Goal: Task Accomplishment & Management: Use online tool/utility

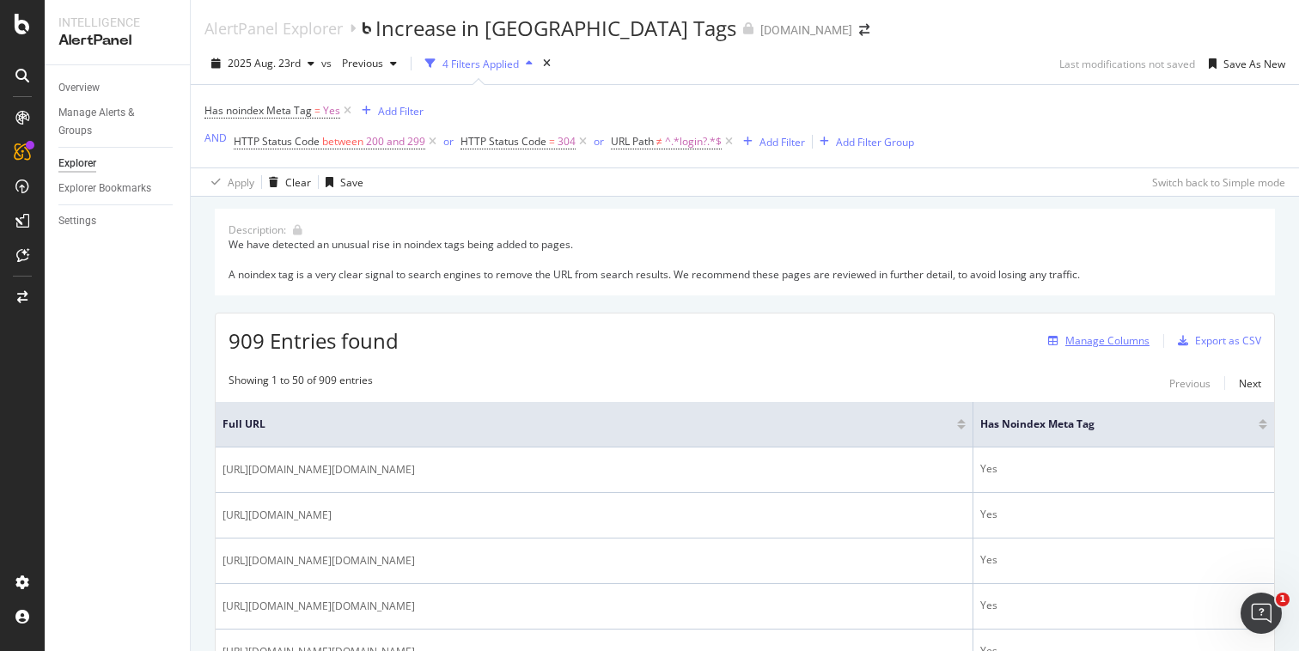
click at [1065, 338] on div "Manage Columns" at bounding box center [1107, 340] width 84 height 15
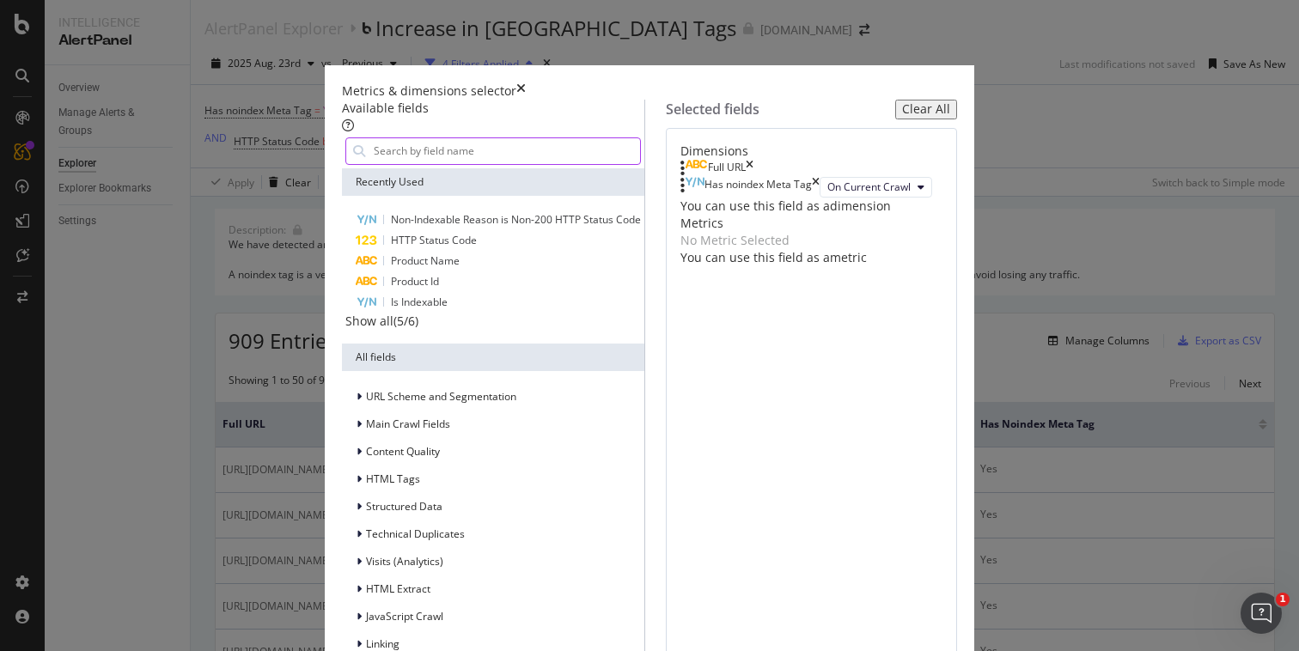
click at [386, 157] on input "modal" at bounding box center [506, 151] width 268 height 26
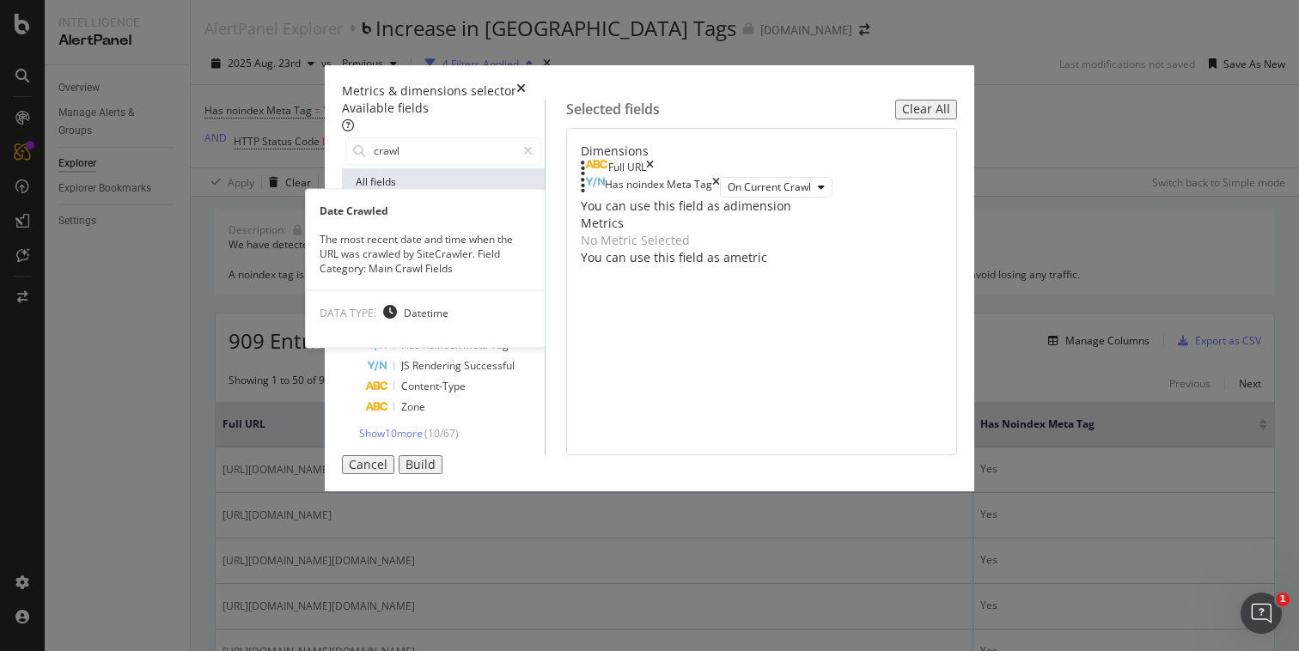
type input "crawl"
click at [413, 226] on div "Date Crawled" at bounding box center [453, 221] width 175 height 22
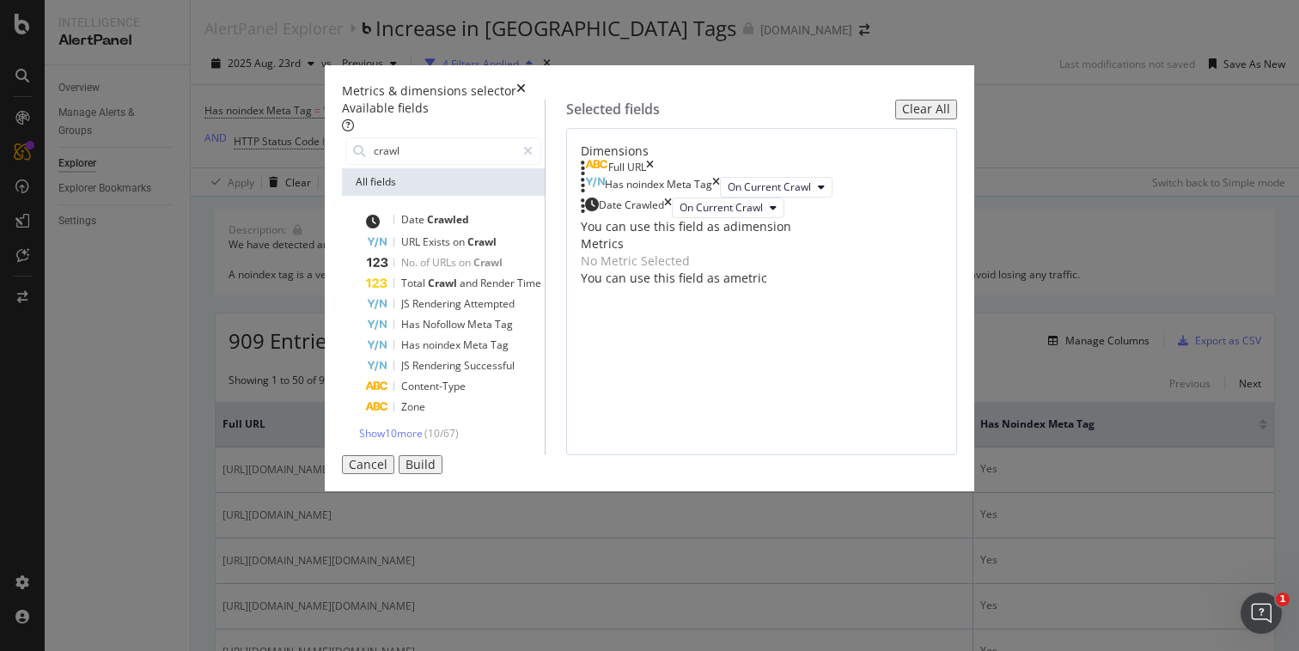
click at [442, 474] on button "Build" at bounding box center [421, 464] width 44 height 19
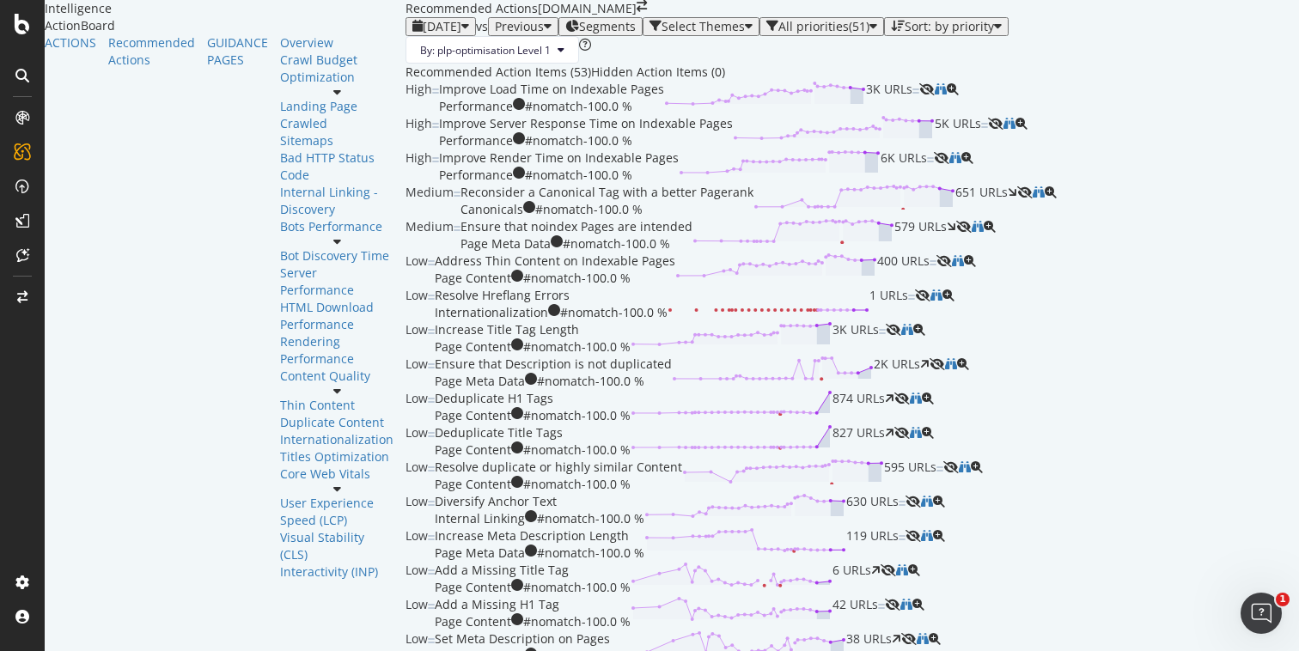
click at [20, 296] on icon at bounding box center [22, 297] width 10 height 12
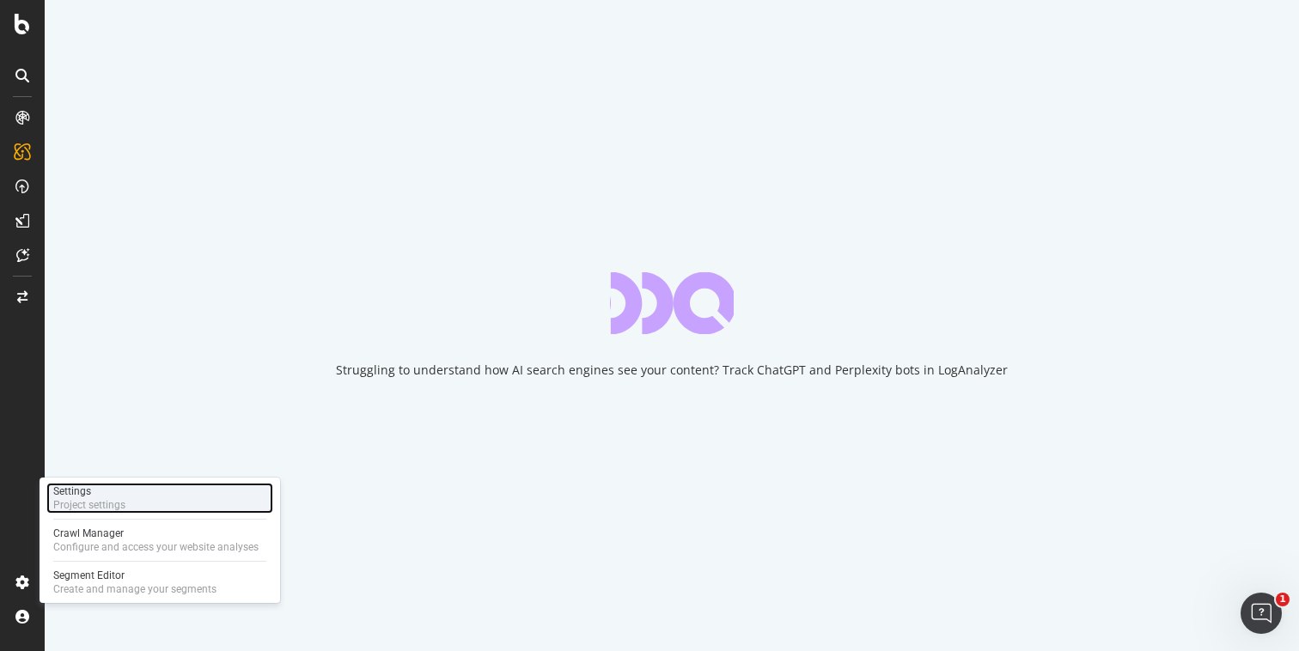
click at [137, 497] on div "Settings Project settings" at bounding box center [159, 498] width 227 height 31
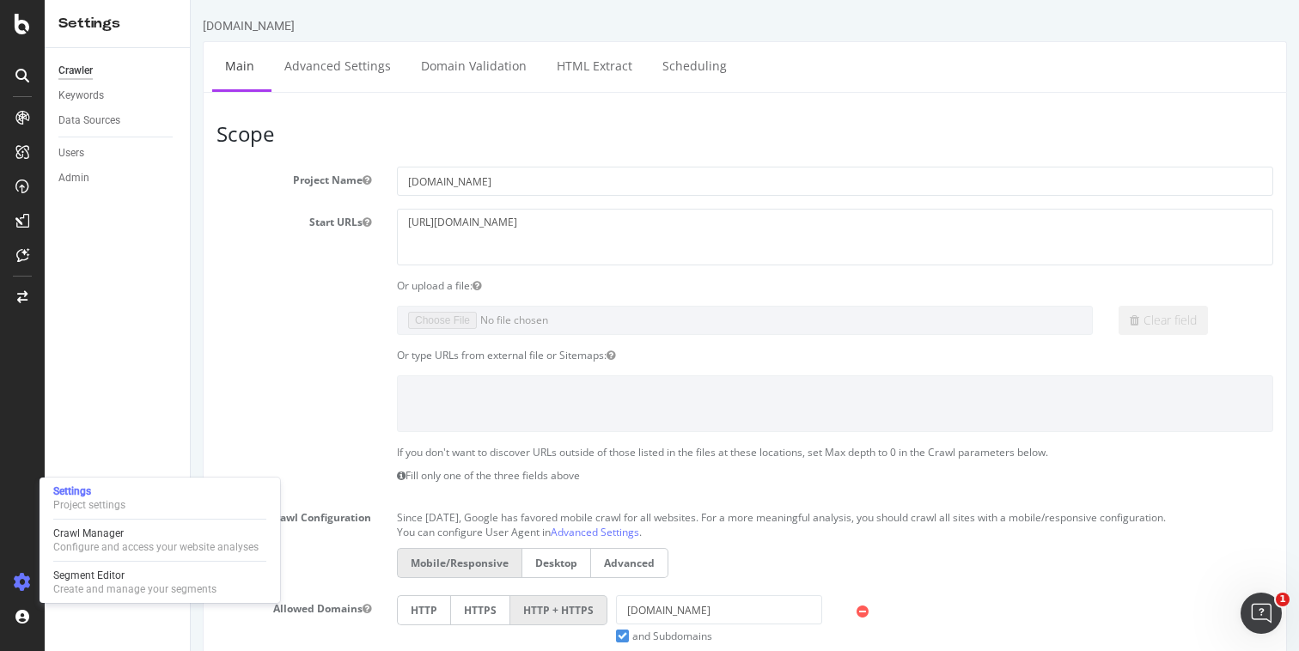
click at [223, 304] on section "Project Name www.castlery.com Start URLs https://www.castlery.com Or upload a f…" at bounding box center [744, 520] width 1057 height 706
click at [237, 320] on div "Clear field" at bounding box center [745, 320] width 1082 height 29
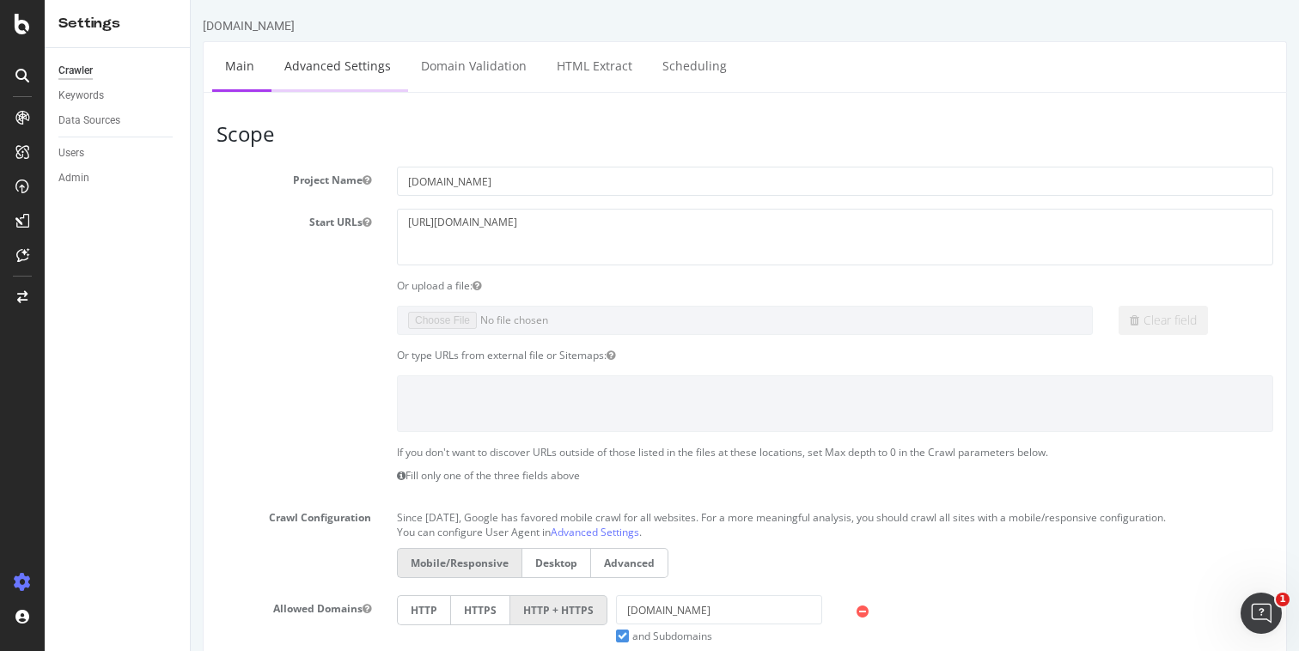
click at [335, 73] on link "Advanced Settings" at bounding box center [337, 65] width 132 height 47
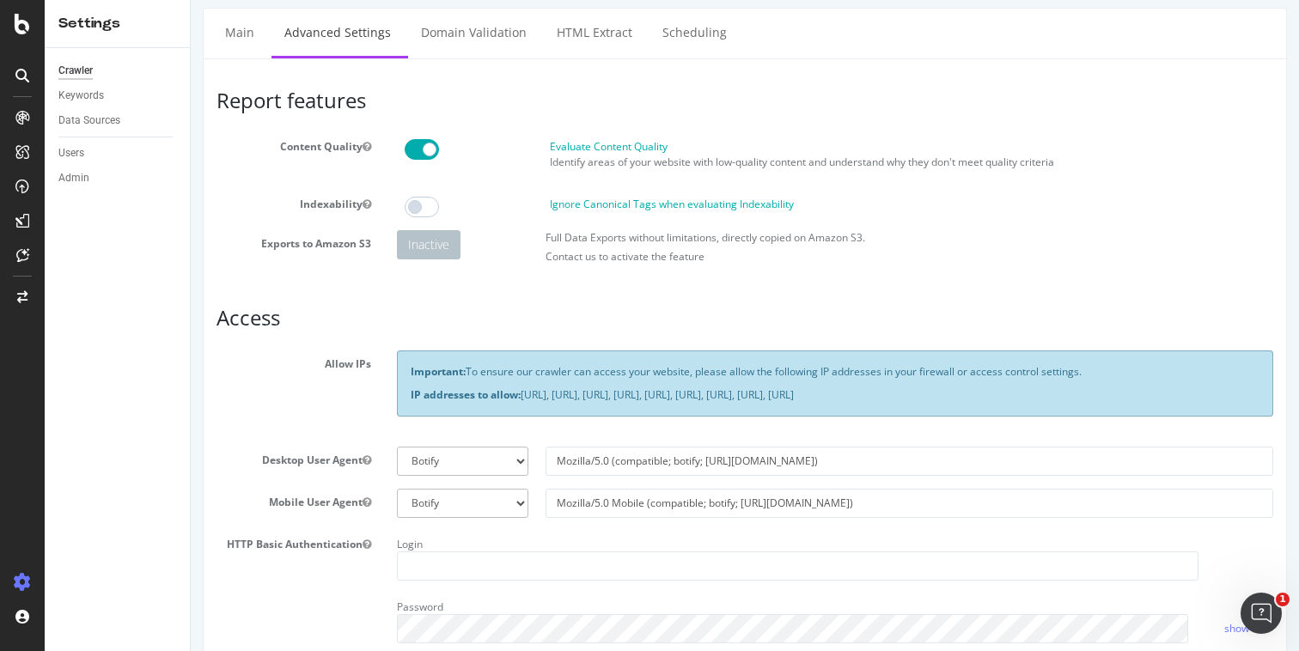
scroll to position [449, 0]
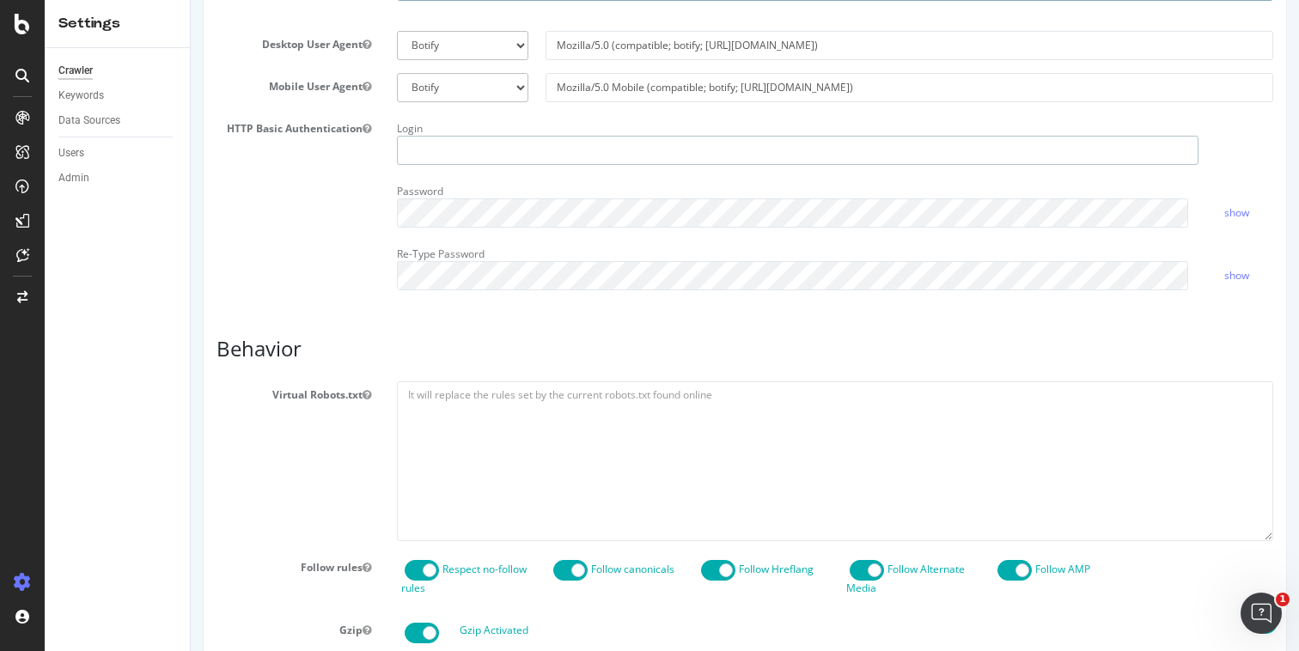
type input "purnima.[PERSON_NAME]"
click at [621, 416] on textarea at bounding box center [835, 460] width 876 height 159
click at [510, 420] on textarea at bounding box center [835, 460] width 876 height 159
paste textarea "User-agent: * Disallow: */wishlist$ Disallow: */checkout/ Disallow: */account/ …"
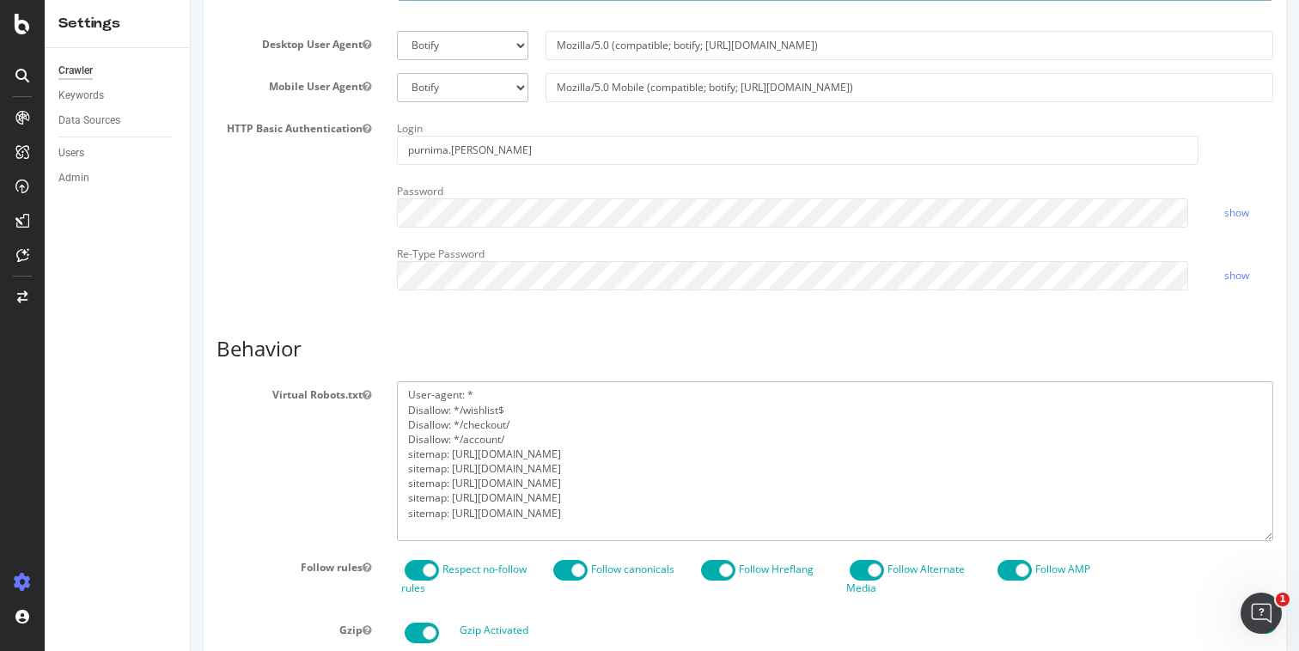
click at [524, 448] on textarea "User-agent: * Disallow: */wishlist$ Disallow: */checkout/ Disallow: */account/ …" at bounding box center [835, 460] width 876 height 159
paste textarea "/login?redirectURL="
drag, startPoint x: 449, startPoint y: 454, endPoint x: 400, endPoint y: 450, distance: 49.2
click at [400, 450] on textarea "User-agent: * Disallow: */wishlist$ Disallow: */checkout/ Disallow: */account/ …" at bounding box center [835, 460] width 876 height 159
click at [402, 471] on textarea "User-agent: * Disallow: */wishlist$ Disallow: */checkout/ Disallow: */account/ …" at bounding box center [835, 460] width 876 height 159
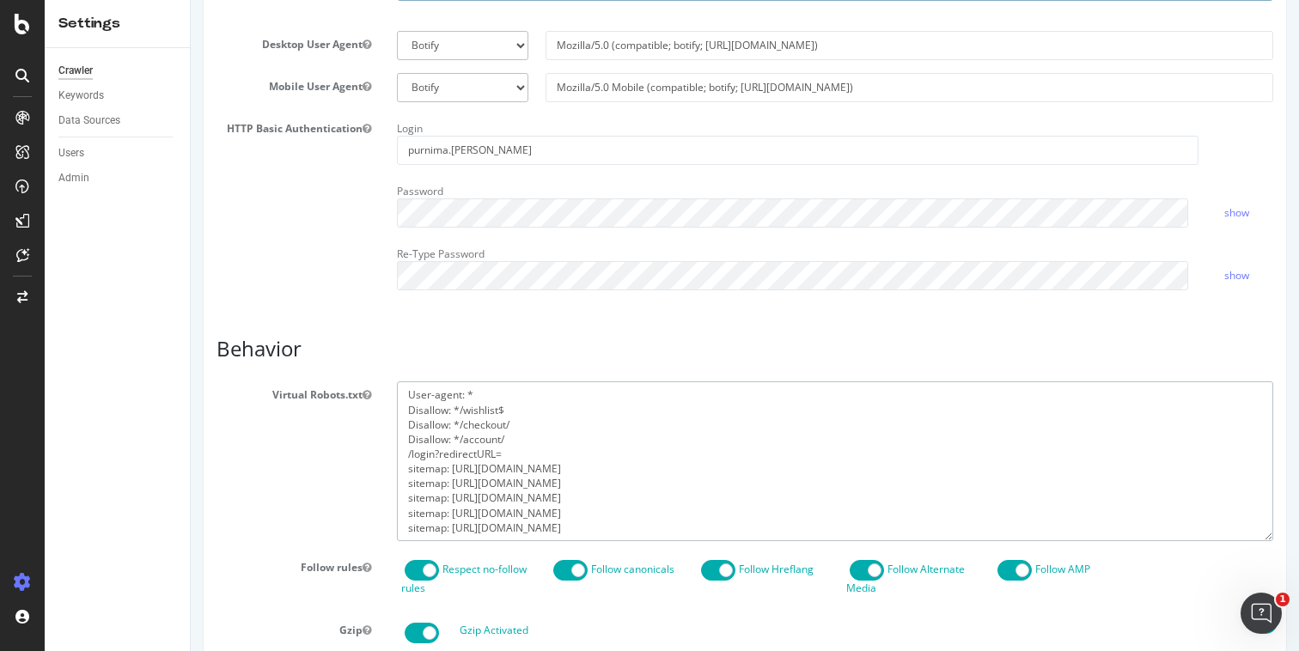
paste textarea "Disallow:"
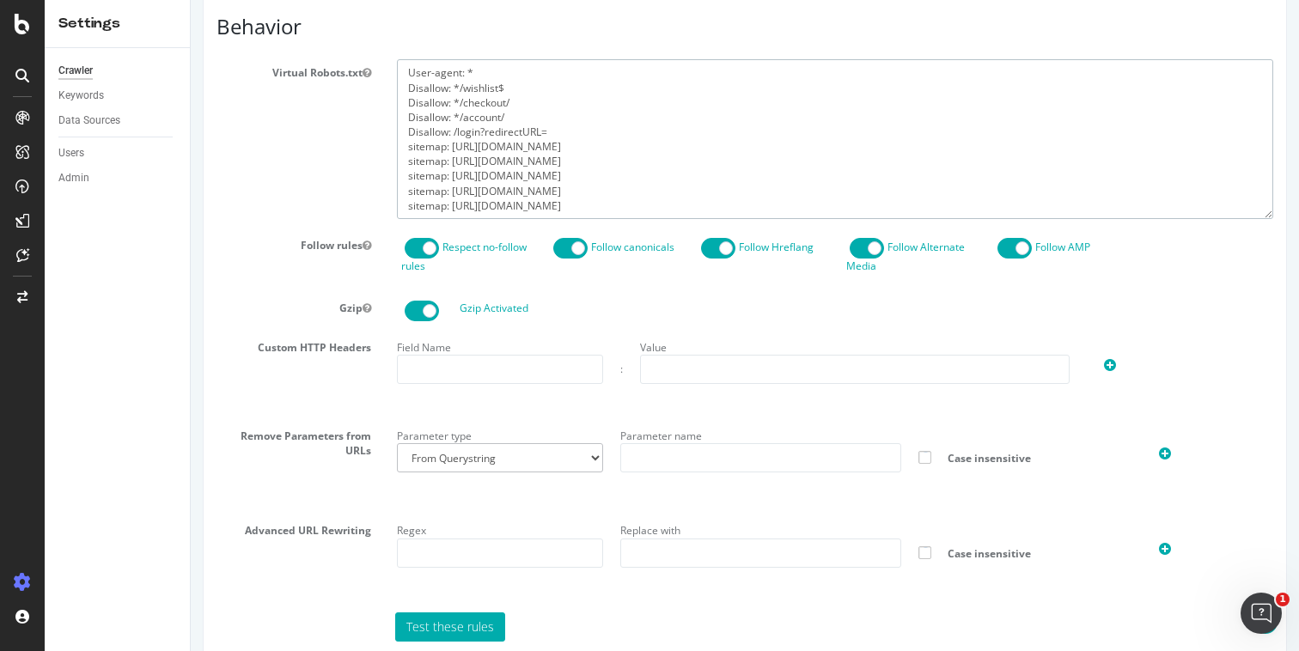
scroll to position [881, 0]
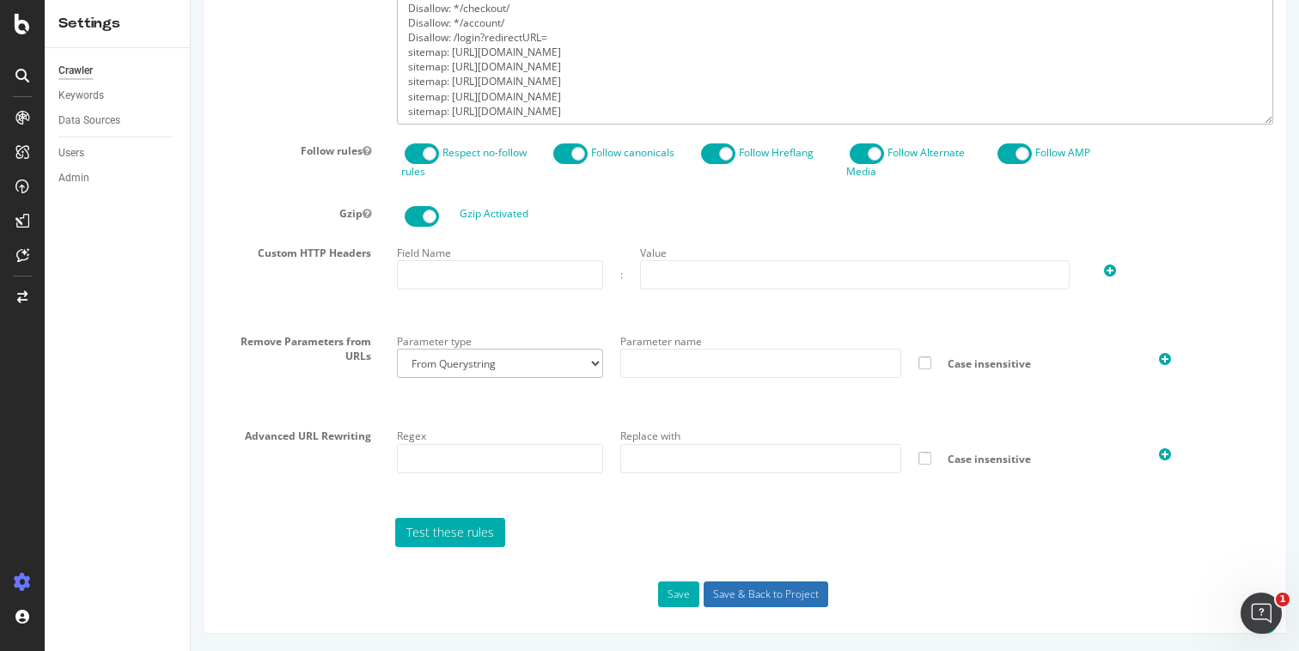
type textarea "User-agent: * Disallow: */wishlist$ Disallow: */checkout/ Disallow: */account/ …"
click at [732, 598] on input "Save & Back to Project" at bounding box center [766, 595] width 125 height 26
click at [739, 599] on input "Save & Back to Project" at bounding box center [766, 595] width 125 height 26
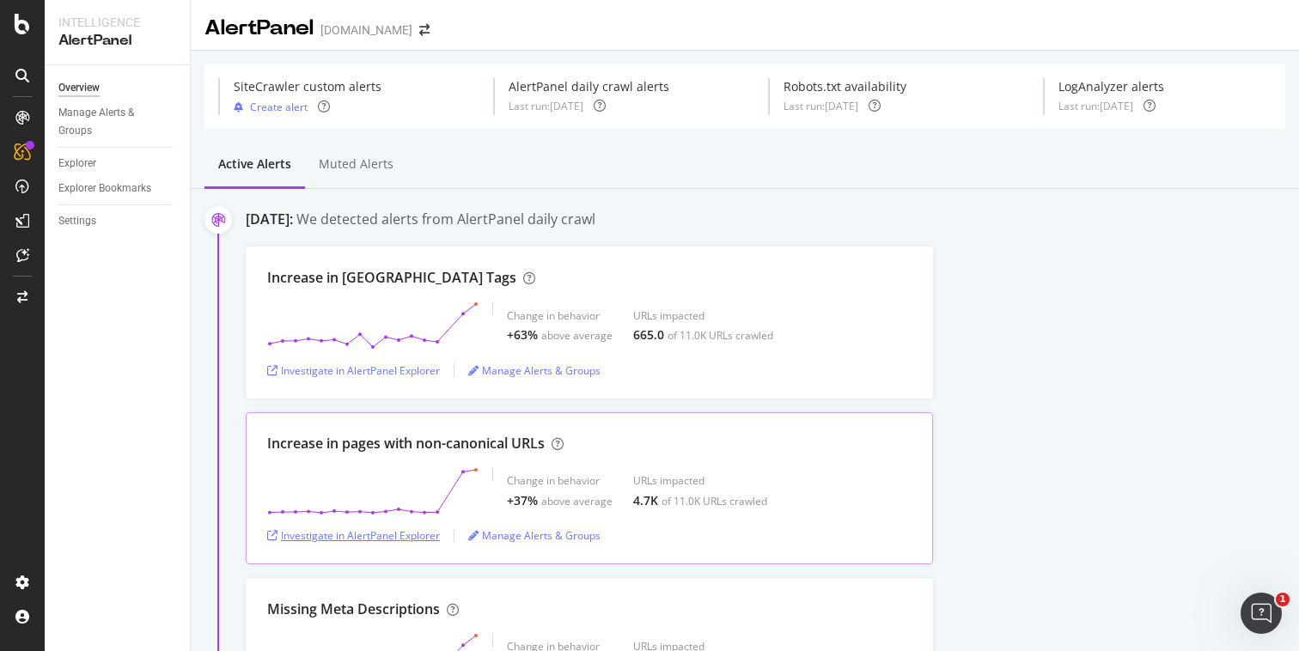
click at [369, 538] on div "Investigate in AlertPanel Explorer" at bounding box center [353, 535] width 173 height 15
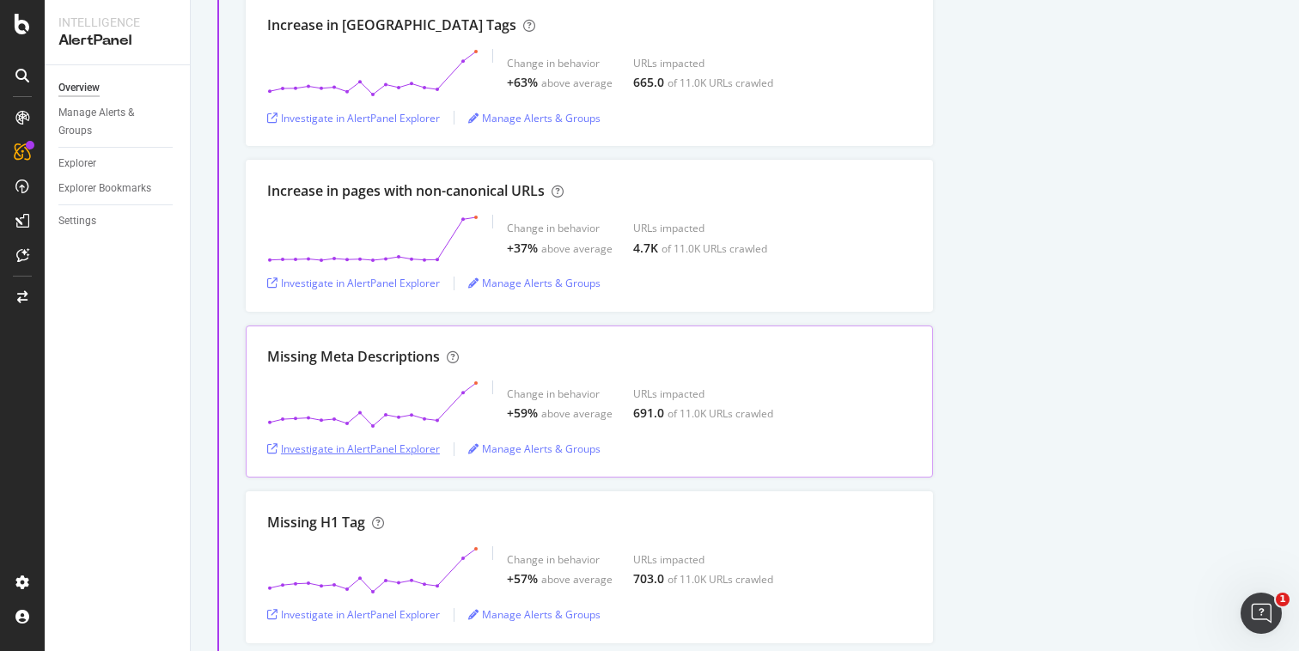
click at [381, 450] on div "Investigate in AlertPanel Explorer" at bounding box center [353, 449] width 173 height 15
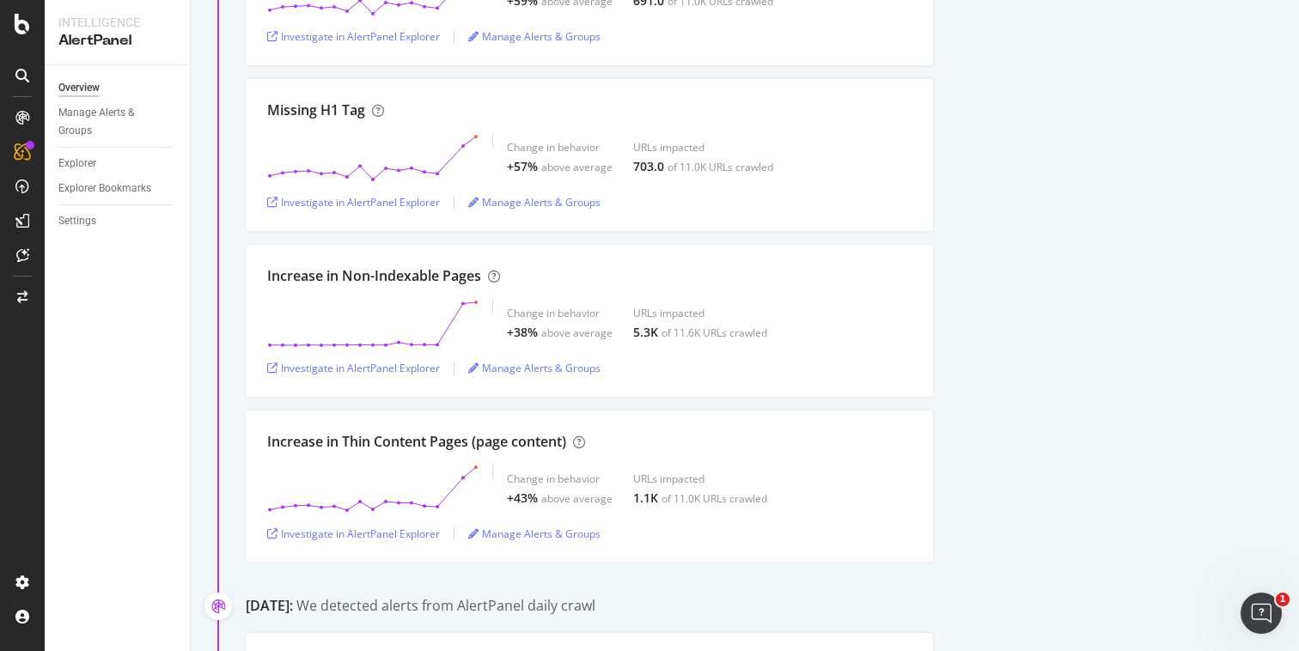
scroll to position [668, 0]
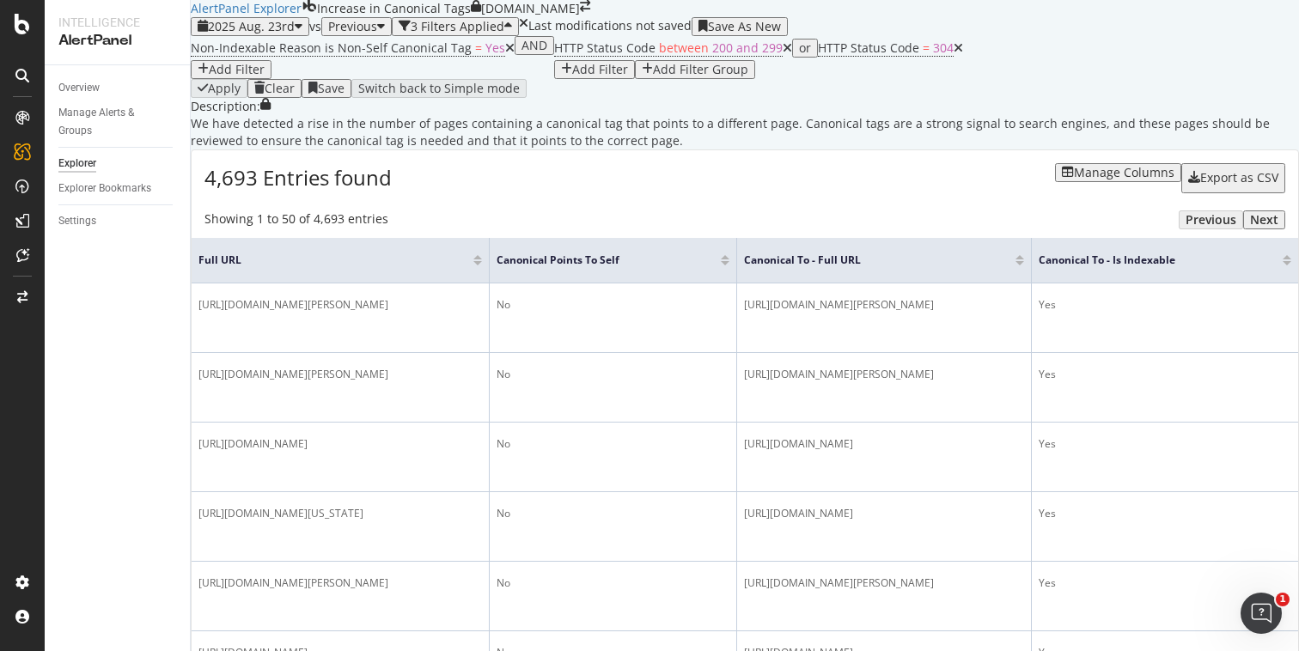
click at [628, 76] on div "Add Filter" at bounding box center [600, 70] width 56 height 14
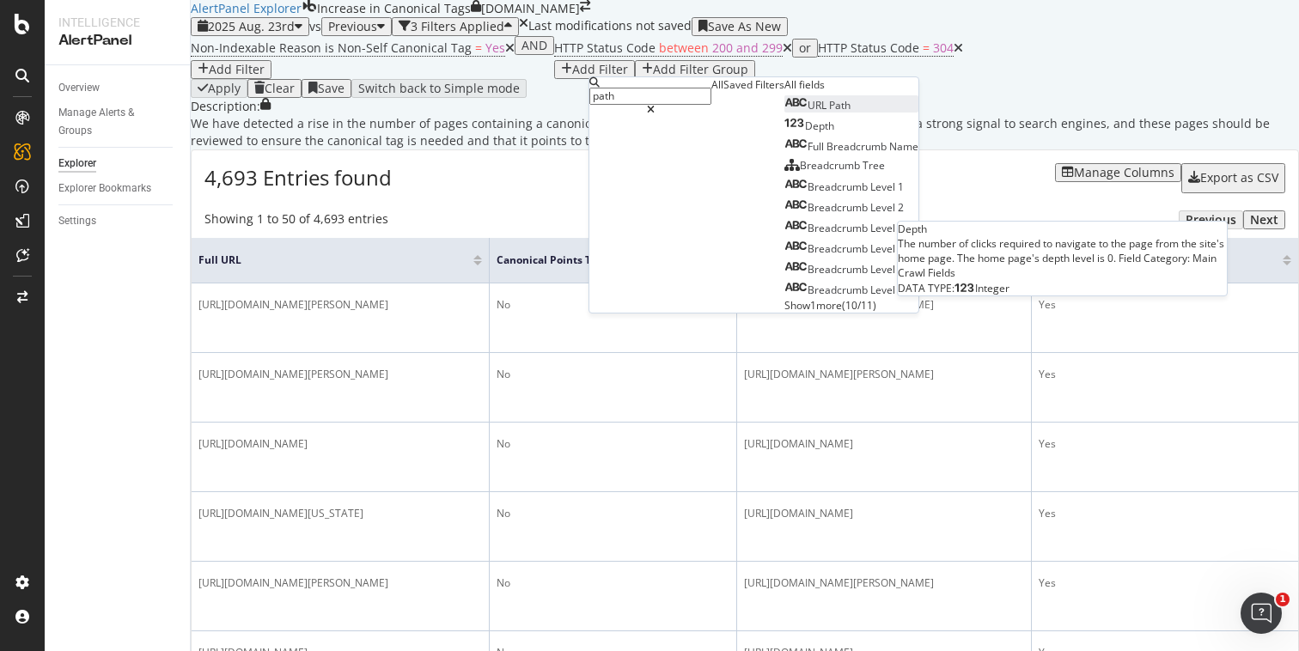
type input "path"
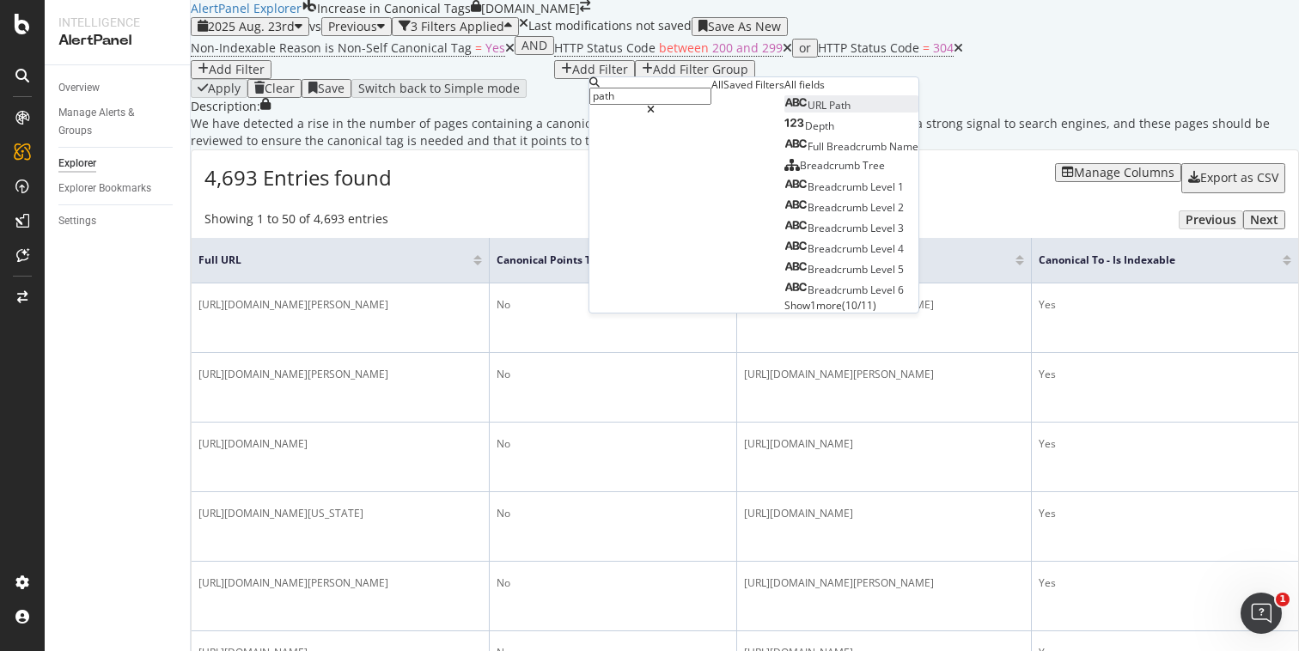
click at [829, 113] on span "Path" at bounding box center [839, 105] width 21 height 15
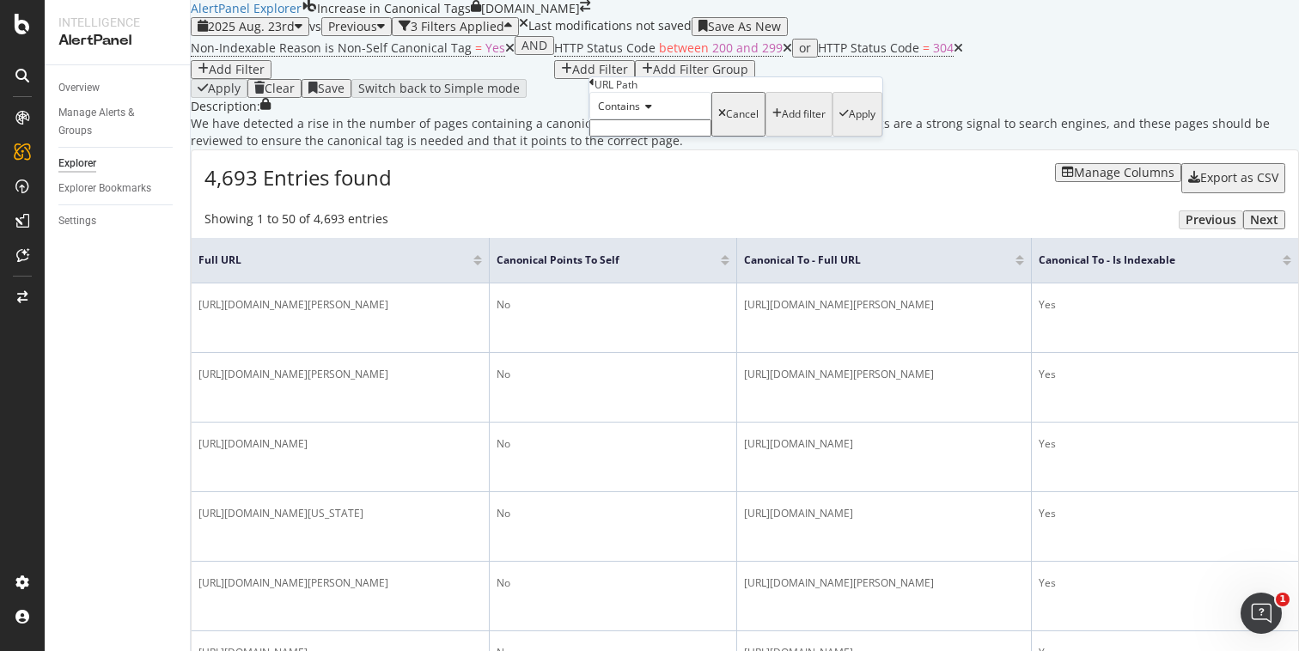
click at [647, 112] on icon at bounding box center [646, 106] width 12 height 10
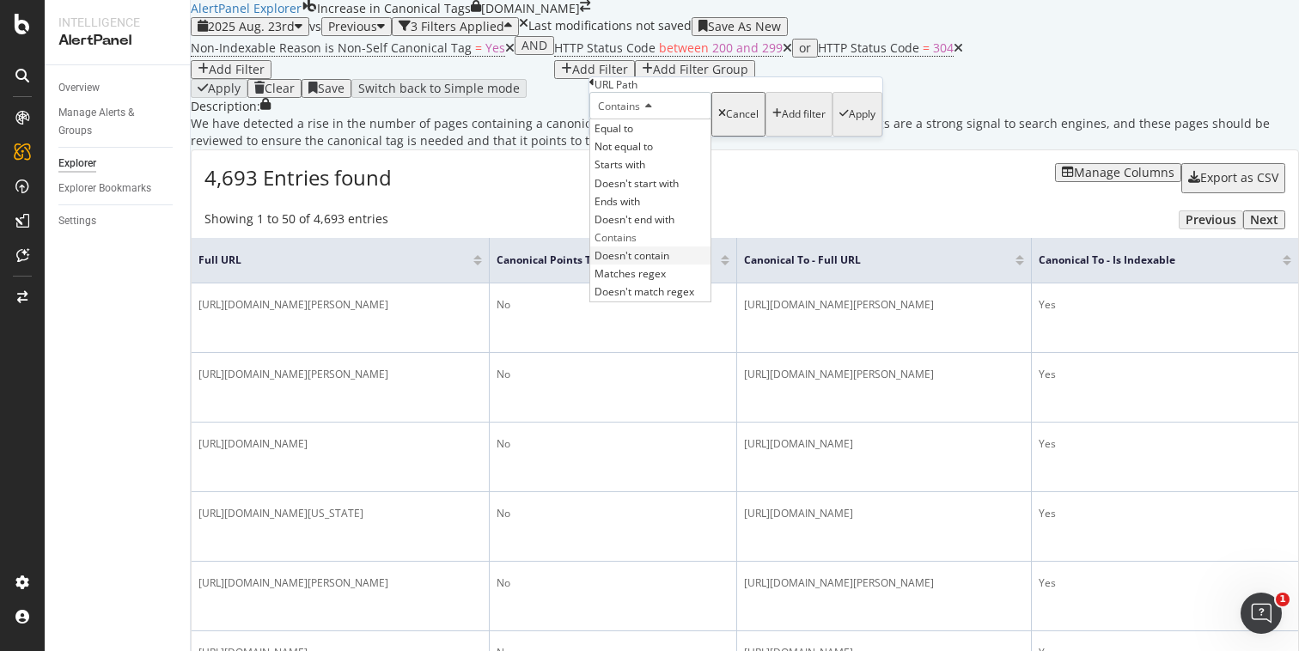
click at [669, 263] on span "Doesn't contain" at bounding box center [631, 255] width 75 height 15
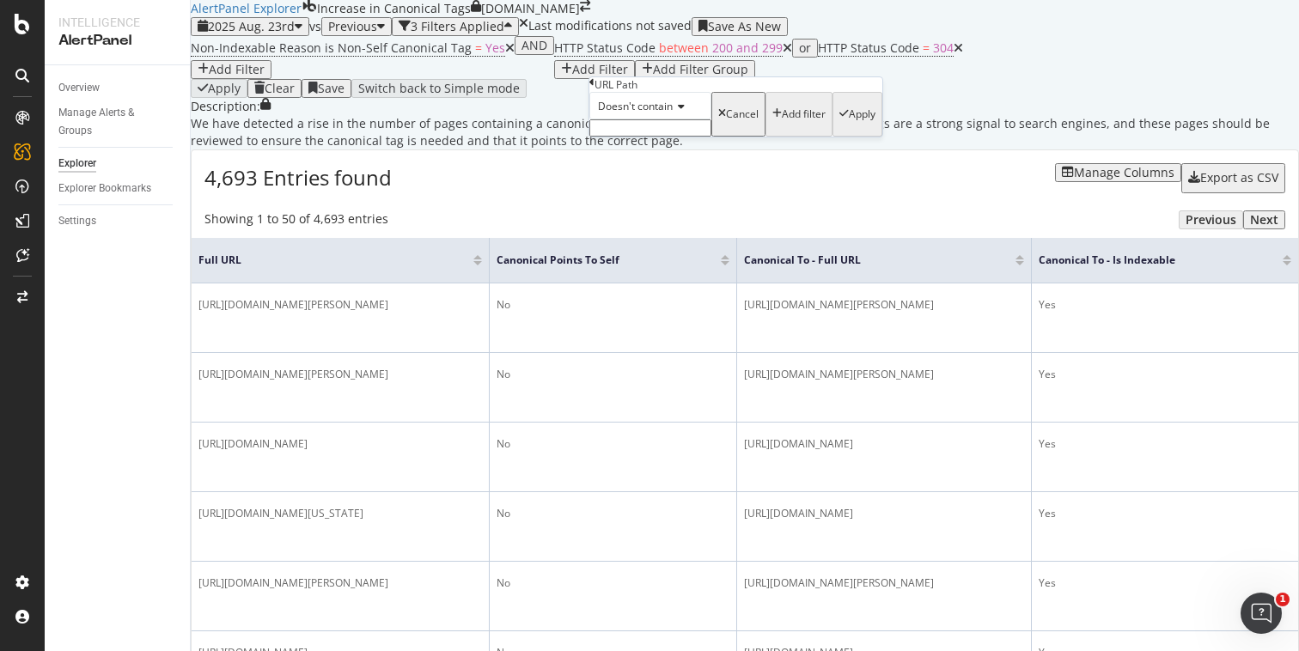
click at [667, 137] on input "text" at bounding box center [650, 127] width 122 height 17
type input "/products"
click at [849, 125] on div "Apply" at bounding box center [862, 119] width 27 height 12
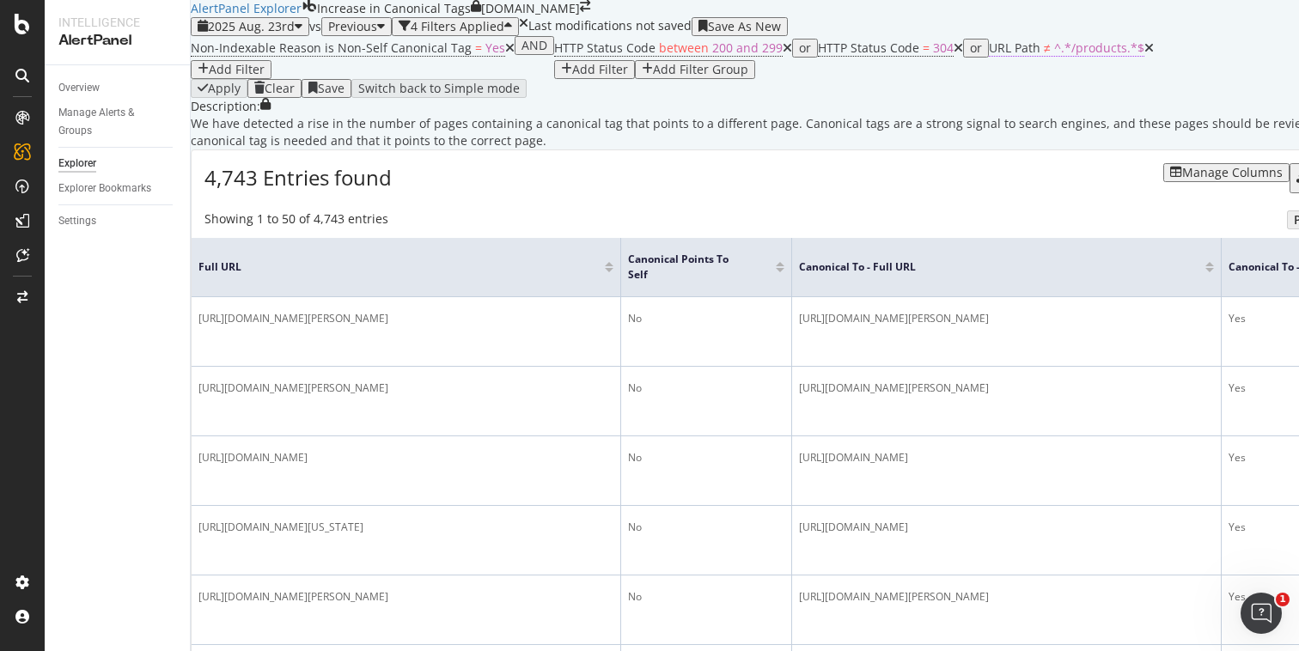
click at [1054, 56] on span "^.*/products.*$" at bounding box center [1099, 48] width 90 height 16
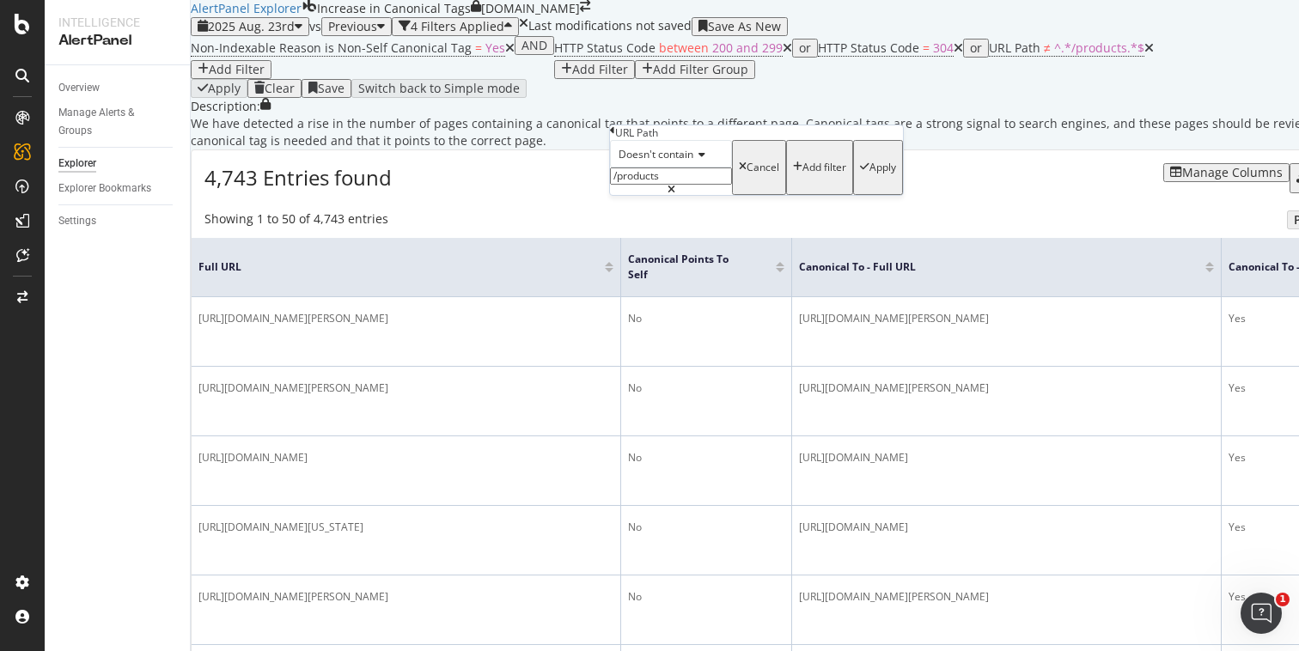
click at [700, 192] on div "4,743 Entries found Manage Columns Export as CSV" at bounding box center [799, 171] width 1215 height 42
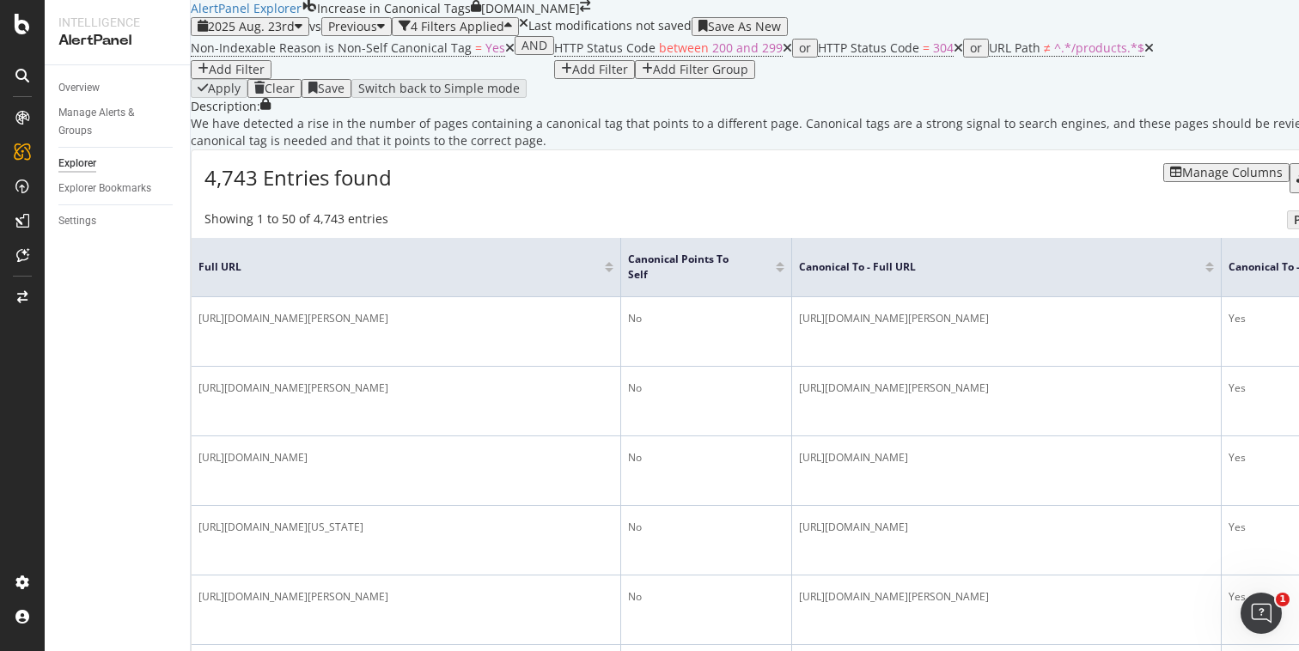
scroll to position [50, 0]
click at [283, 18] on span "2025 Aug. 23rd" at bounding box center [251, 26] width 87 height 16
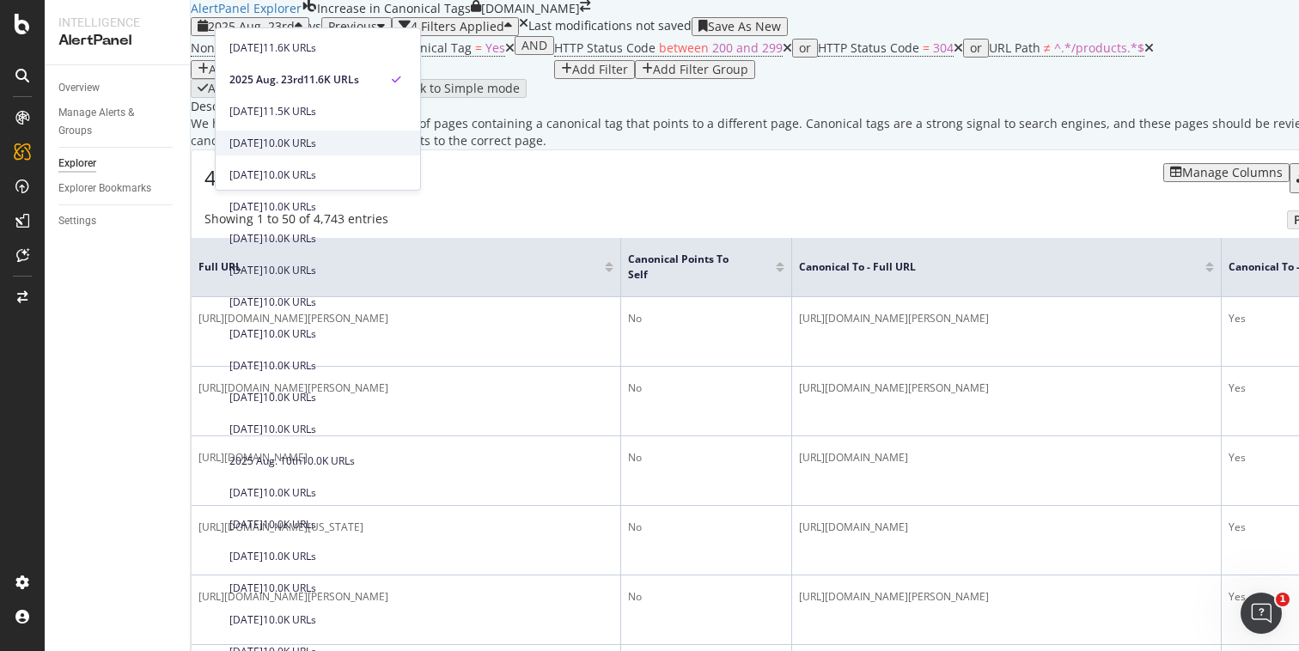
click at [263, 143] on div "[DATE]" at bounding box center [246, 143] width 34 height 15
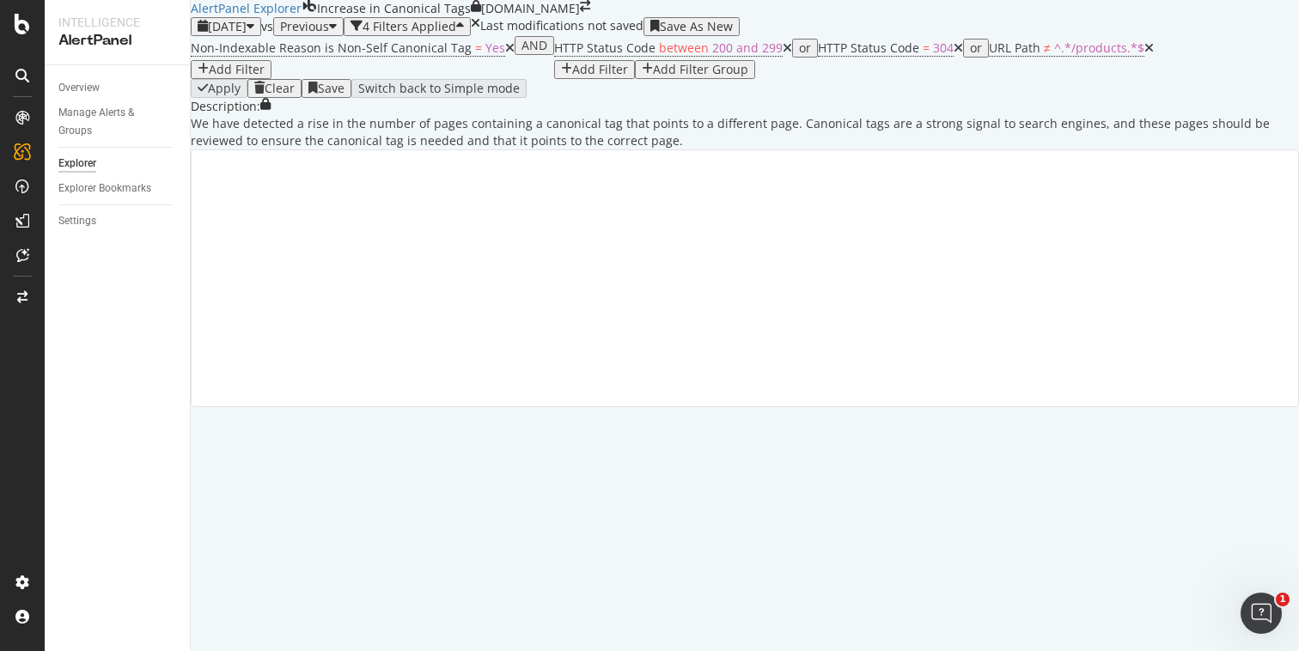
click at [254, 34] on icon "button" at bounding box center [251, 27] width 8 height 14
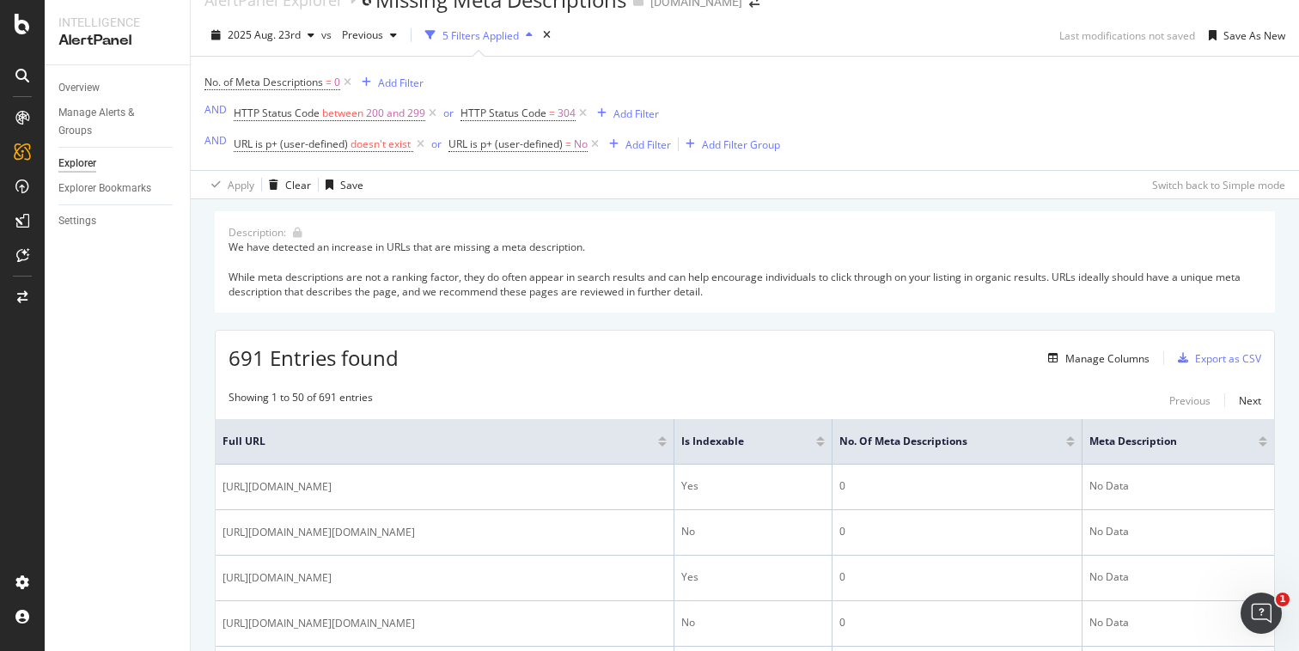
scroll to position [32, 0]
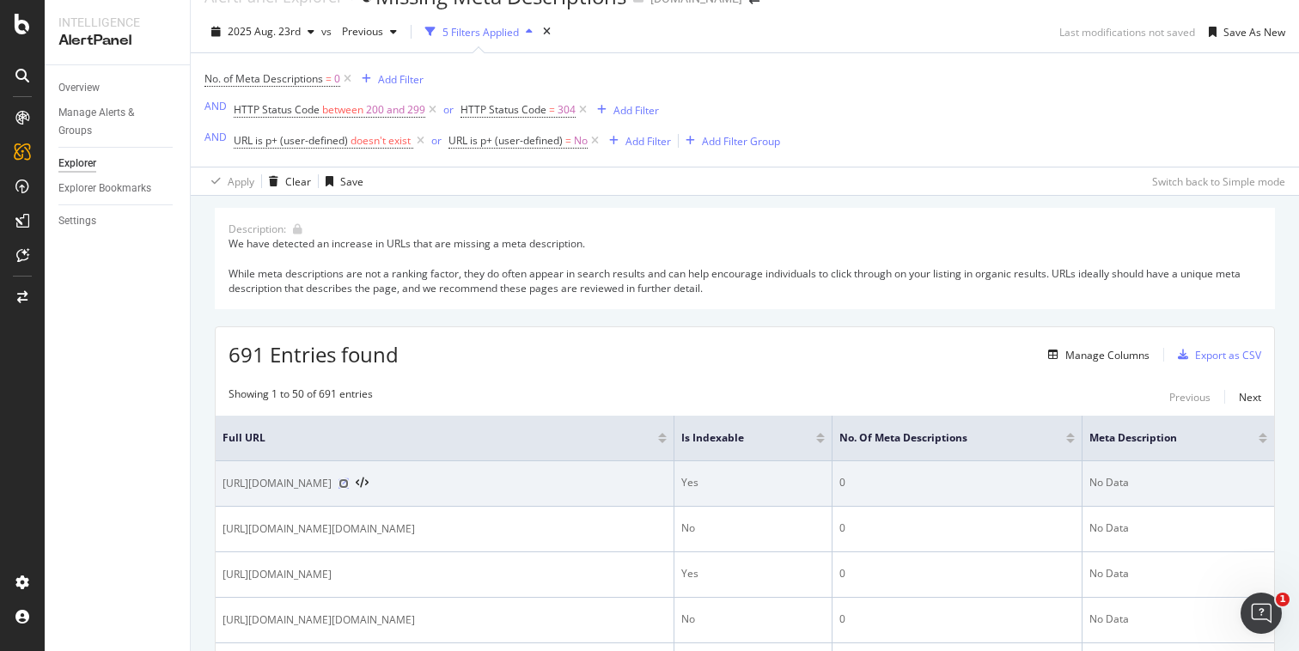
click at [349, 484] on icon at bounding box center [343, 483] width 10 height 10
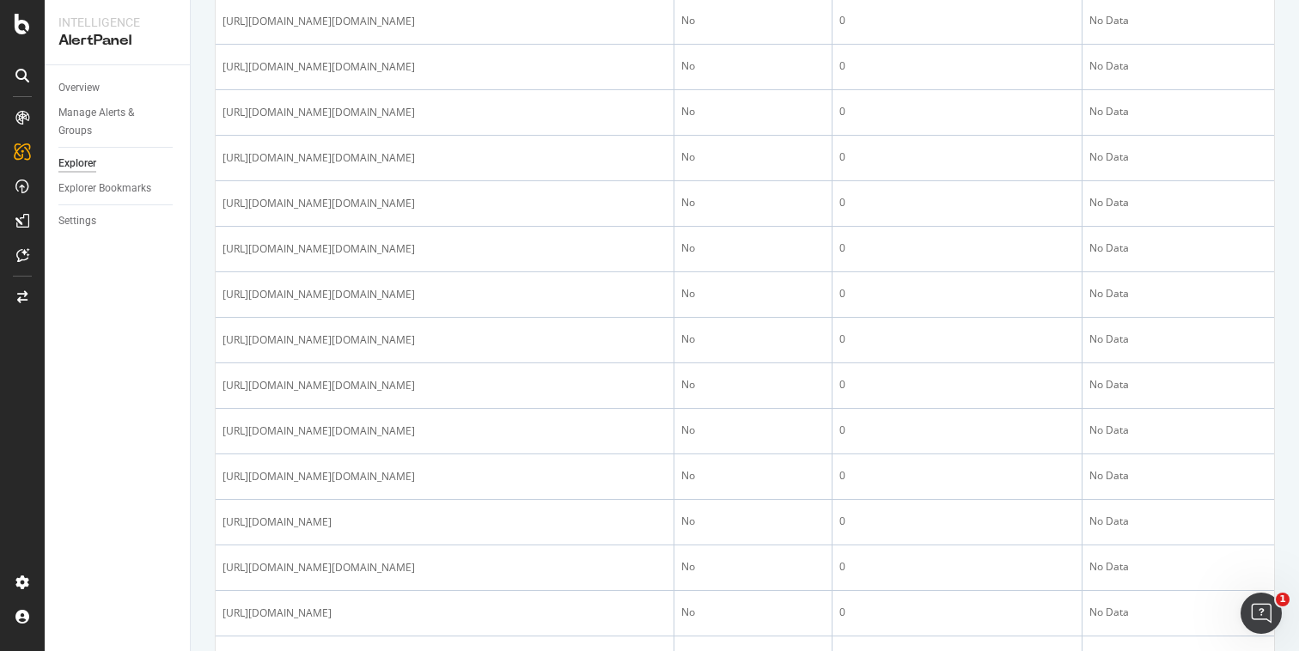
scroll to position [0, 0]
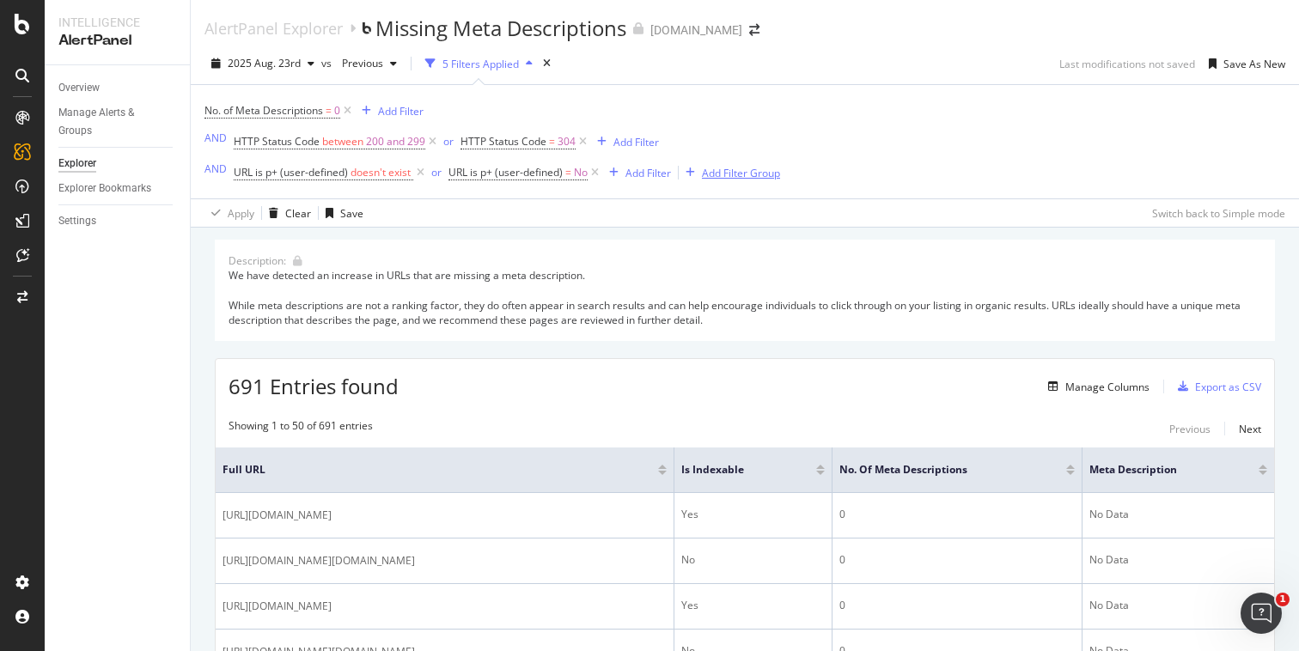
click at [741, 170] on div "Add Filter Group" at bounding box center [741, 173] width 78 height 15
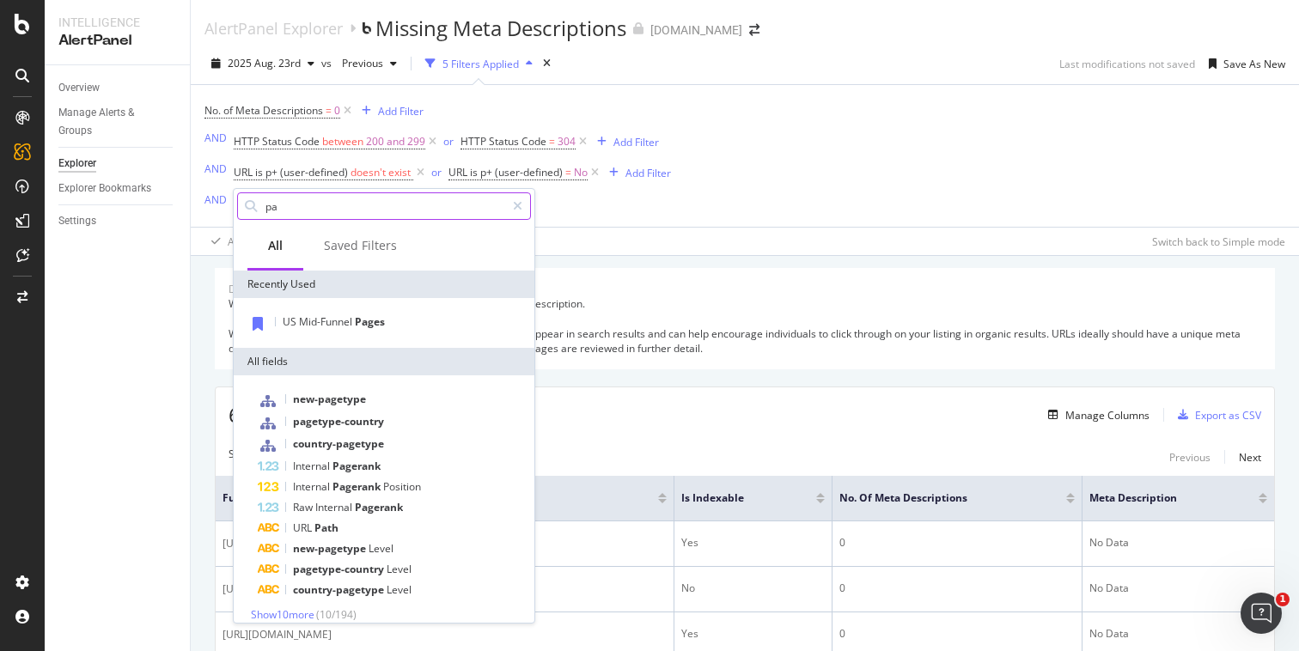
type input "p"
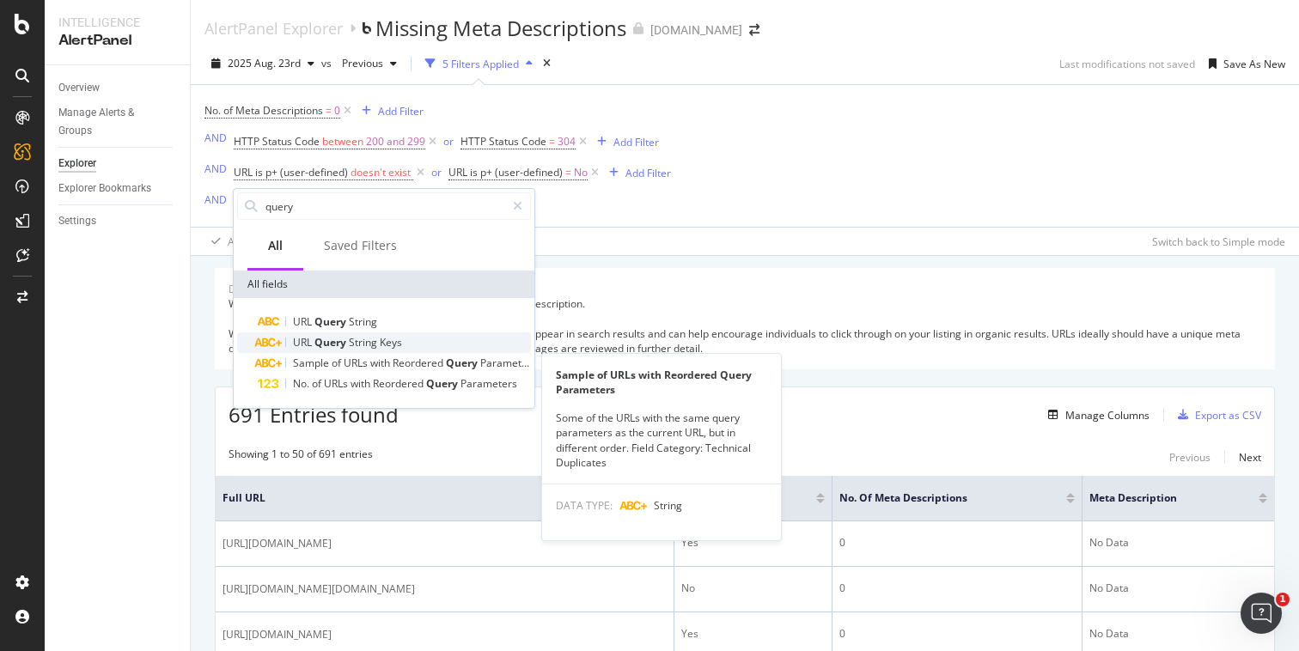
type input "query"
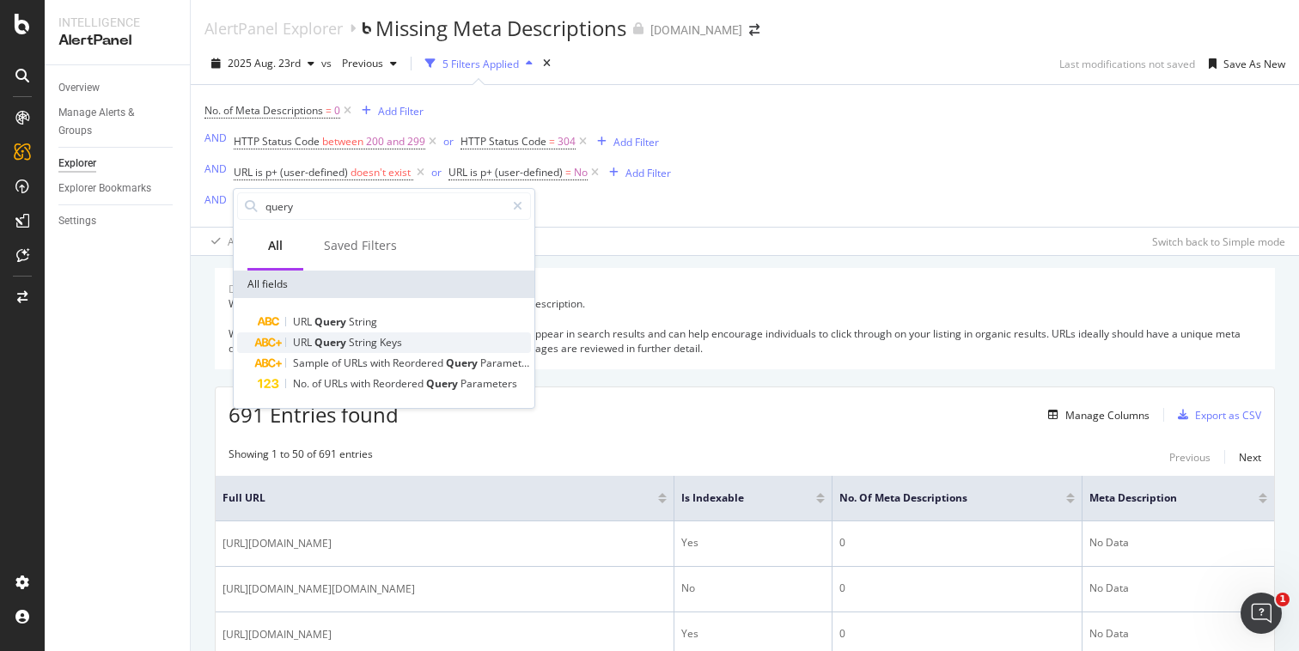
click at [390, 344] on span "Keys" at bounding box center [391, 342] width 22 height 15
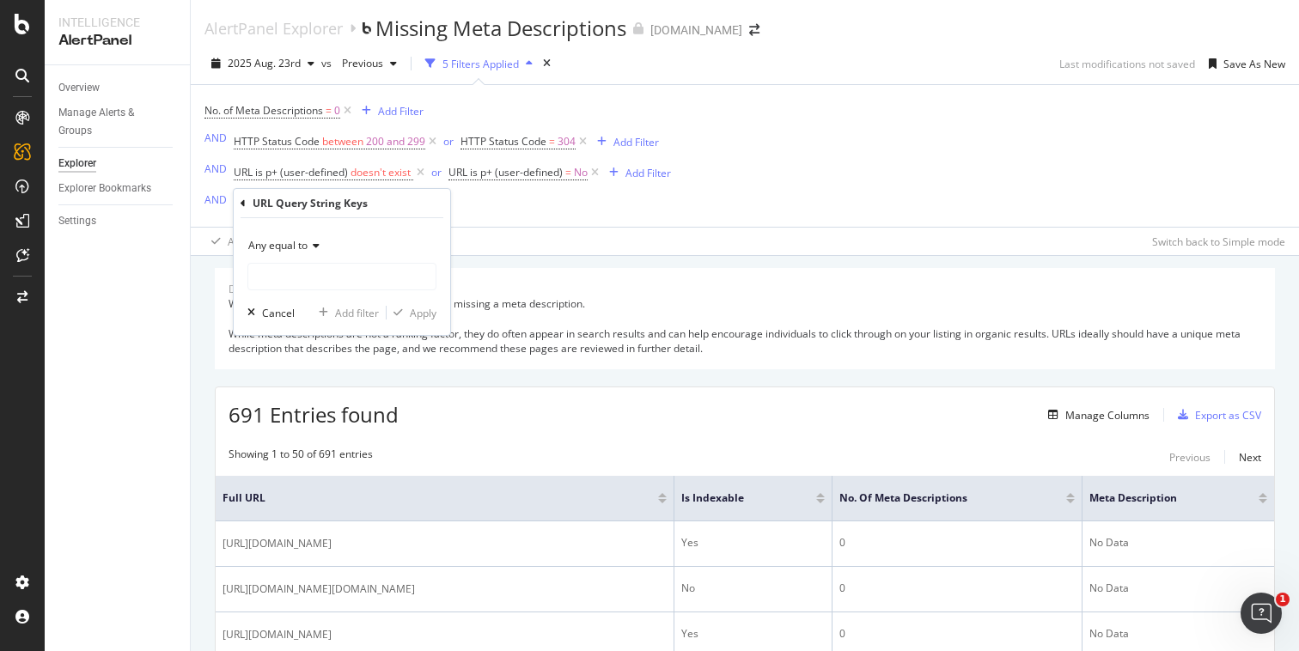
click at [243, 203] on icon at bounding box center [243, 203] width 5 height 10
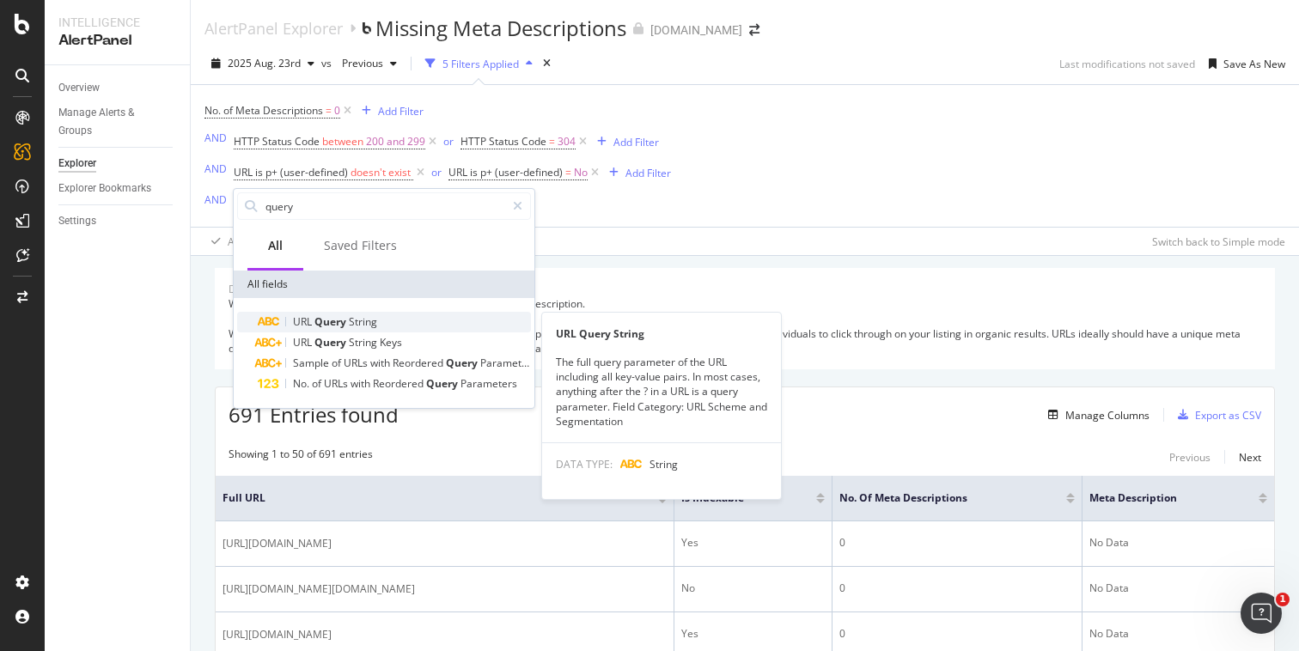
click at [315, 320] on span "Query" at bounding box center [331, 321] width 34 height 15
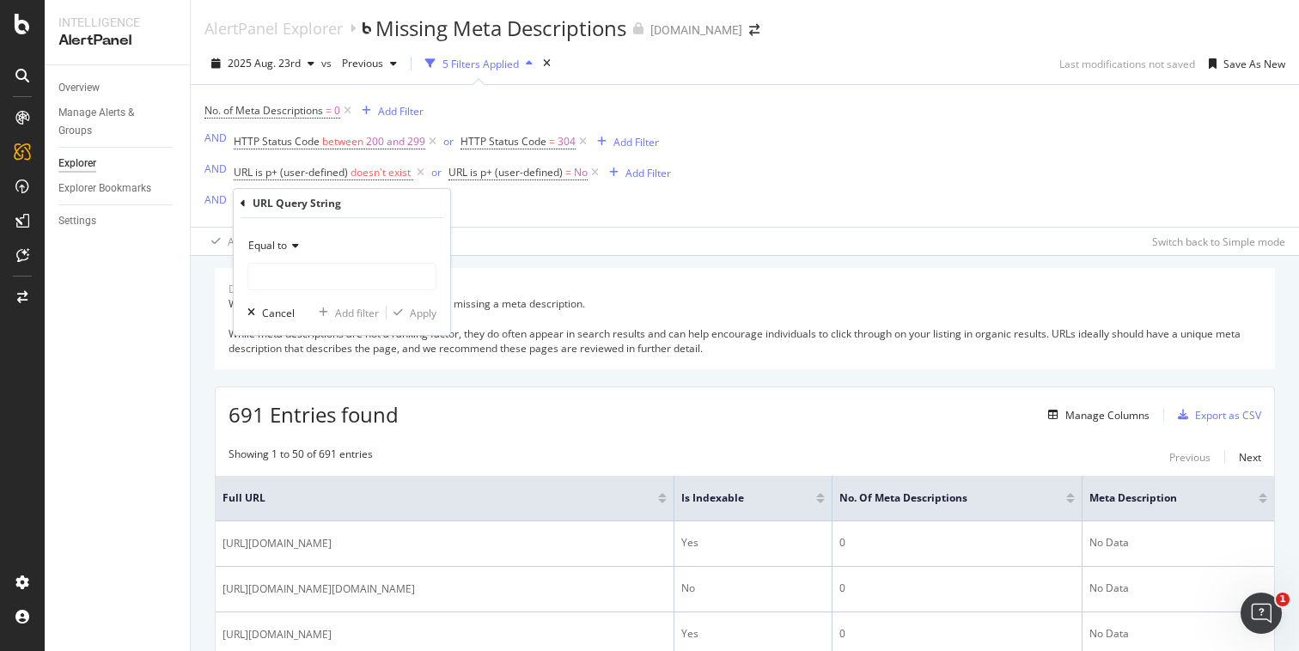
click at [291, 247] on icon at bounding box center [293, 246] width 12 height 10
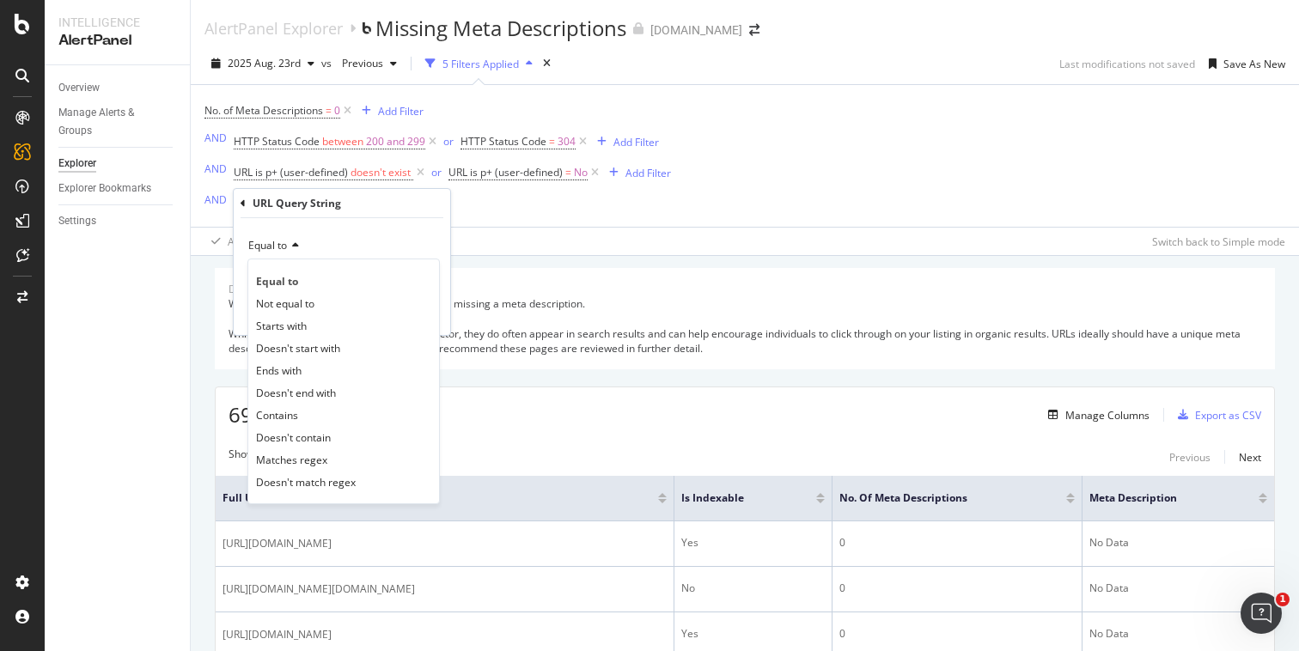
click at [247, 198] on div "URL Query String" at bounding box center [342, 203] width 203 height 29
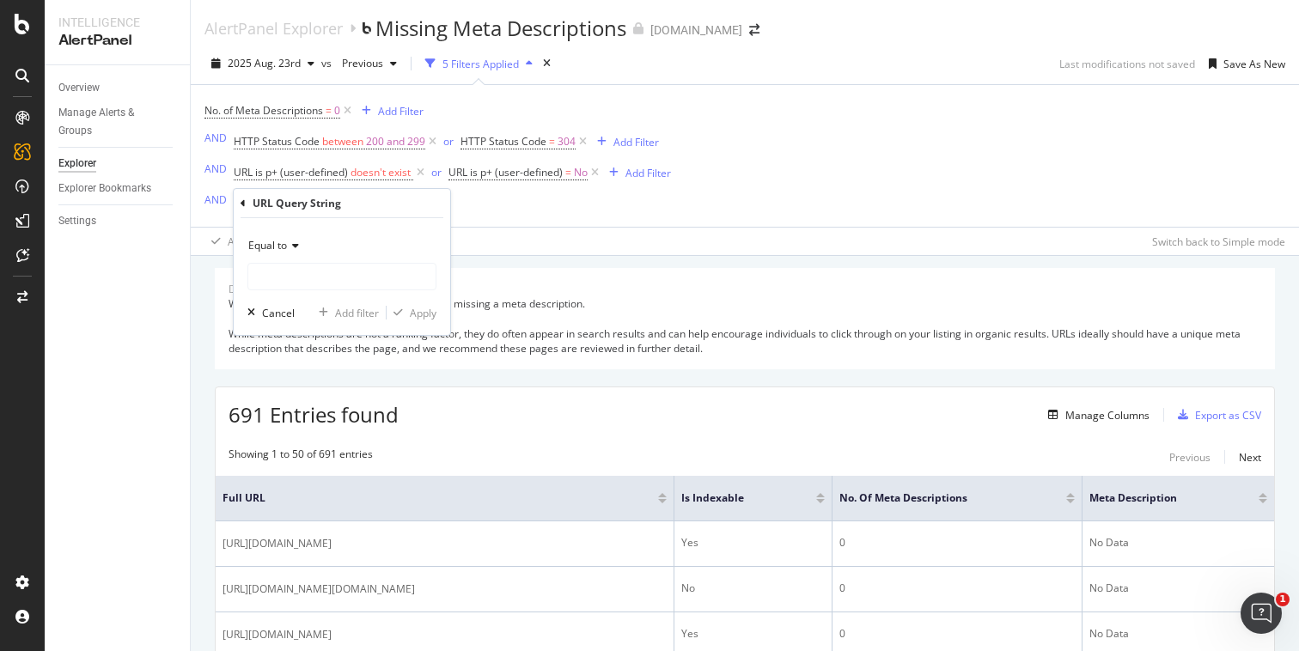
click at [243, 205] on icon at bounding box center [243, 203] width 5 height 10
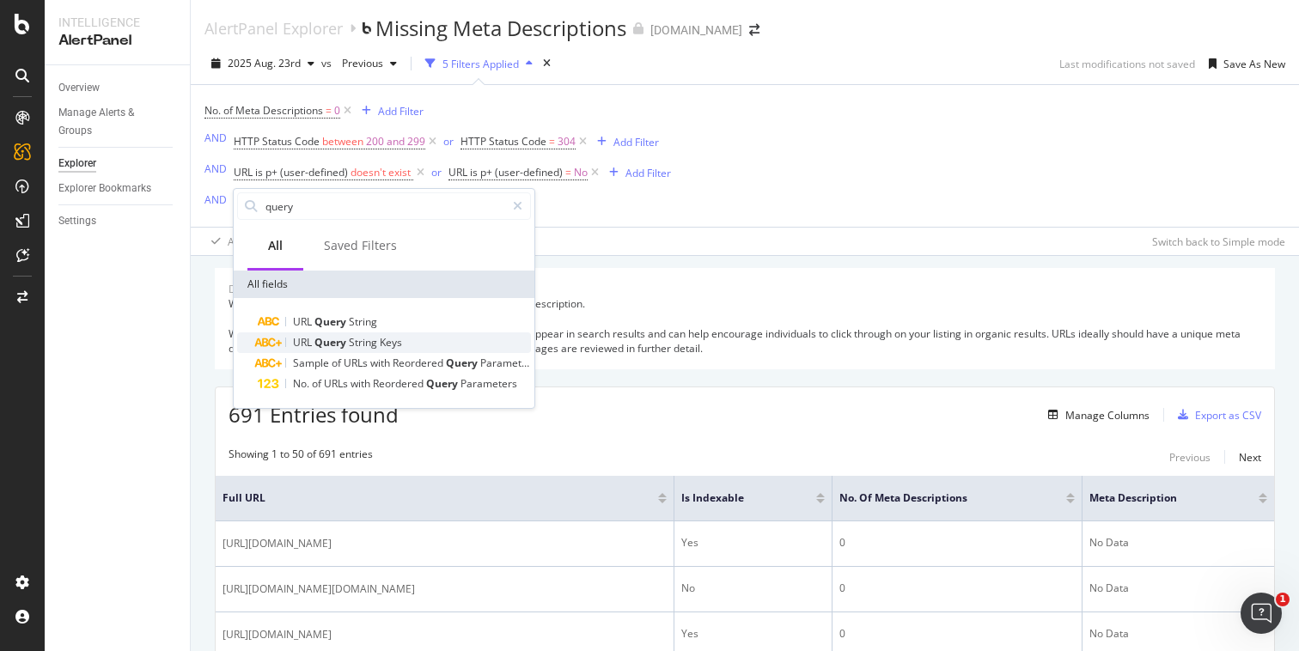
click at [337, 338] on span "Query" at bounding box center [331, 342] width 34 height 15
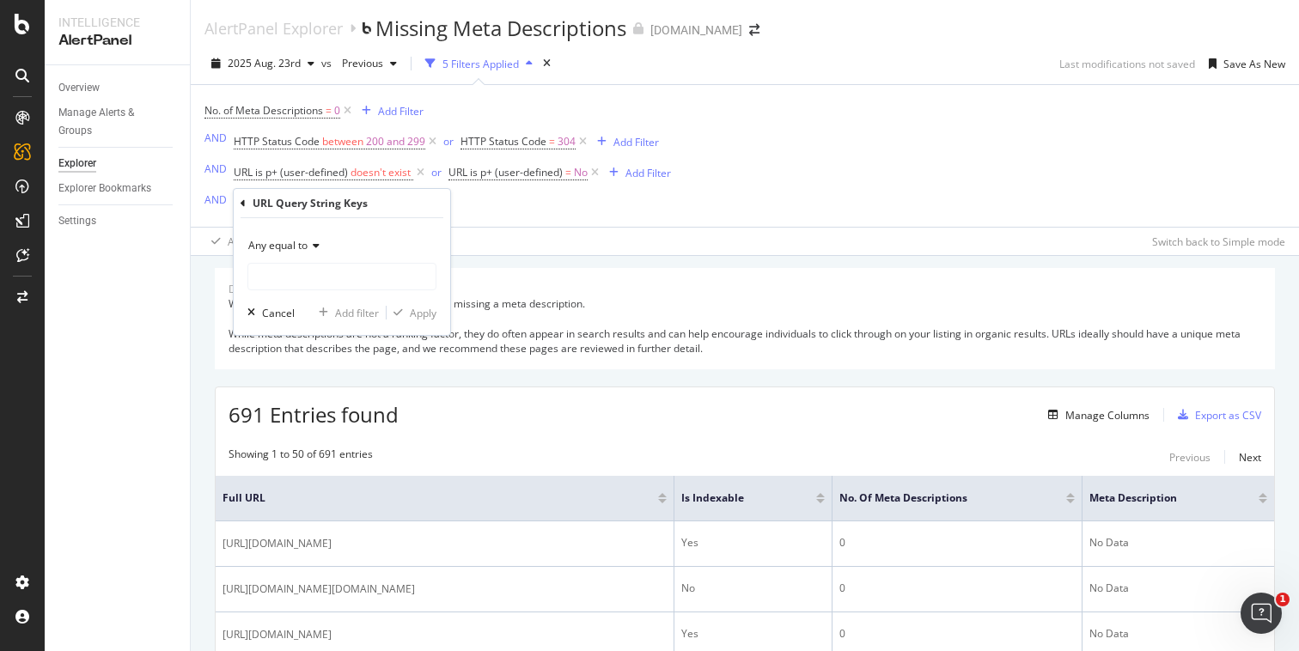
click at [318, 241] on icon at bounding box center [314, 246] width 12 height 10
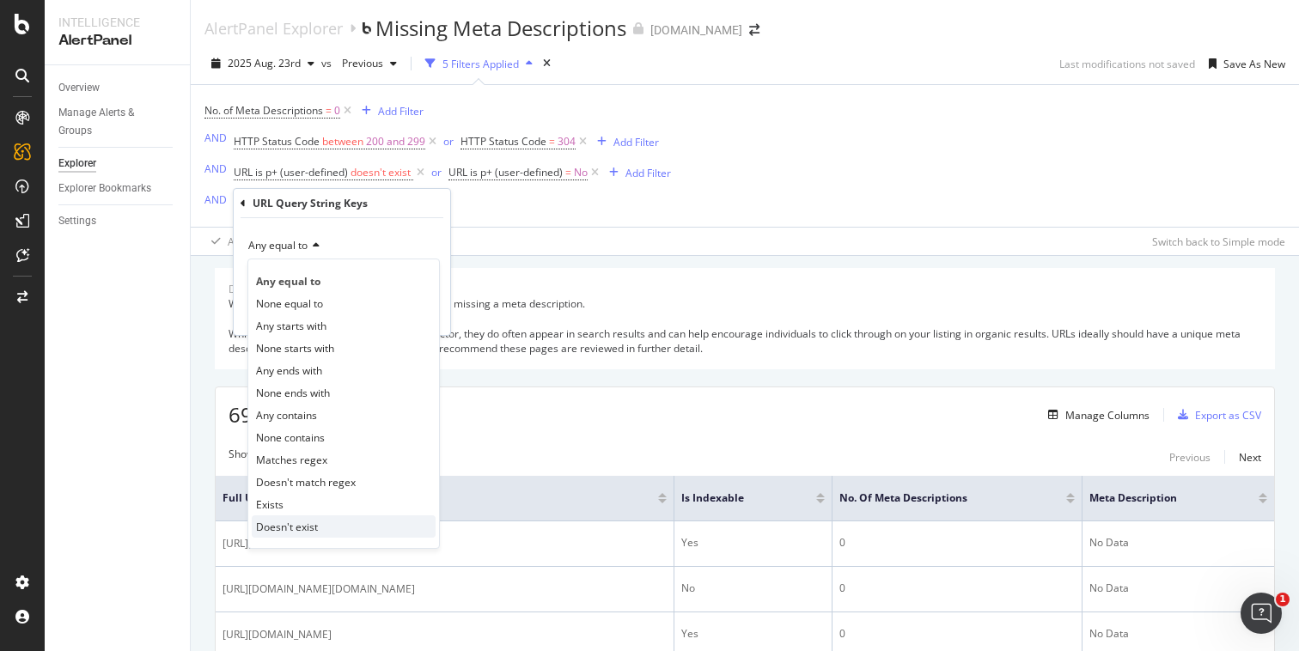
click at [302, 520] on span "Doesn't exist" at bounding box center [287, 527] width 62 height 15
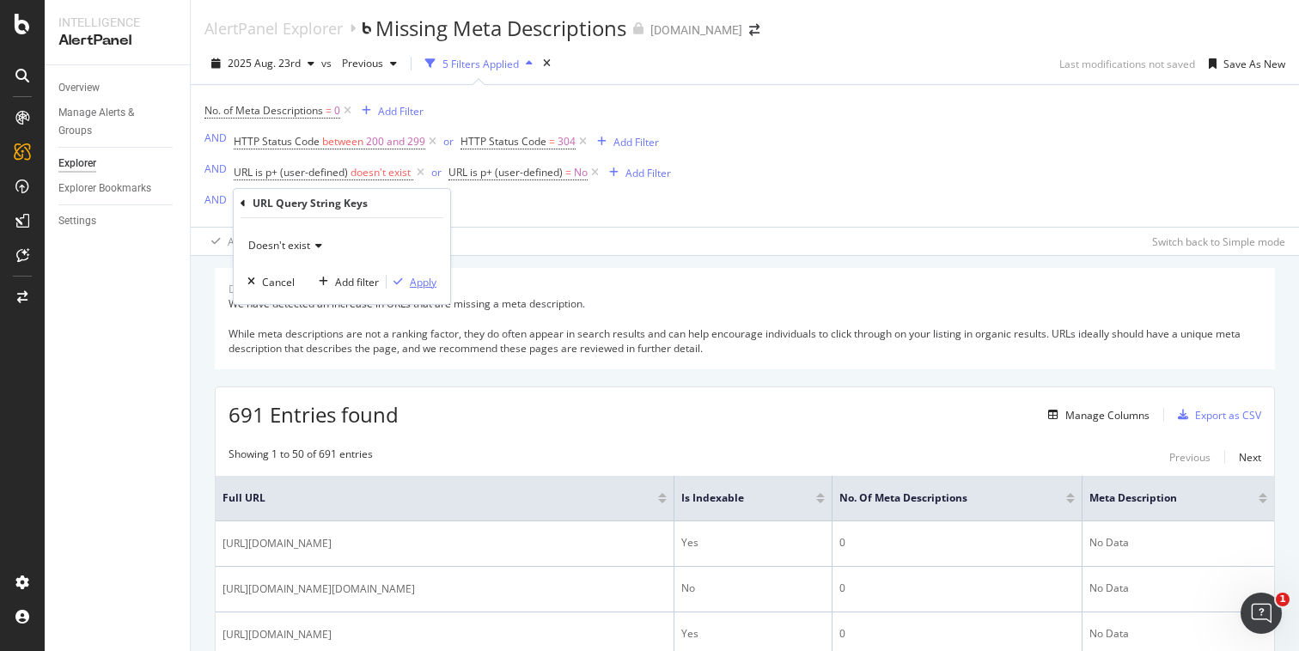
click at [412, 288] on div "Apply" at bounding box center [423, 282] width 27 height 15
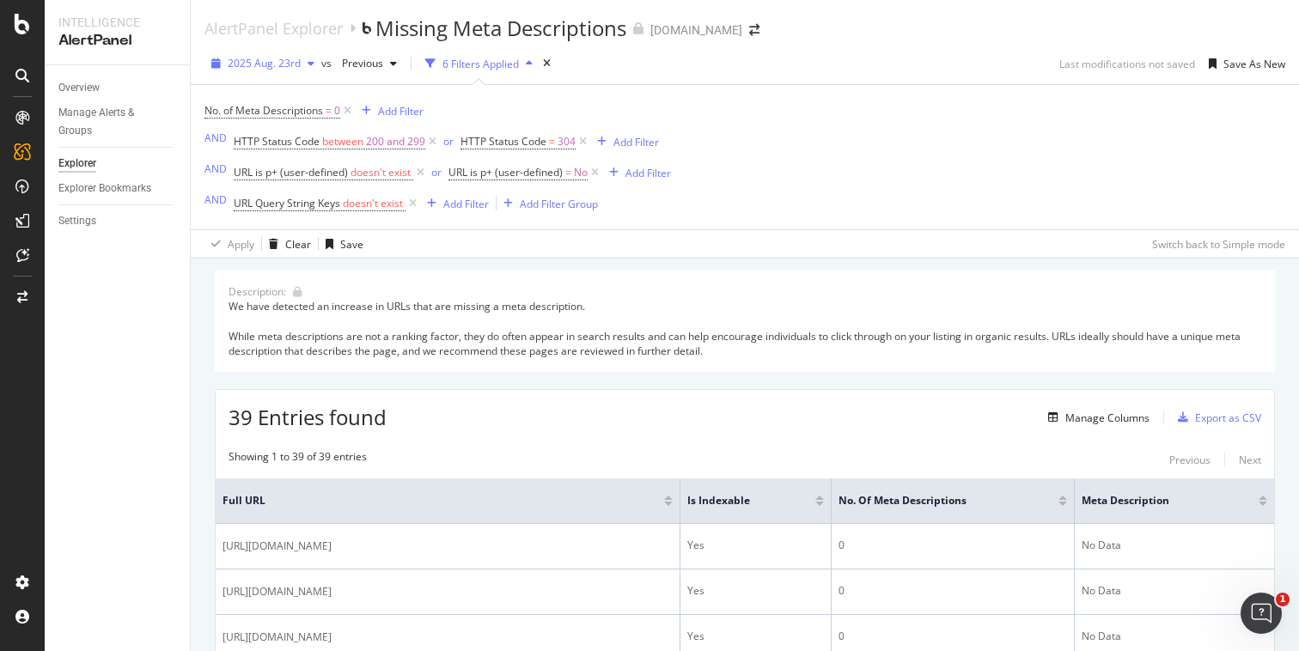
click at [284, 59] on span "2025 Aug. 23rd" at bounding box center [264, 63] width 73 height 15
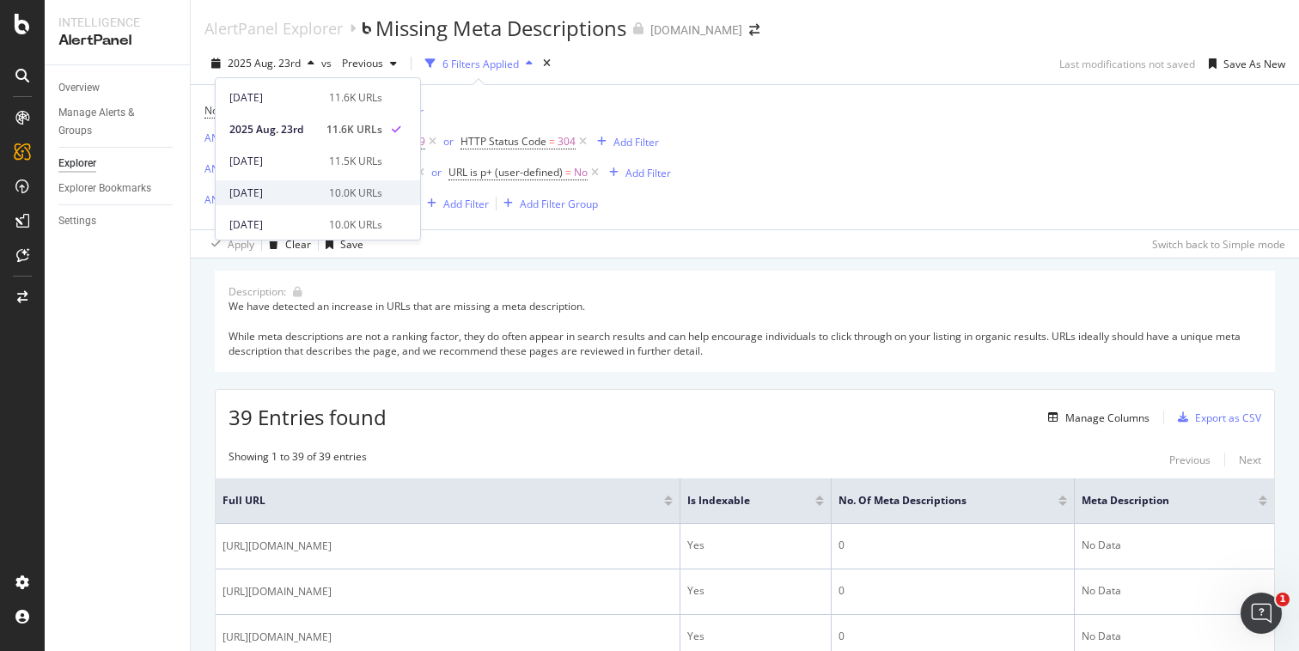
click at [273, 194] on div "[DATE]" at bounding box center [273, 193] width 89 height 15
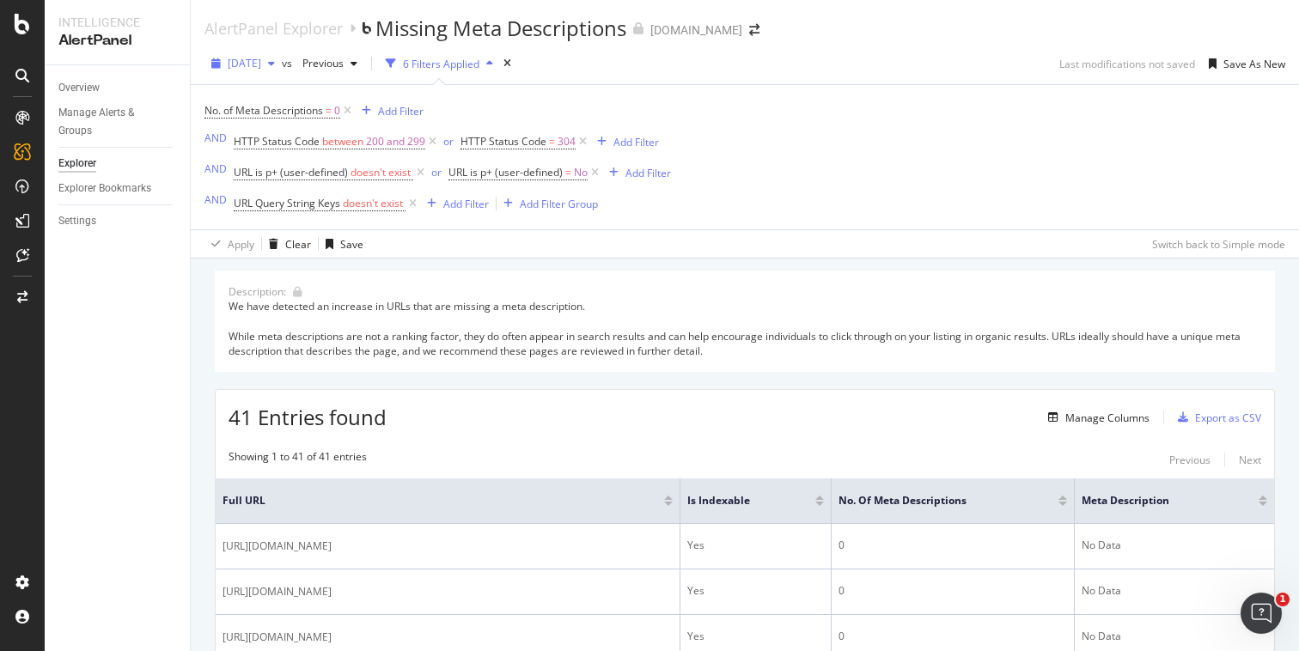
click at [261, 60] on span "[DATE]" at bounding box center [245, 63] width 34 height 15
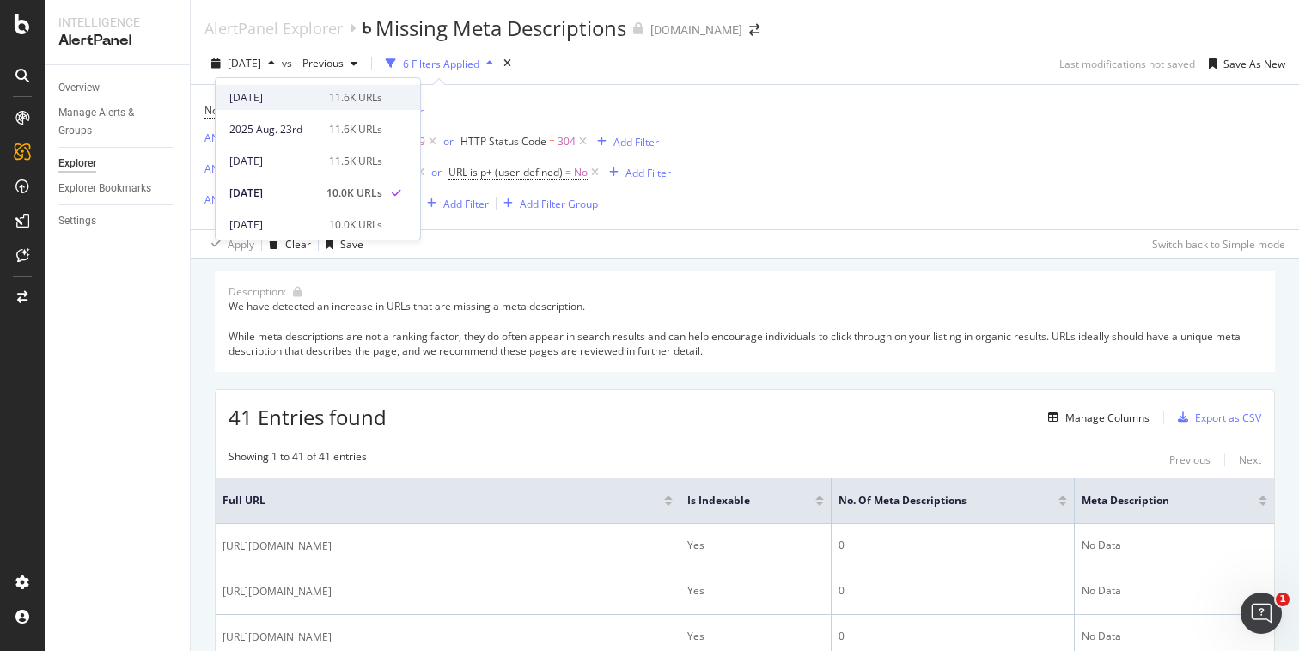
click at [282, 94] on div "[DATE]" at bounding box center [273, 97] width 89 height 15
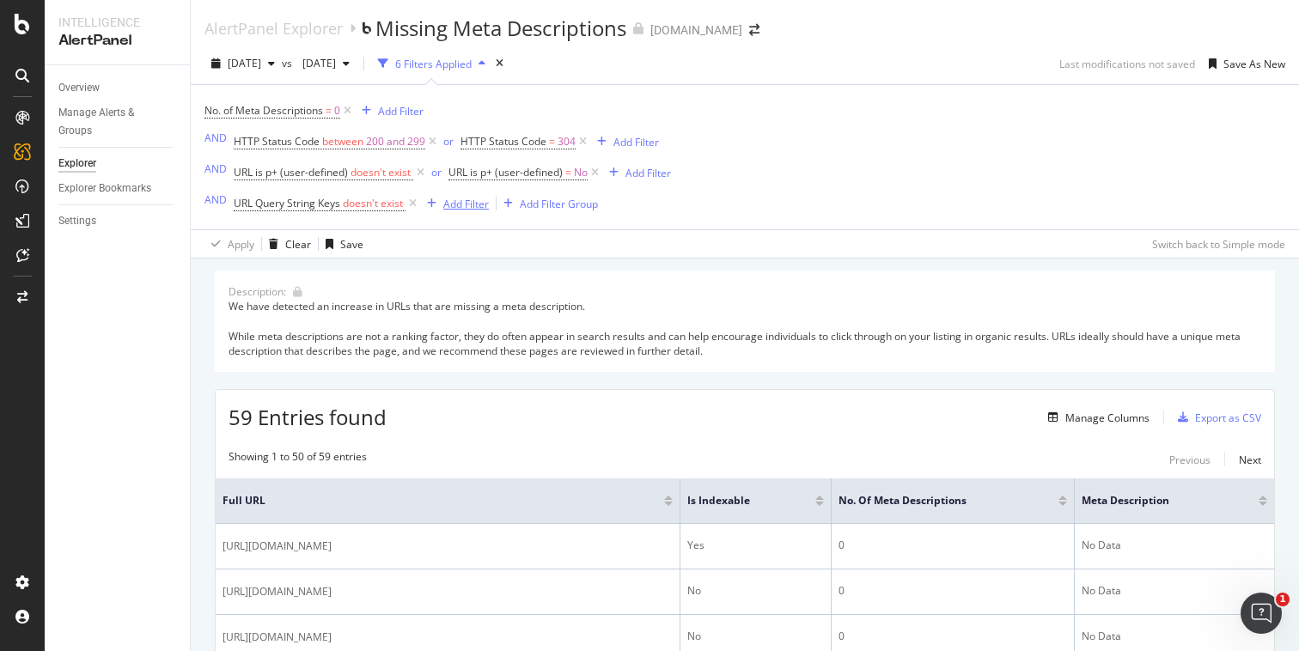
click at [454, 204] on div "Add Filter" at bounding box center [466, 204] width 46 height 15
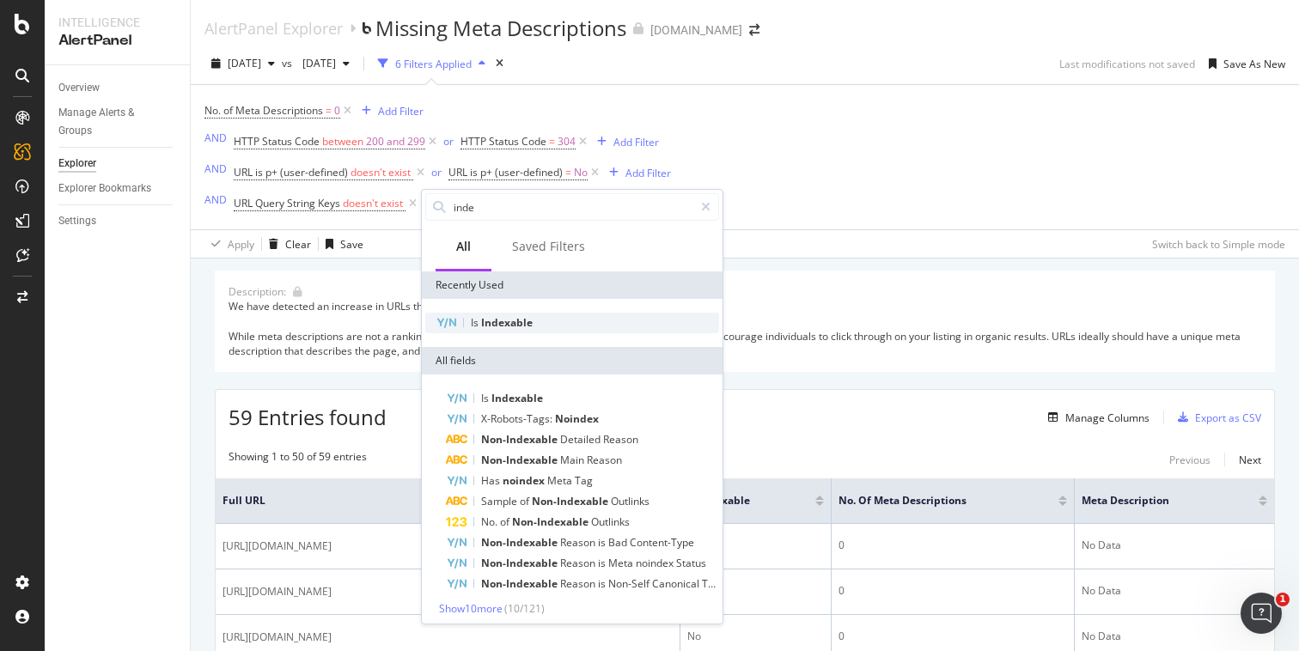
type input "inde"
click at [503, 318] on span "Indexable" at bounding box center [507, 322] width 52 height 15
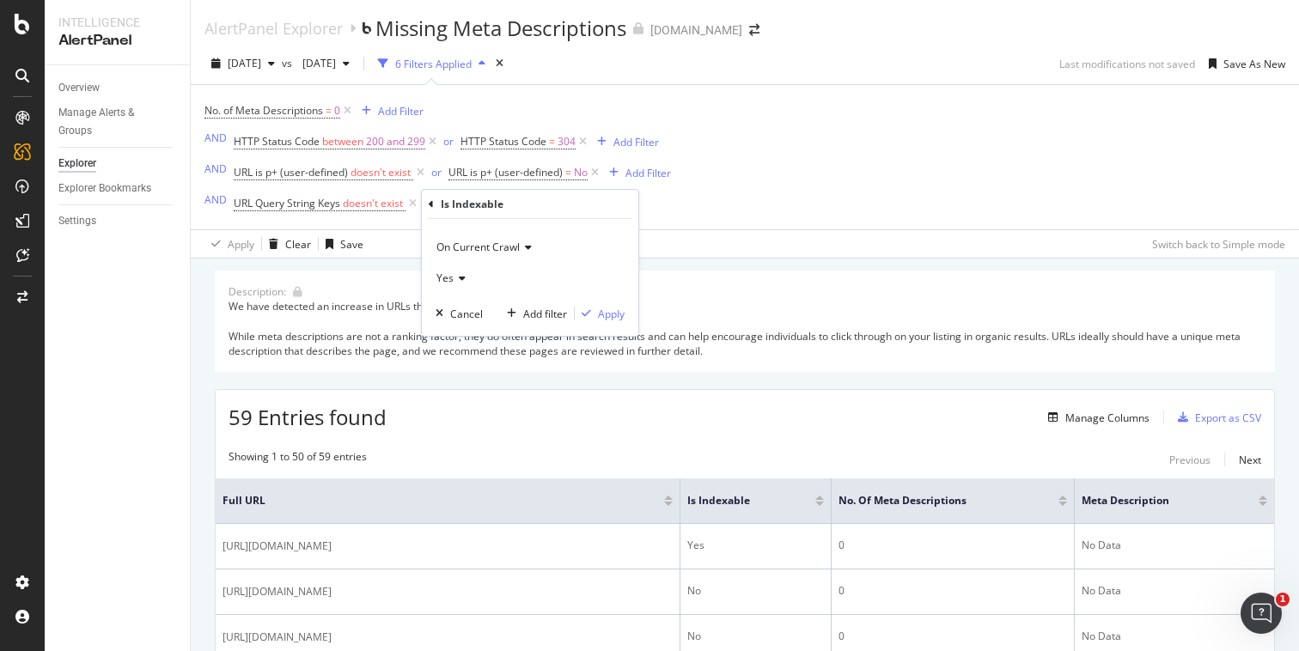
click at [443, 275] on span "Yes" at bounding box center [444, 278] width 17 height 15
click at [460, 312] on span "Yes" at bounding box center [452, 313] width 17 height 15
click at [619, 313] on div "Apply" at bounding box center [611, 314] width 27 height 15
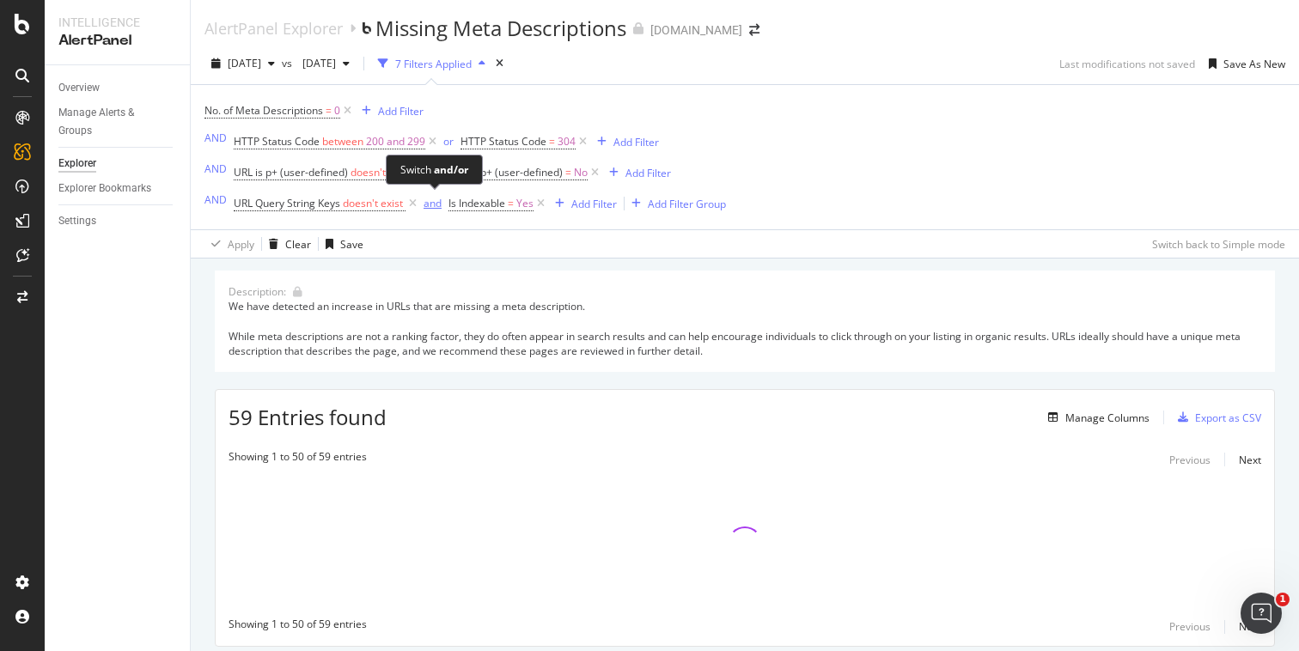
click at [431, 204] on div "and" at bounding box center [433, 203] width 18 height 15
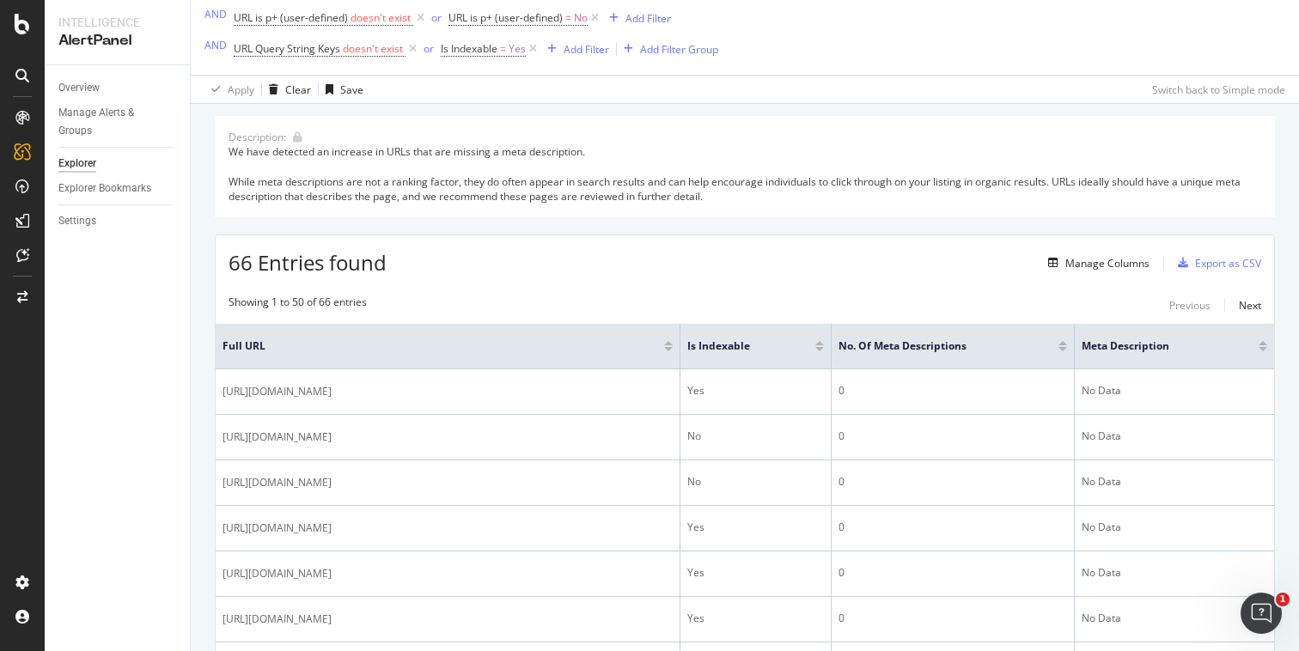
scroll to position [155, 0]
click at [533, 48] on icon at bounding box center [533, 48] width 15 height 17
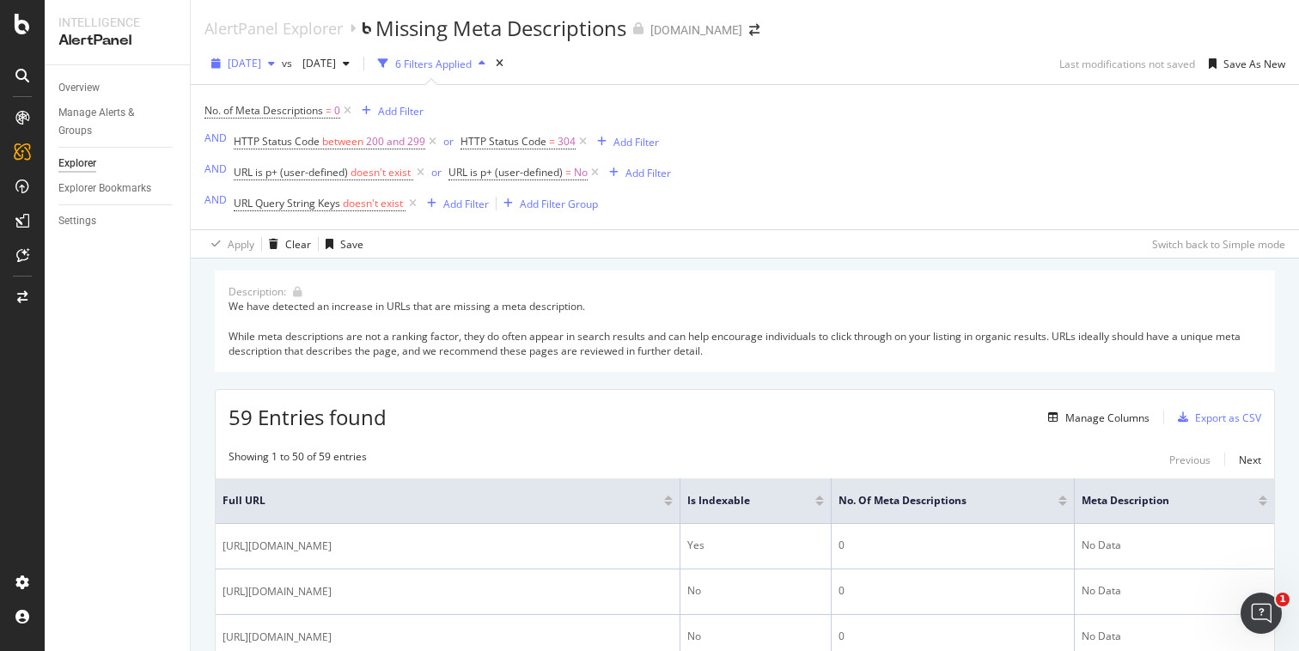
click at [261, 62] on span "[DATE]" at bounding box center [245, 63] width 34 height 15
click at [589, 294] on div "Description: We have detected an increase in URLs that are missing a meta descr…" at bounding box center [745, 321] width 1060 height 101
click at [471, 208] on div "Add Filter" at bounding box center [466, 204] width 46 height 15
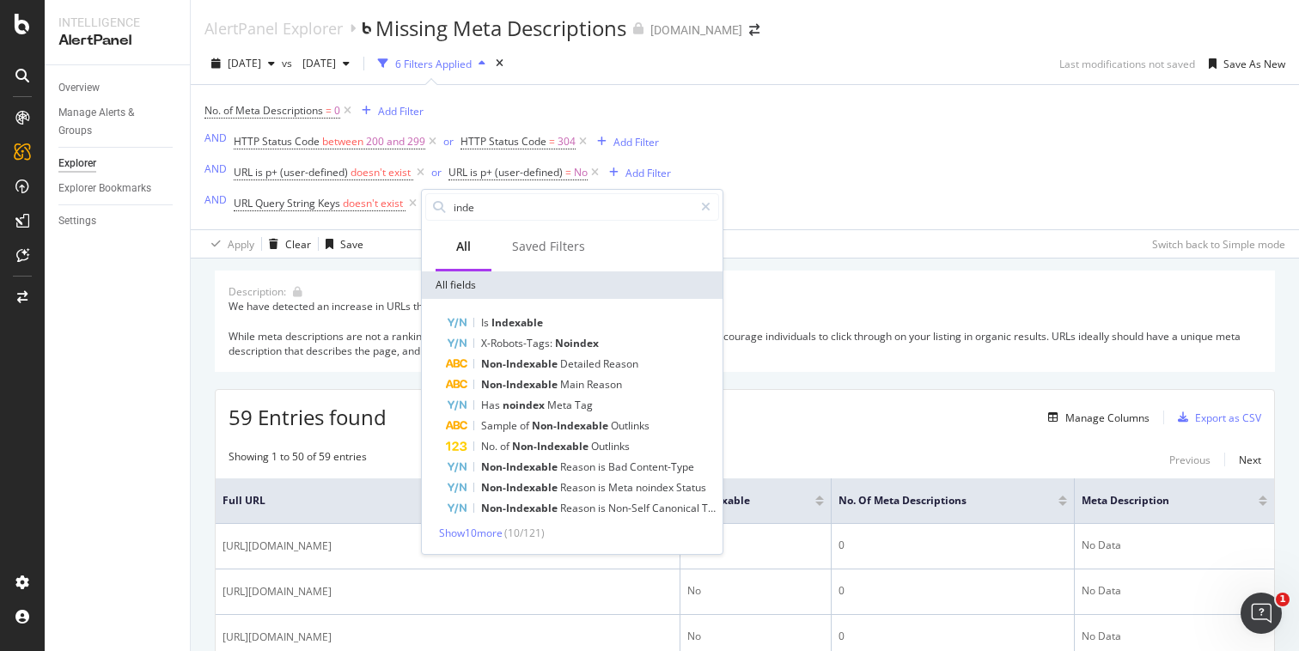
click at [862, 211] on div "No. of Meta Descriptions = 0 Add Filter AND HTTP Status Code between 200 and 29…" at bounding box center [744, 157] width 1081 height 144
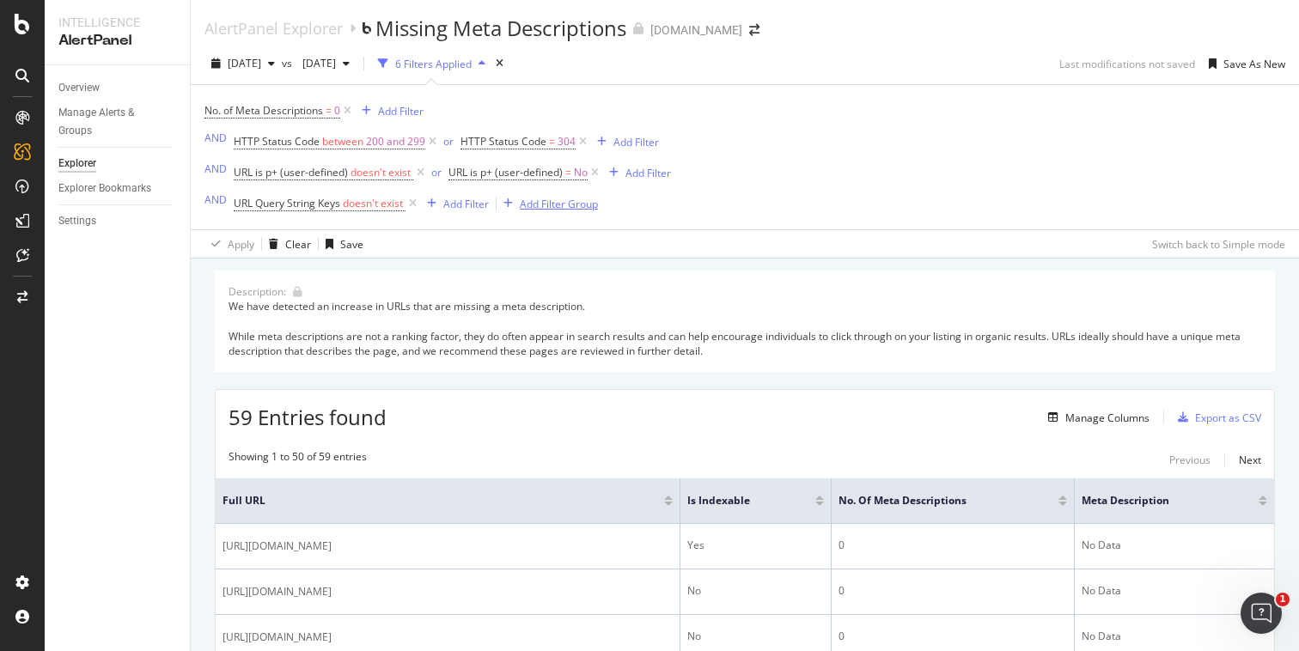
click at [576, 205] on div "Add Filter Group" at bounding box center [559, 204] width 78 height 15
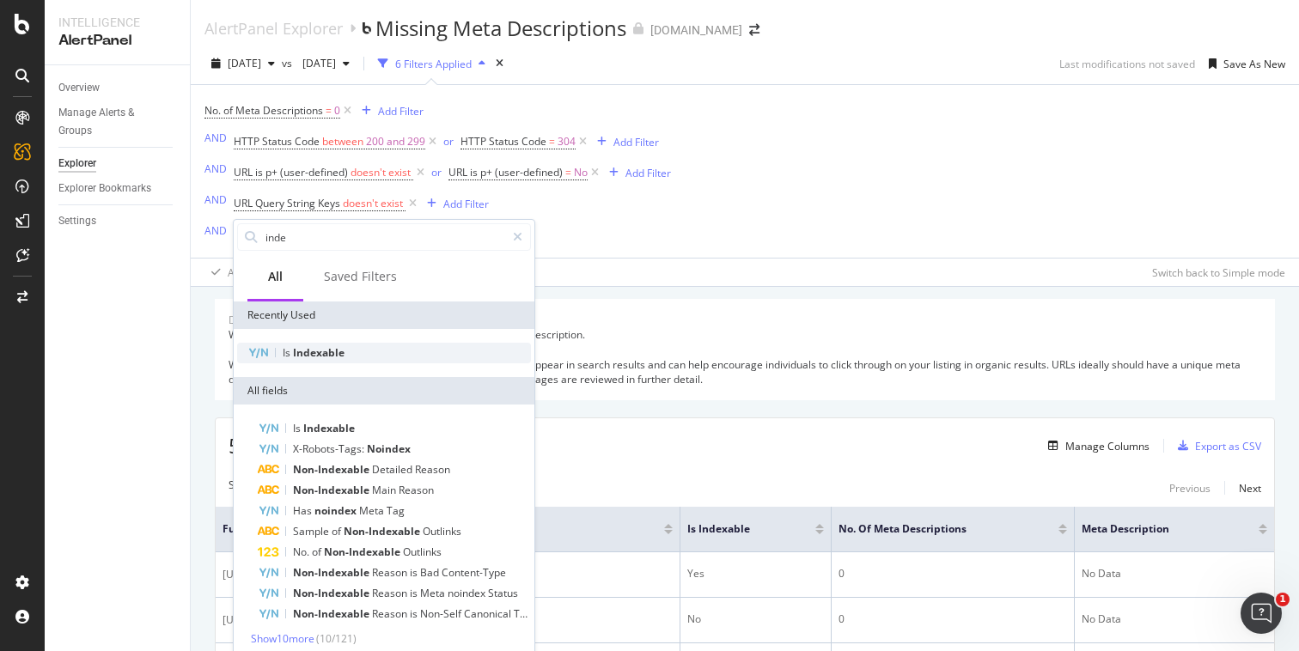
click at [386, 350] on div "Is Indexable" at bounding box center [384, 353] width 294 height 21
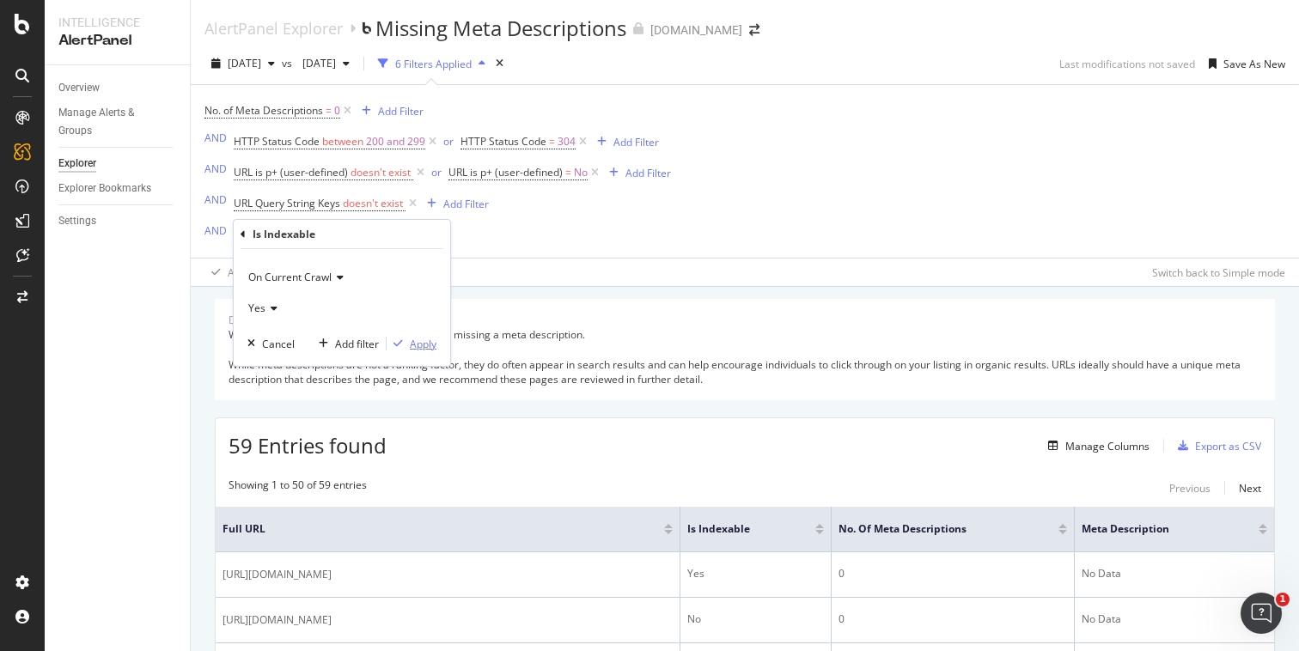
click at [418, 345] on div "Apply" at bounding box center [423, 344] width 27 height 15
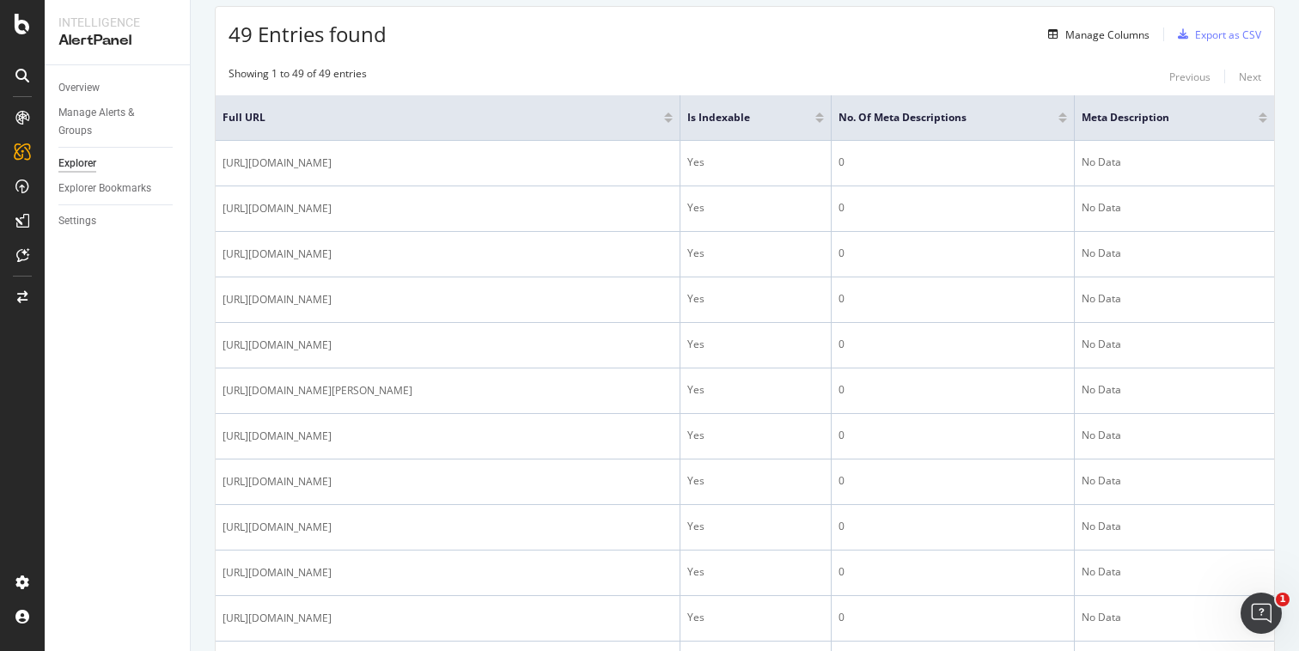
scroll to position [421, 0]
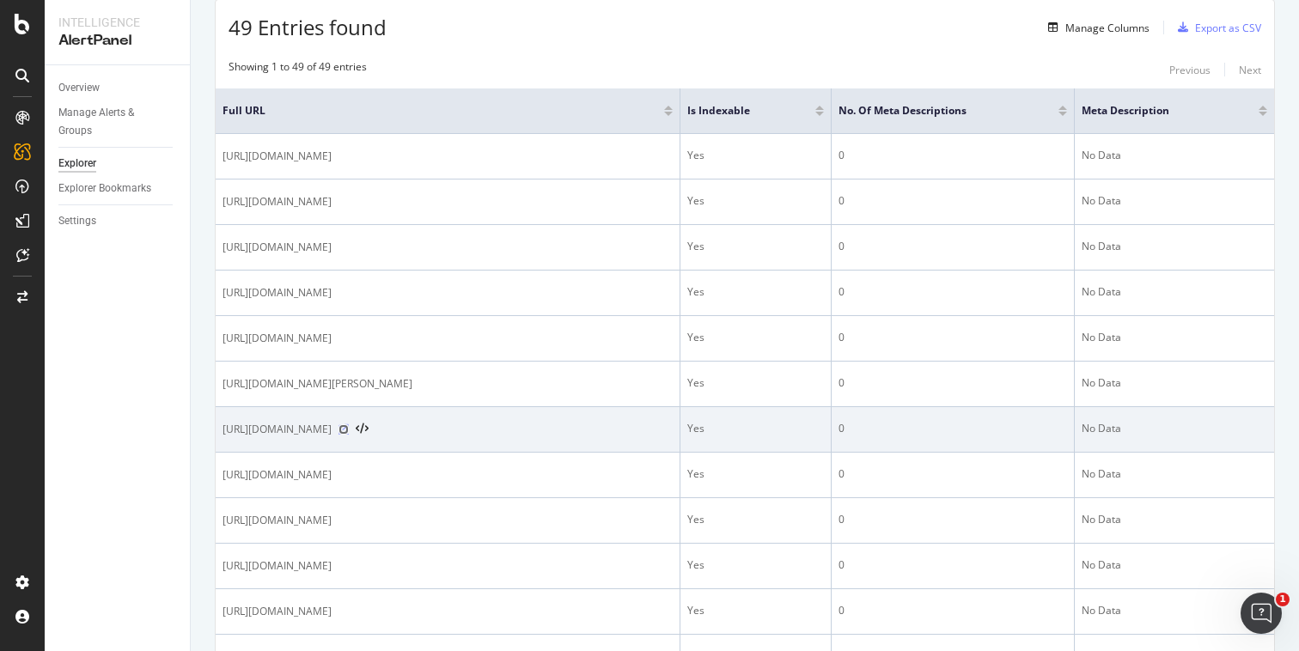
click at [349, 431] on icon at bounding box center [343, 429] width 10 height 10
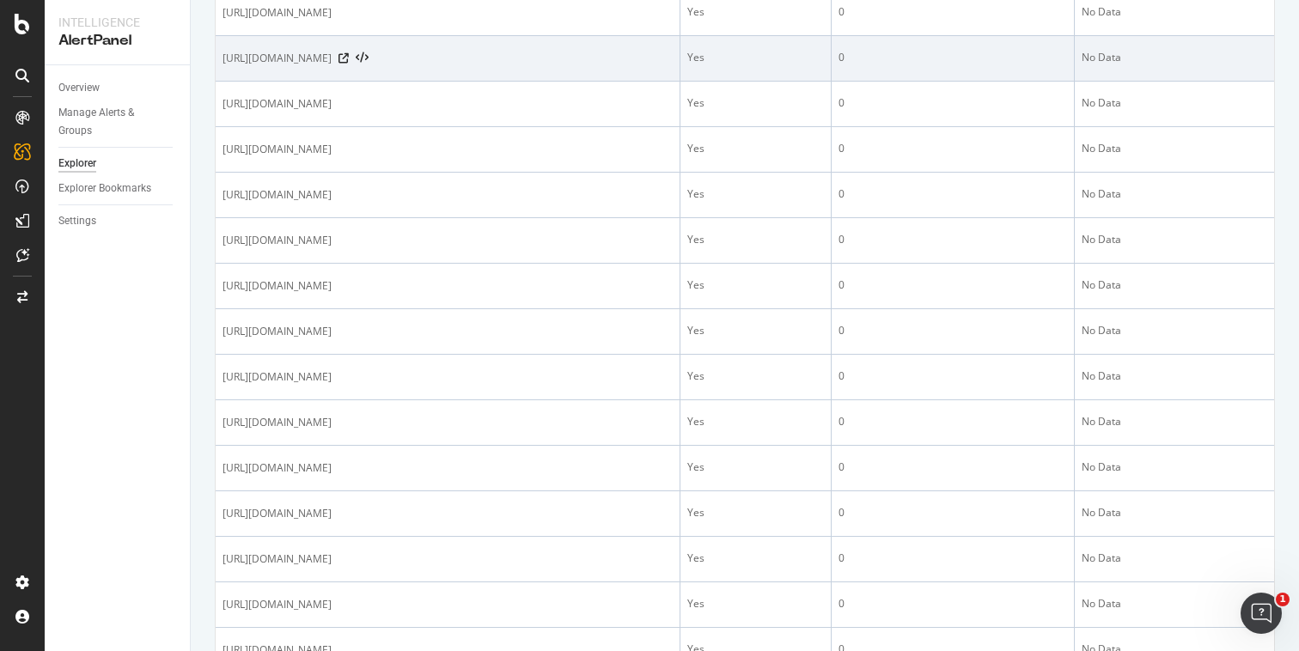
scroll to position [838, 0]
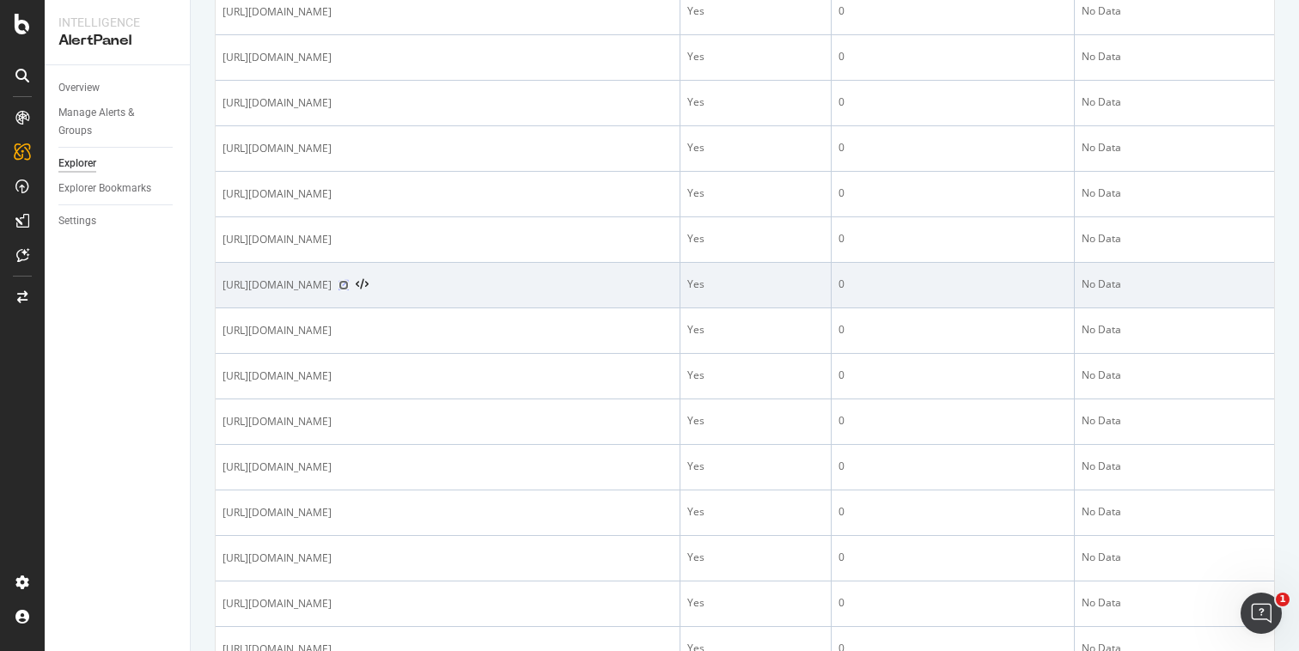
click at [349, 283] on icon at bounding box center [343, 285] width 10 height 10
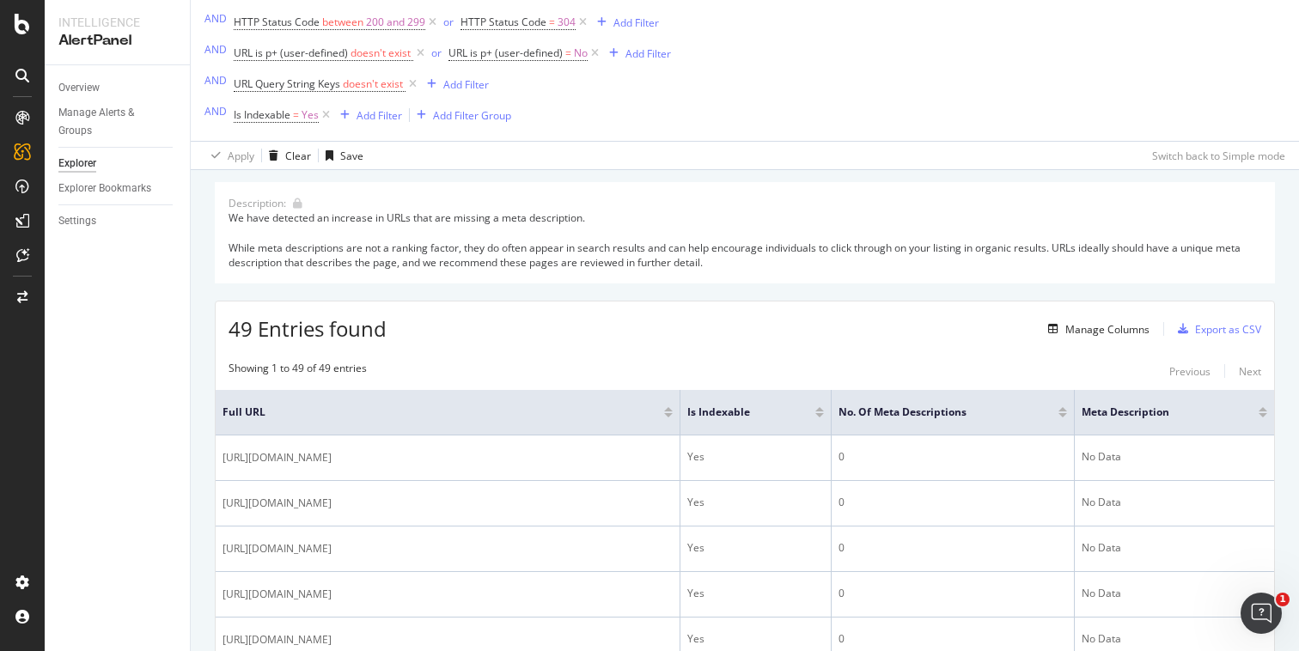
scroll to position [0, 0]
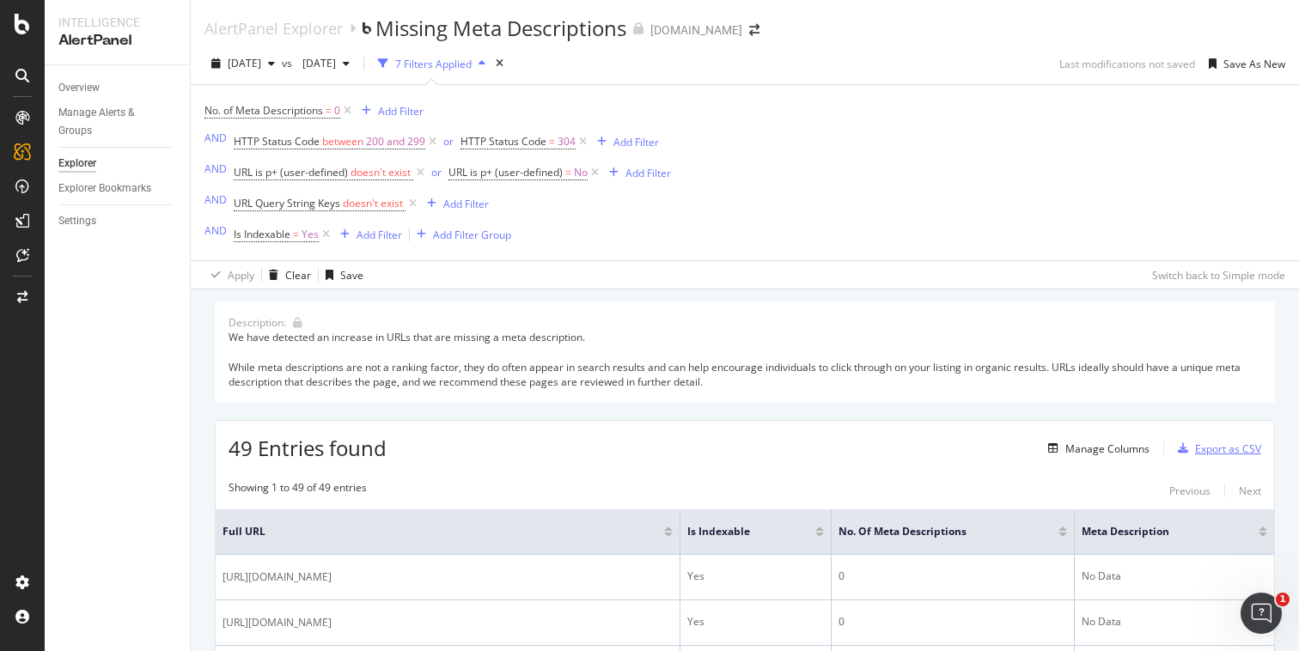
click at [1204, 446] on div "Export as CSV" at bounding box center [1228, 449] width 66 height 15
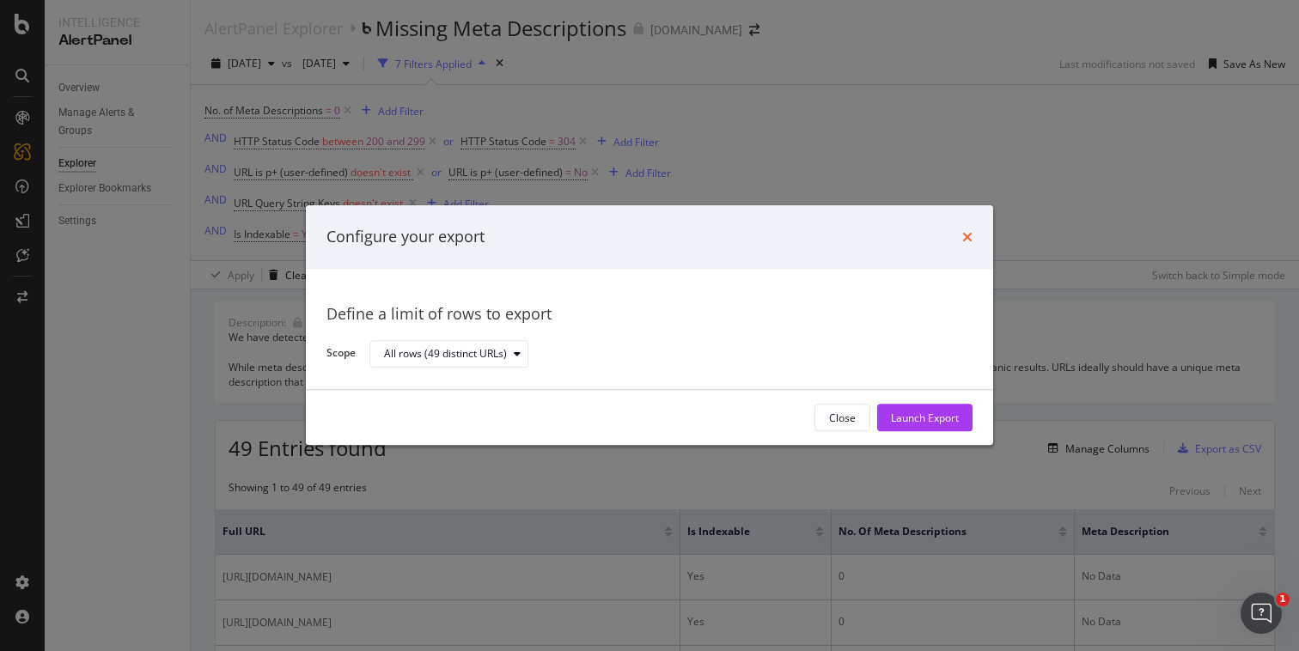
click at [962, 233] on icon "times" at bounding box center [967, 237] width 10 height 14
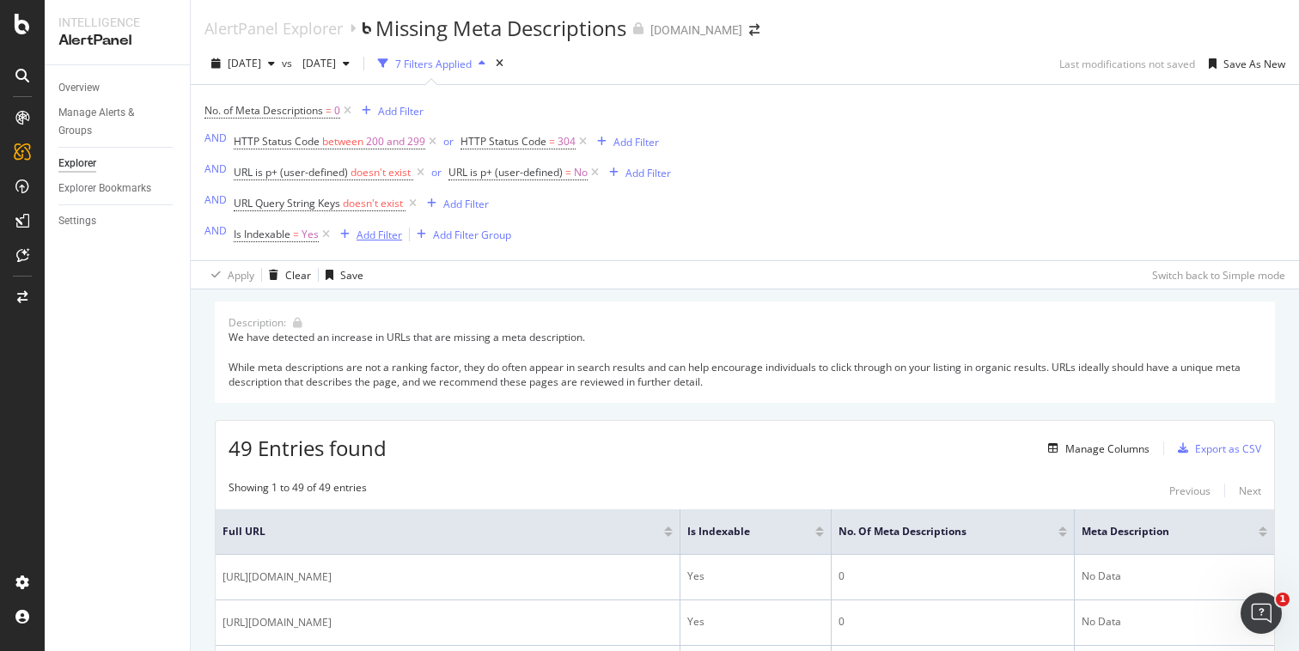
click at [379, 233] on div "Add Filter" at bounding box center [380, 235] width 46 height 15
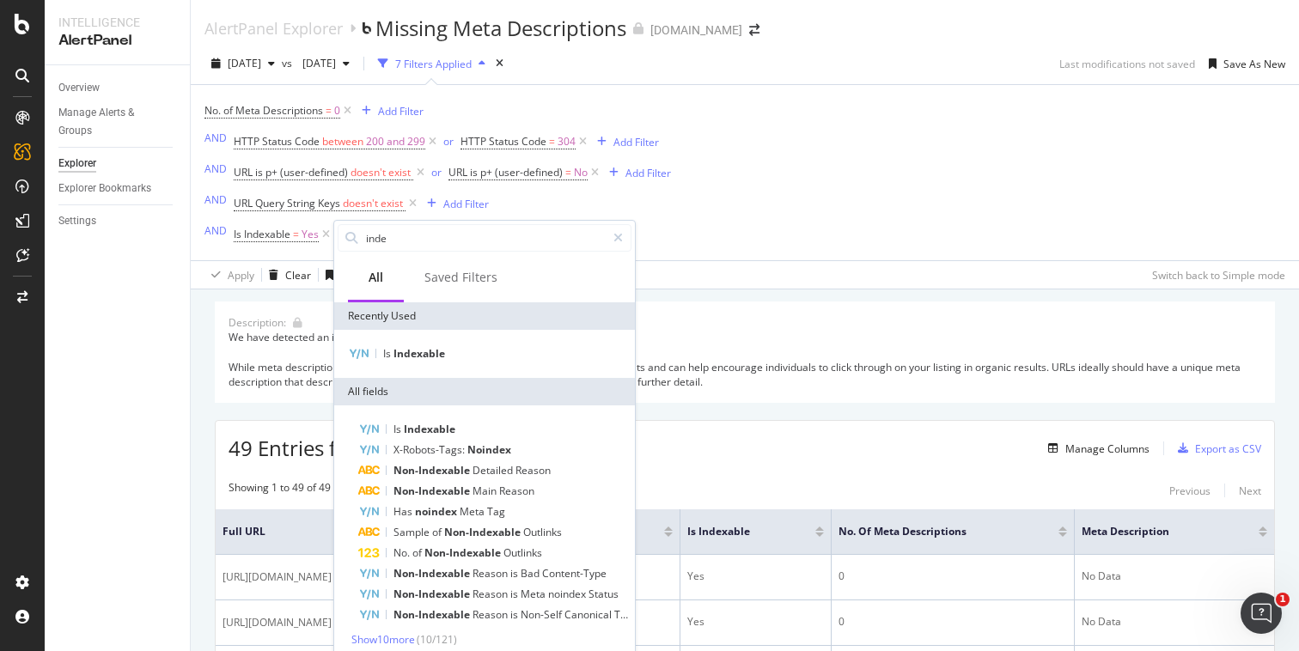
click at [723, 190] on div "No. of Meta Descriptions = 0 Add Filter AND HTTP Status Code between 200 and 29…" at bounding box center [744, 172] width 1081 height 175
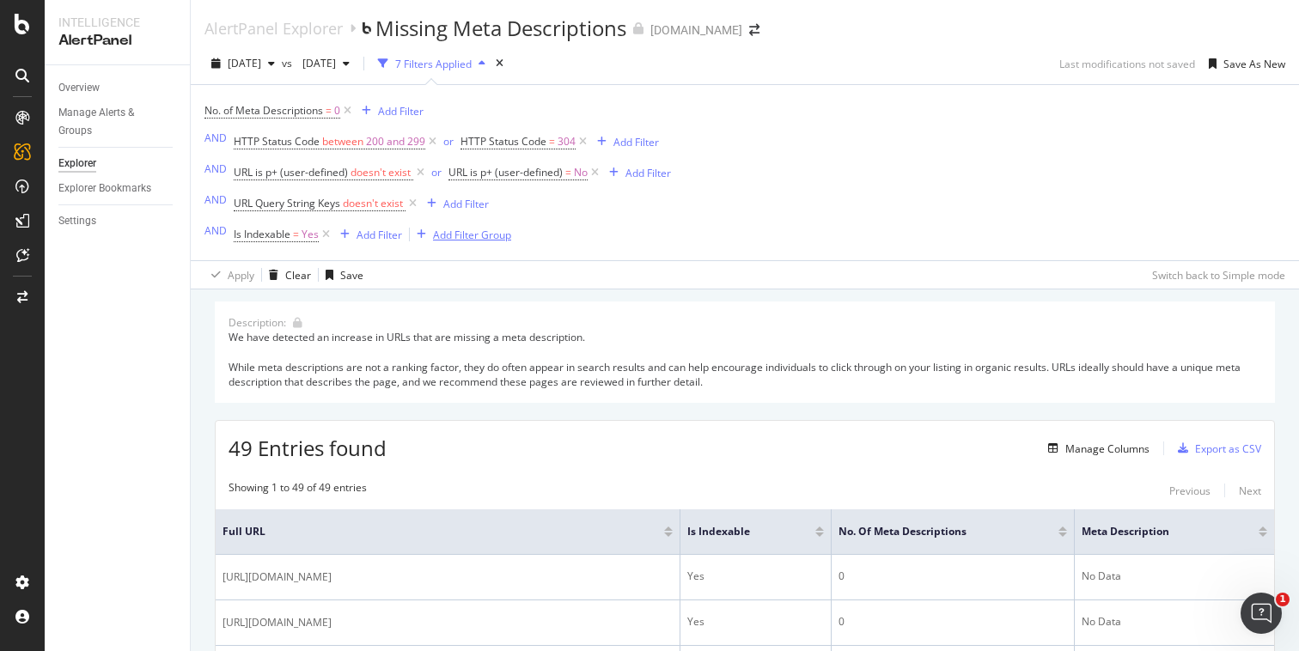
click at [485, 235] on div "Add Filter Group" at bounding box center [472, 235] width 78 height 15
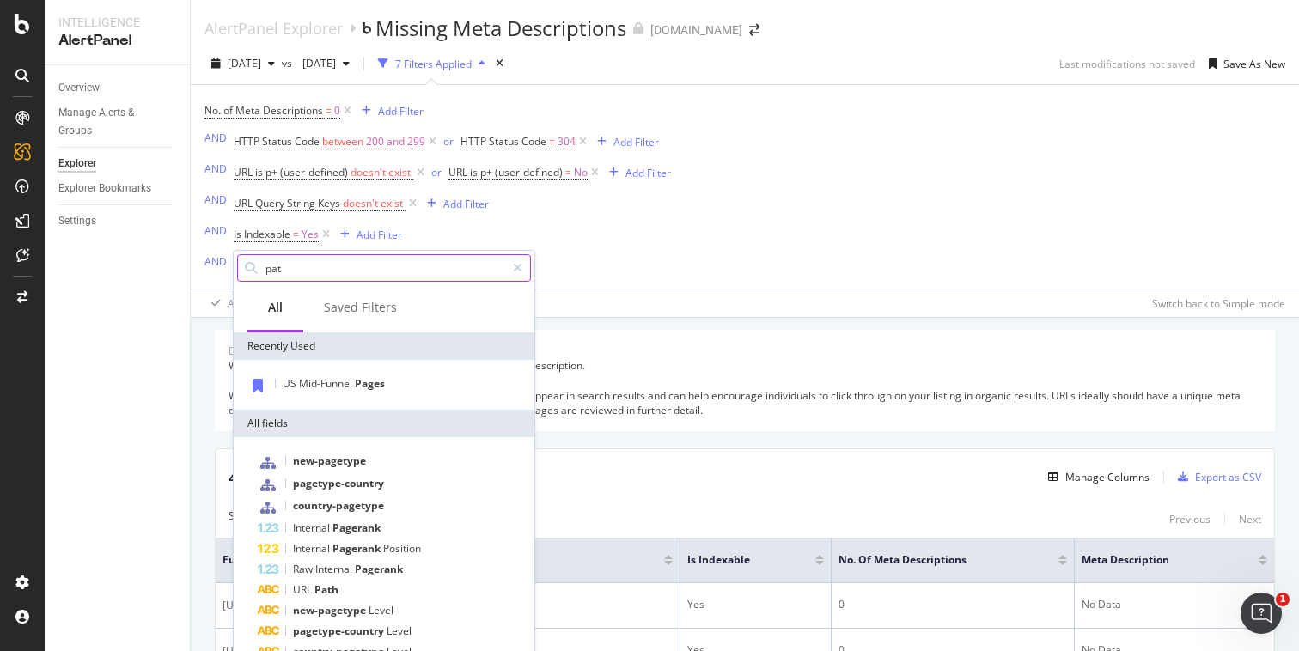
type input "path"
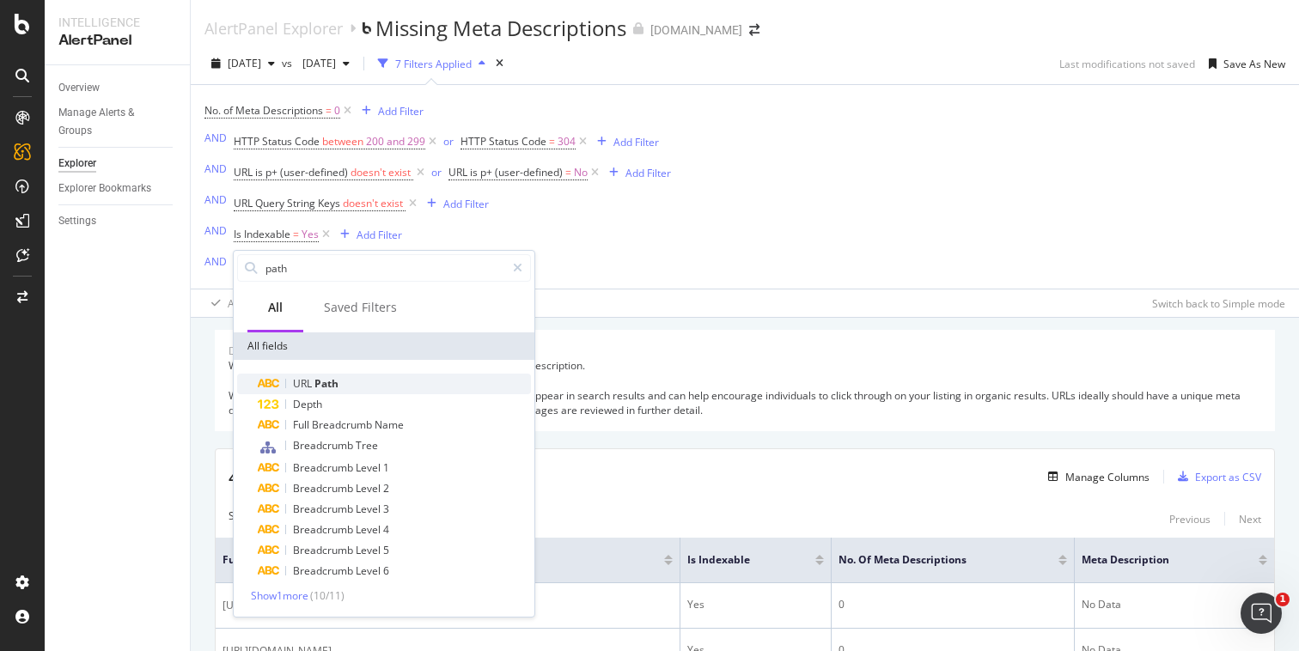
click at [345, 375] on div "URL Path" at bounding box center [394, 384] width 273 height 21
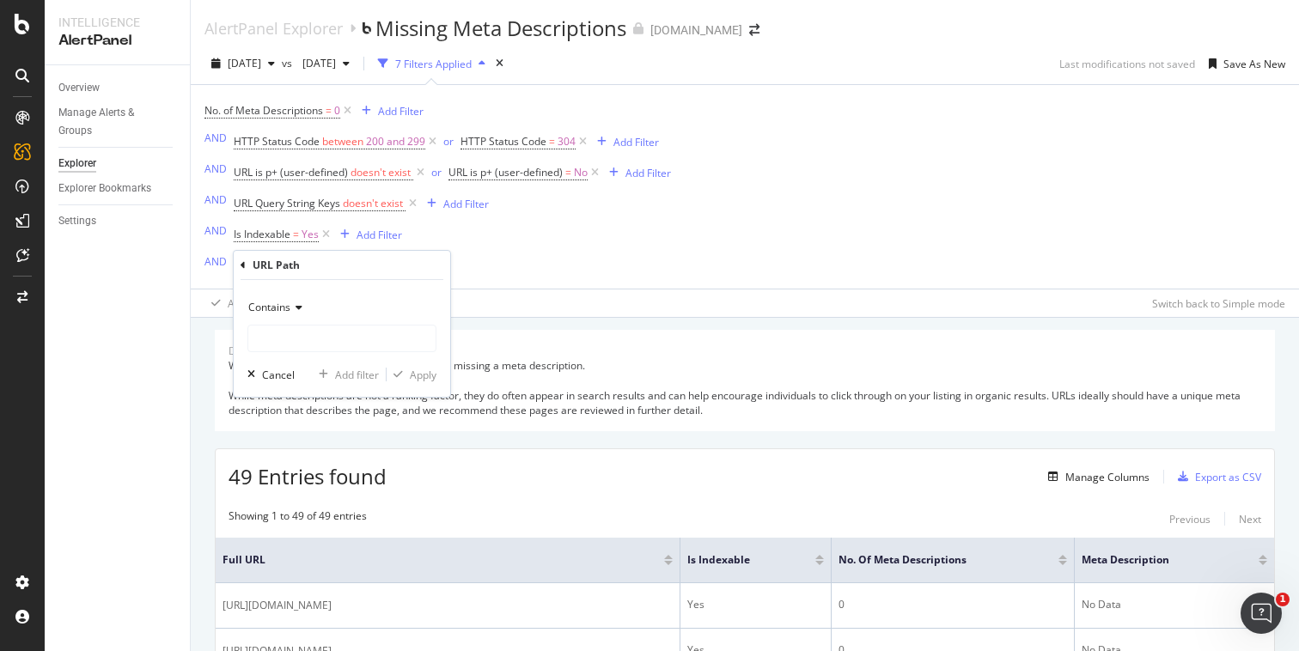
click at [294, 310] on icon at bounding box center [296, 307] width 12 height 10
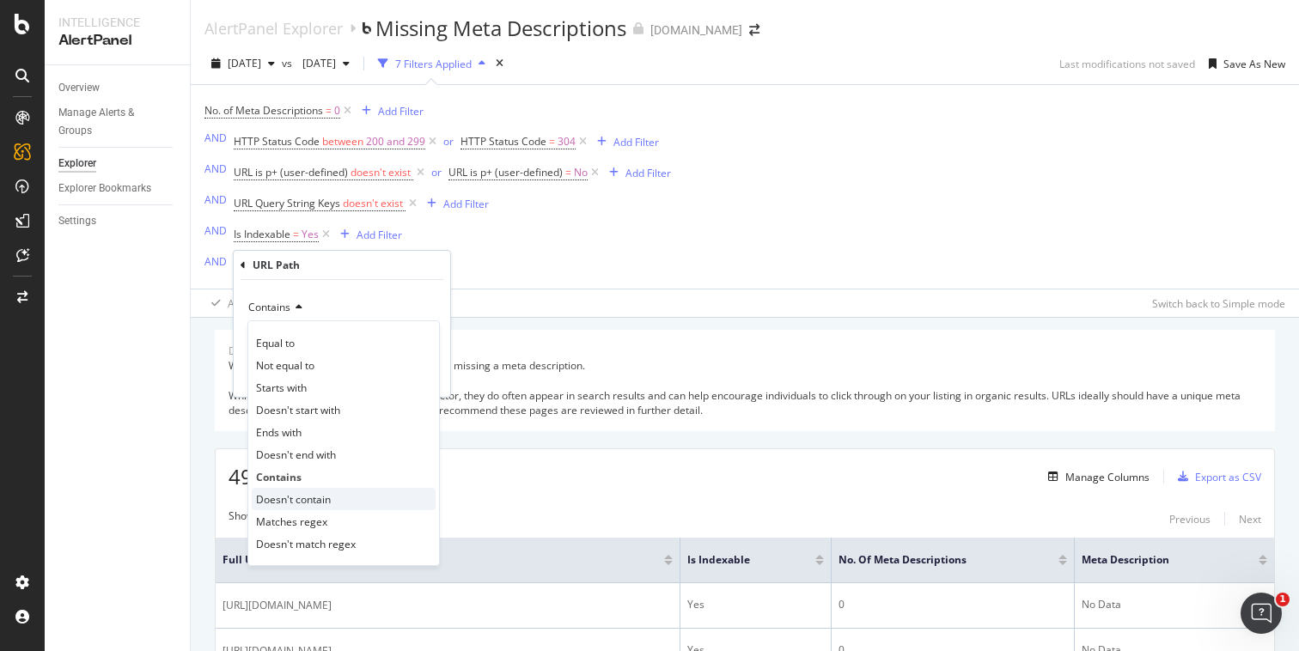
click at [308, 497] on span "Doesn't contain" at bounding box center [293, 499] width 75 height 15
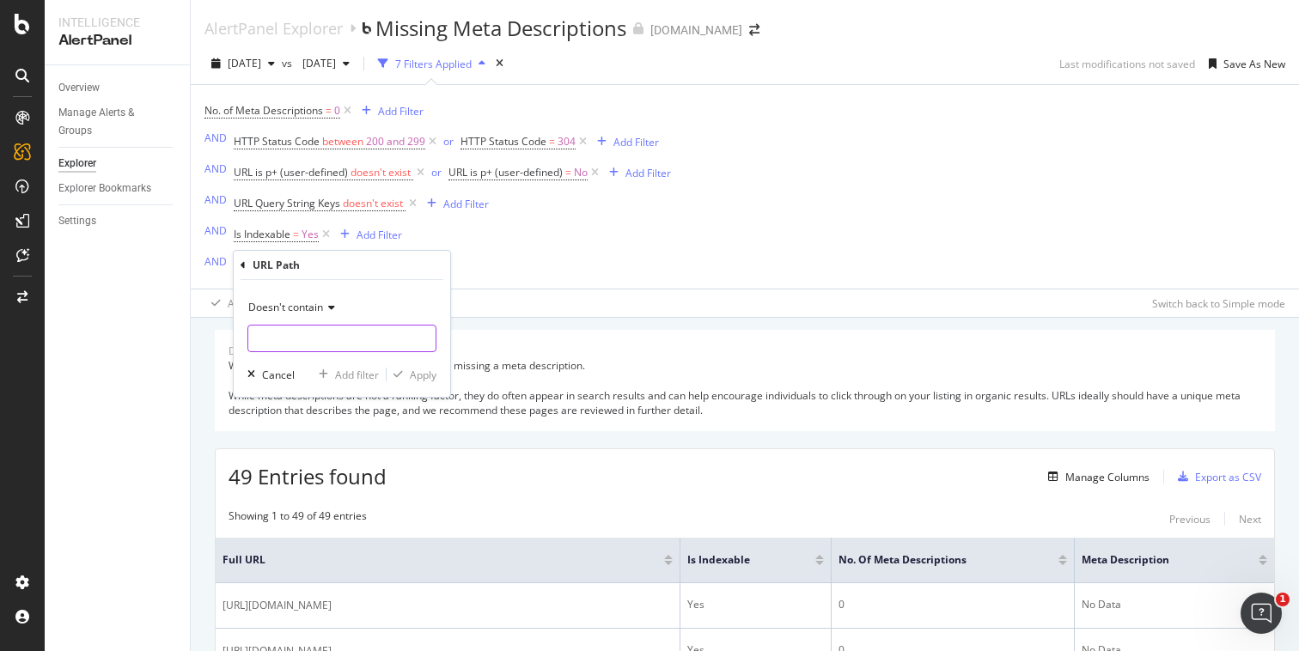
click at [320, 332] on input "text" at bounding box center [341, 338] width 187 height 27
type input "/product"
click at [421, 375] on div "Apply" at bounding box center [423, 375] width 27 height 15
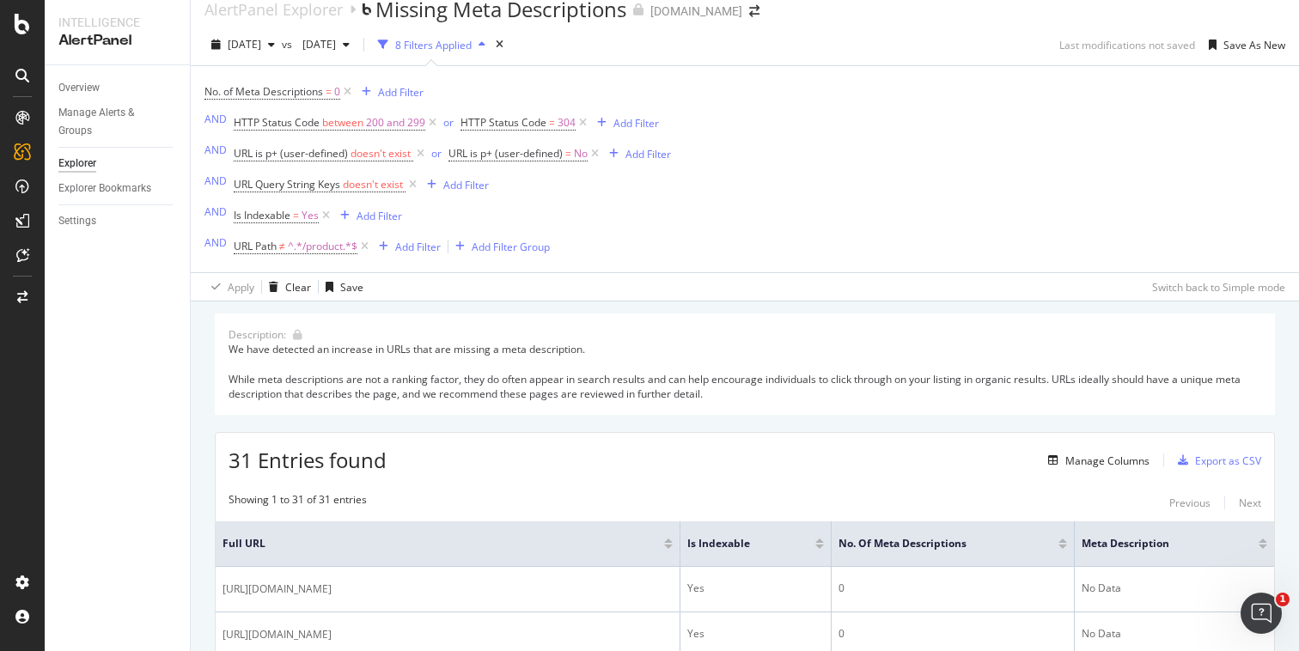
scroll to position [129, 0]
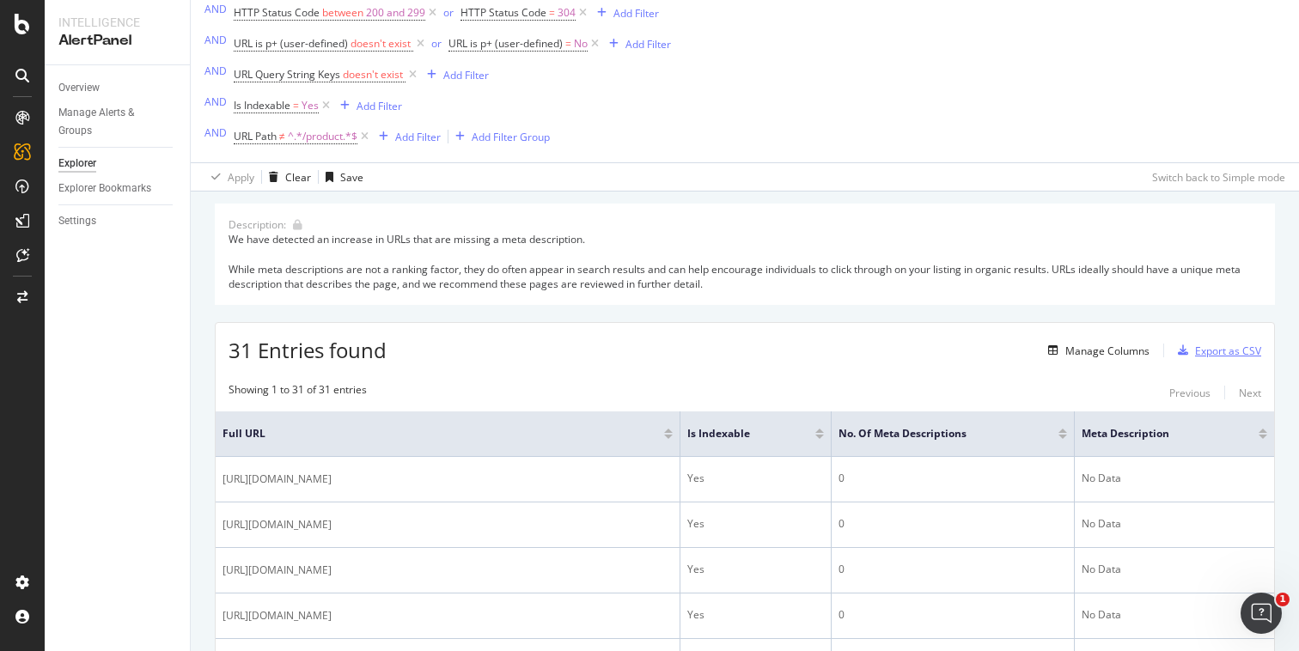
click at [1205, 350] on div "Export as CSV" at bounding box center [1228, 351] width 66 height 15
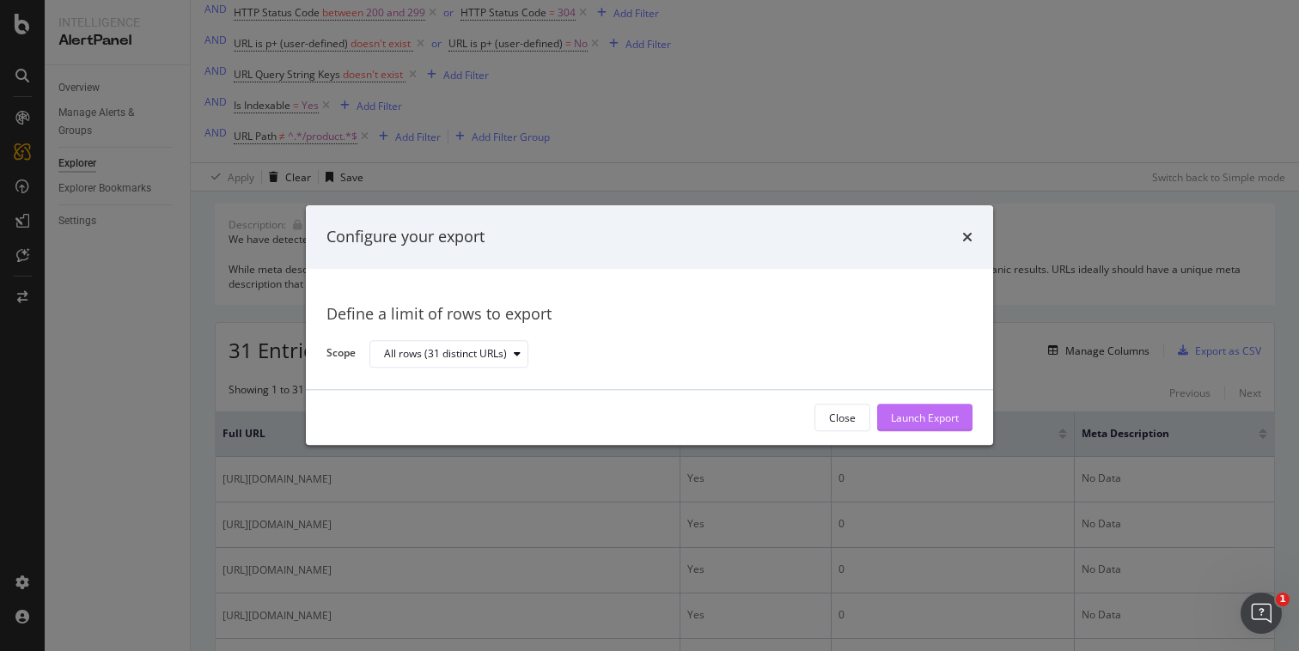
click at [911, 418] on div "Launch Export" at bounding box center [925, 418] width 68 height 15
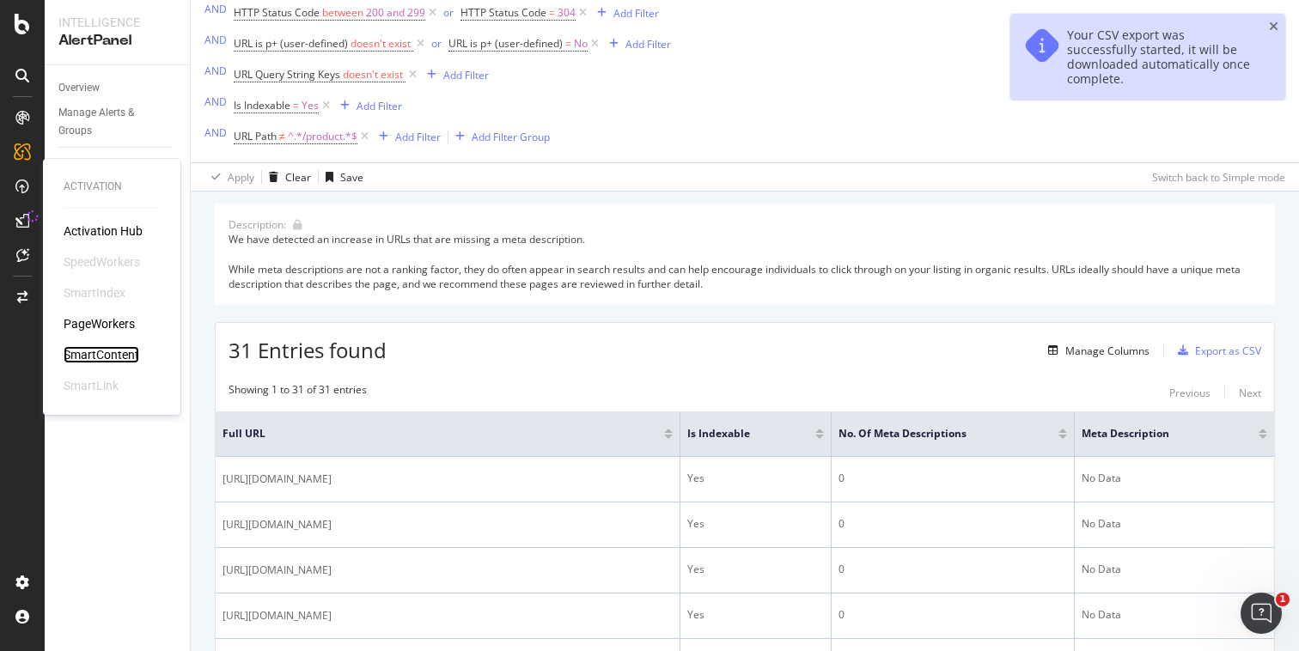
click at [102, 351] on div "SmartContent" at bounding box center [102, 354] width 76 height 17
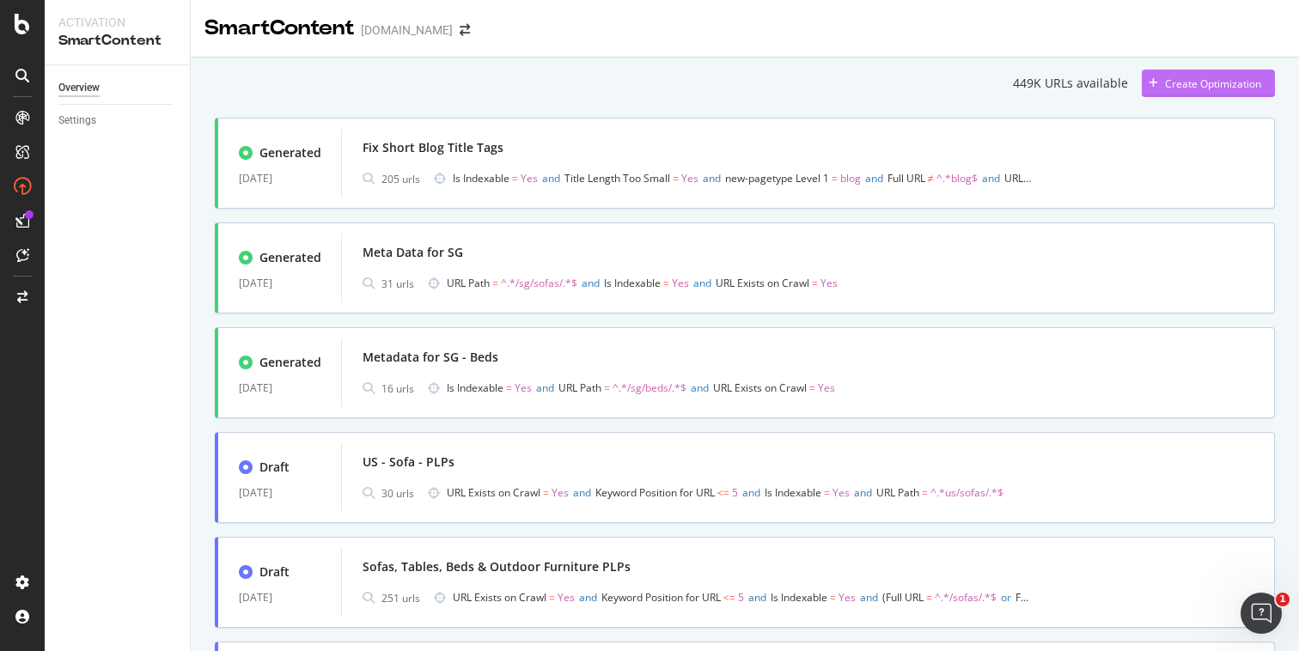
click at [1149, 86] on div "button" at bounding box center [1153, 83] width 23 height 10
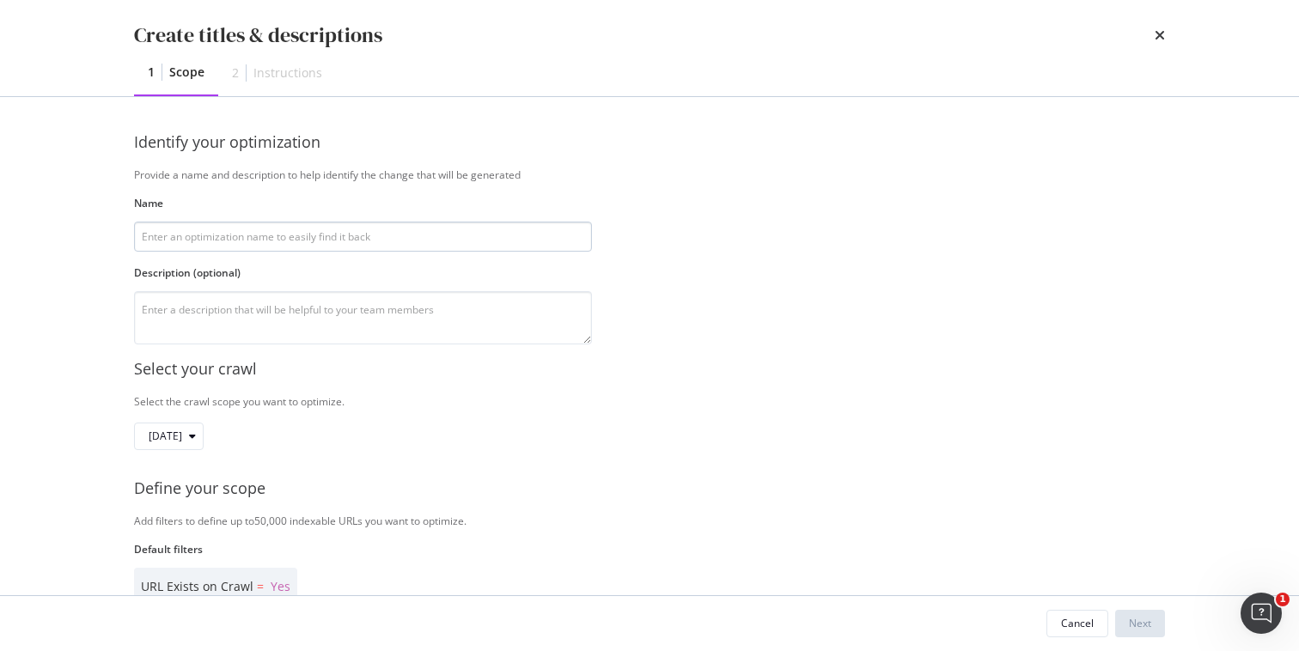
click at [241, 239] on input "modal" at bounding box center [363, 237] width 458 height 30
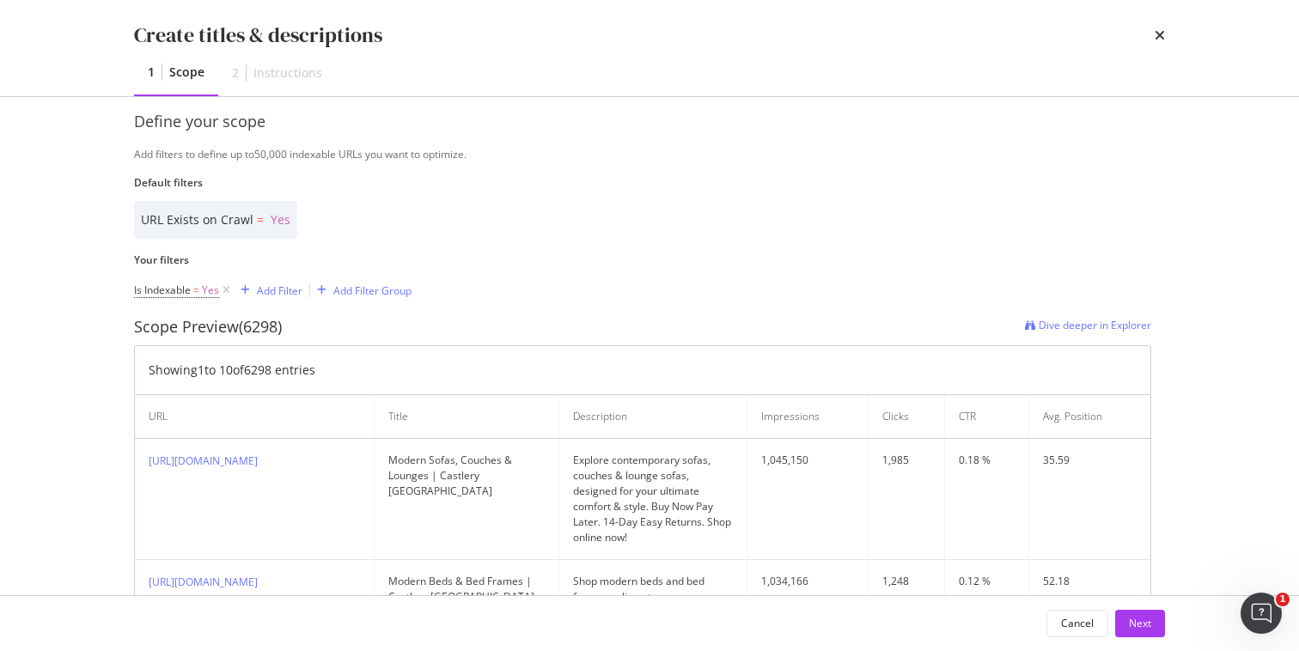
scroll to position [370, 0]
type input "Adding Missing Meta Descriptions"
click at [286, 283] on div "Add Filter" at bounding box center [280, 287] width 46 height 15
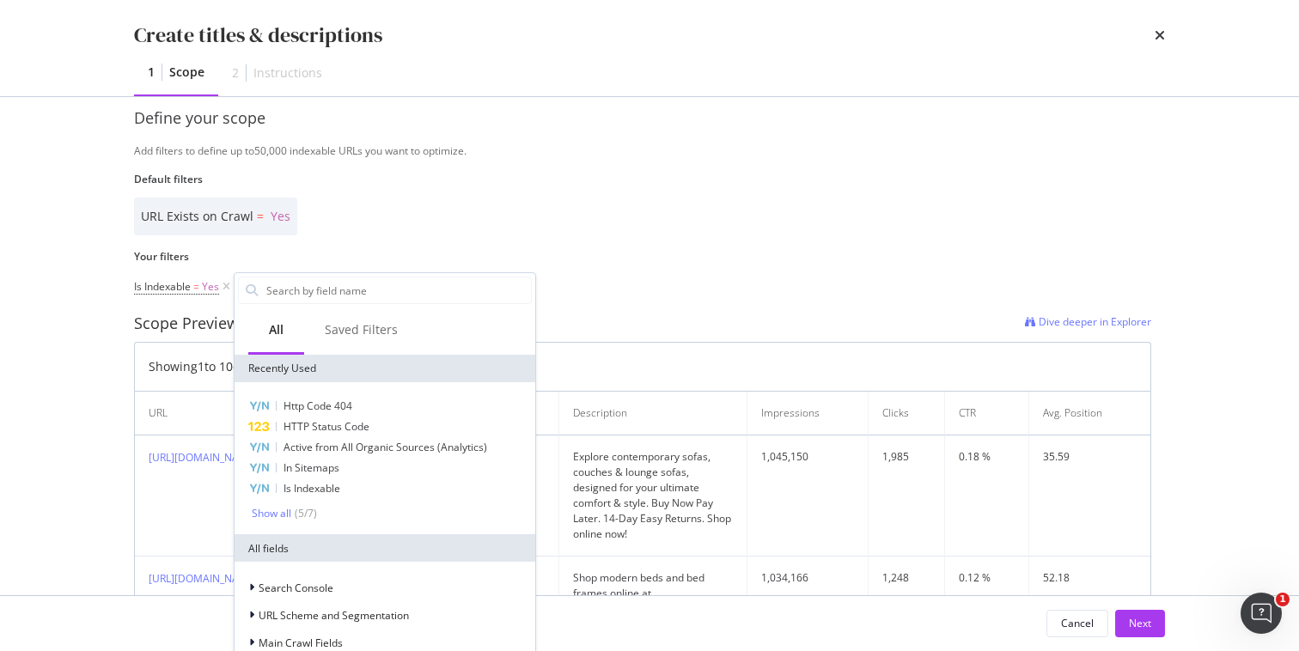
click at [511, 209] on div "URL Exists on Crawl = Yes" at bounding box center [642, 217] width 1017 height 38
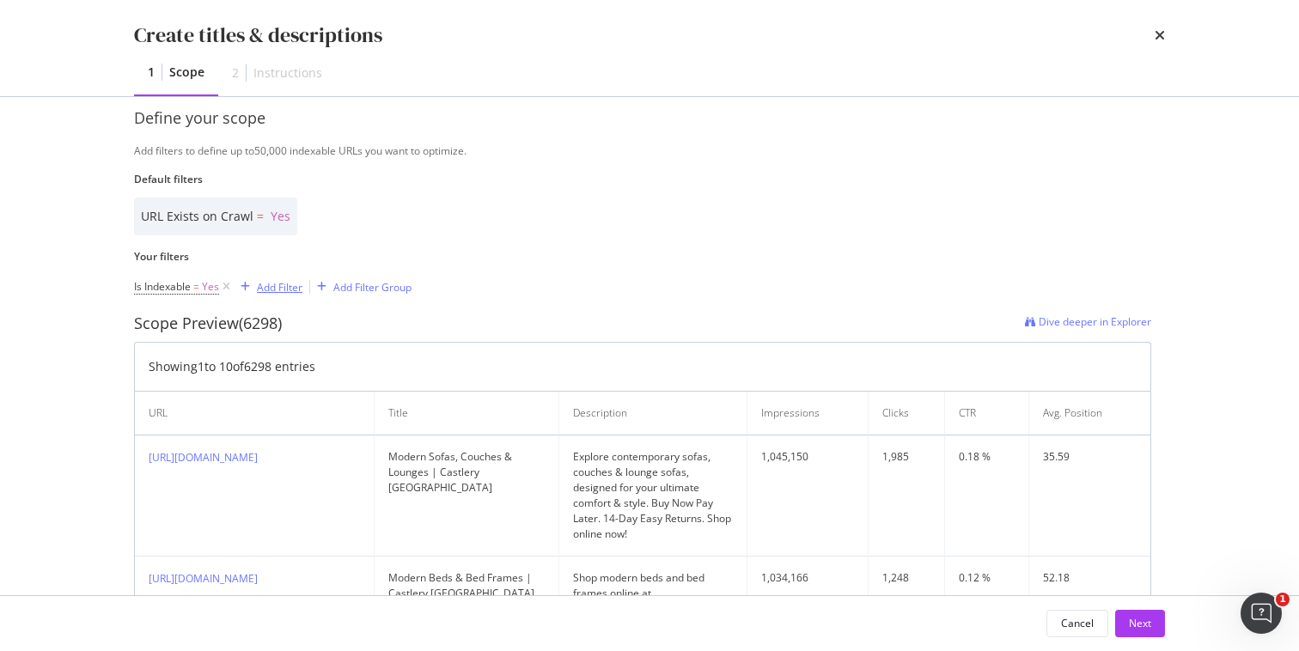
click at [250, 285] on div "modal" at bounding box center [245, 287] width 23 height 10
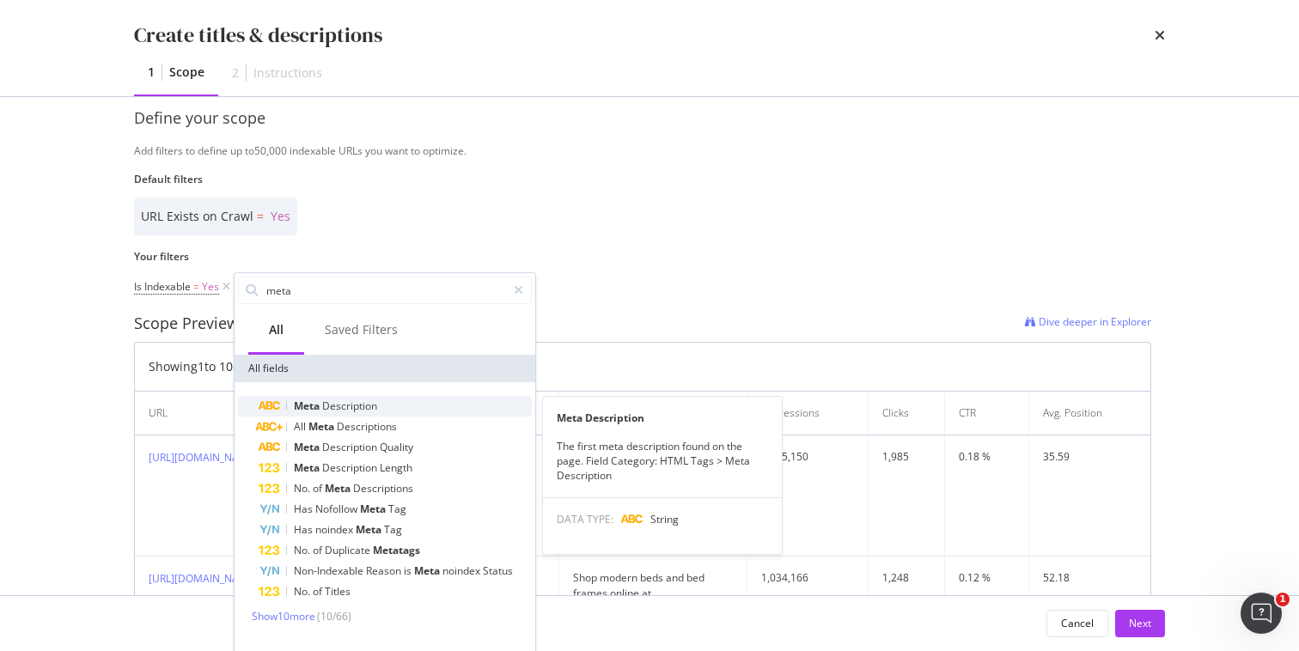
type input "meta"
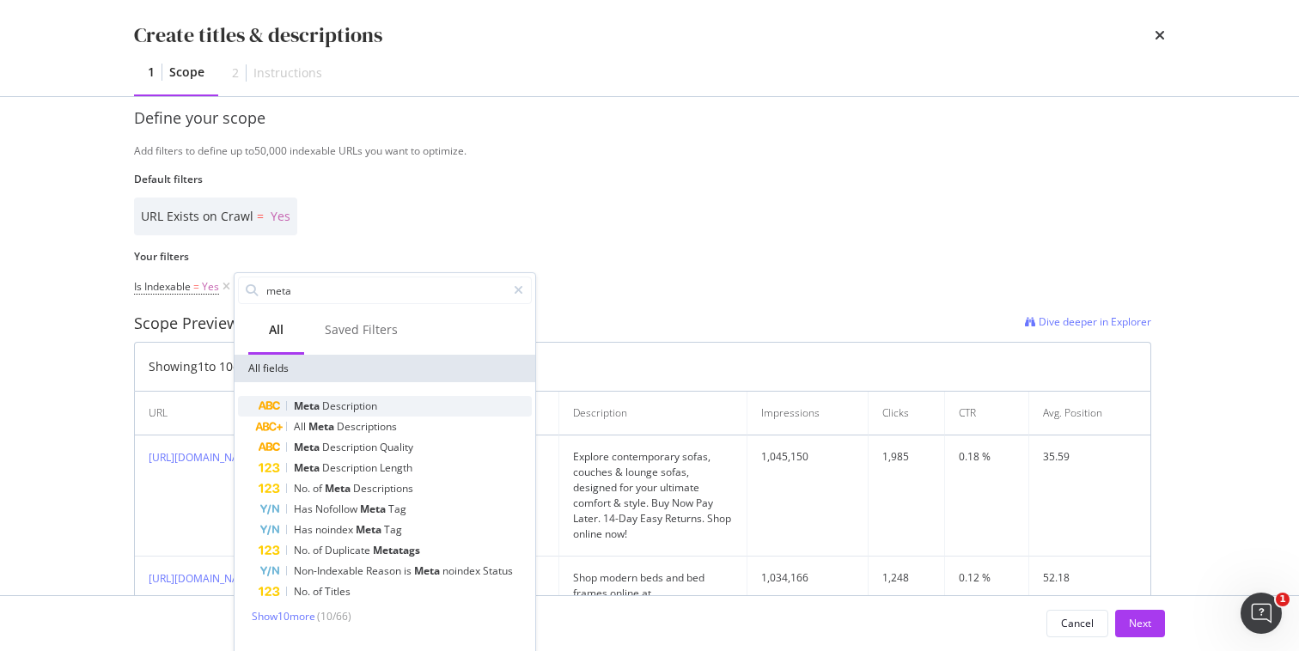
click at [323, 406] on span "Description" at bounding box center [349, 406] width 55 height 15
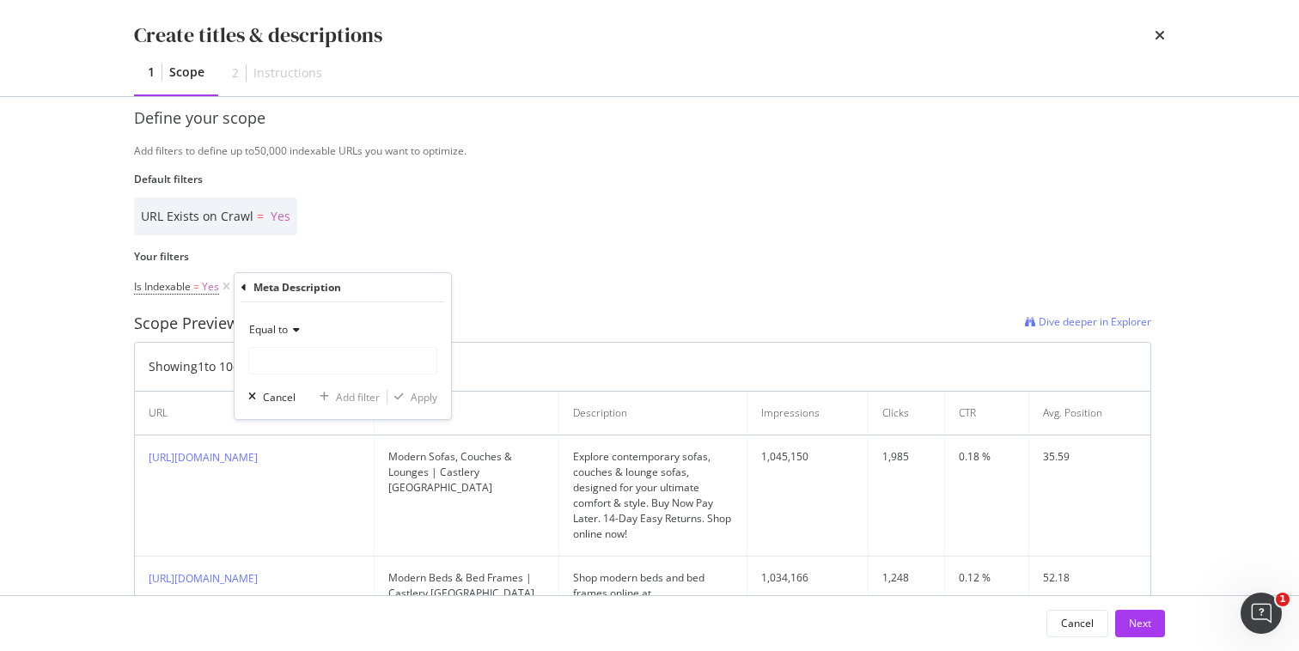
click at [280, 328] on span "Equal to" at bounding box center [268, 329] width 39 height 15
click at [345, 314] on div "Equal to Cancel Add filter Apply" at bounding box center [343, 360] width 216 height 117
click at [242, 287] on icon "modal" at bounding box center [243, 288] width 5 height 10
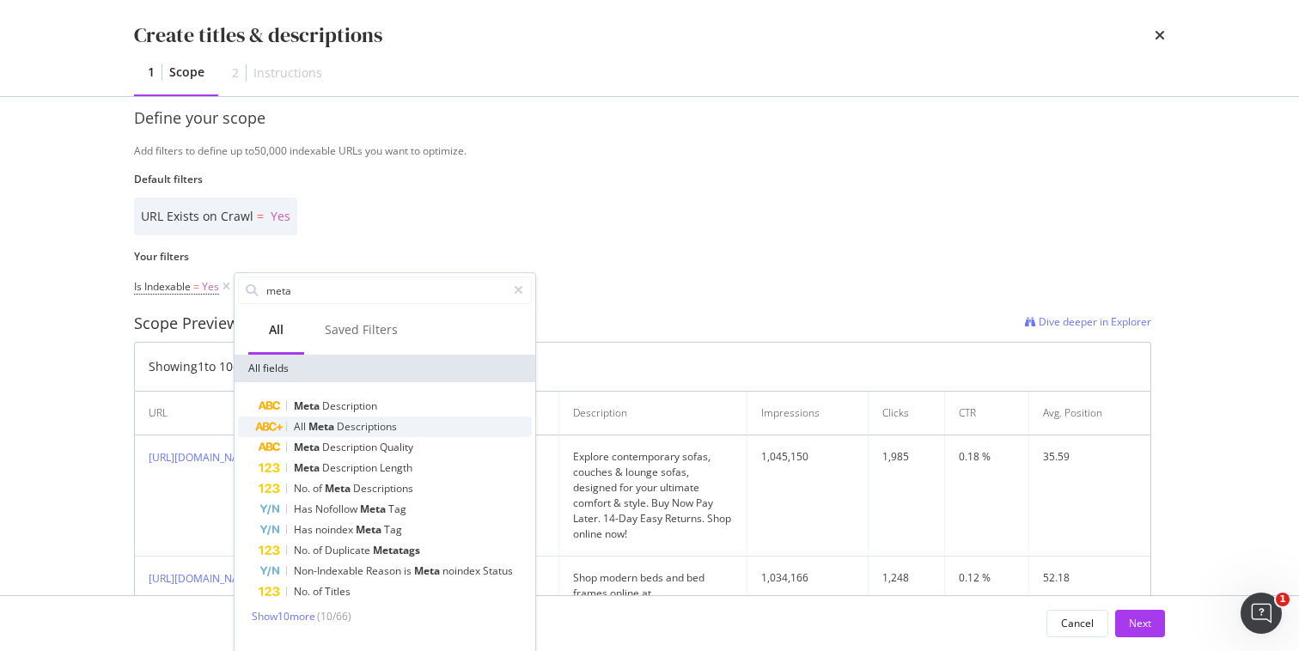
click at [350, 427] on span "Descriptions" at bounding box center [367, 426] width 60 height 15
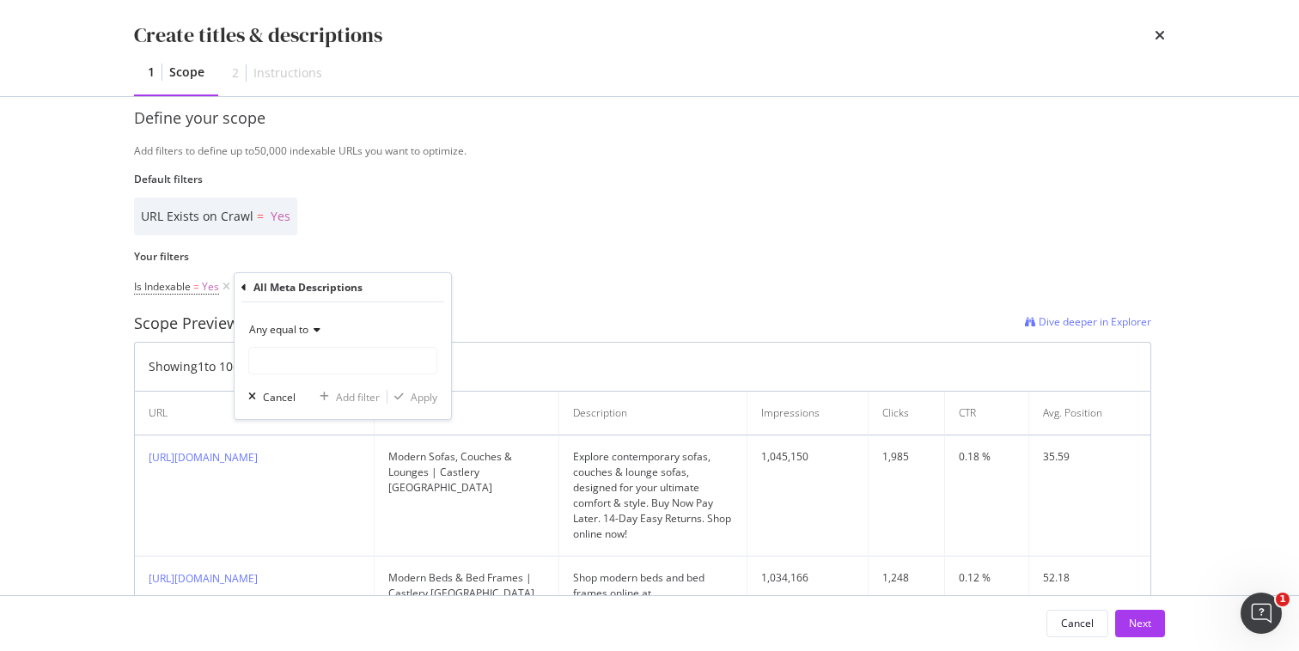
click at [329, 326] on div "Any equal to" at bounding box center [342, 329] width 189 height 27
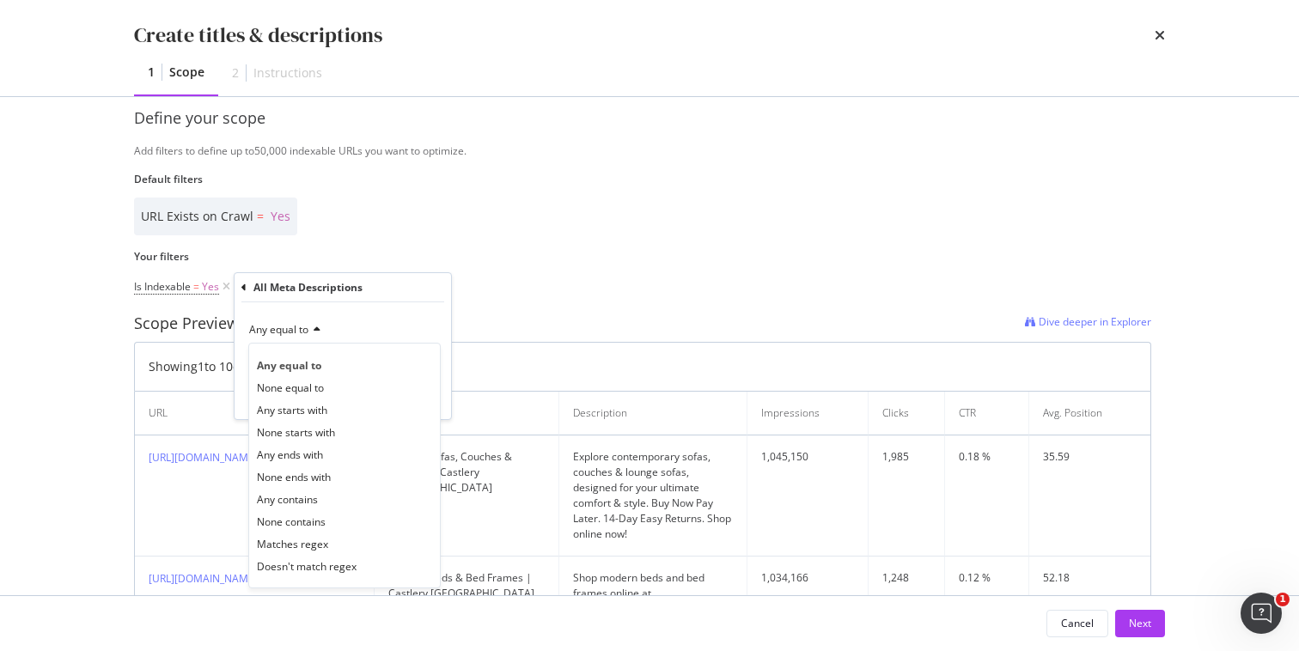
click at [350, 313] on div "Any equal to Any equal to None equal to Any starts with None starts with Any en…" at bounding box center [343, 360] width 216 height 117
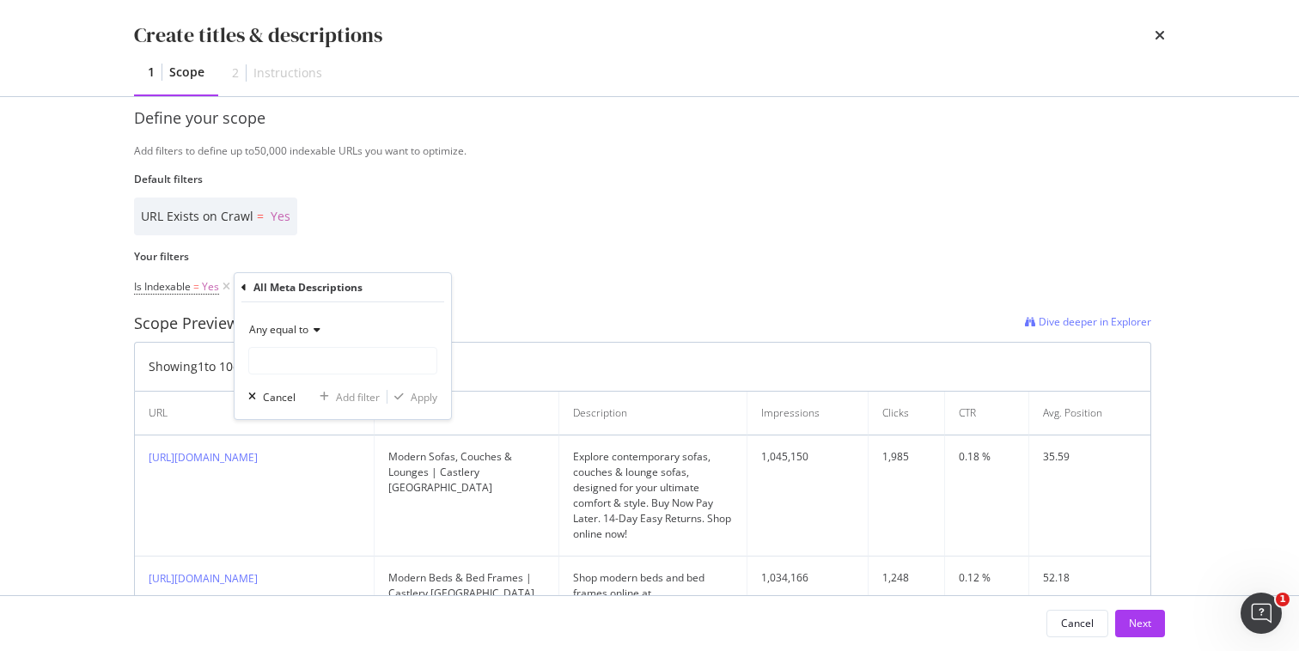
click at [243, 290] on icon "modal" at bounding box center [243, 288] width 5 height 10
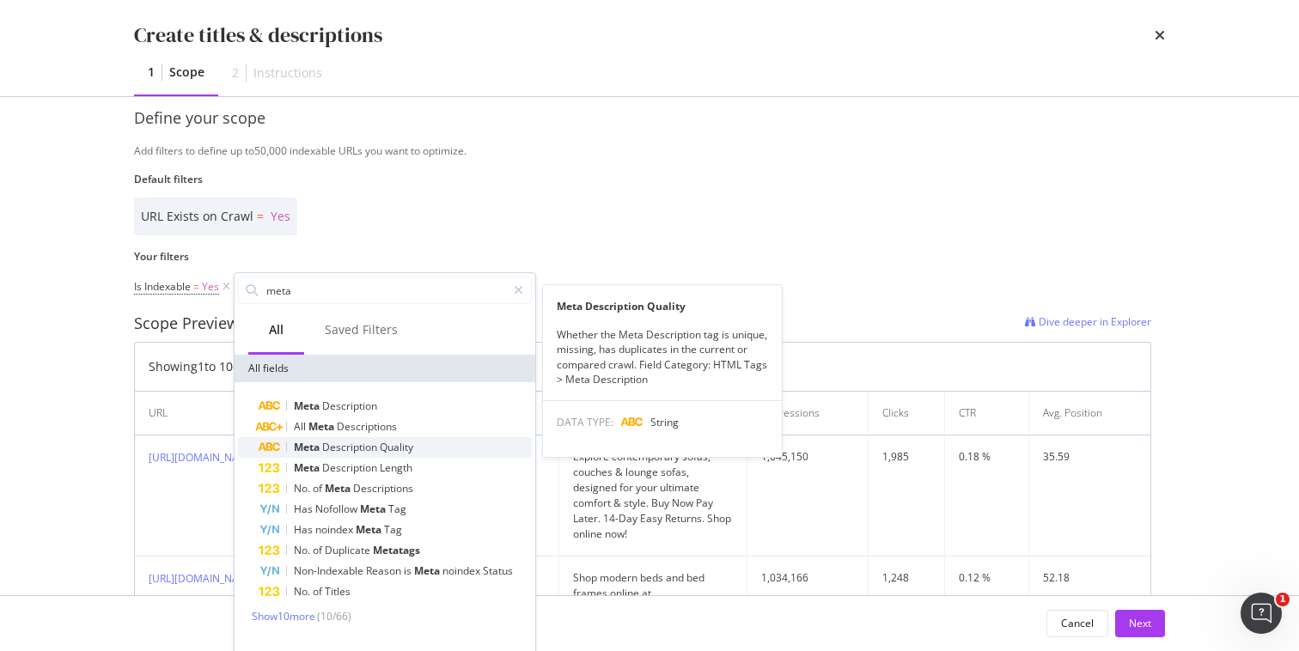
click at [336, 443] on span "Description" at bounding box center [351, 447] width 58 height 15
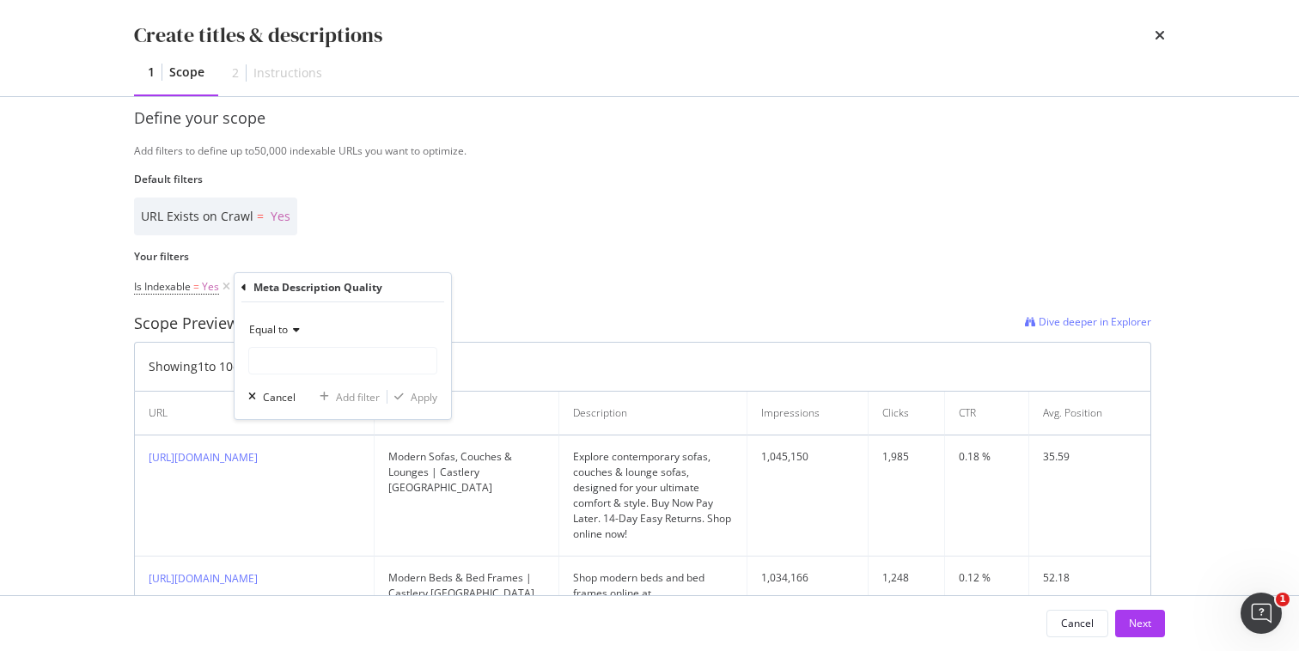
click at [288, 332] on span "Equal to" at bounding box center [268, 329] width 39 height 15
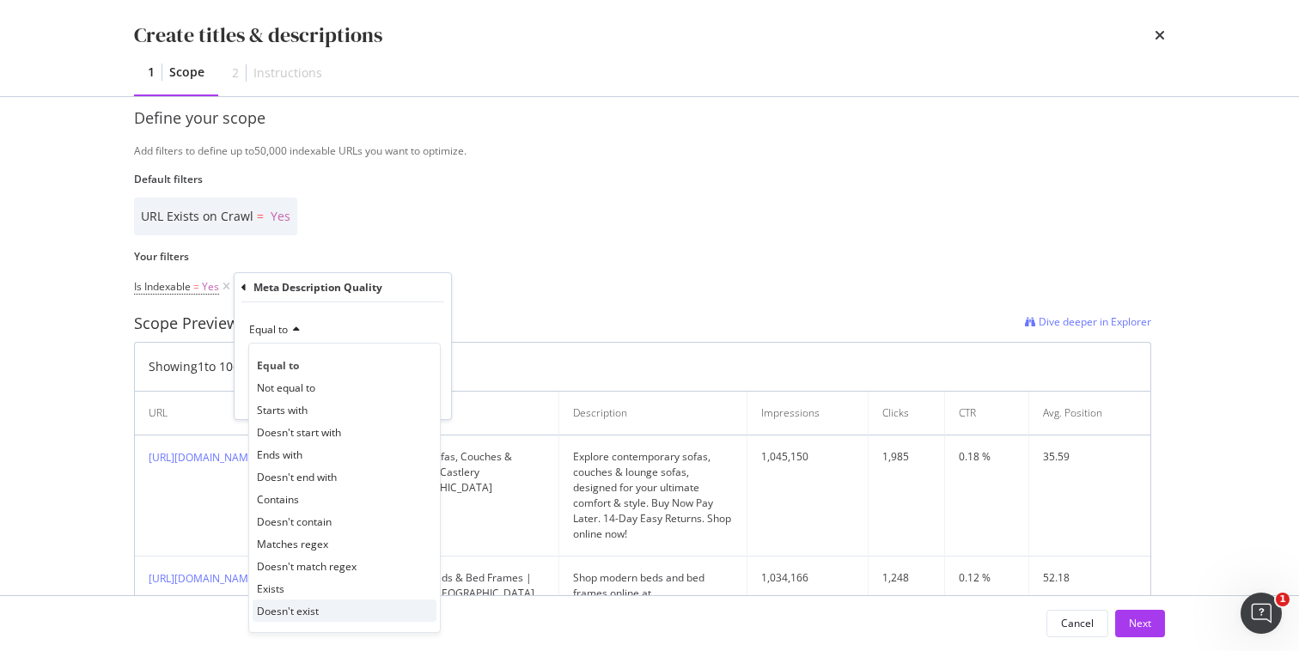
click at [301, 608] on span "Doesn't exist" at bounding box center [288, 611] width 62 height 15
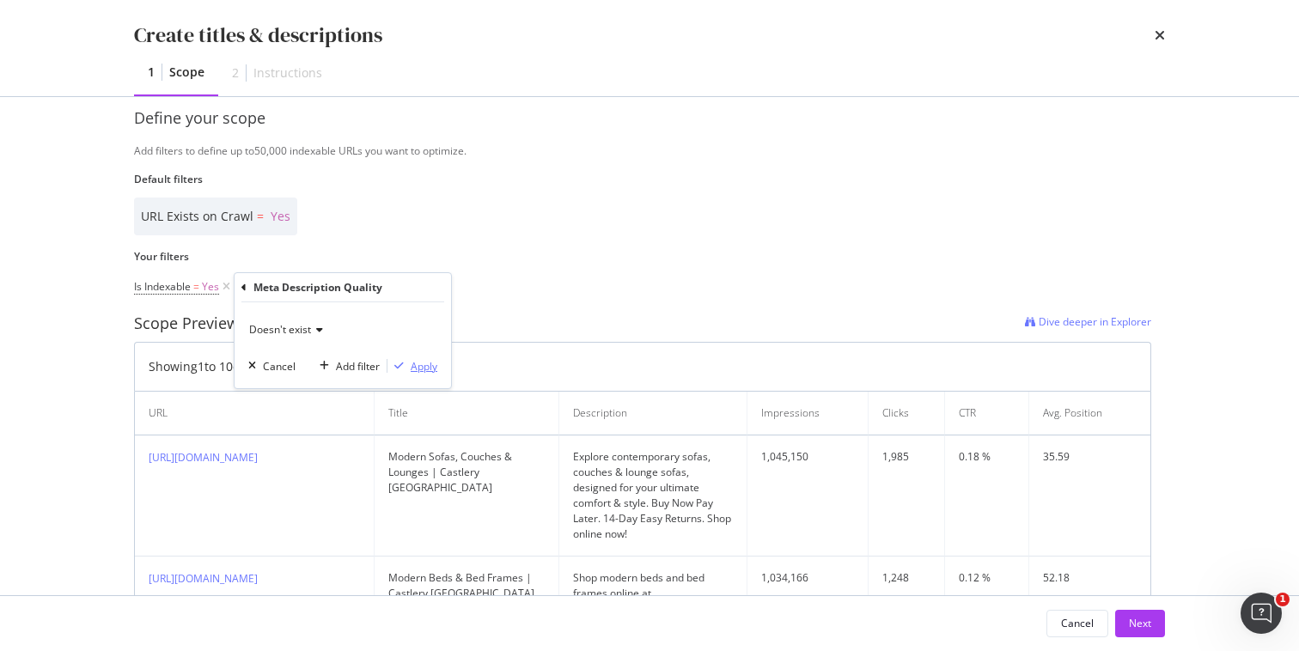
click at [424, 364] on div "Apply" at bounding box center [424, 366] width 27 height 15
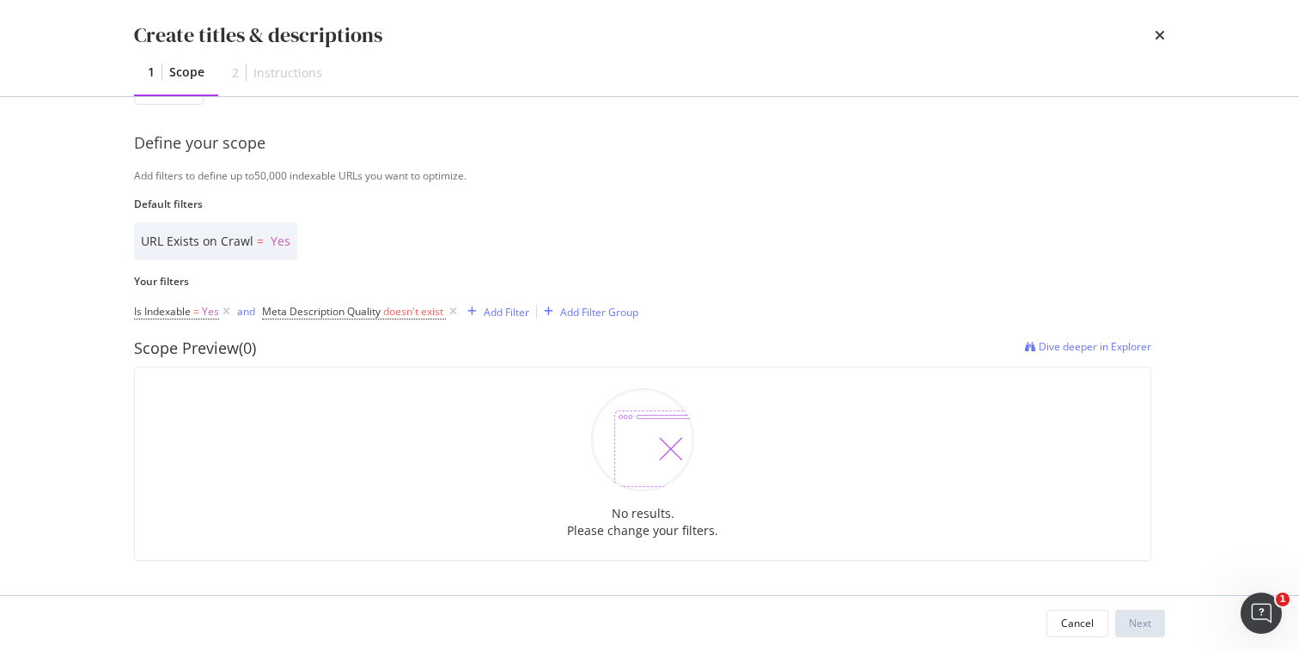
scroll to position [345, 0]
click at [342, 304] on span "Meta Description Quality" at bounding box center [321, 311] width 119 height 15
click at [280, 308] on div "Meta Description Quality" at bounding box center [372, 310] width 203 height 29
click at [271, 309] on icon "modal" at bounding box center [273, 310] width 5 height 10
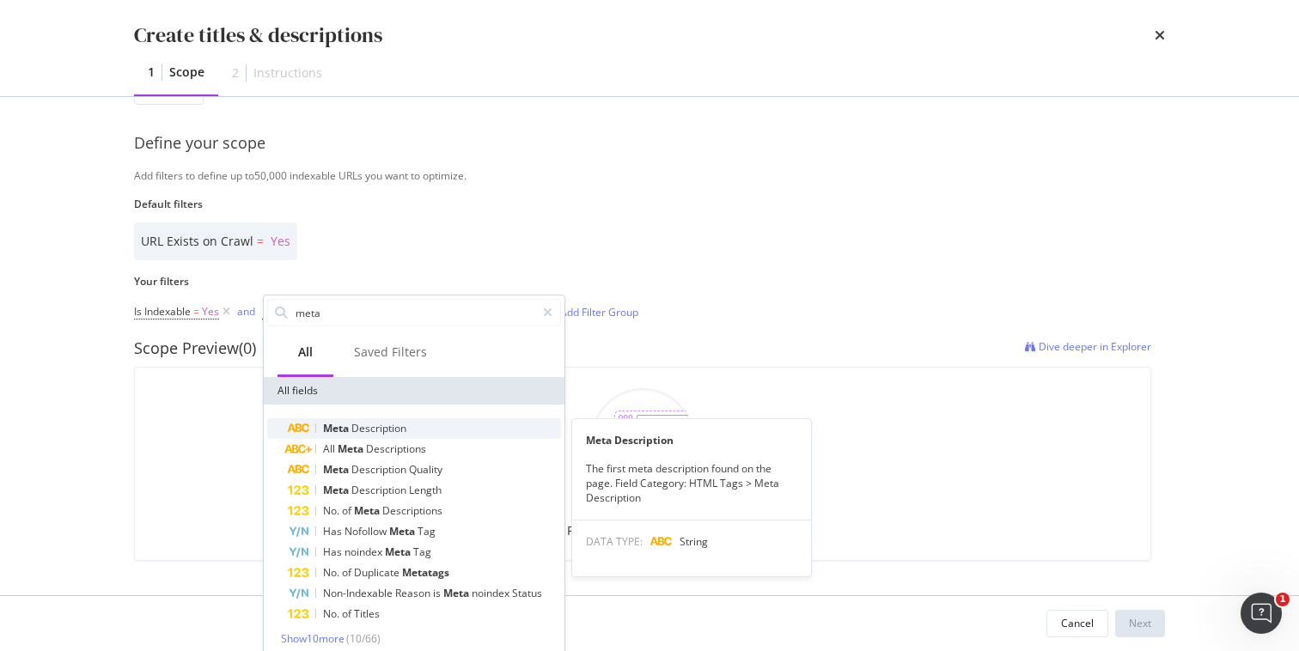
click at [354, 421] on span "Description" at bounding box center [378, 428] width 55 height 15
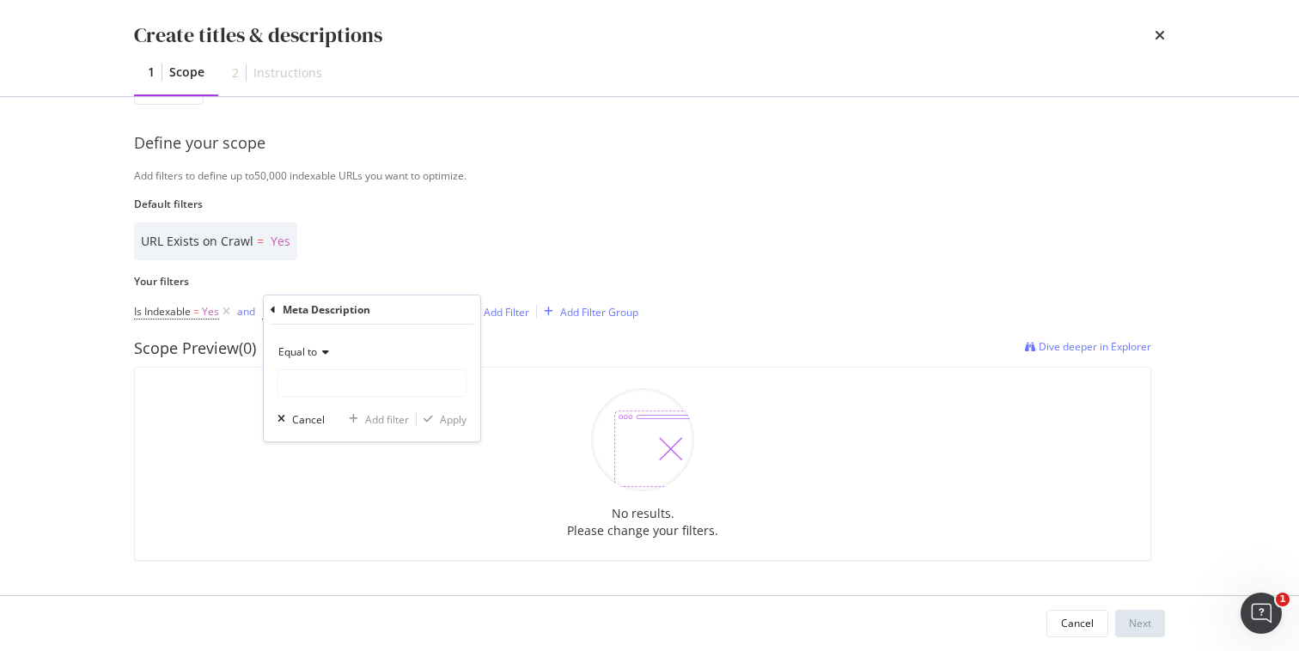
click at [316, 349] on span "Equal to" at bounding box center [297, 351] width 39 height 15
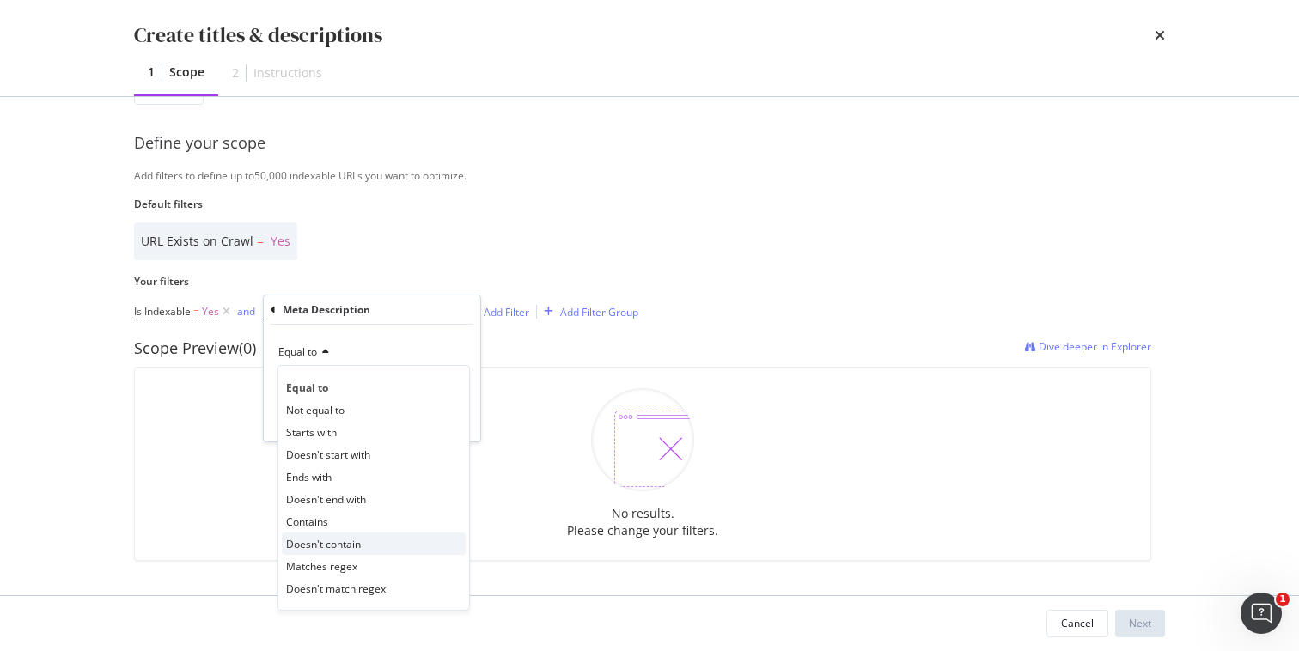
click at [350, 539] on span "Doesn't contain" at bounding box center [323, 544] width 75 height 15
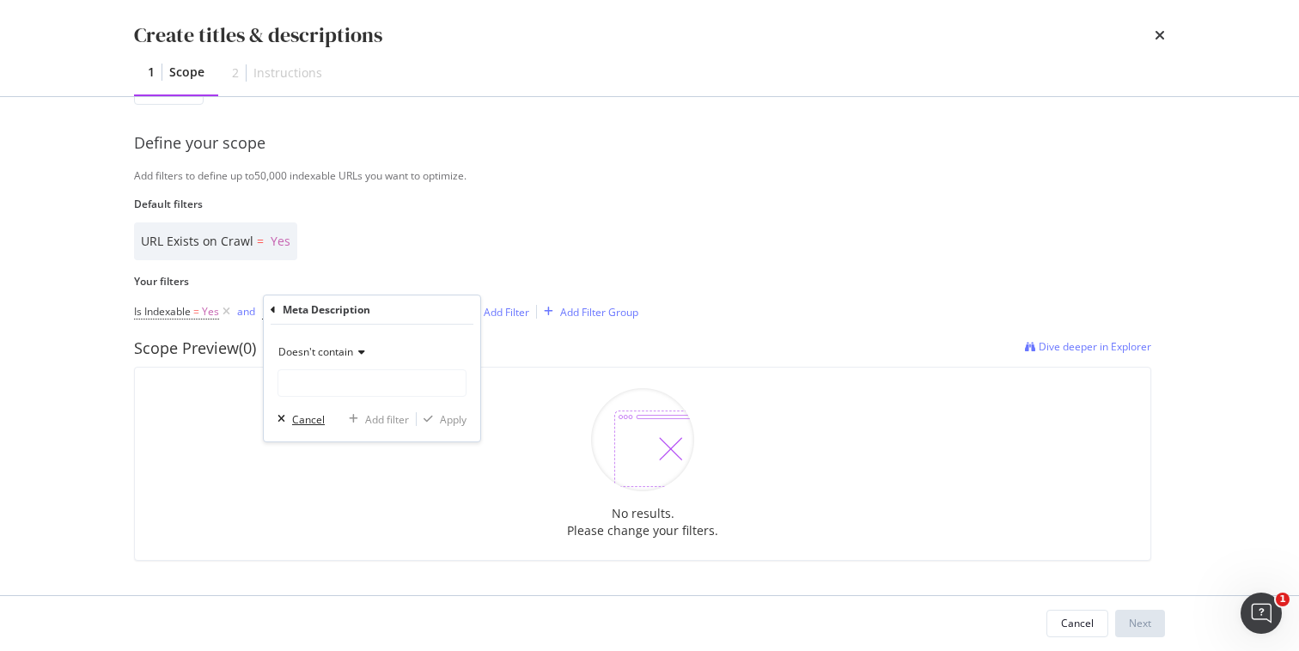
click at [318, 420] on div "Cancel" at bounding box center [308, 419] width 33 height 15
click at [229, 310] on icon "modal" at bounding box center [226, 311] width 15 height 17
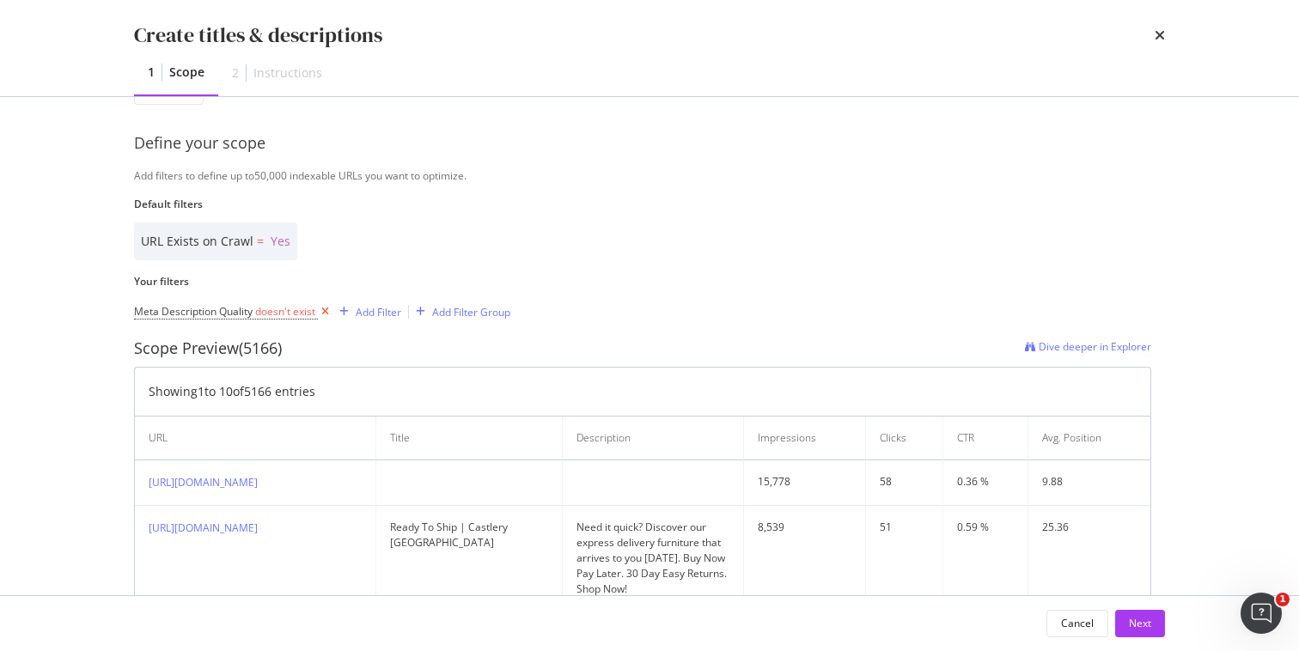
click at [328, 310] on icon "modal" at bounding box center [325, 311] width 15 height 17
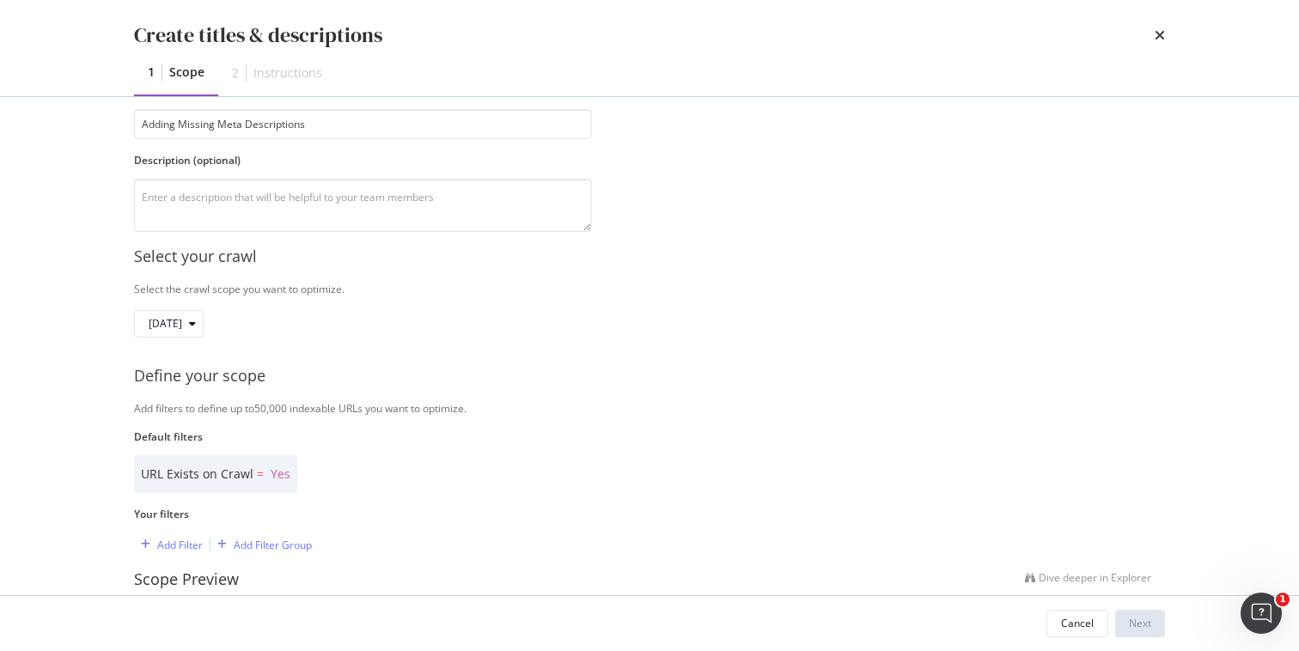
scroll to position [347, 0]
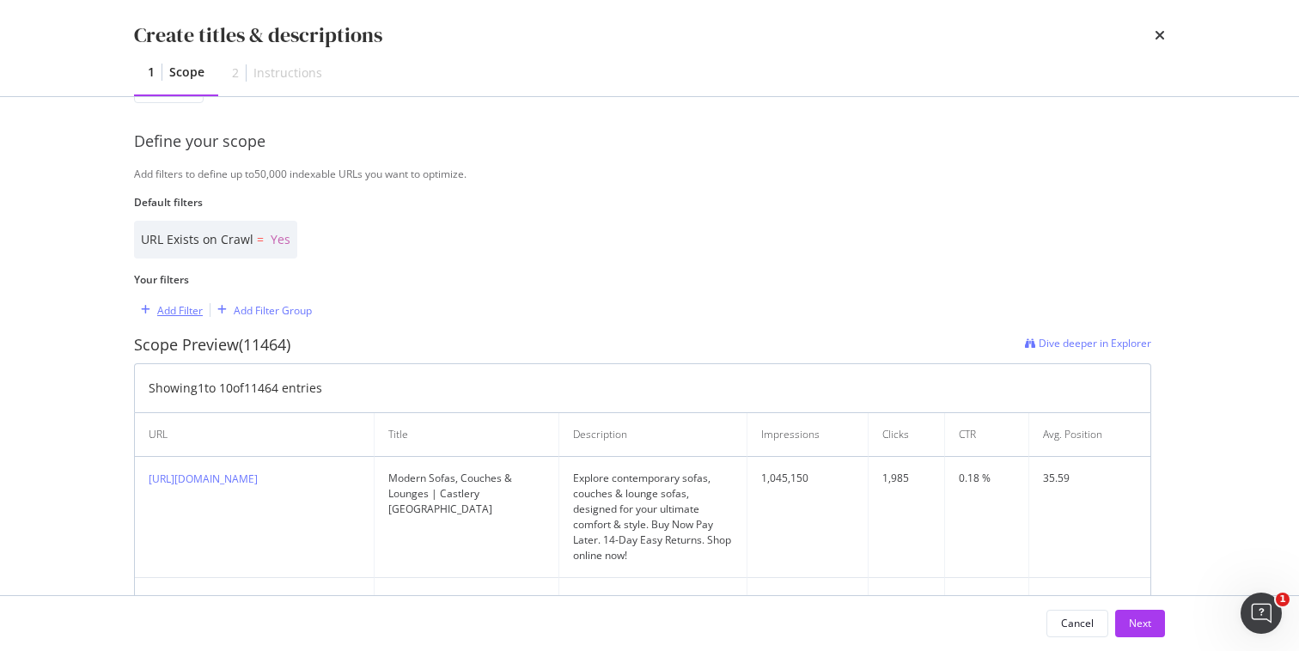
click at [184, 311] on div "Add Filter" at bounding box center [180, 310] width 46 height 15
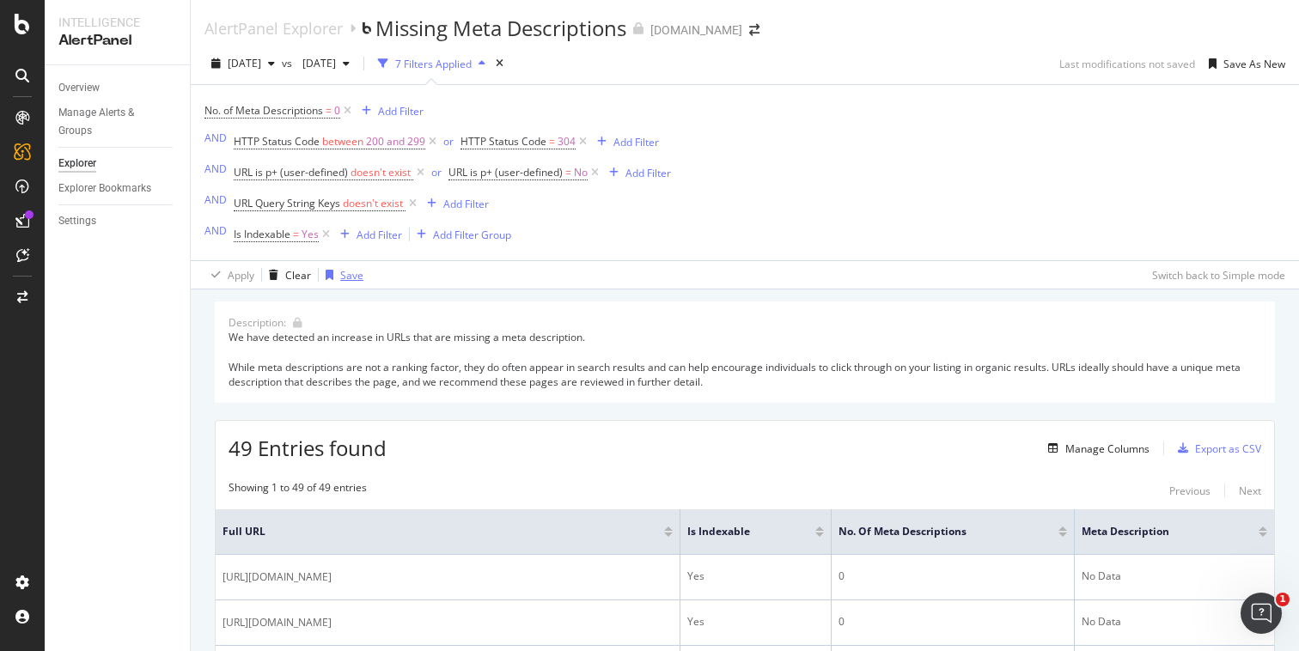
click at [345, 277] on div "Save" at bounding box center [351, 275] width 23 height 15
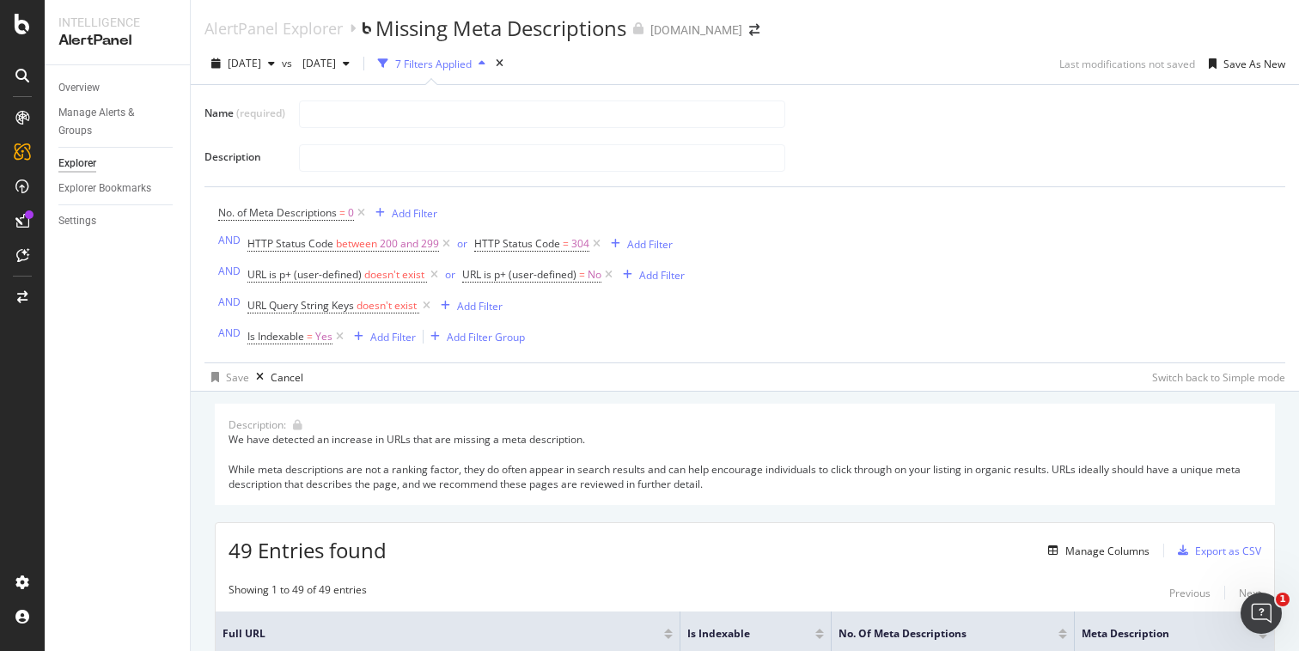
click at [862, 136] on div "Name (required) Description" at bounding box center [744, 136] width 1081 height 74
click at [256, 378] on icon "button" at bounding box center [260, 377] width 8 height 10
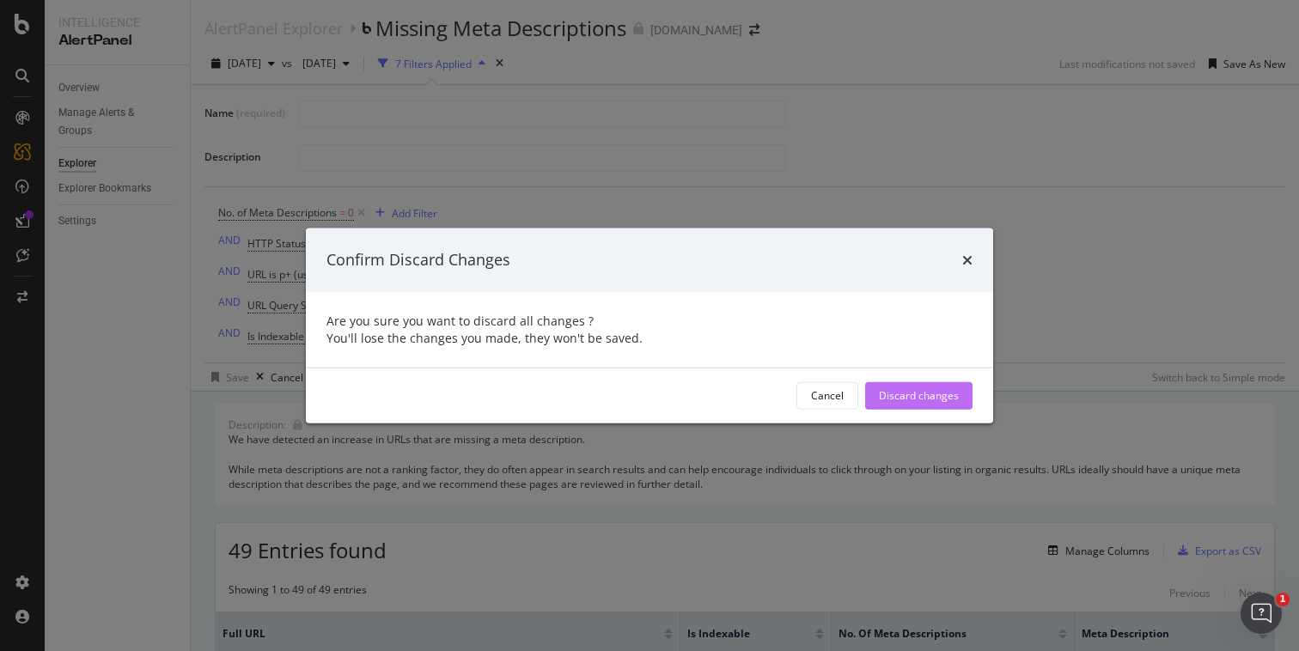
click at [905, 403] on div "Discard changes" at bounding box center [919, 395] width 80 height 26
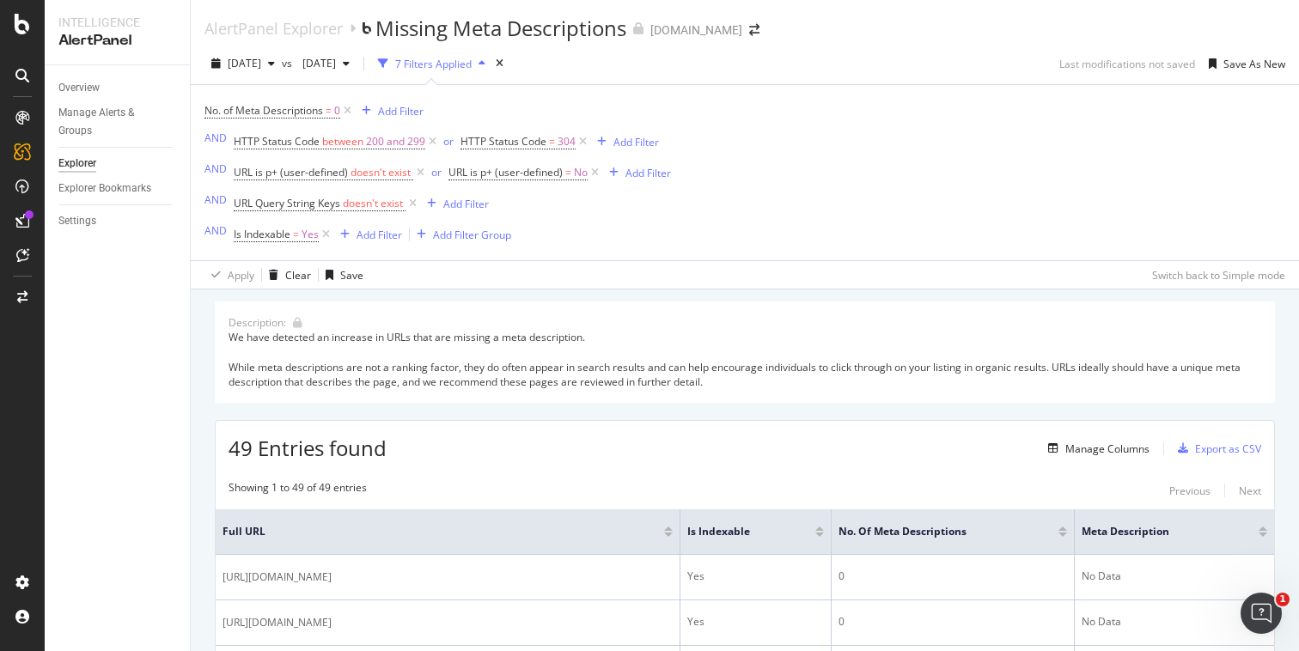
click at [485, 68] on icon "button" at bounding box center [481, 63] width 7 height 10
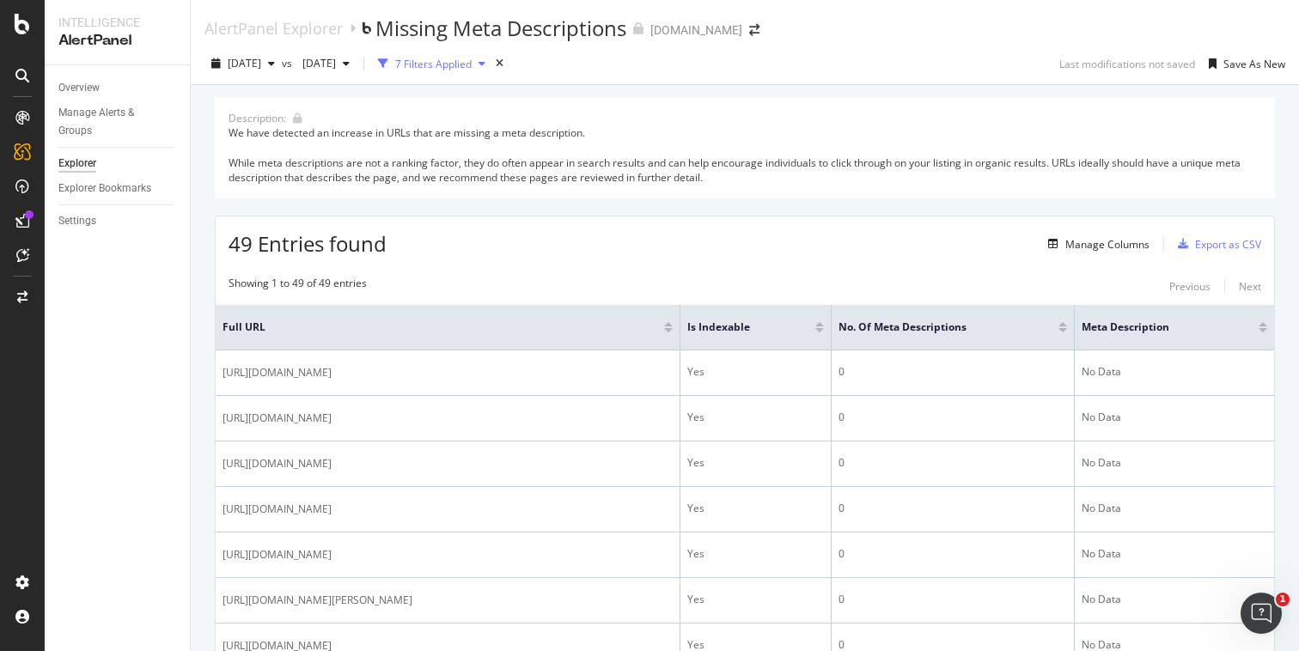
click at [485, 65] on icon "button" at bounding box center [481, 63] width 7 height 10
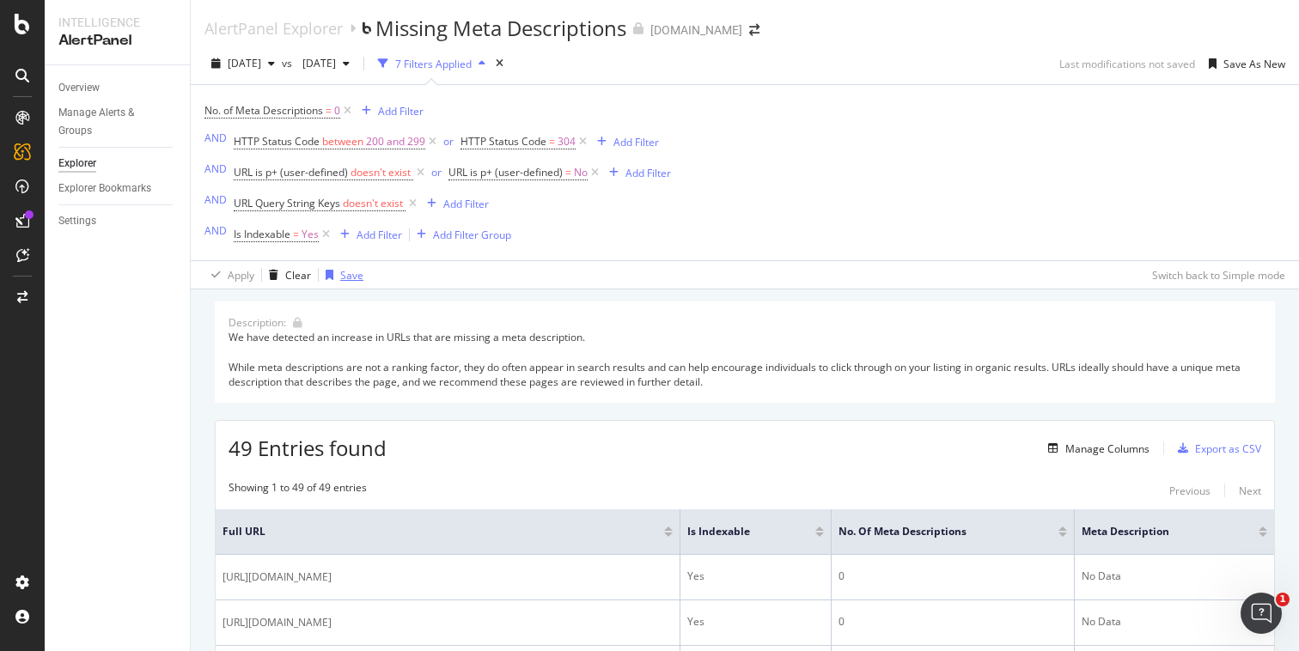
click at [343, 277] on div "Save" at bounding box center [351, 275] width 23 height 15
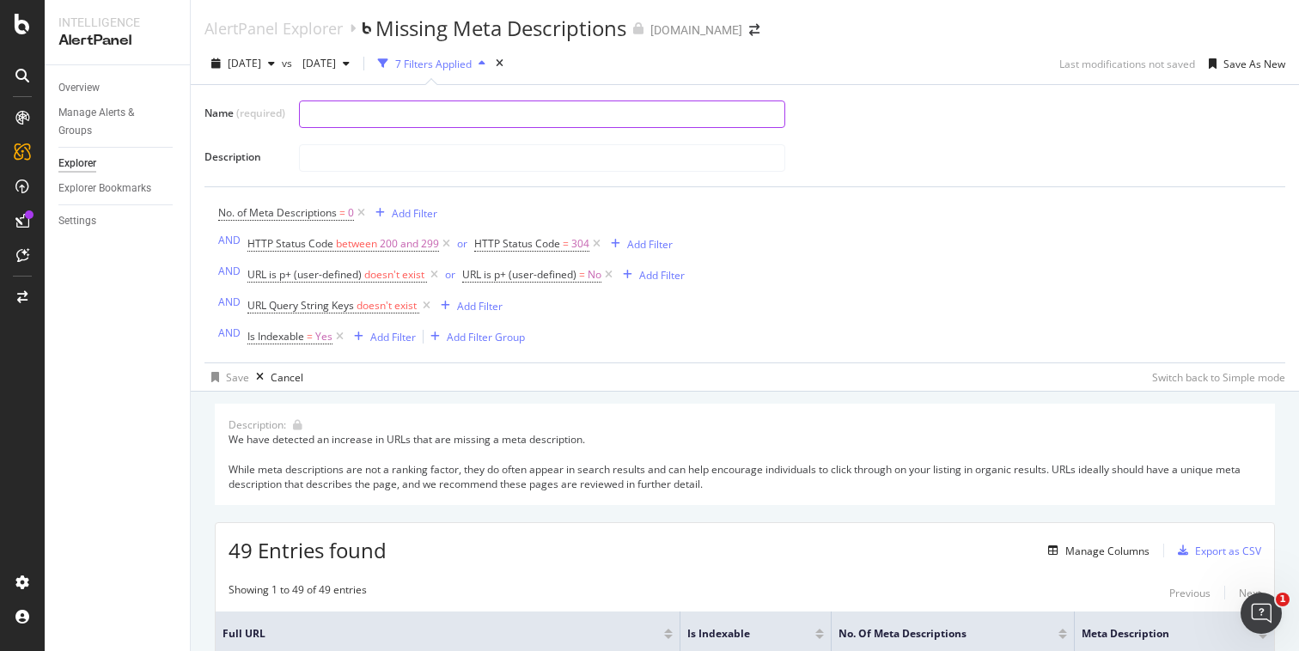
click at [447, 117] on input "text" at bounding box center [542, 114] width 485 height 26
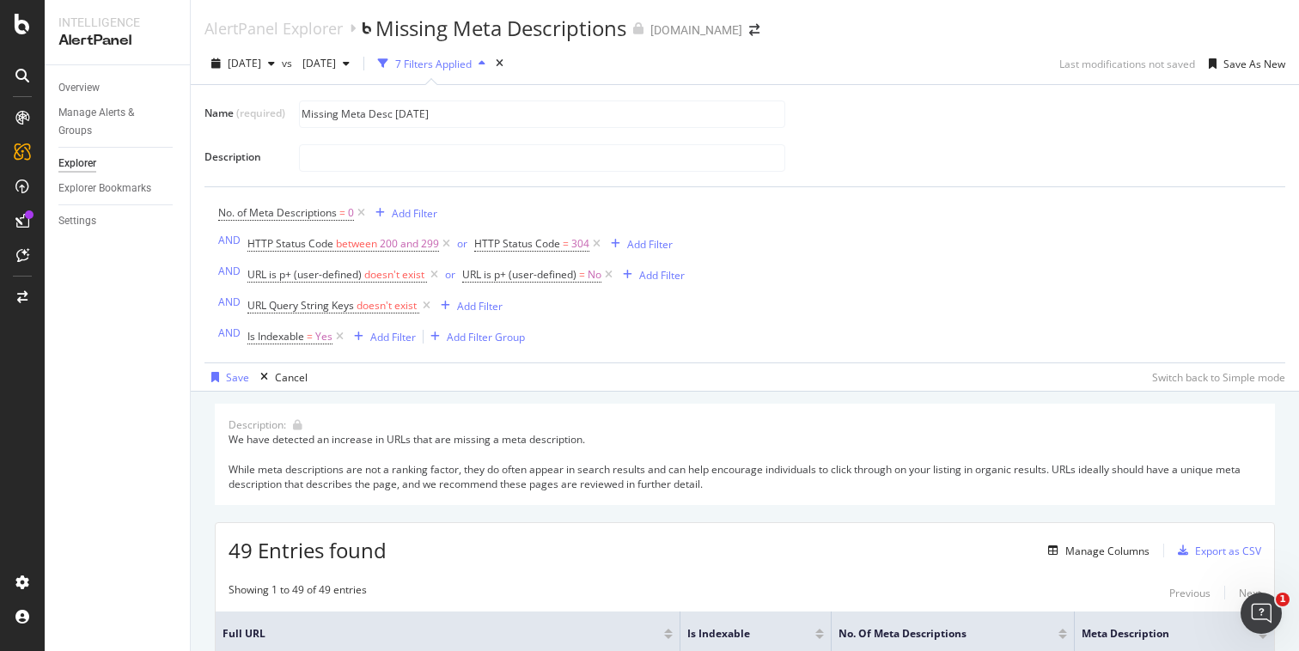
type input "Missing Meta Desc [DATE]"
click at [986, 131] on div "Name (required) Missing Meta Desc [DATE] Description" at bounding box center [744, 136] width 1081 height 74
click at [204, 374] on div "button" at bounding box center [214, 377] width 21 height 10
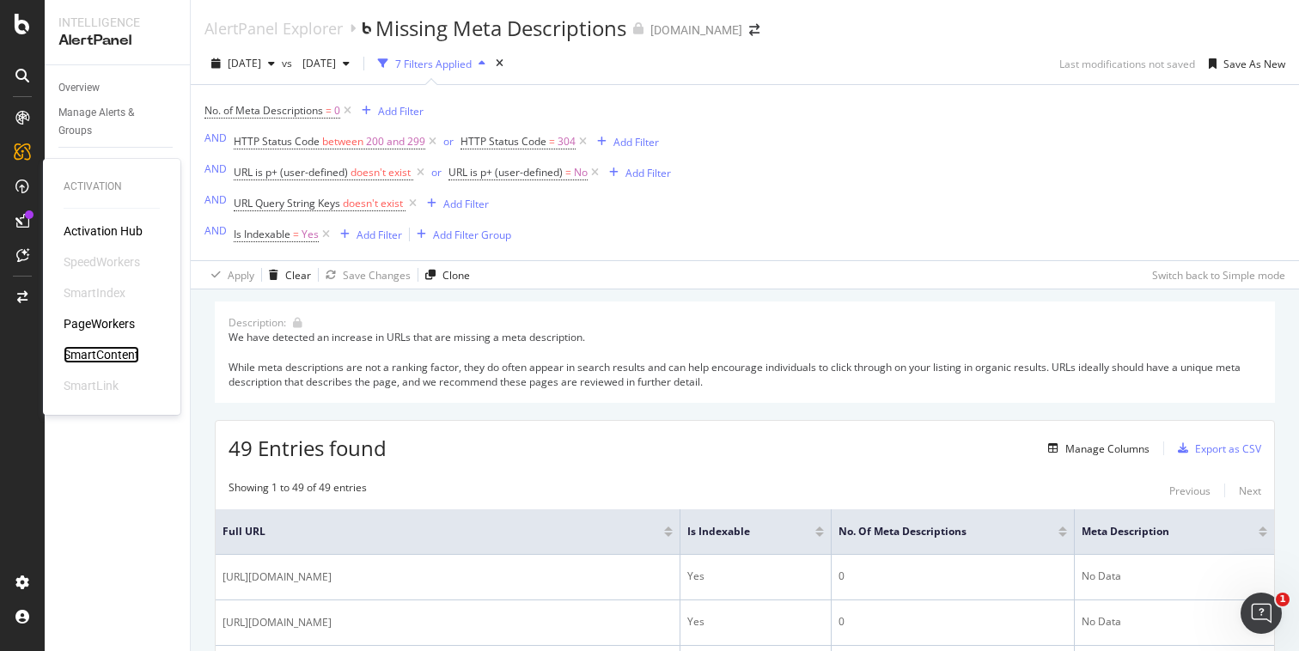
click at [96, 347] on div "SmartContent" at bounding box center [102, 354] width 76 height 17
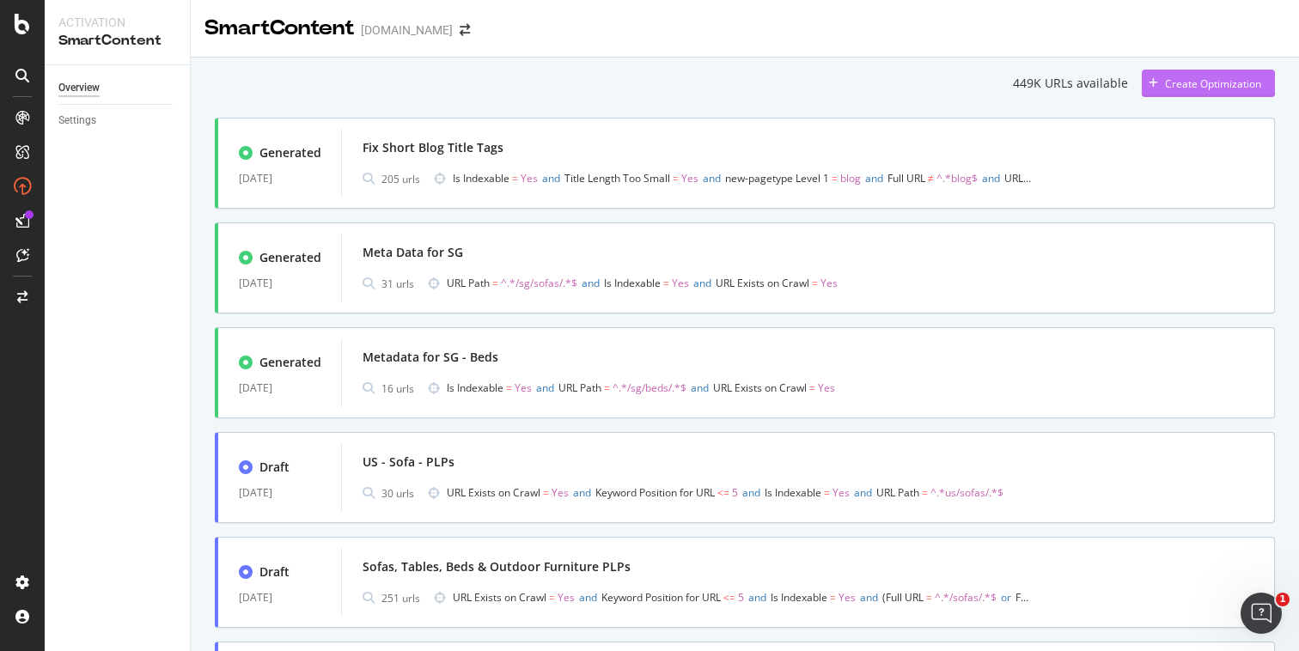
click at [1185, 81] on div "Create Optimization" at bounding box center [1213, 83] width 96 height 15
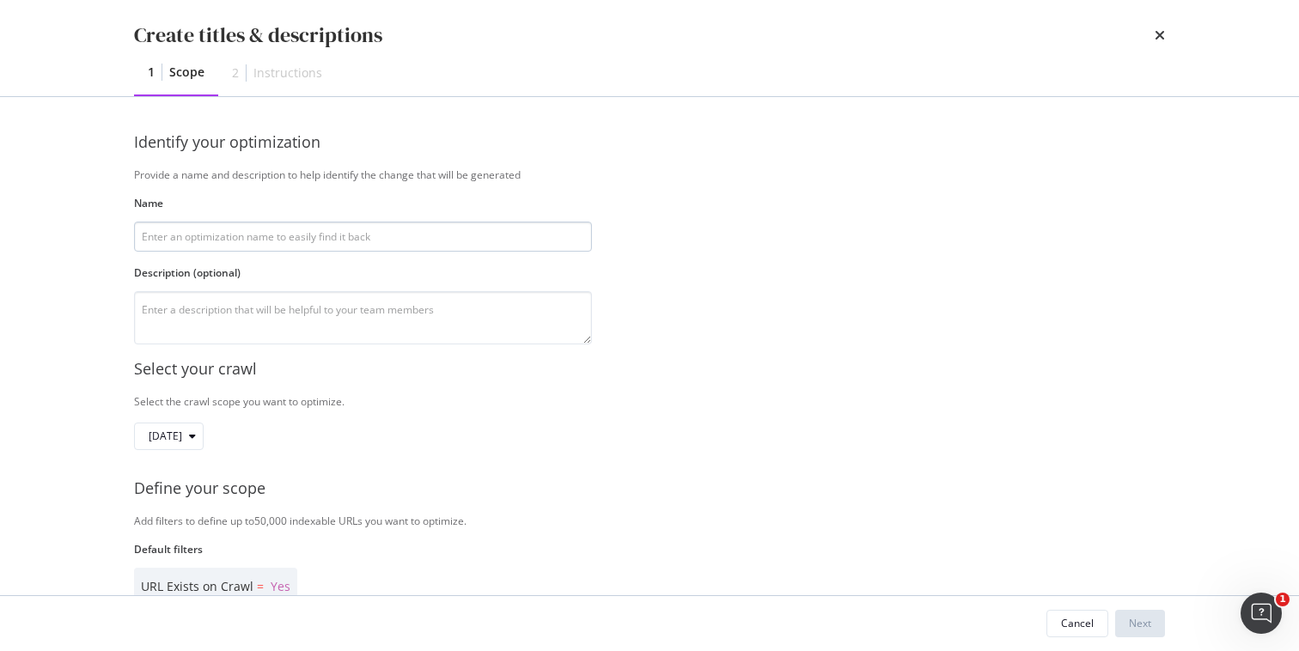
click at [252, 236] on input "modal" at bounding box center [363, 237] width 458 height 30
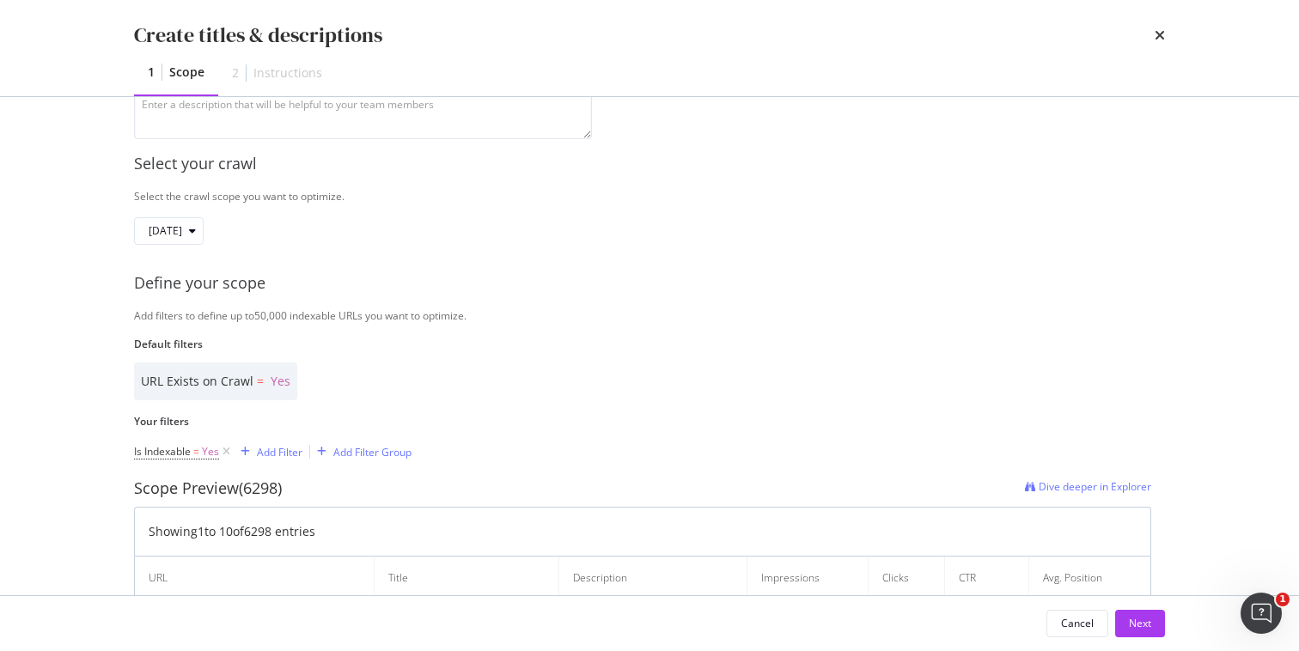
scroll to position [222, 0]
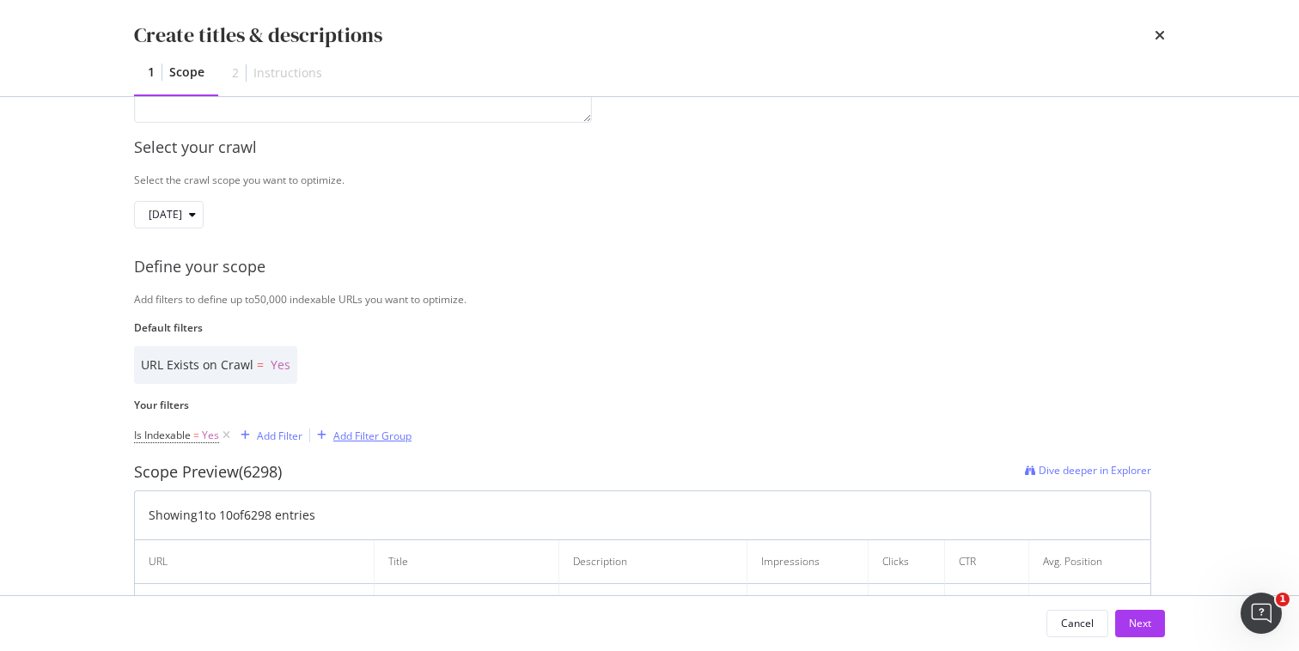
type input "Missing Meta Desc"
click at [372, 440] on div "Add Filter Group" at bounding box center [372, 436] width 78 height 15
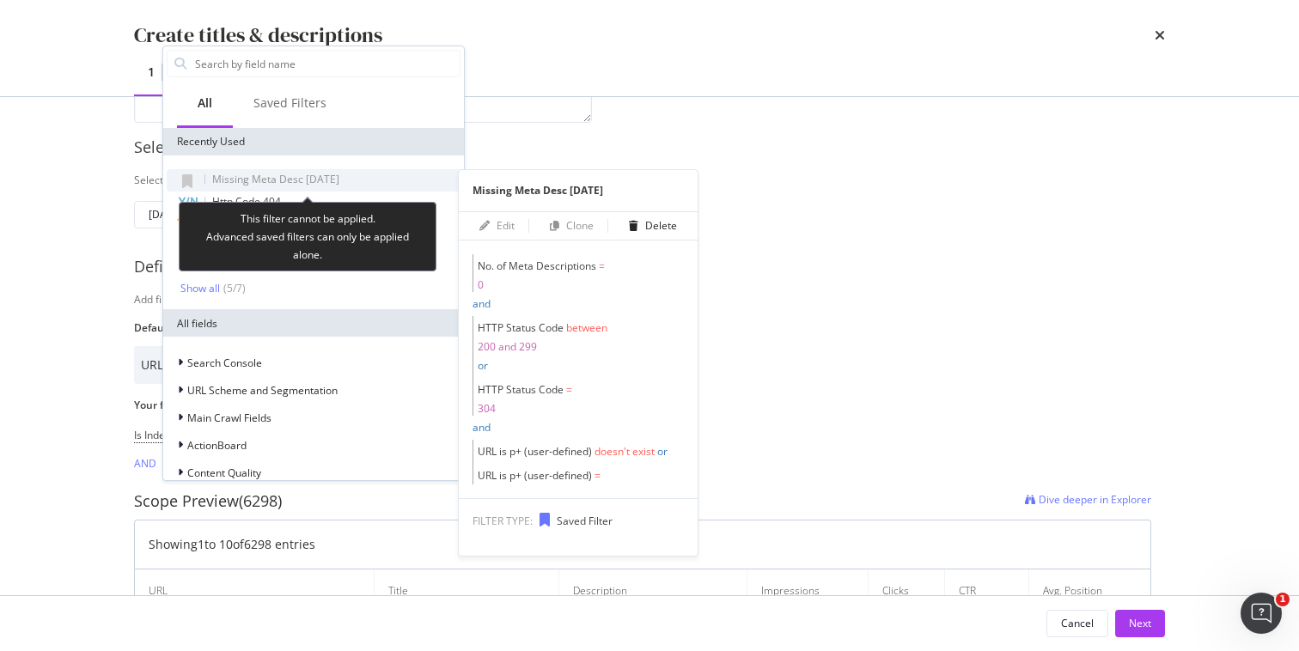
click at [319, 180] on span "Missing Meta Desc [DATE]" at bounding box center [275, 179] width 127 height 15
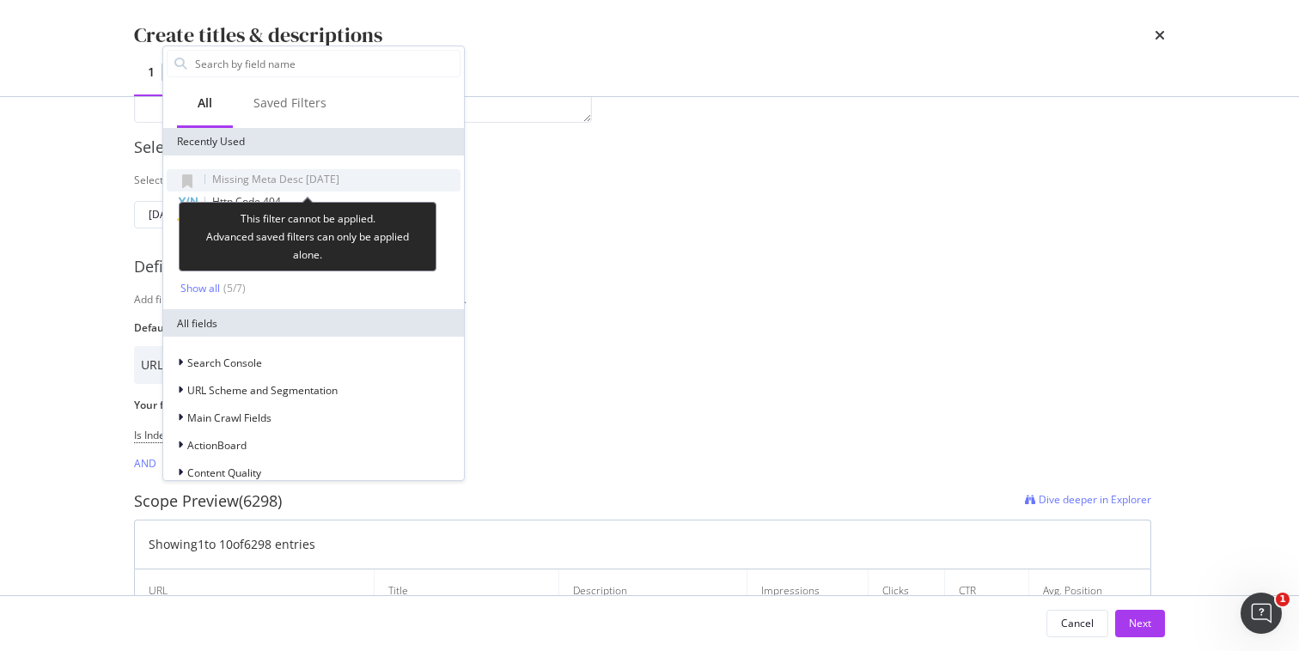
click at [326, 177] on span "Missing Meta Desc [DATE]" at bounding box center [275, 179] width 127 height 15
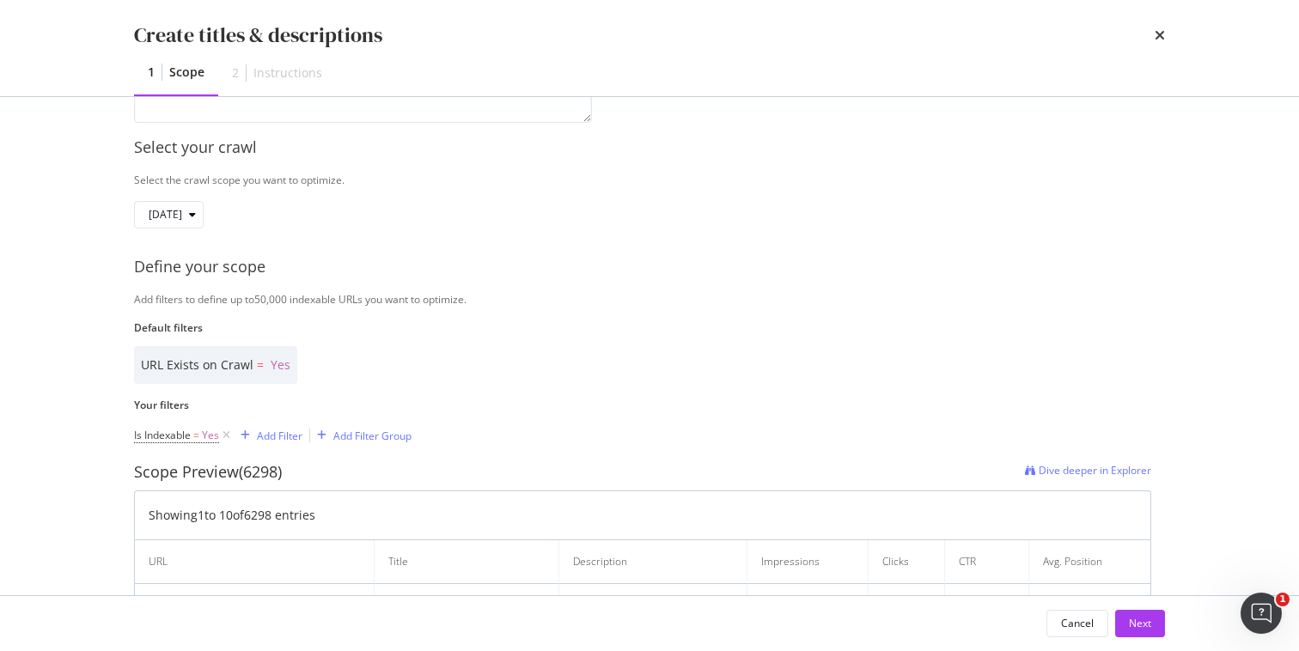
click at [780, 292] on div "Add filters to define up to 50,000 indexable URLs you want to optimize." at bounding box center [649, 299] width 1031 height 15
click at [263, 433] on div "Add Filter" at bounding box center [280, 436] width 46 height 15
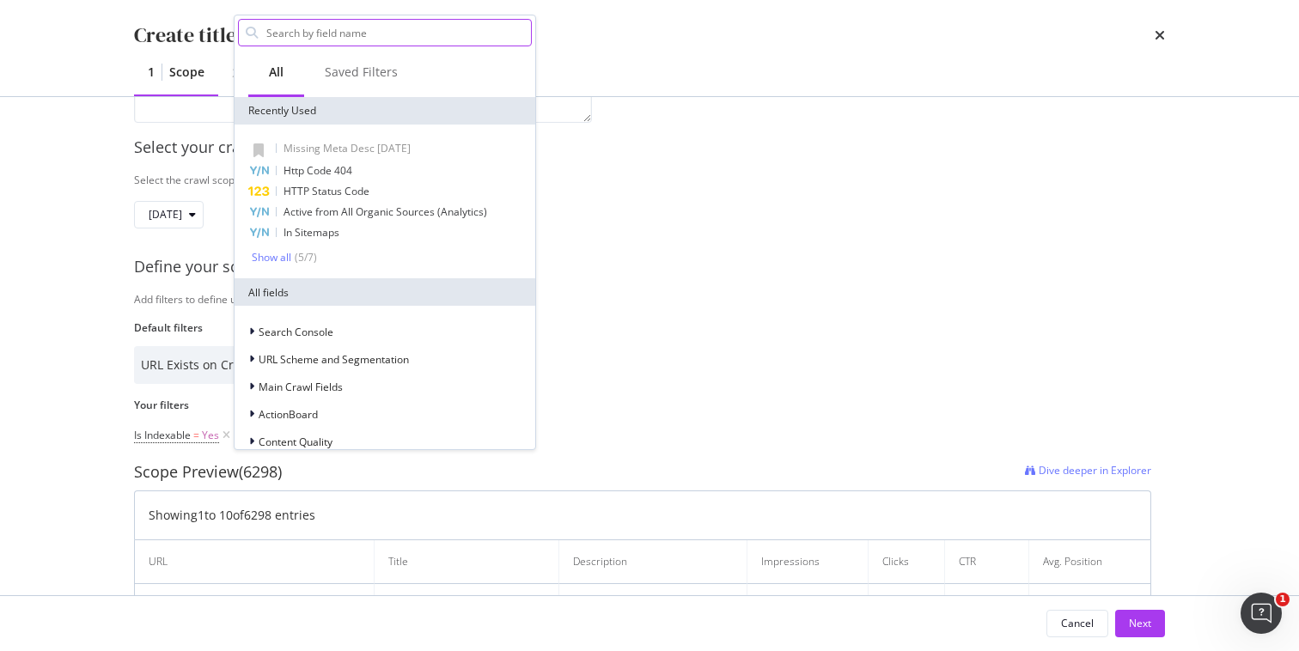
click at [322, 31] on input "Name" at bounding box center [398, 33] width 266 height 26
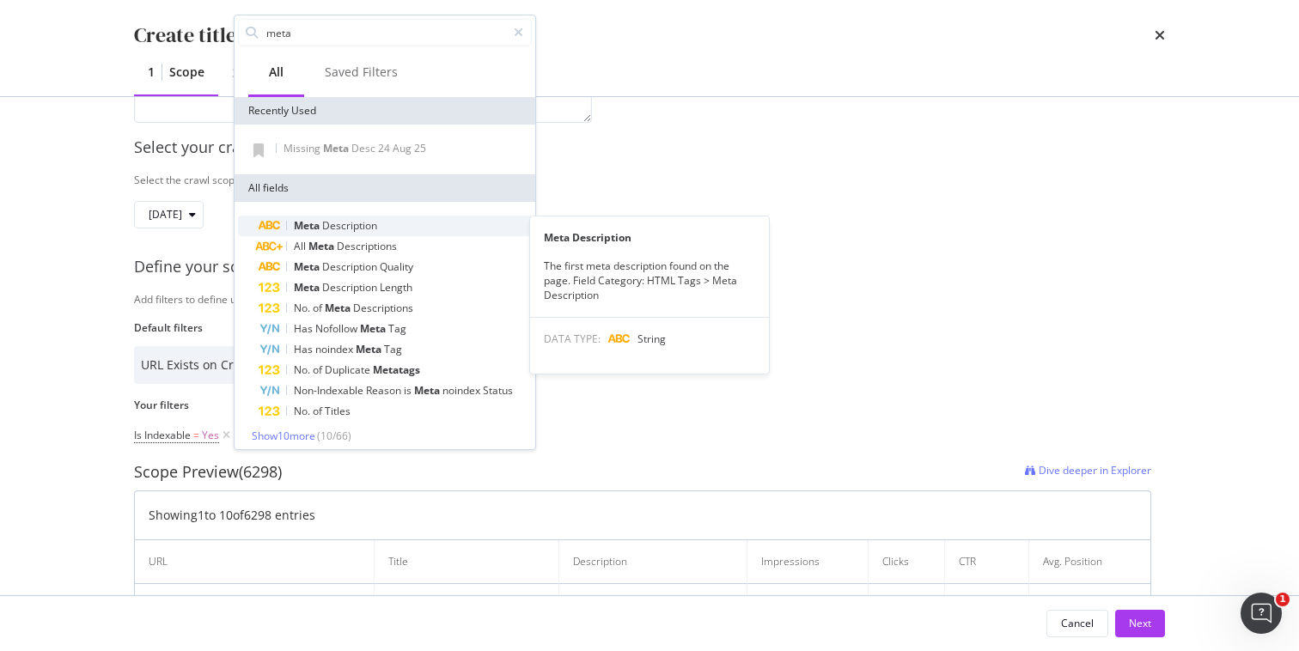
type input "meta"
click at [345, 233] on div "Meta Description" at bounding box center [395, 226] width 273 height 21
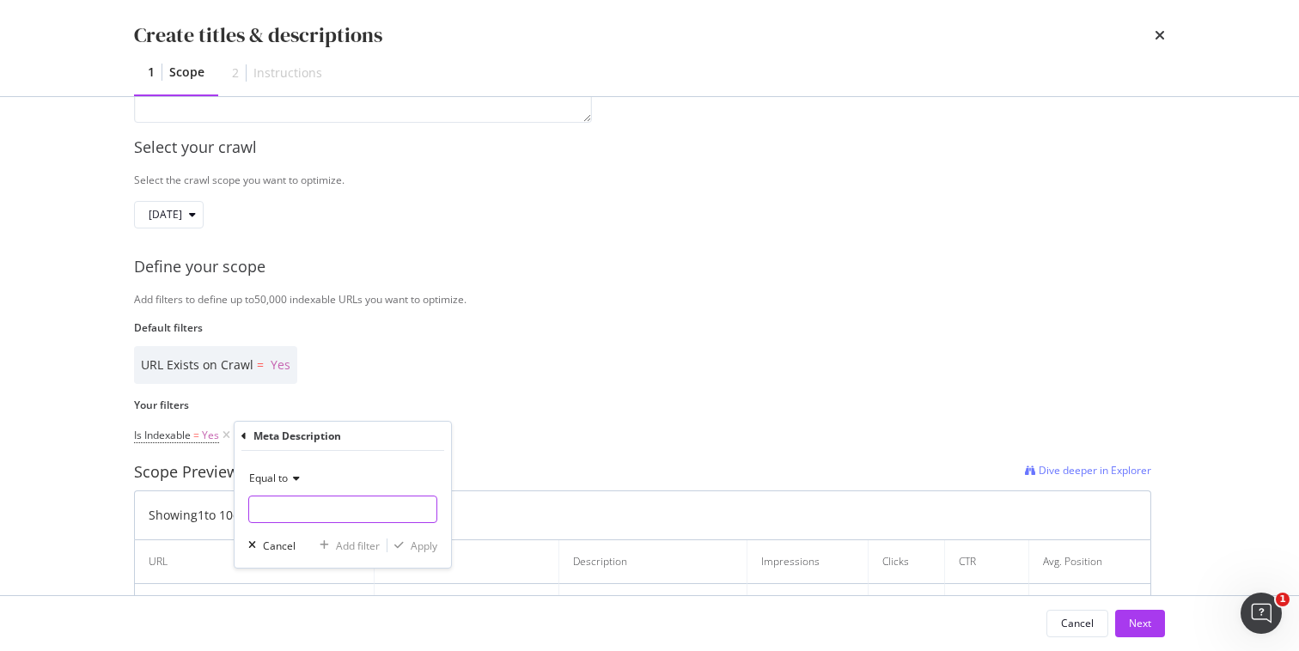
click at [299, 514] on input "Name" at bounding box center [342, 509] width 187 height 27
type input "0"
click at [405, 546] on div "modal" at bounding box center [398, 545] width 23 height 10
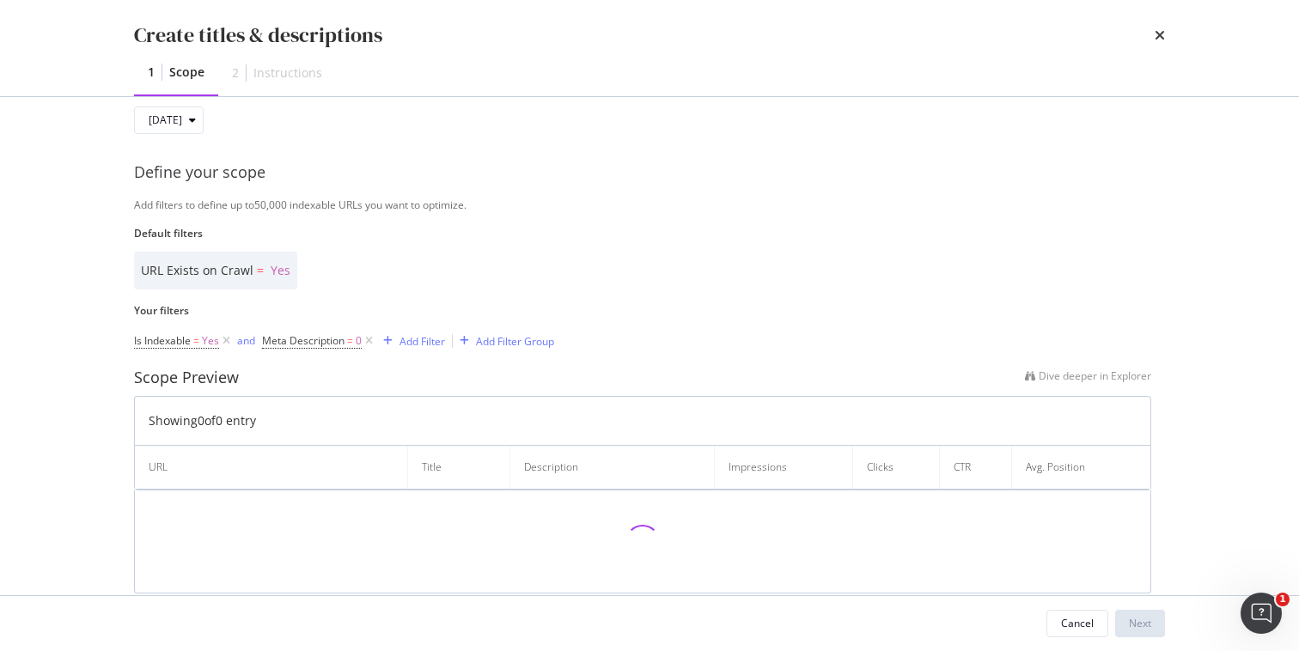
scroll to position [320, 0]
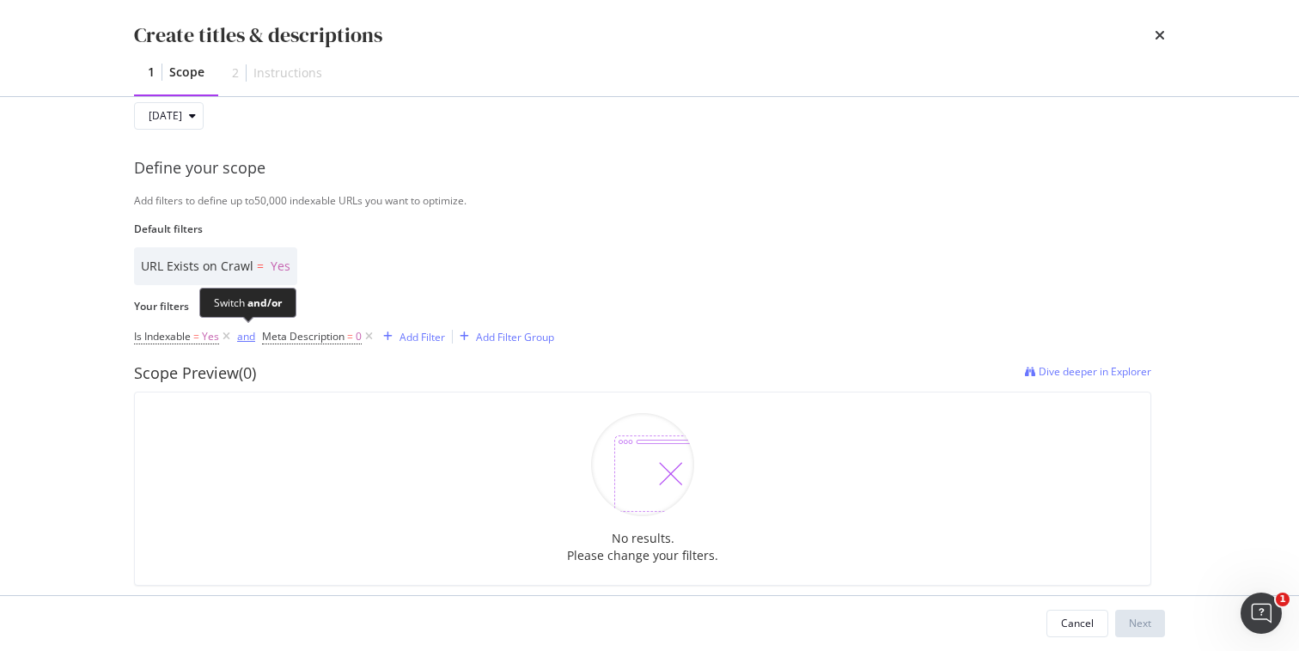
click at [243, 336] on div "and" at bounding box center [246, 336] width 18 height 15
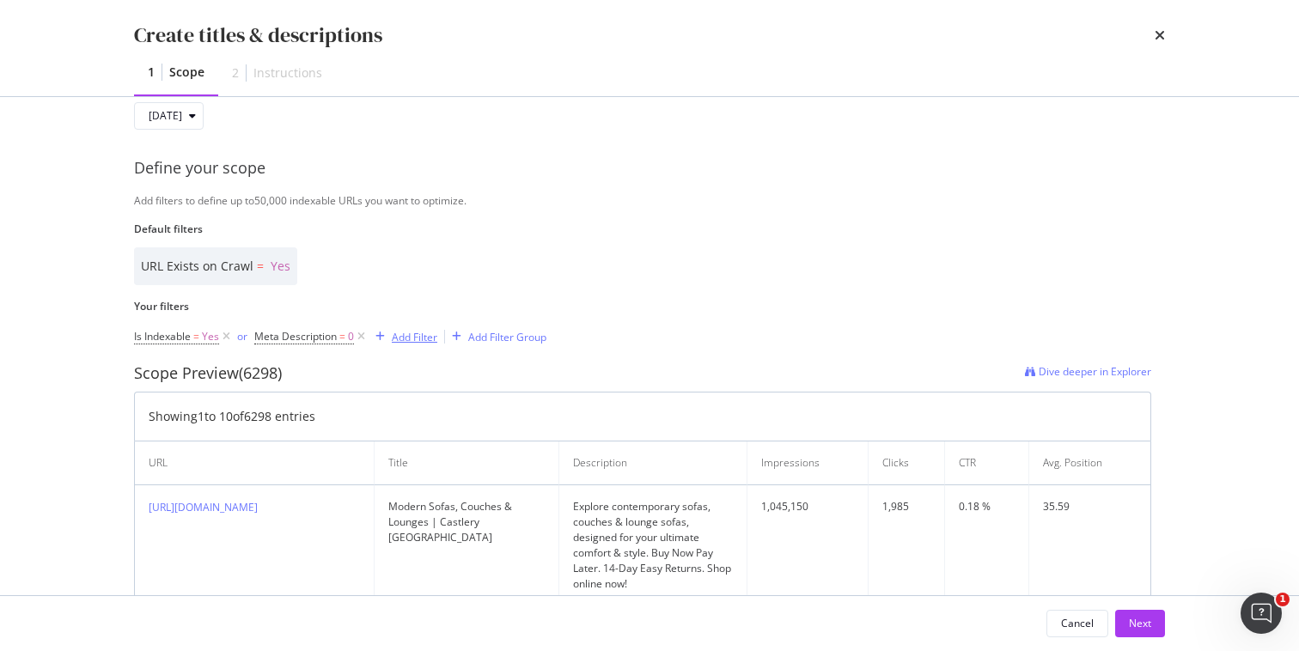
click at [401, 340] on div "Add Filter" at bounding box center [415, 337] width 46 height 15
click at [363, 332] on icon "modal" at bounding box center [361, 336] width 15 height 17
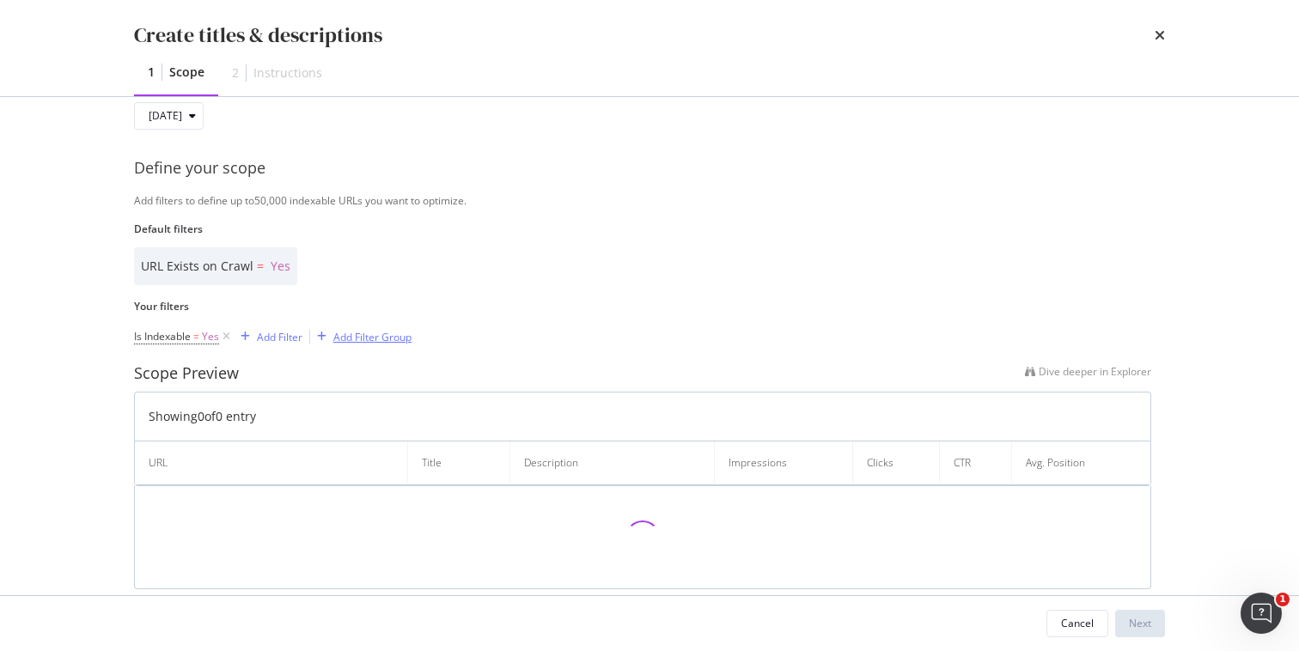
click at [358, 335] on div "Add Filter Group" at bounding box center [372, 337] width 78 height 15
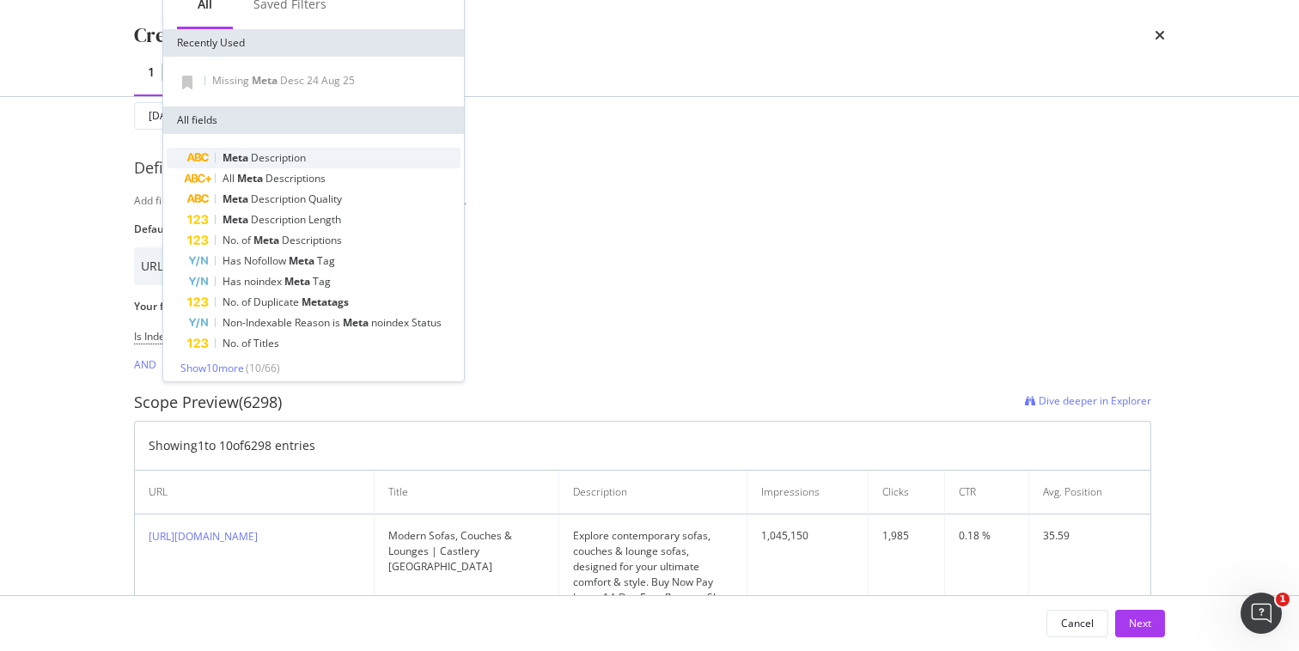
click at [278, 162] on span "Description" at bounding box center [278, 157] width 55 height 15
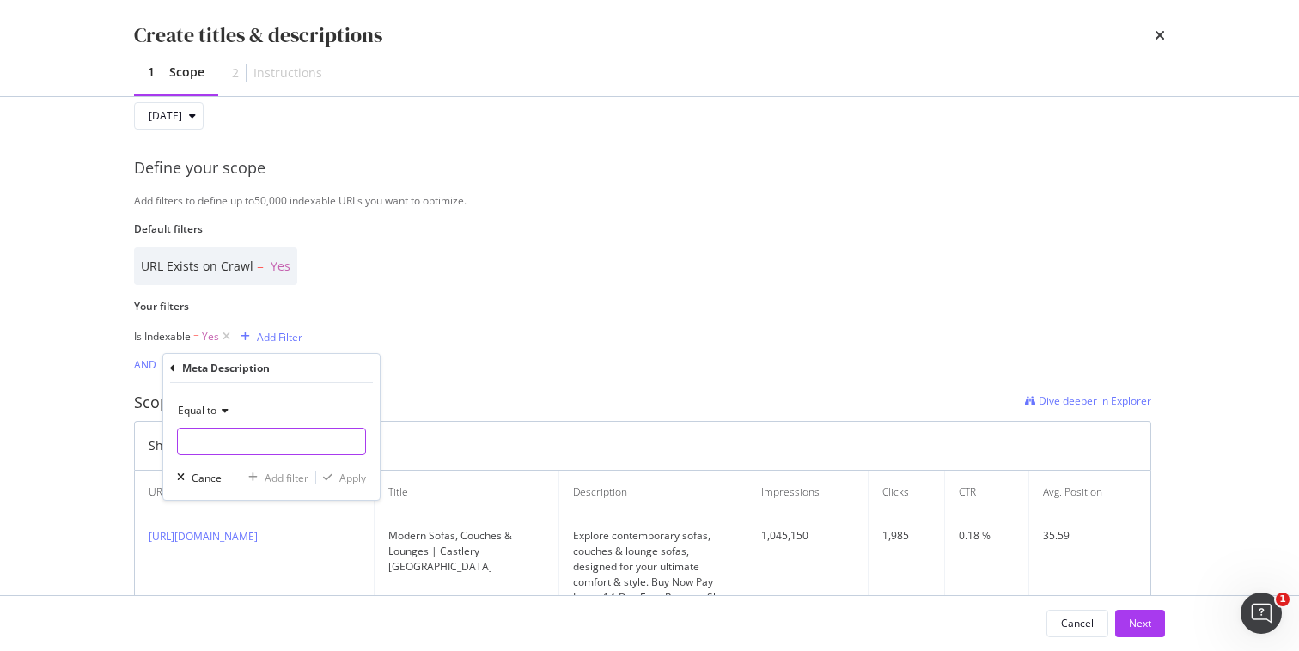
click at [219, 432] on input "Name" at bounding box center [271, 441] width 187 height 27
type input "0"
click at [361, 478] on div "Apply" at bounding box center [352, 478] width 27 height 15
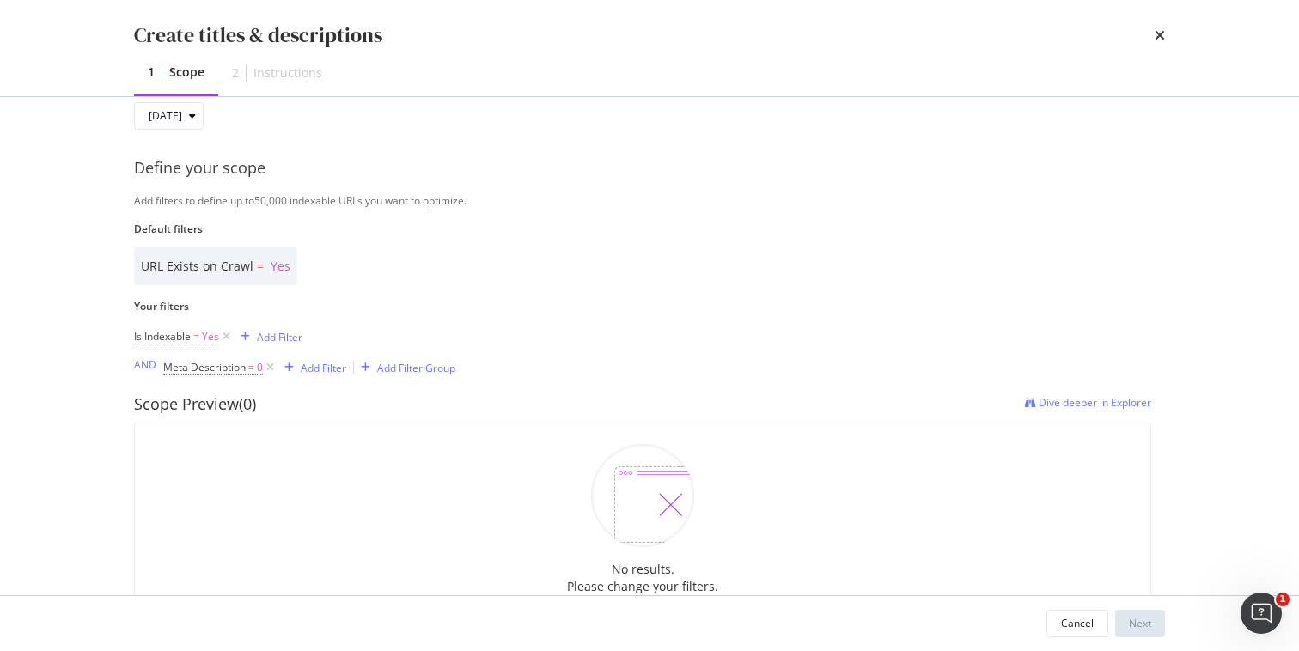
click at [235, 367] on span "Meta Description" at bounding box center [204, 367] width 82 height 15
click at [346, 441] on div "modal" at bounding box center [352, 438] width 25 height 27
click at [168, 473] on div "Equal to Cancel Add filter Apply" at bounding box center [271, 439] width 216 height 117
click at [198, 475] on div "Cancel" at bounding box center [208, 475] width 33 height 15
click at [481, 267] on div "URL Exists on Crawl = Yes" at bounding box center [642, 266] width 1017 height 38
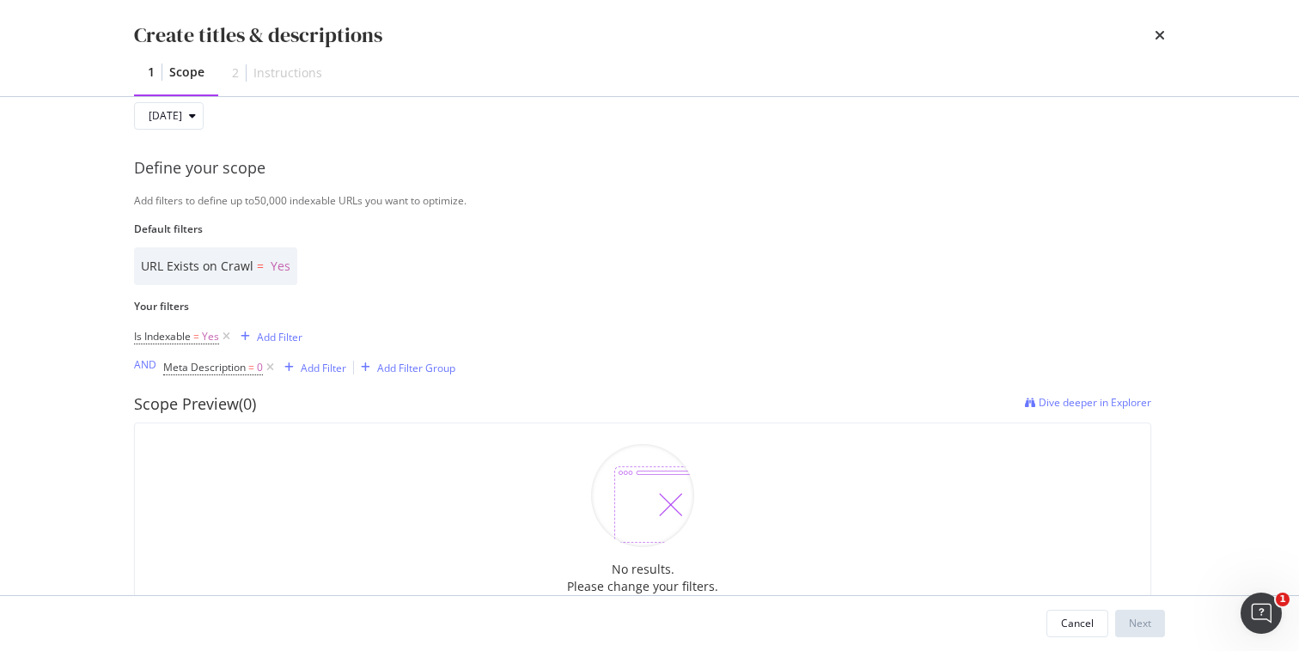
click at [1165, 40] on div "Create titles & descriptions 1 Scope 2 Instructions" at bounding box center [650, 48] width 1100 height 96
click at [1162, 38] on icon "times" at bounding box center [1160, 35] width 10 height 14
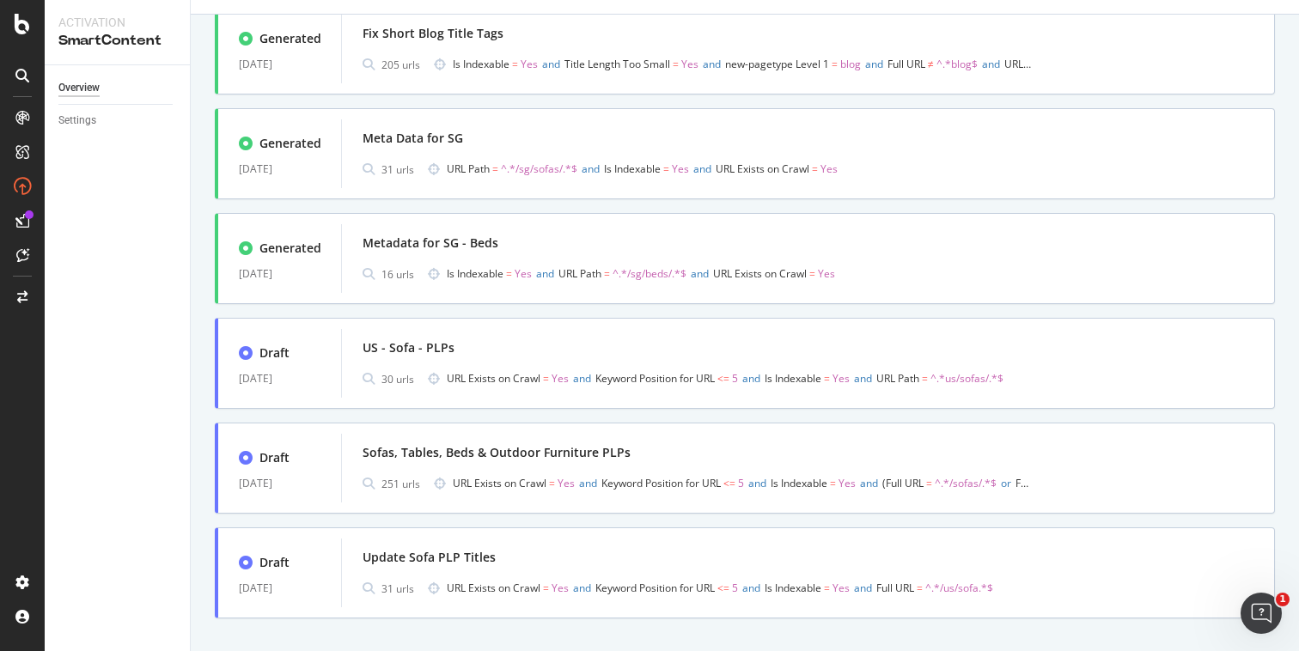
scroll to position [0, 0]
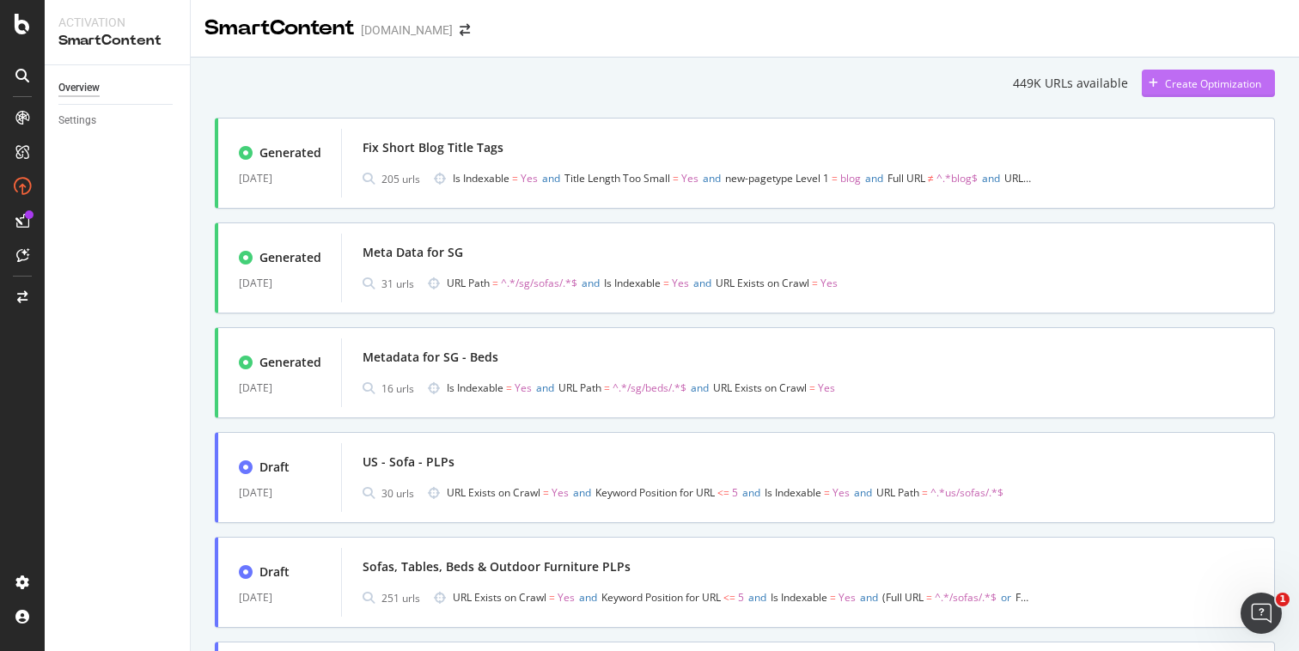
click at [1196, 76] on div "Create Optimization" at bounding box center [1213, 83] width 96 height 15
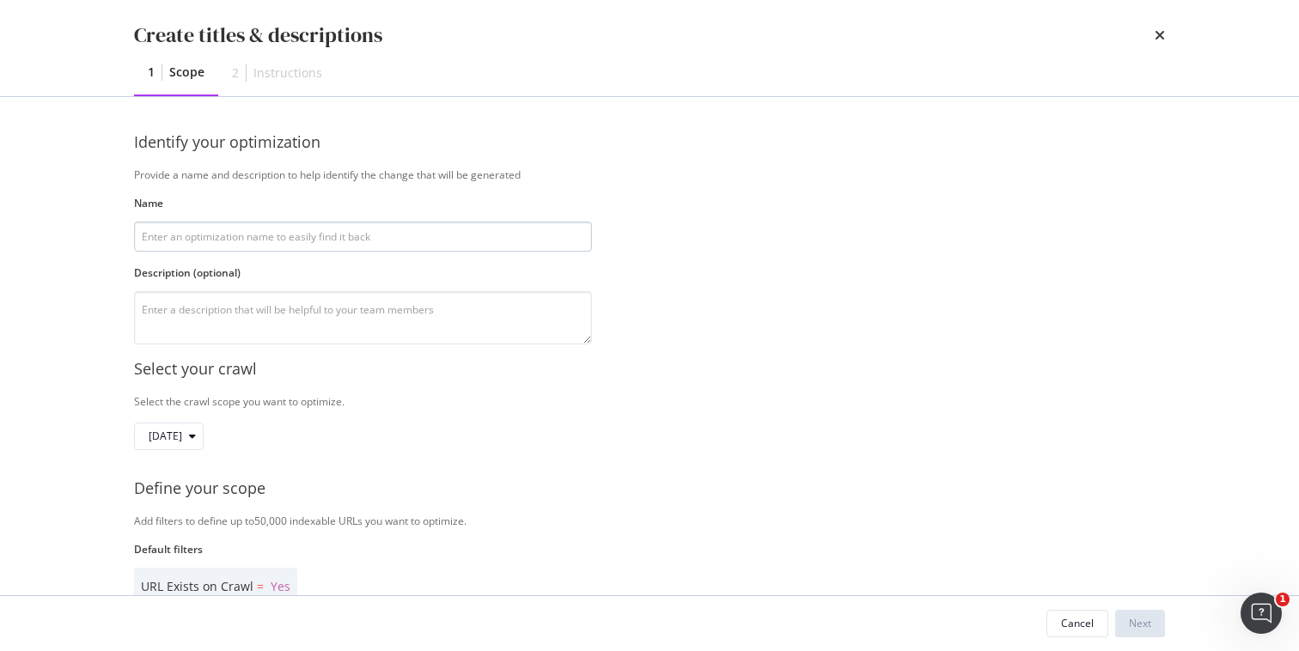
click at [274, 229] on input "modal" at bounding box center [363, 237] width 458 height 30
type input "Missing Meta Description"
click at [411, 378] on div "Select your crawl" at bounding box center [649, 369] width 1031 height 22
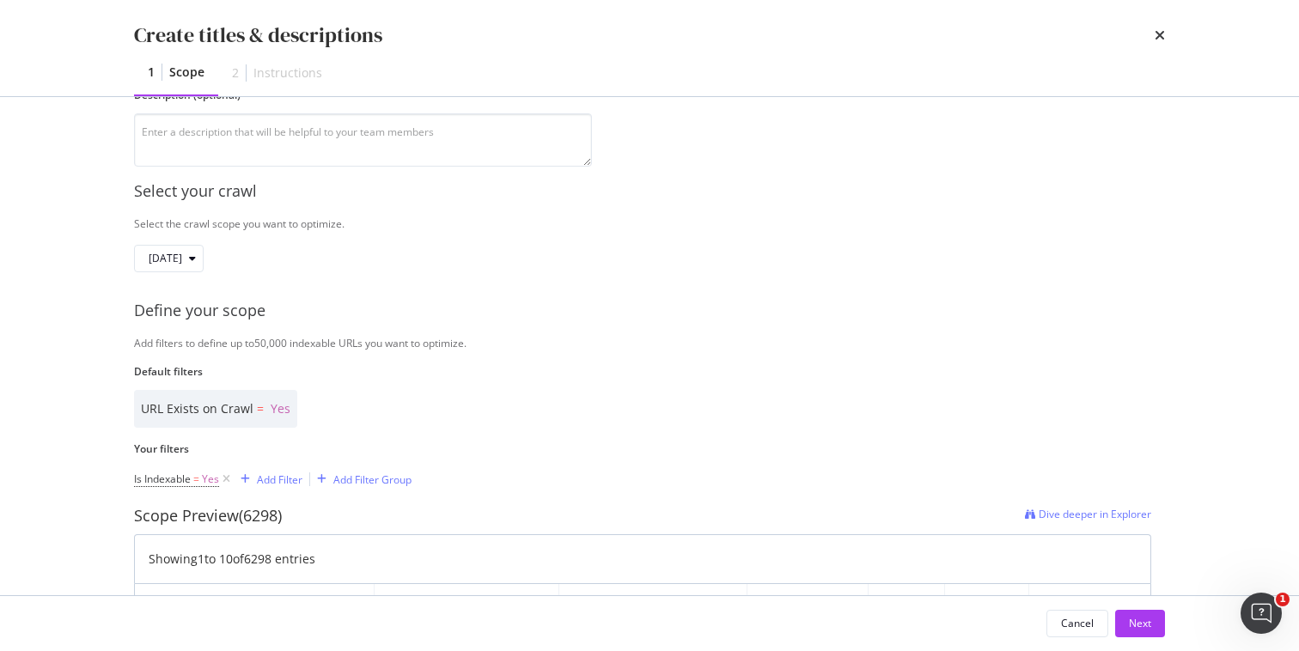
scroll to position [234, 0]
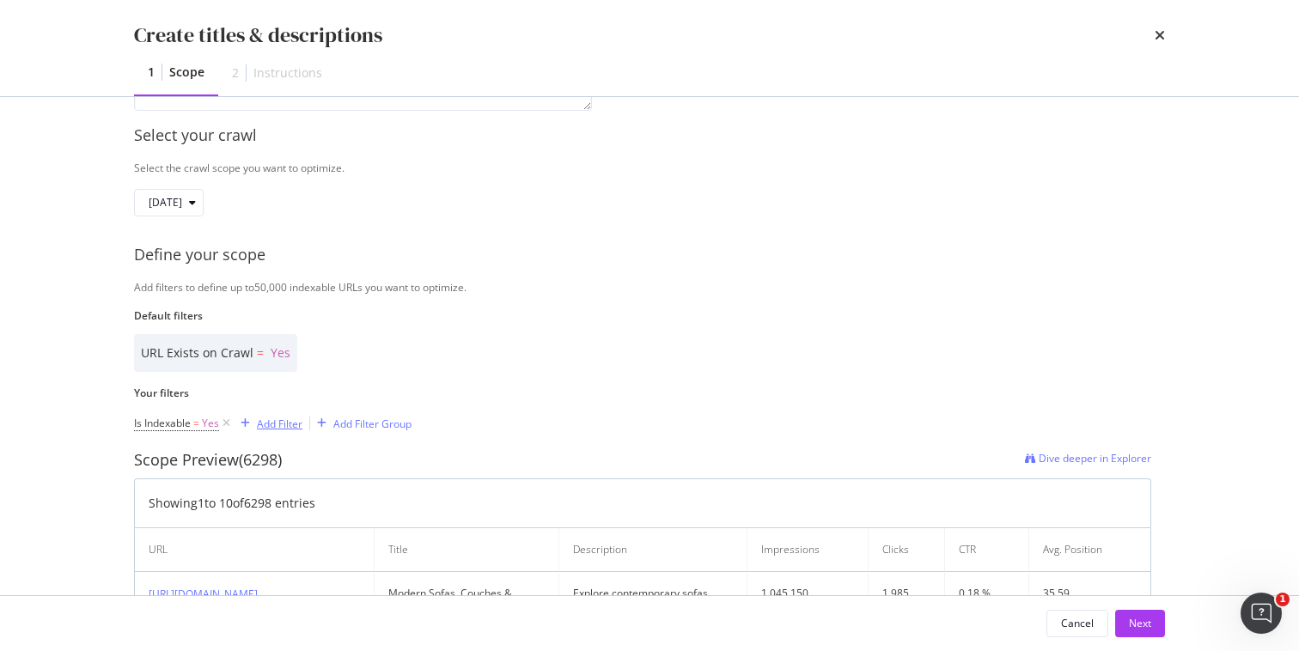
click at [268, 425] on div "Add Filter" at bounding box center [280, 424] width 46 height 15
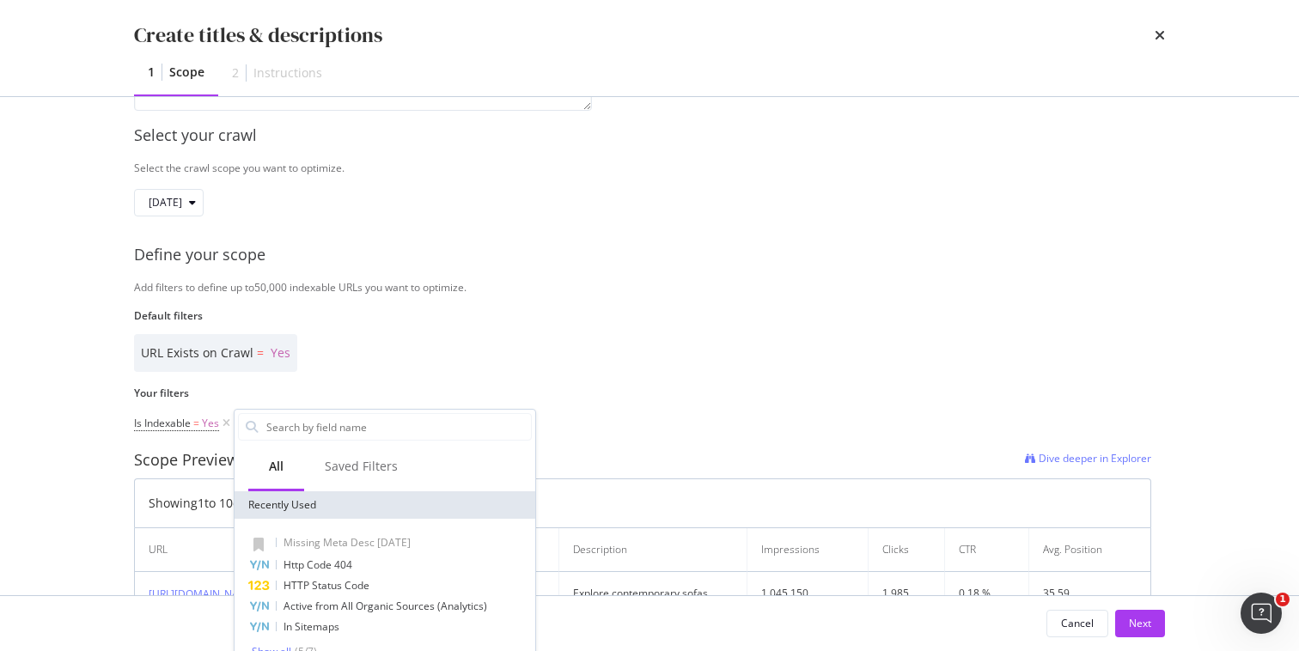
click at [303, 415] on input "Name" at bounding box center [398, 427] width 266 height 26
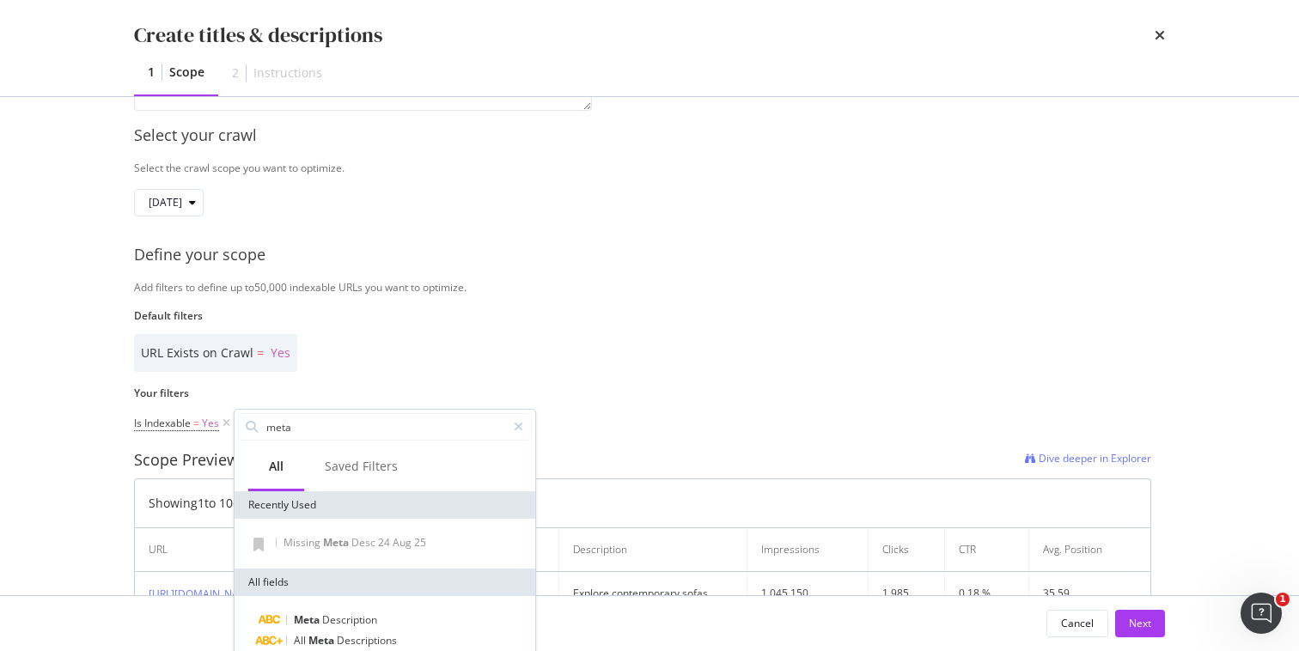
scroll to position [8, 0]
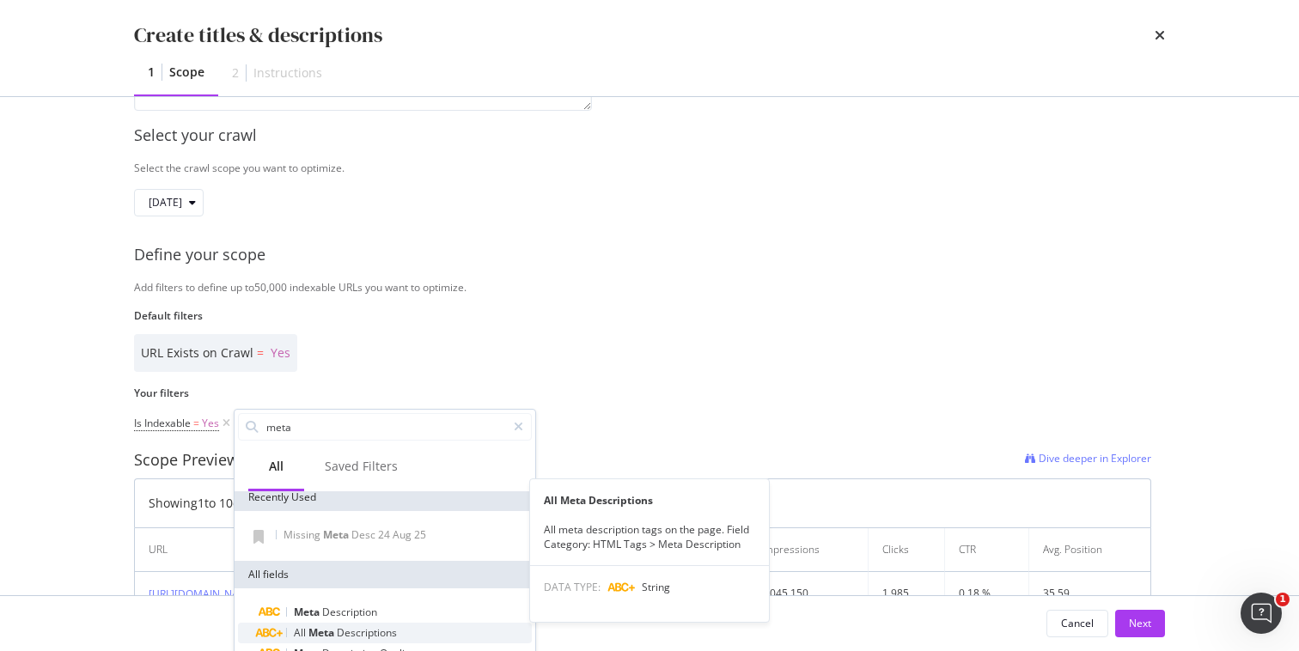
type input "meta"
click at [346, 628] on span "Descriptions" at bounding box center [367, 632] width 60 height 15
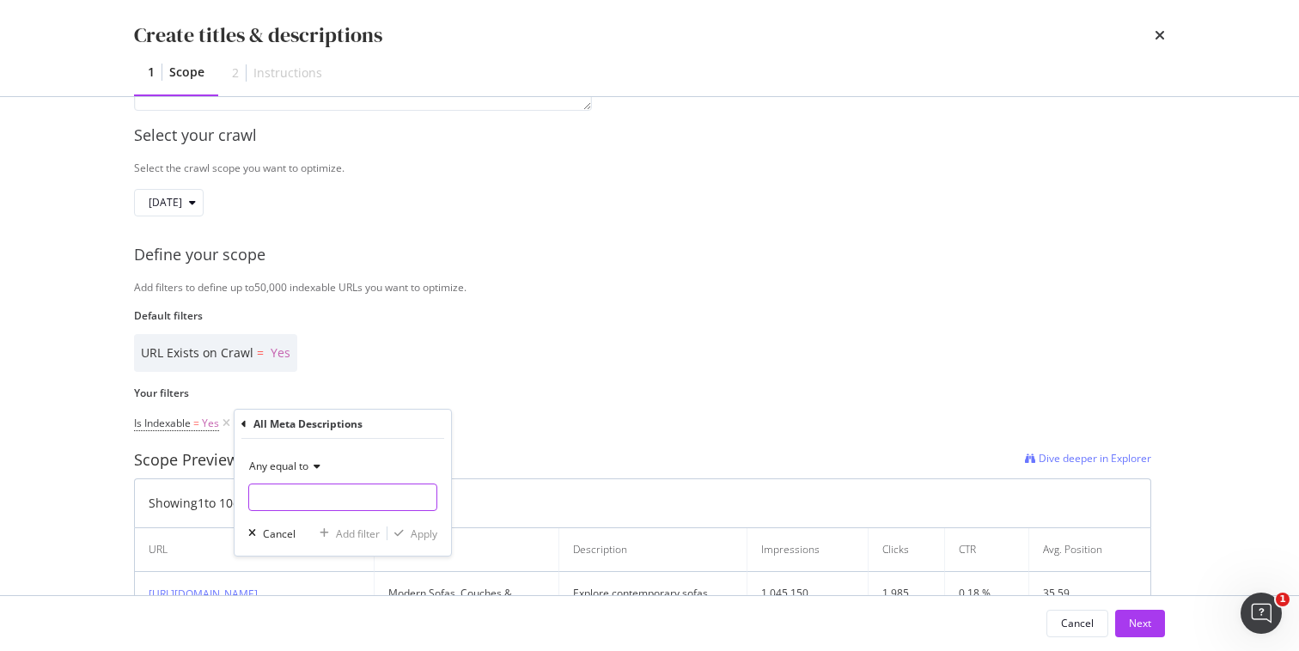
click at [322, 499] on input "Name" at bounding box center [342, 497] width 187 height 27
click at [321, 461] on div "Any equal to" at bounding box center [342, 466] width 189 height 27
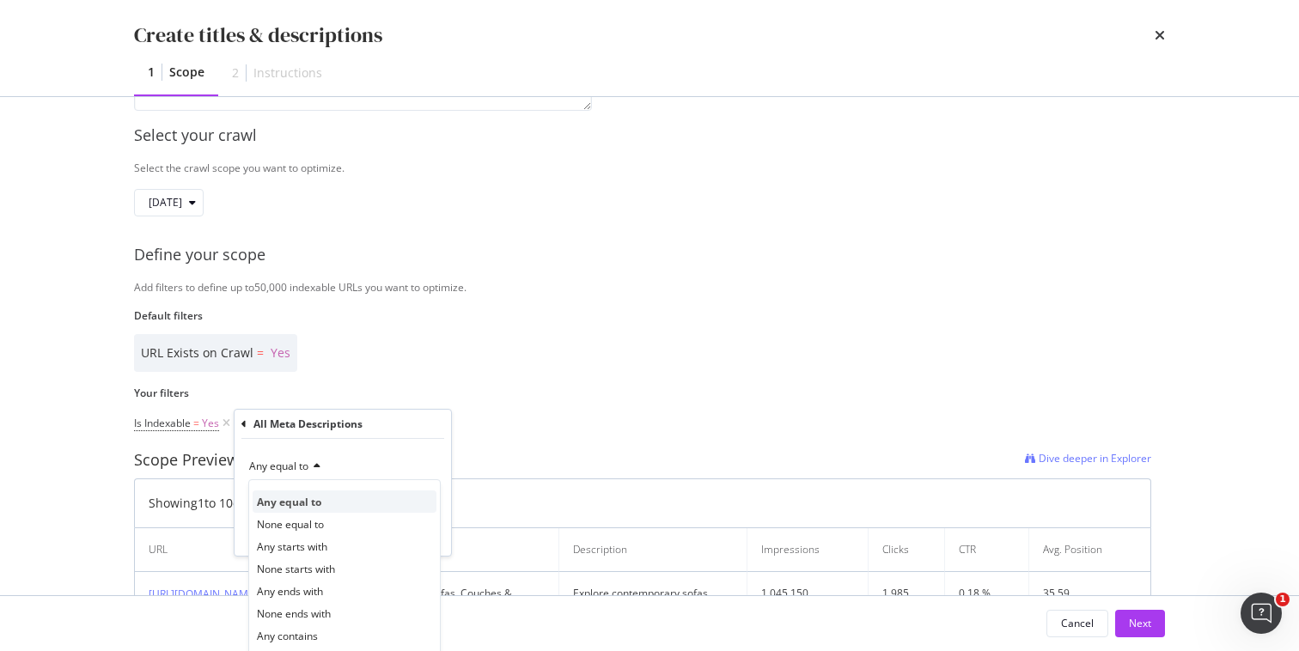
click at [314, 500] on span "Any equal to" at bounding box center [289, 502] width 64 height 15
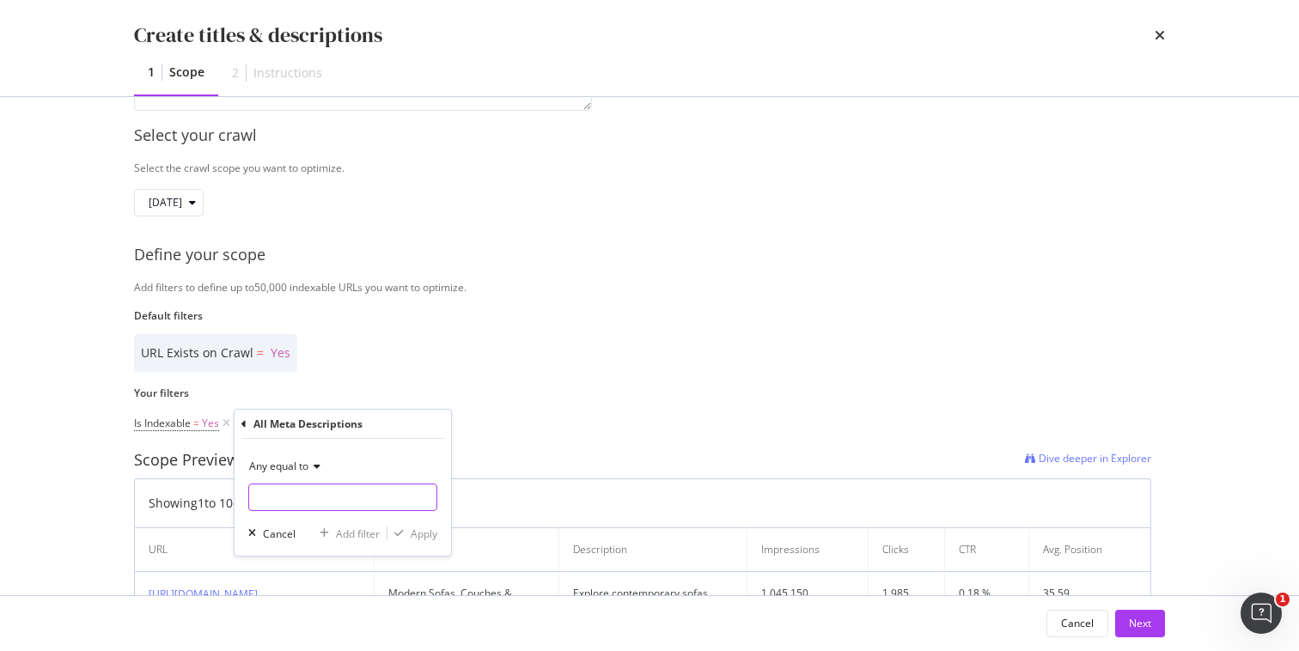
click at [302, 503] on input "Name" at bounding box center [342, 497] width 187 height 27
type input "0"
click at [423, 527] on div "Apply" at bounding box center [424, 534] width 27 height 15
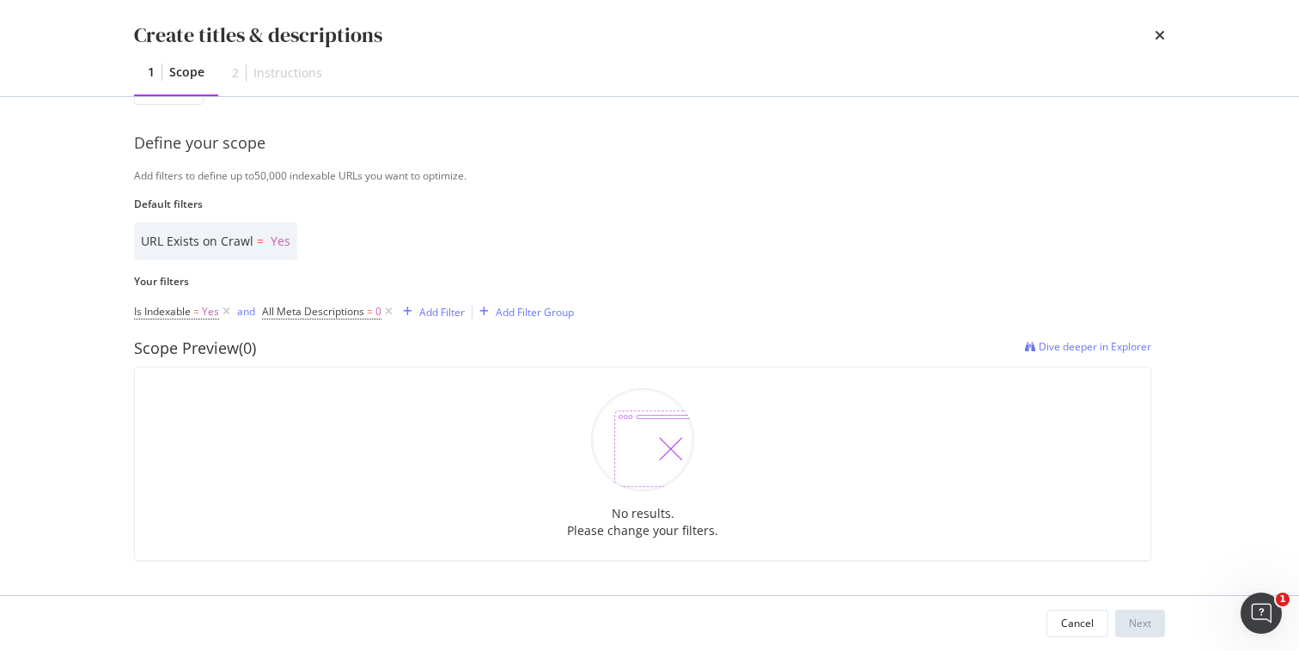
scroll to position [345, 0]
click at [337, 314] on span "All Meta Descriptions" at bounding box center [313, 311] width 102 height 15
click at [329, 352] on span "Any equal to" at bounding box center [307, 351] width 59 height 15
click at [276, 305] on div "All Meta Descriptions" at bounding box center [372, 310] width 203 height 29
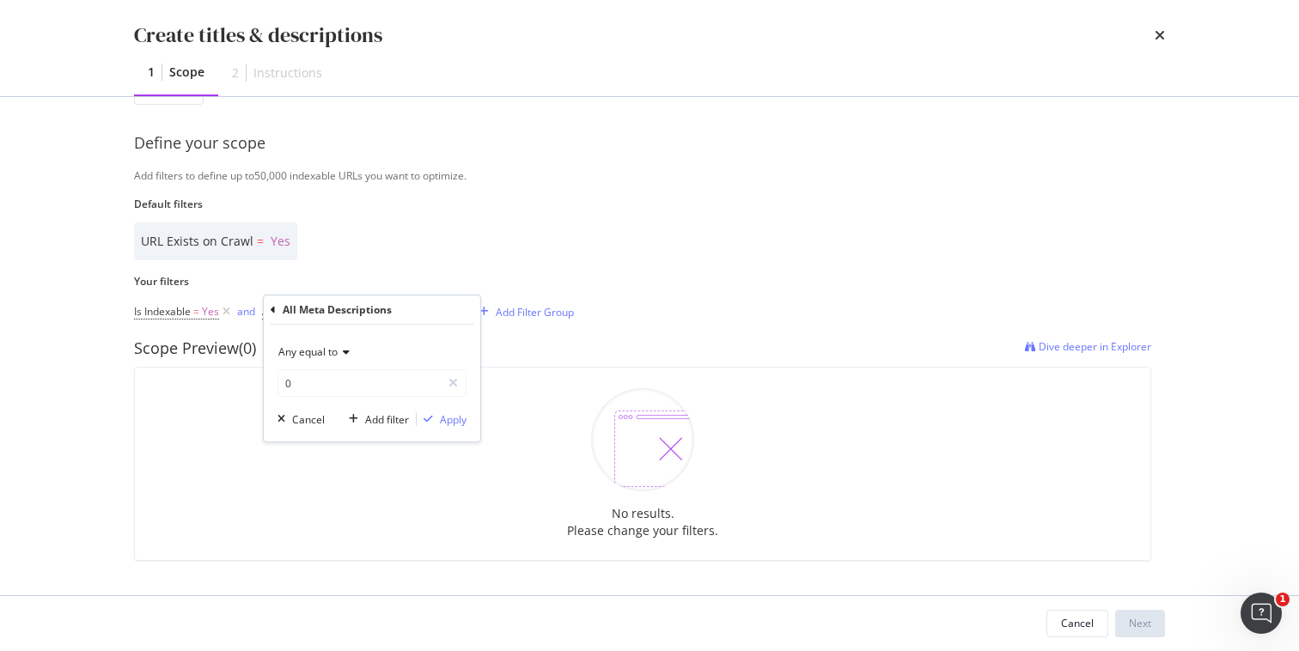
click at [274, 311] on icon "modal" at bounding box center [273, 310] width 5 height 10
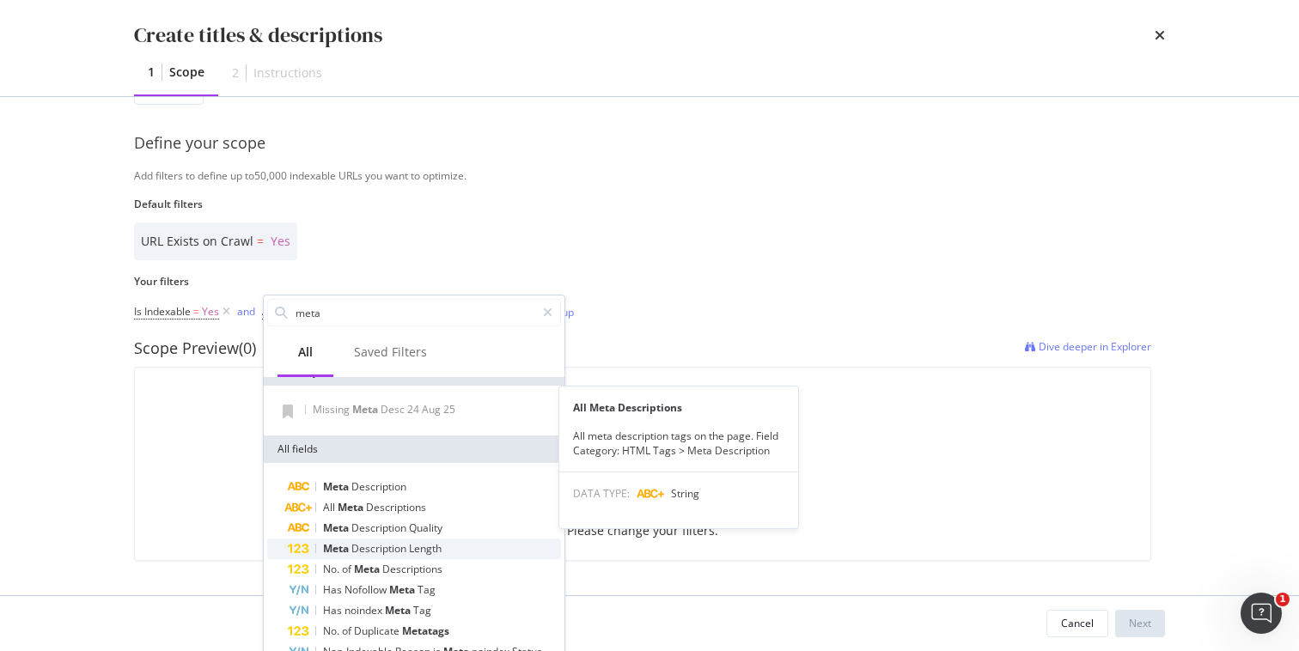
scroll to position [25, 0]
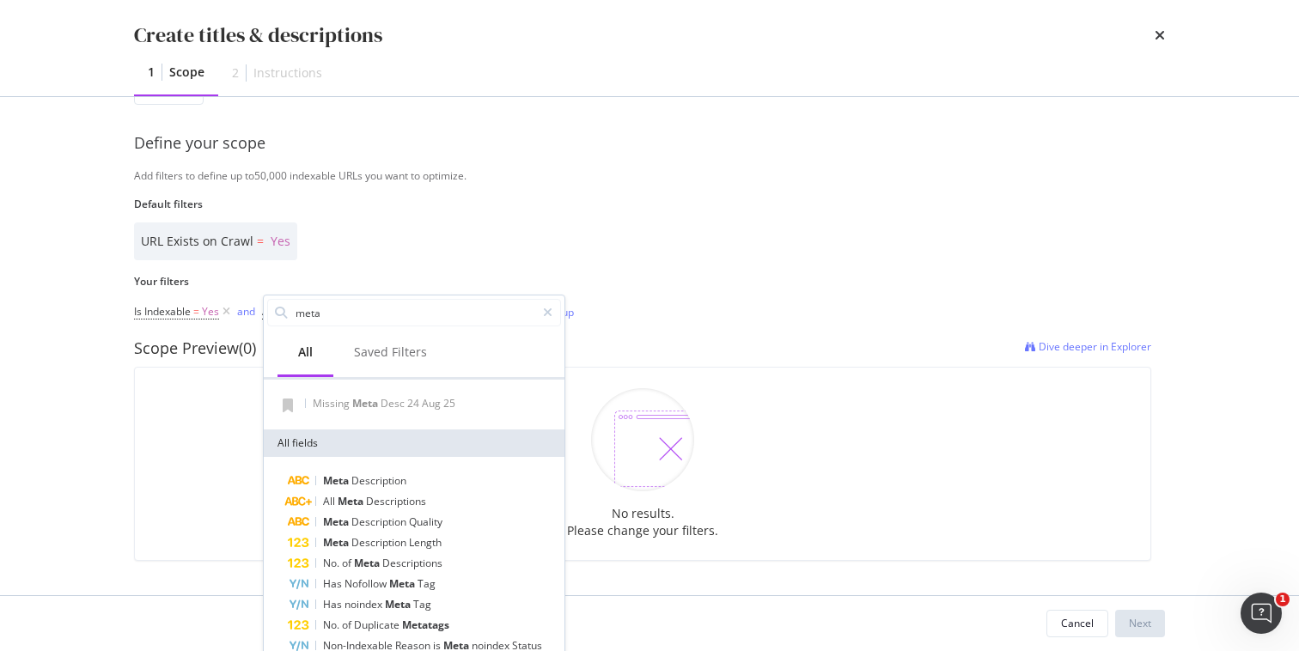
drag, startPoint x: 399, startPoint y: 558, endPoint x: 397, endPoint y: 539, distance: 19.1
click at [399, 558] on span "Descriptions" at bounding box center [412, 563] width 60 height 15
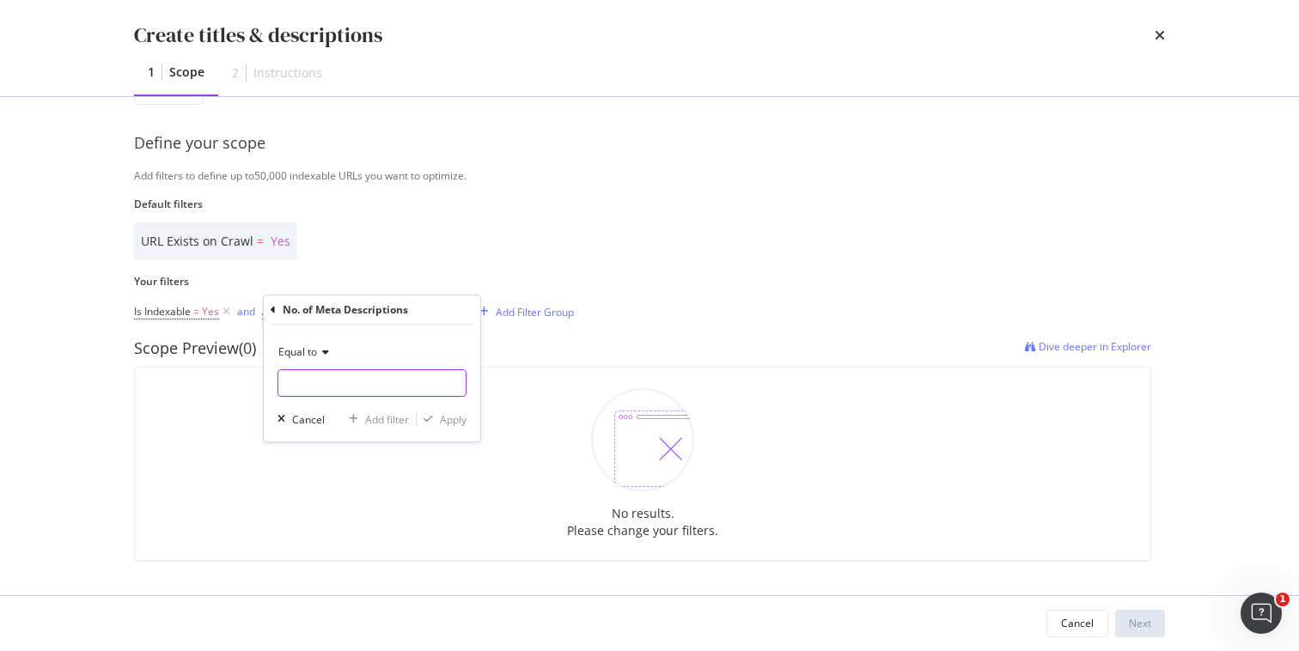
click at [383, 390] on input "modal" at bounding box center [371, 382] width 189 height 27
type input "0"
click at [393, 336] on div "Equal to 0 0 Cancel Add filter Apply" at bounding box center [372, 383] width 216 height 117
click at [432, 427] on div "Apply" at bounding box center [442, 418] width 50 height 15
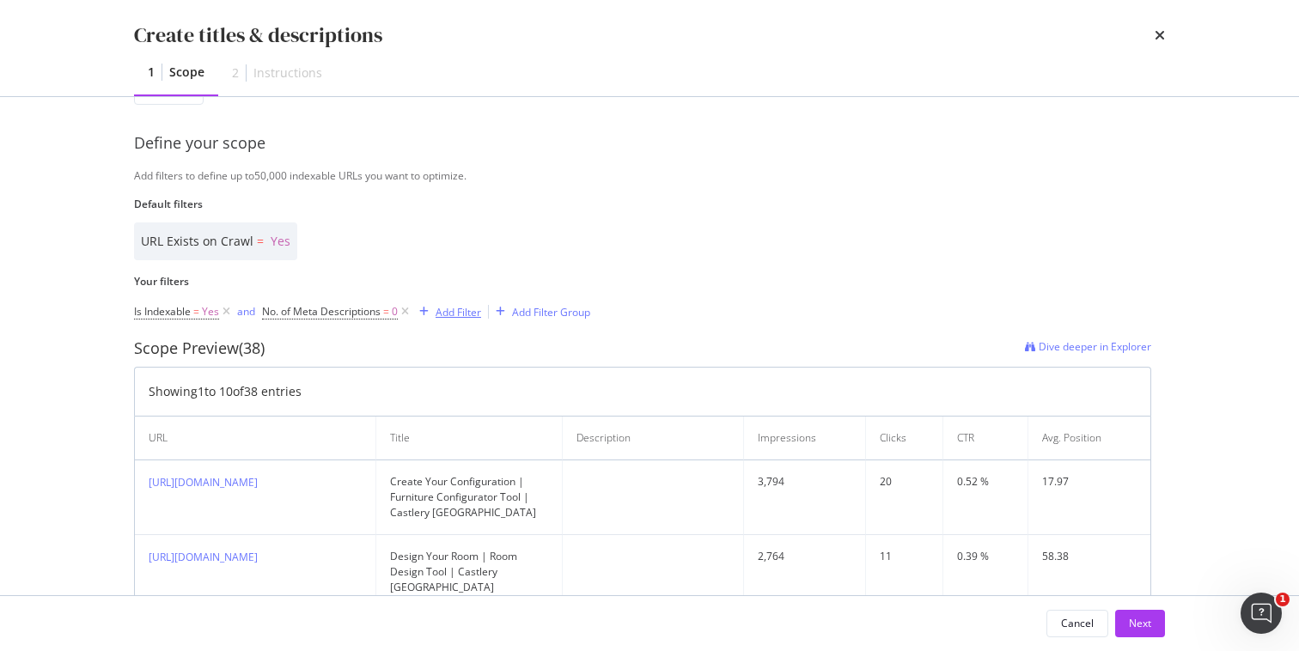
click at [463, 318] on div "Add Filter" at bounding box center [459, 312] width 46 height 15
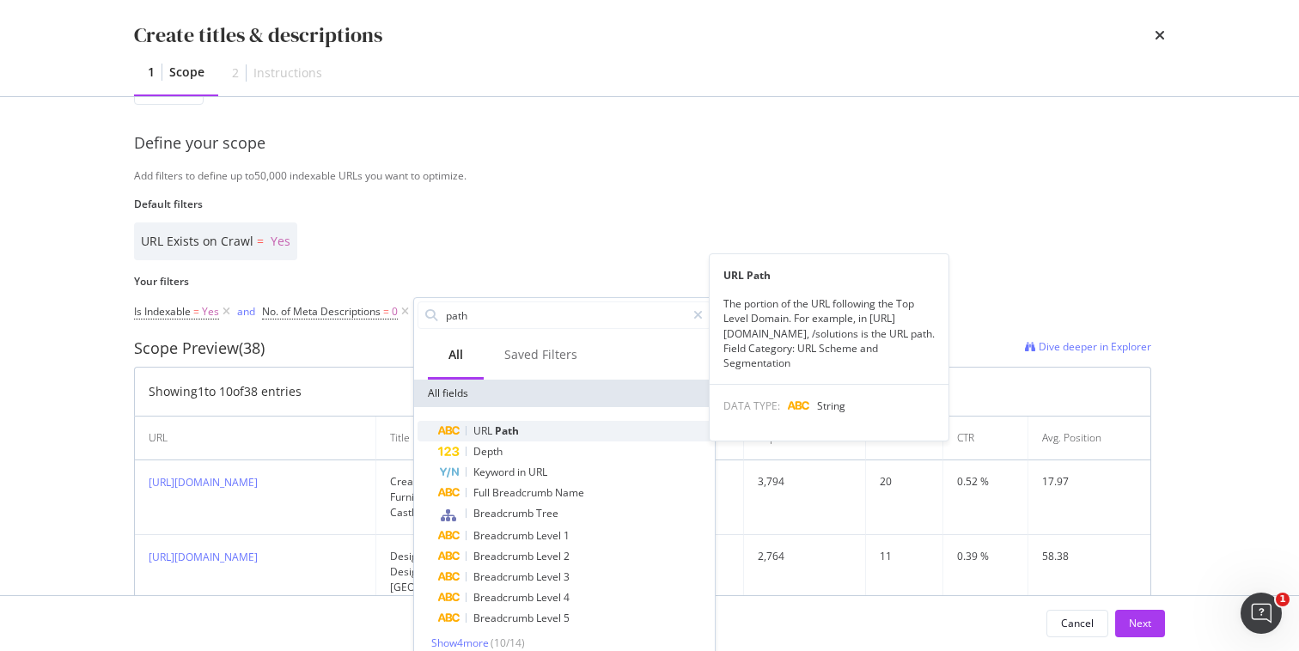
type input "path"
click at [538, 432] on div "URL Path" at bounding box center [574, 431] width 273 height 21
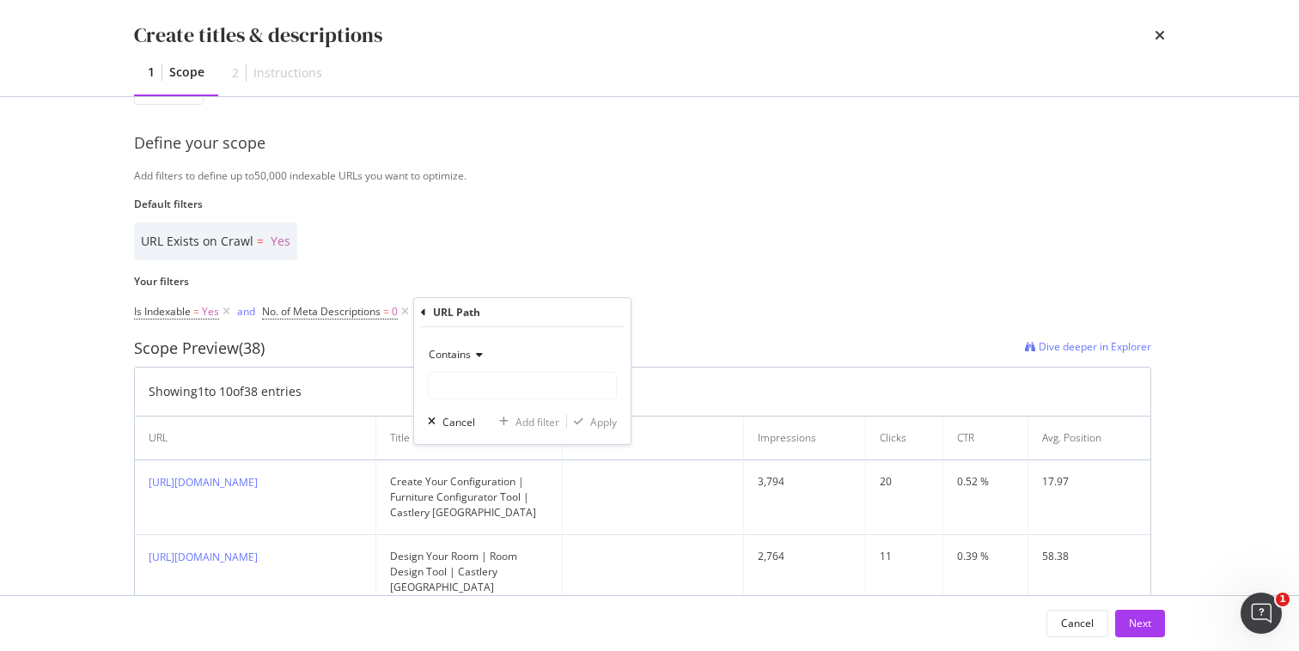
click at [476, 363] on div "Contains" at bounding box center [522, 354] width 189 height 27
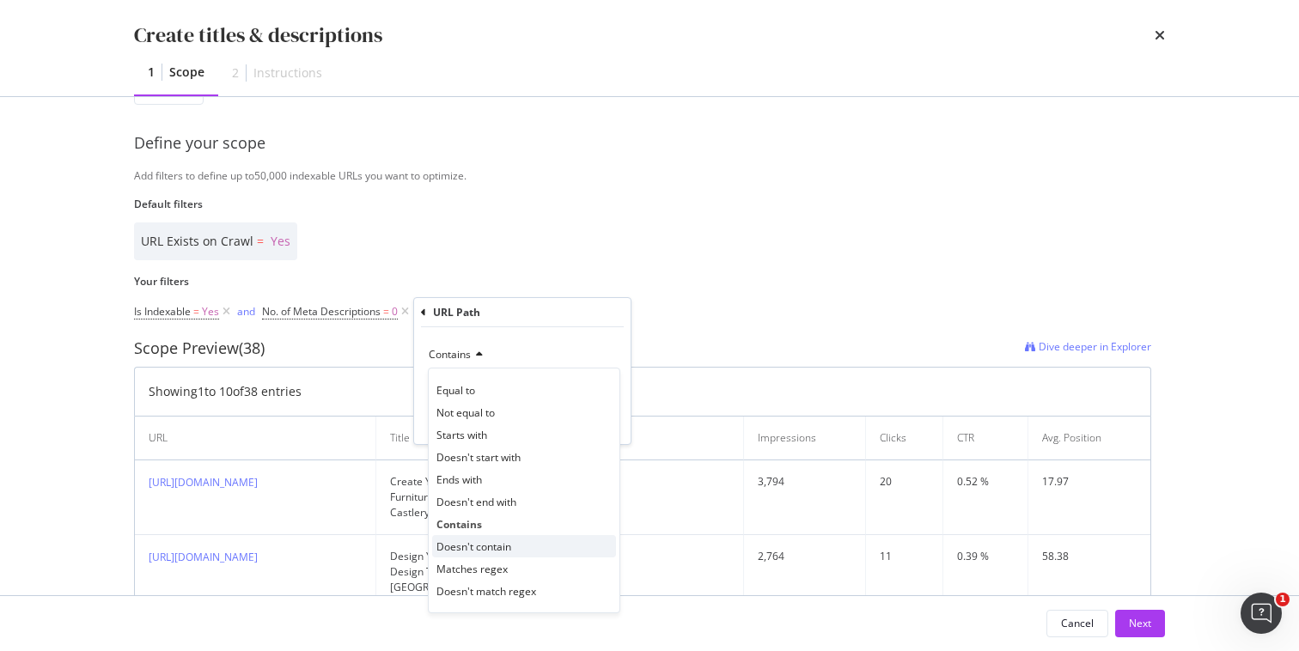
click at [466, 548] on span "Doesn't contain" at bounding box center [473, 546] width 75 height 15
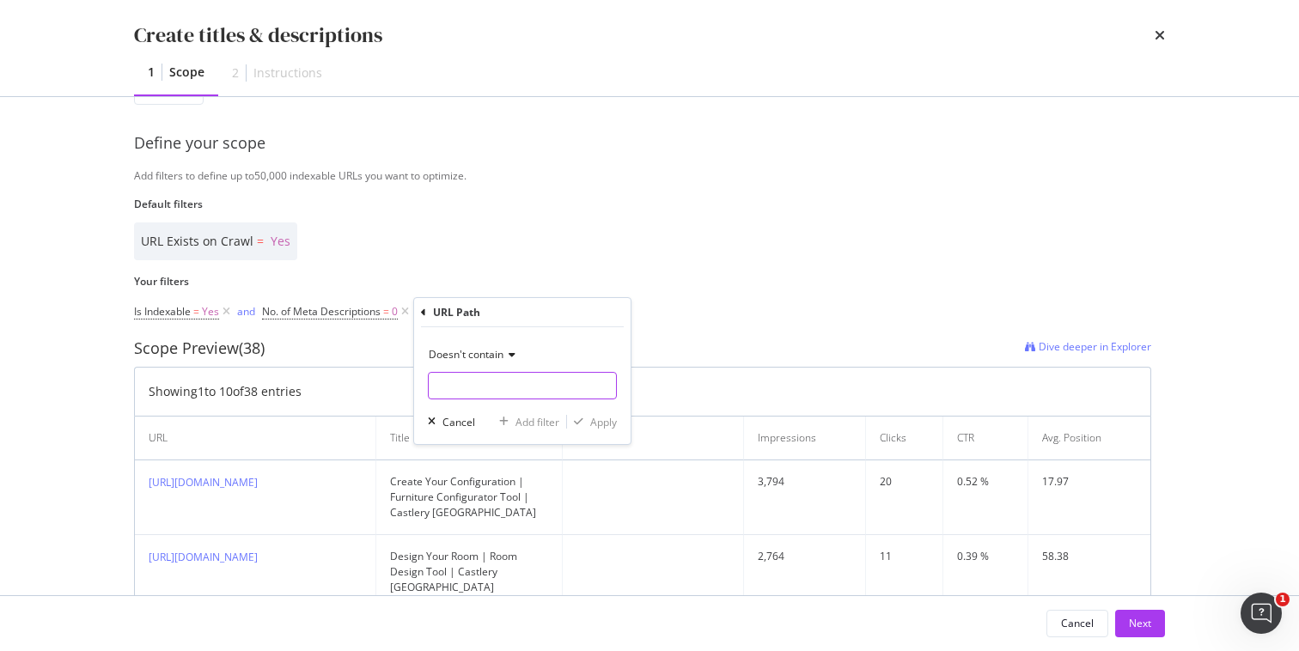
click at [511, 374] on input "Name" at bounding box center [522, 385] width 187 height 27
type input "/product"
click at [602, 422] on div "Apply" at bounding box center [603, 422] width 27 height 15
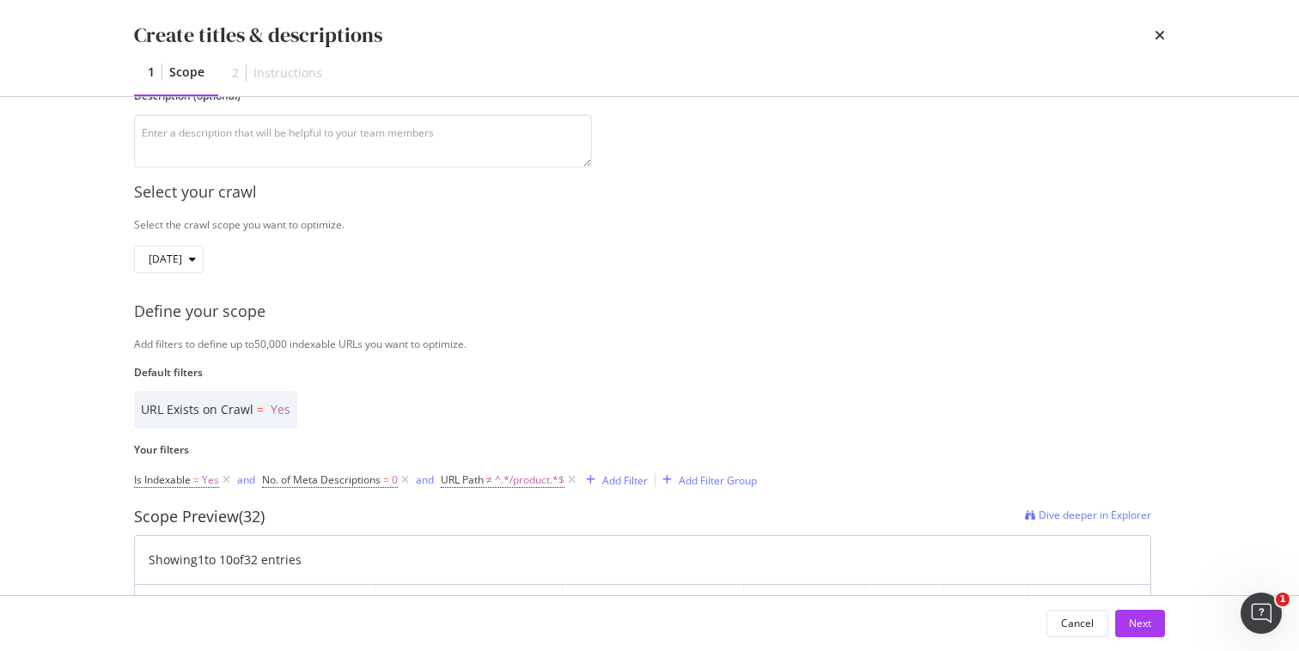
scroll to position [0, 0]
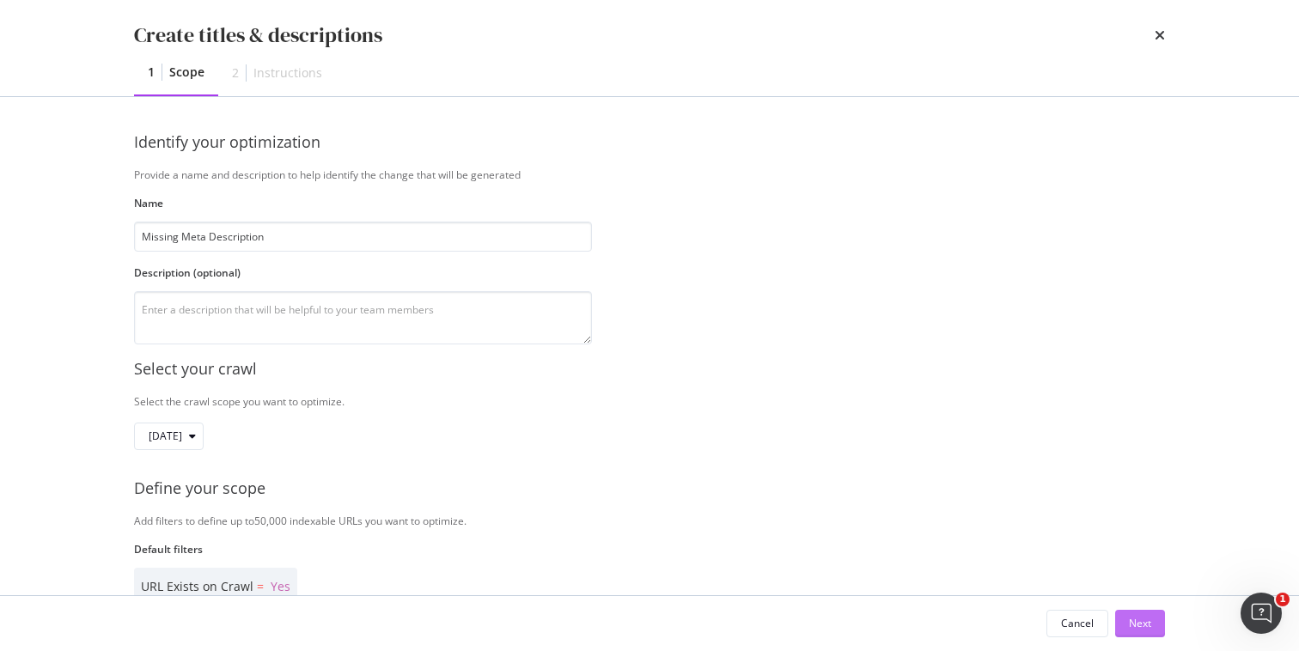
click at [1133, 619] on div "Next" at bounding box center [1140, 623] width 22 height 15
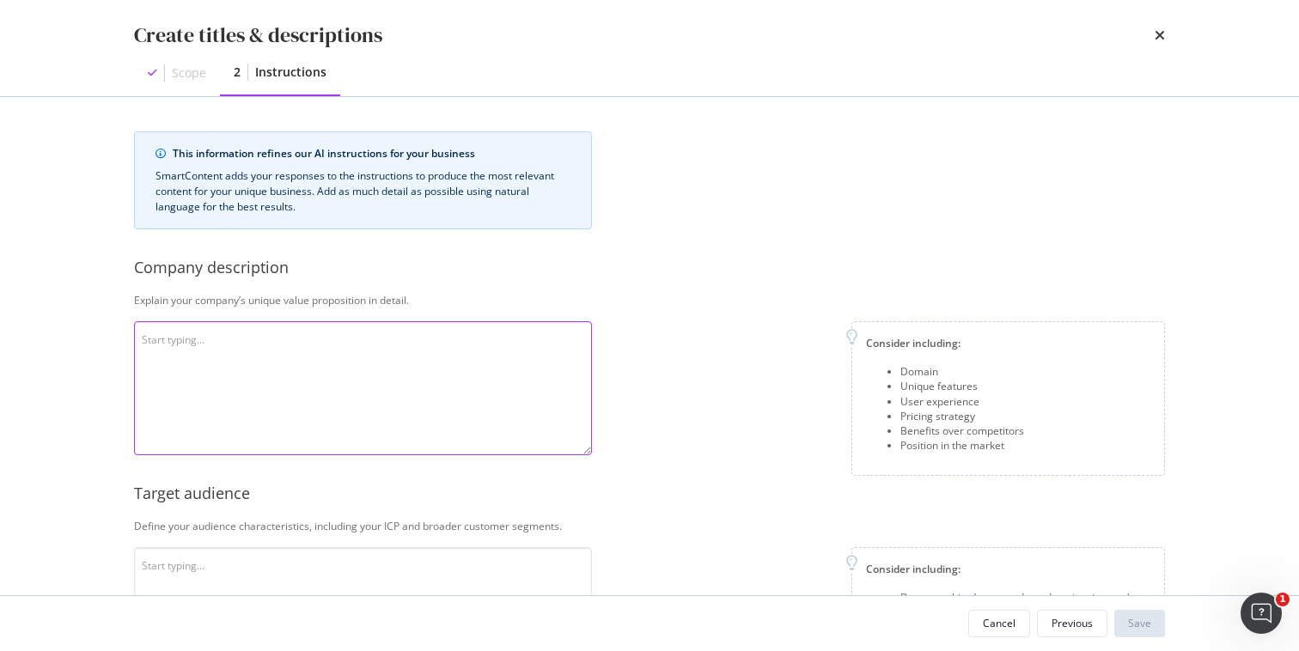
click at [272, 344] on textarea "modal" at bounding box center [363, 388] width 458 height 134
click at [198, 343] on textarea "modal" at bounding box center [363, 388] width 458 height 134
paste textarea "We’re obsessed with furniture that makes life better every day."
paste textarea "Freedom to make our own rules We broke the design rules (because we weren’t fol…"
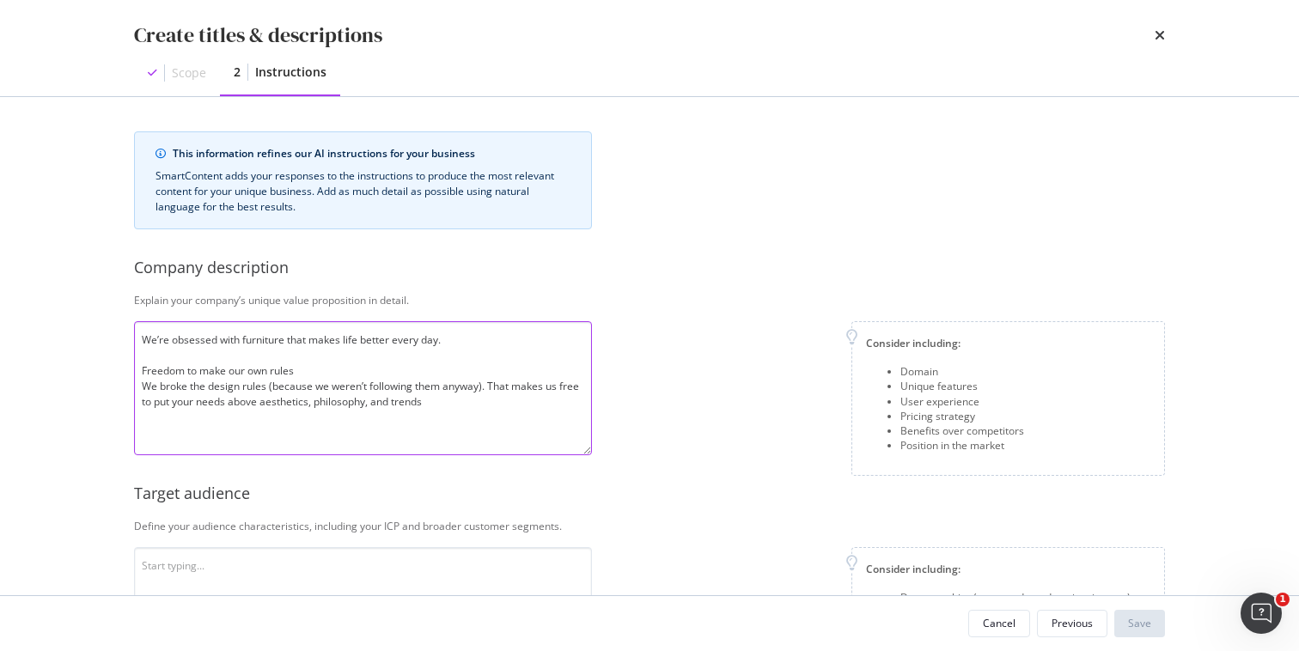
paste textarea "Freedom to evolve We create and create and create because life is endlessly evo…"
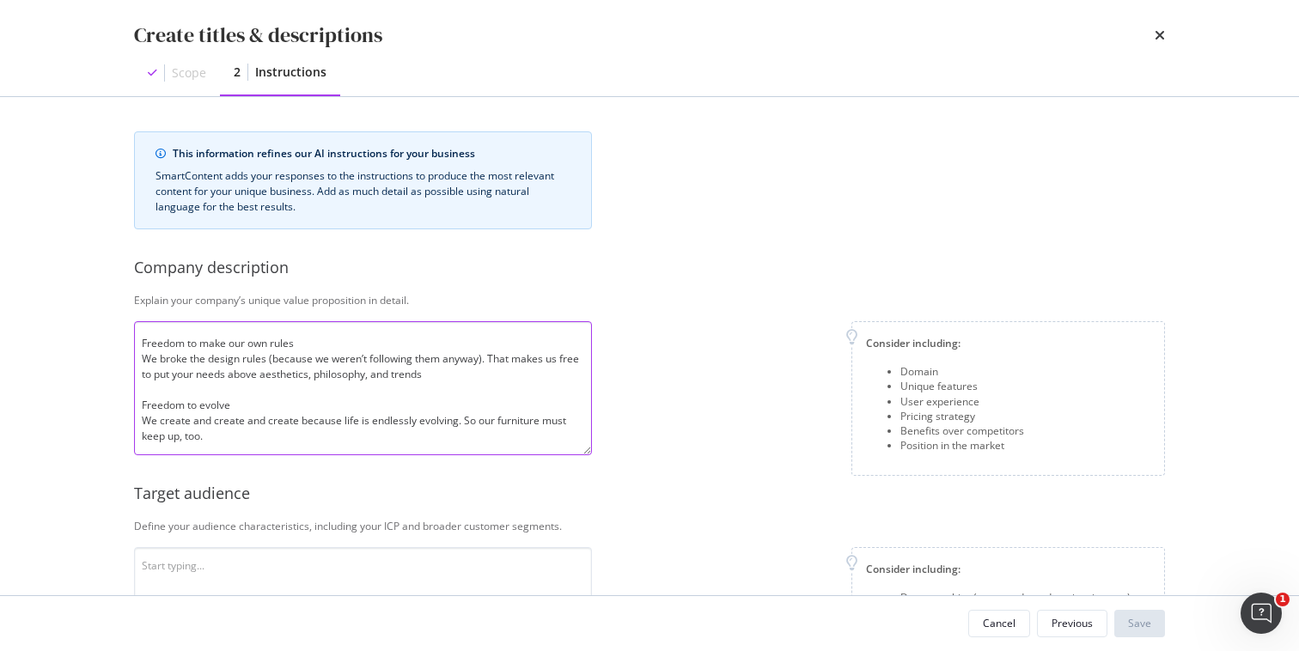
paste textarea "Freedom to enjoy beauty Beauty meant to be lived in, not just admired. We creat…"
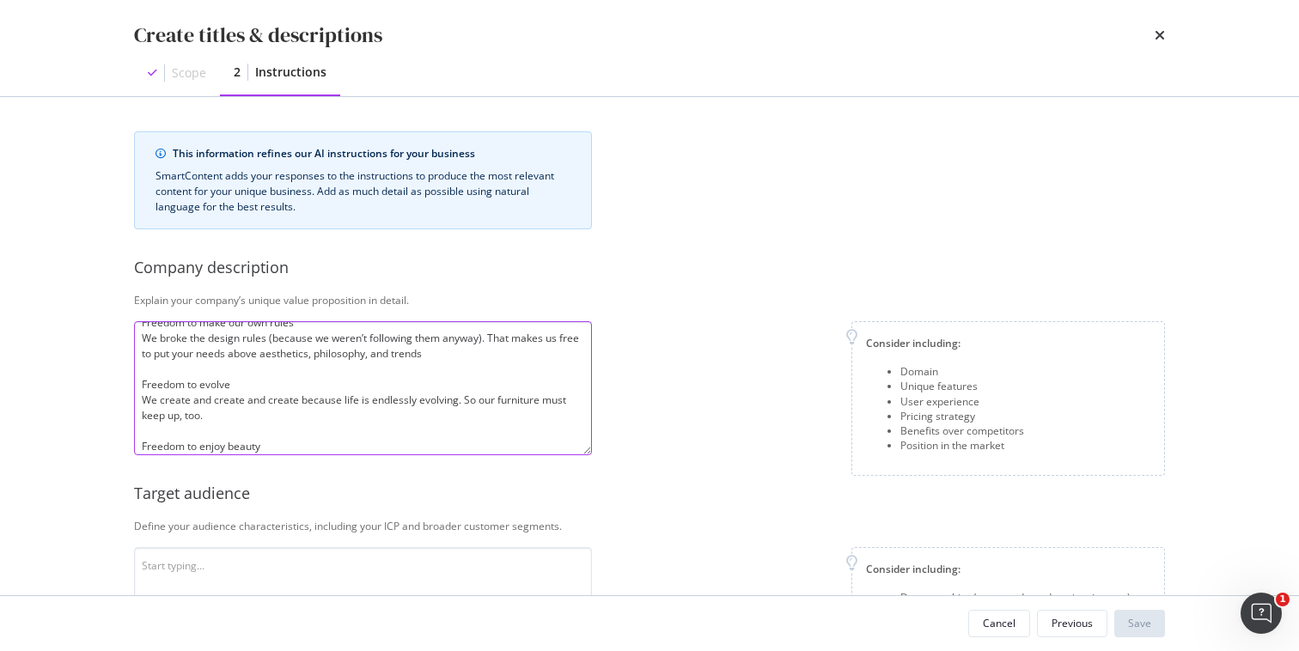
scroll to position [79, 0]
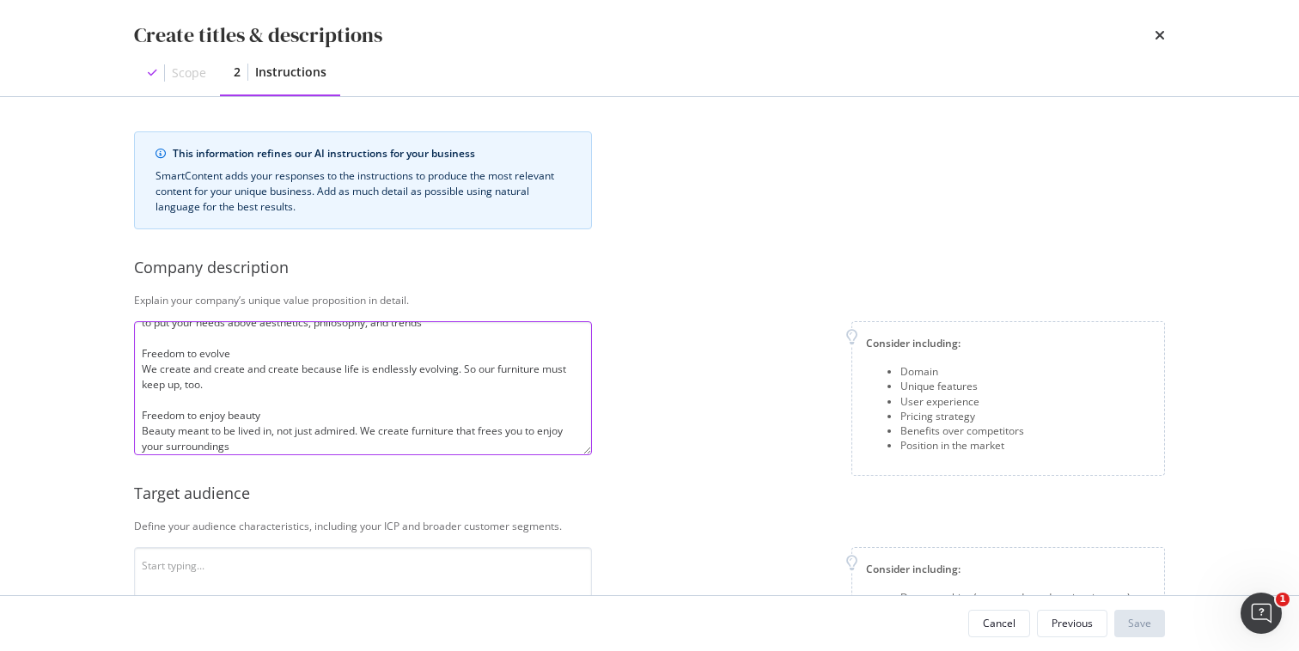
type textarea "We’re obsessed with furniture that makes life better every day. Freedom to make…"
click at [691, 513] on div "This information refines our AI instructions for your business SmartContent add…" at bounding box center [649, 591] width 1031 height 920
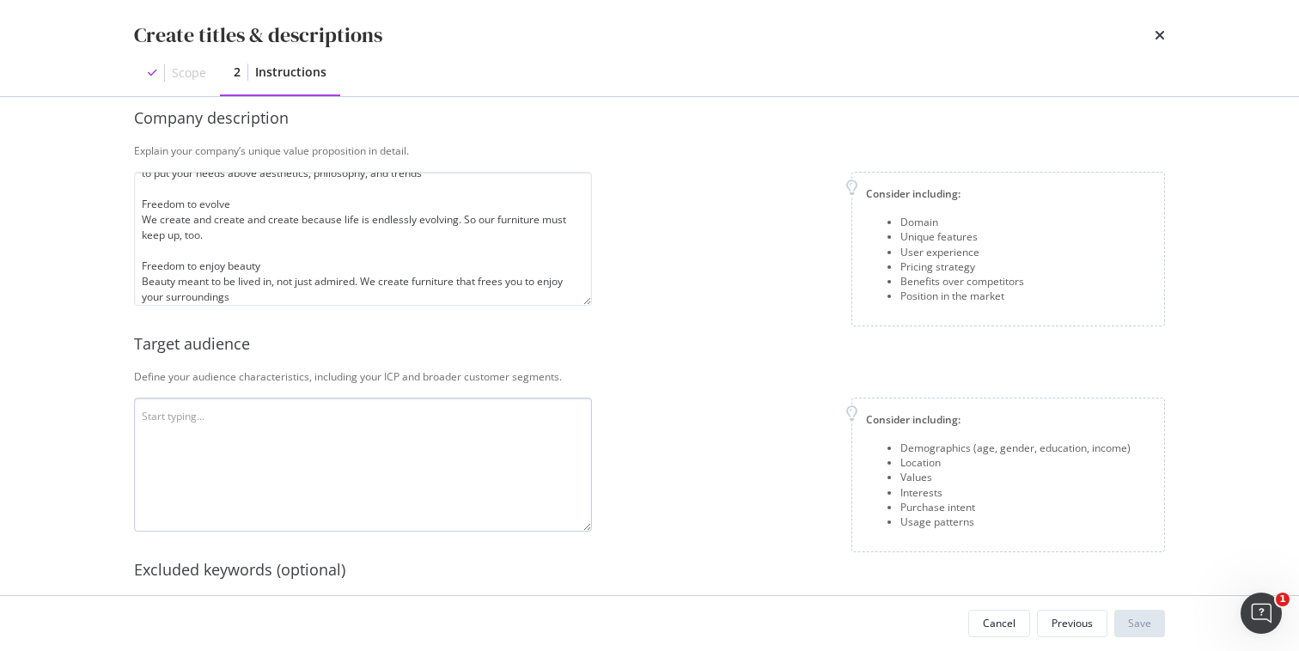
scroll to position [158, 0]
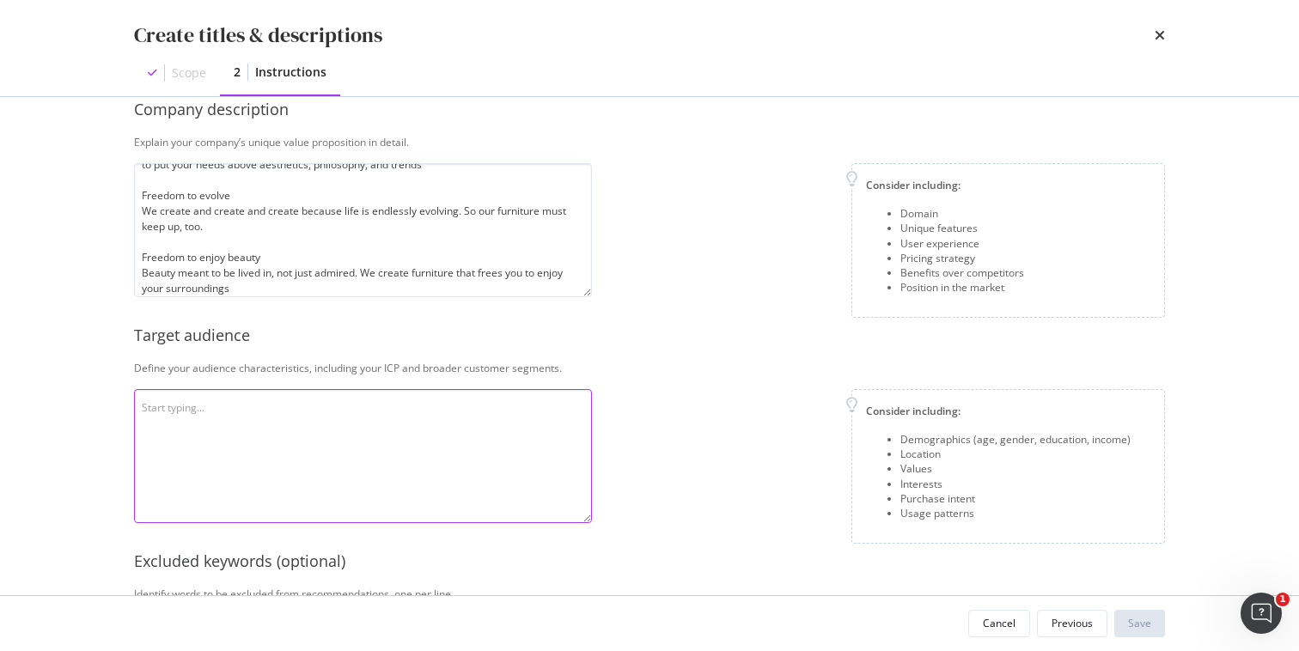
click at [296, 409] on textarea "modal" at bounding box center [363, 456] width 458 height 134
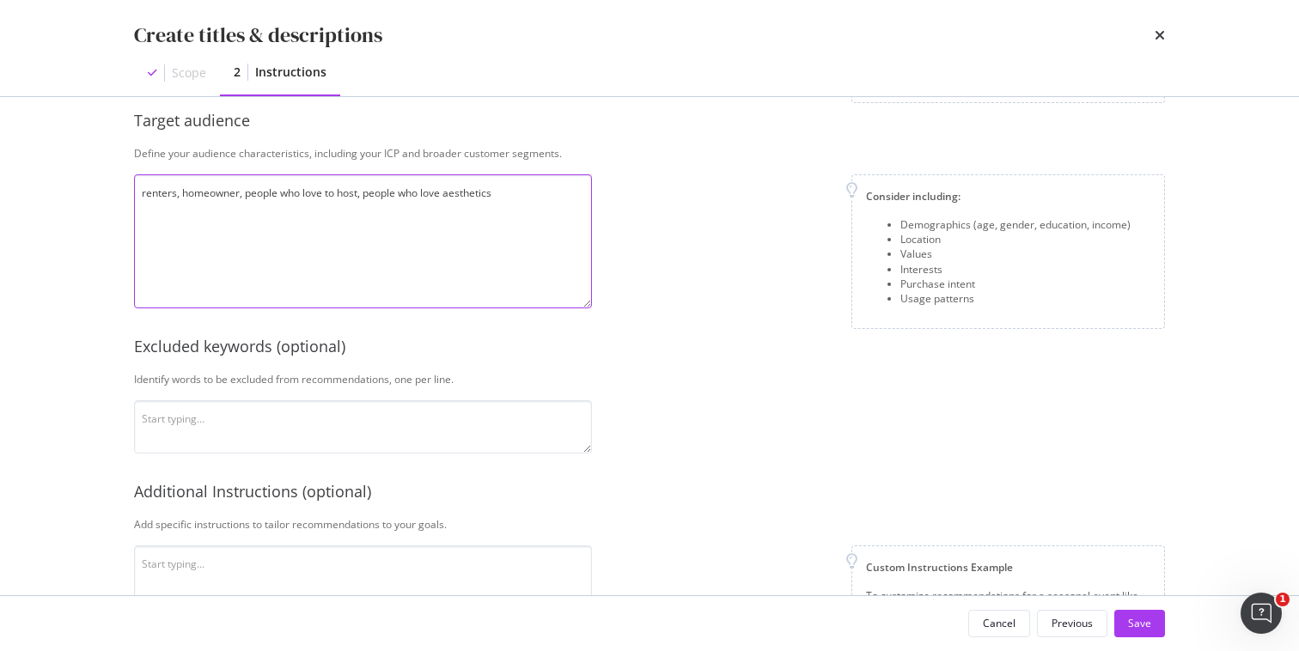
scroll to position [375, 0]
type textarea "renters, homeowner, people who love to host, people who love aesthetics"
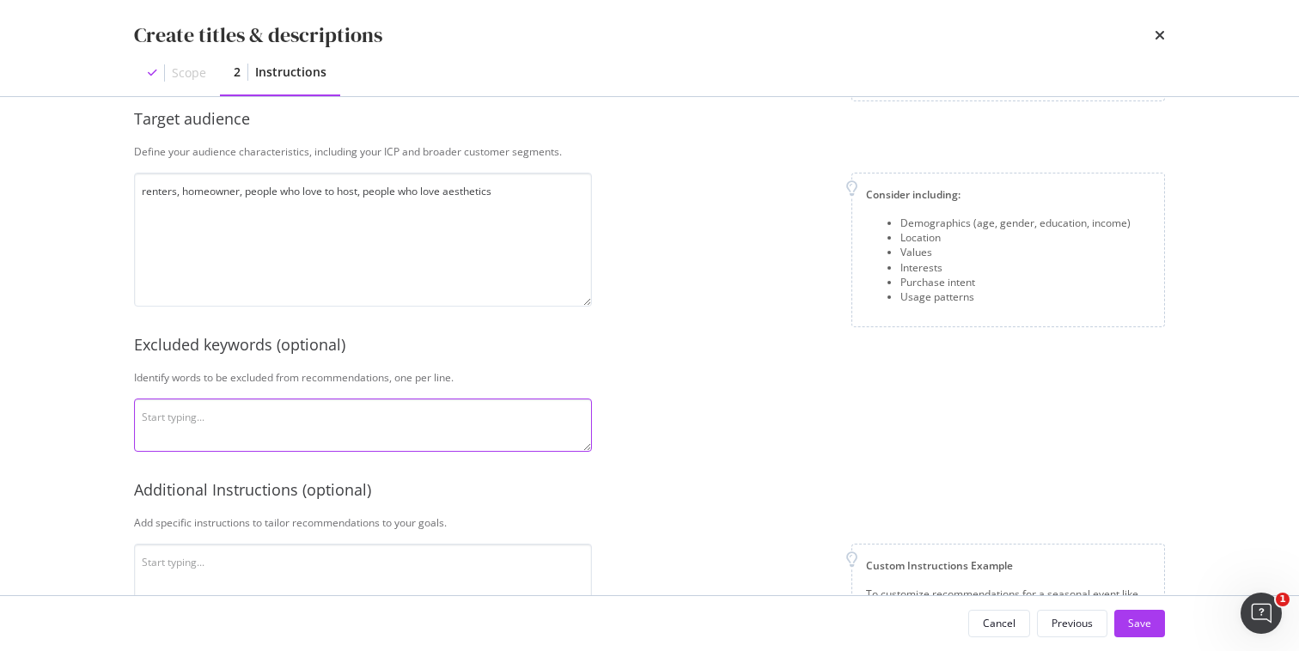
click at [361, 407] on textarea "modal" at bounding box center [363, 425] width 458 height 53
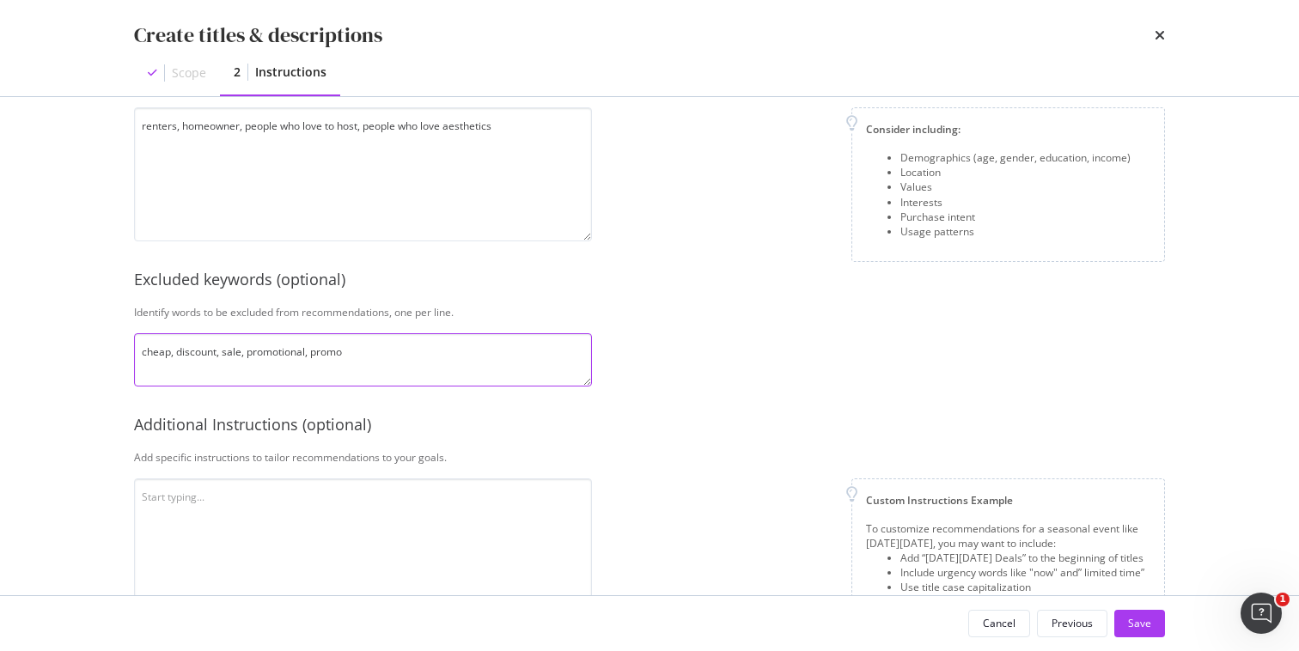
scroll to position [491, 0]
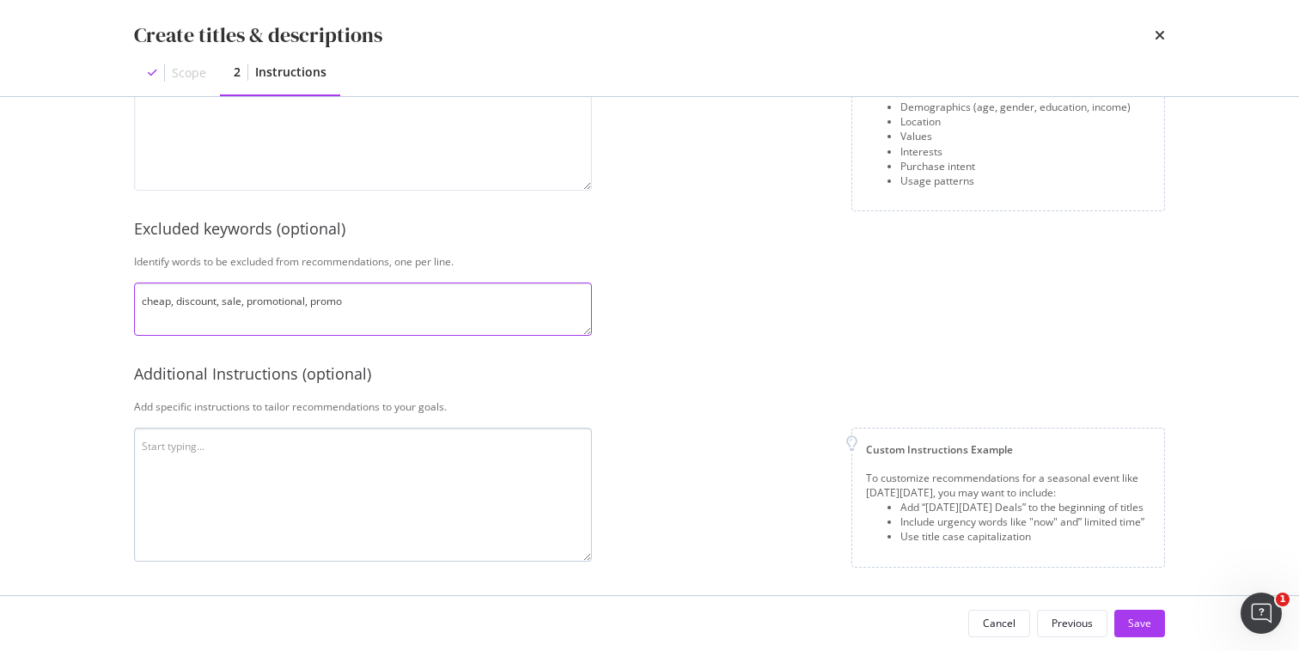
type textarea "cheap, discount, sale, promotional, promo"
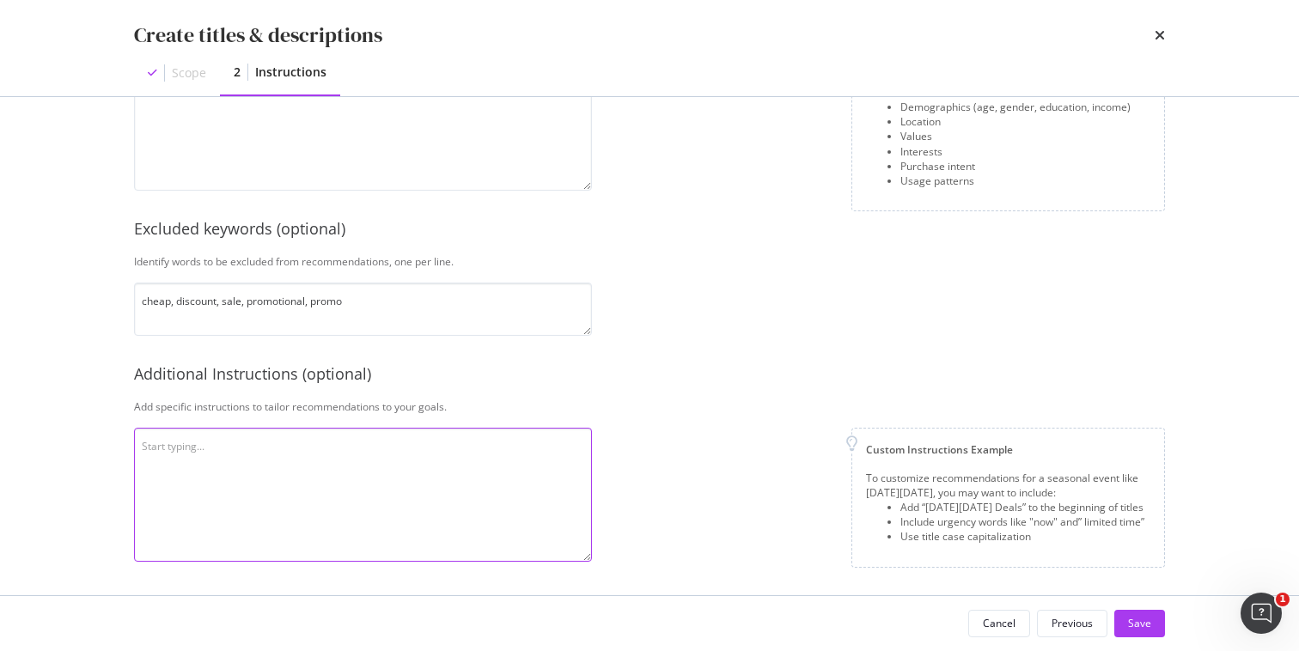
click at [419, 440] on textarea "modal" at bounding box center [363, 495] width 458 height 134
type textarea "Meta description that meets 160 characters"
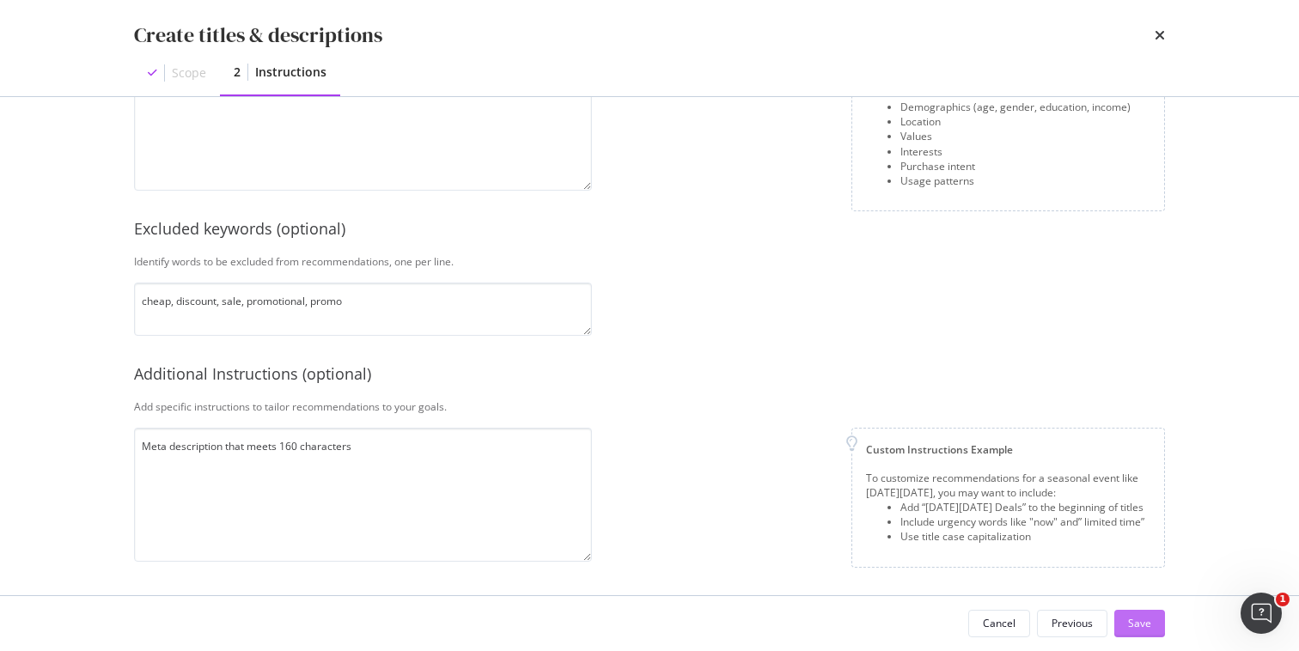
click at [1138, 625] on div "Save" at bounding box center [1139, 623] width 23 height 15
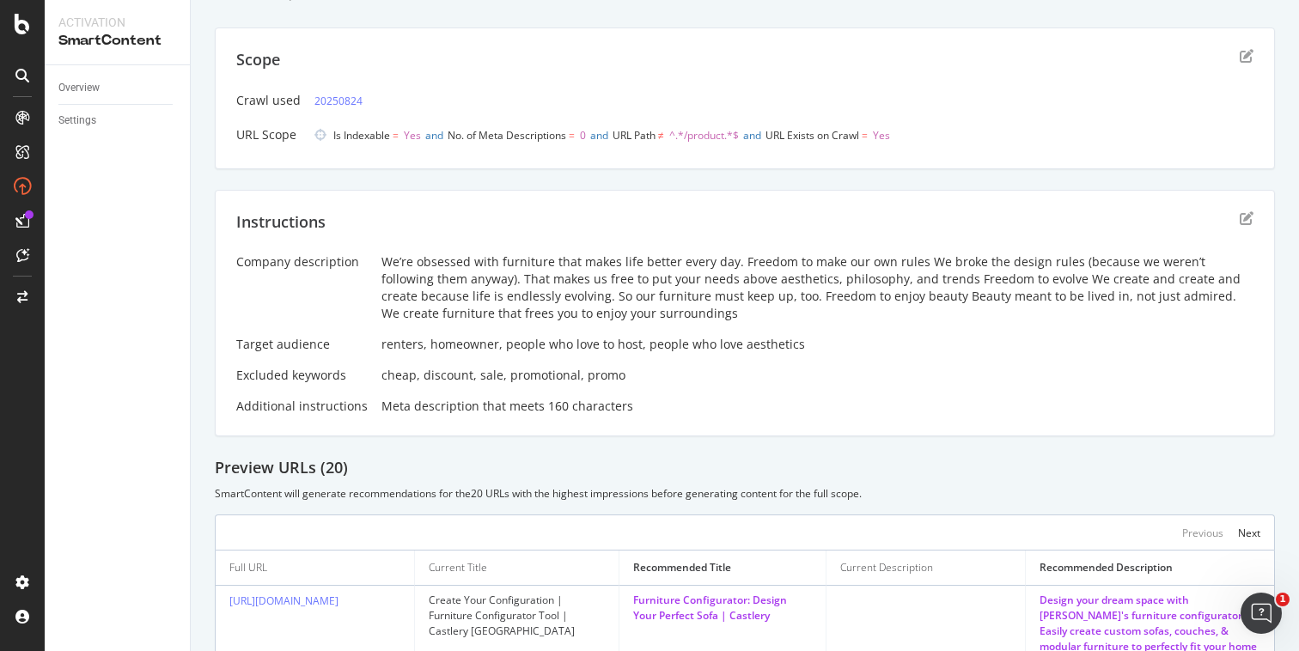
scroll to position [70, 0]
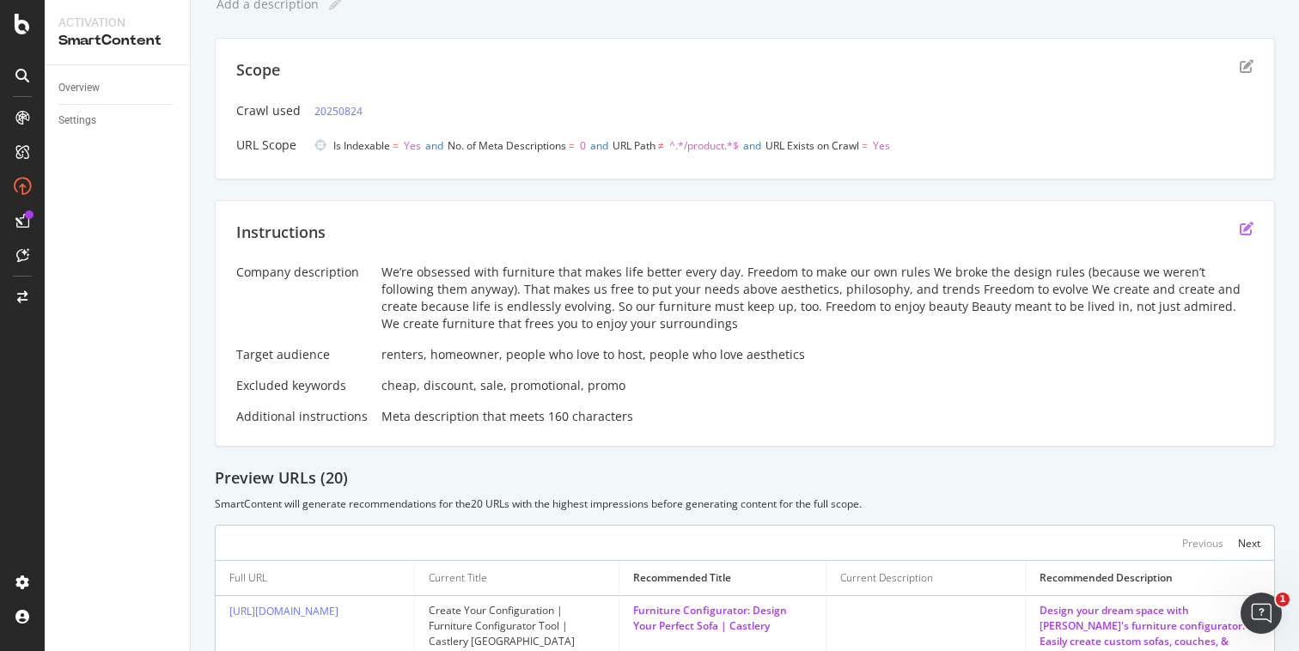
click at [1240, 227] on icon "edit" at bounding box center [1247, 229] width 14 height 14
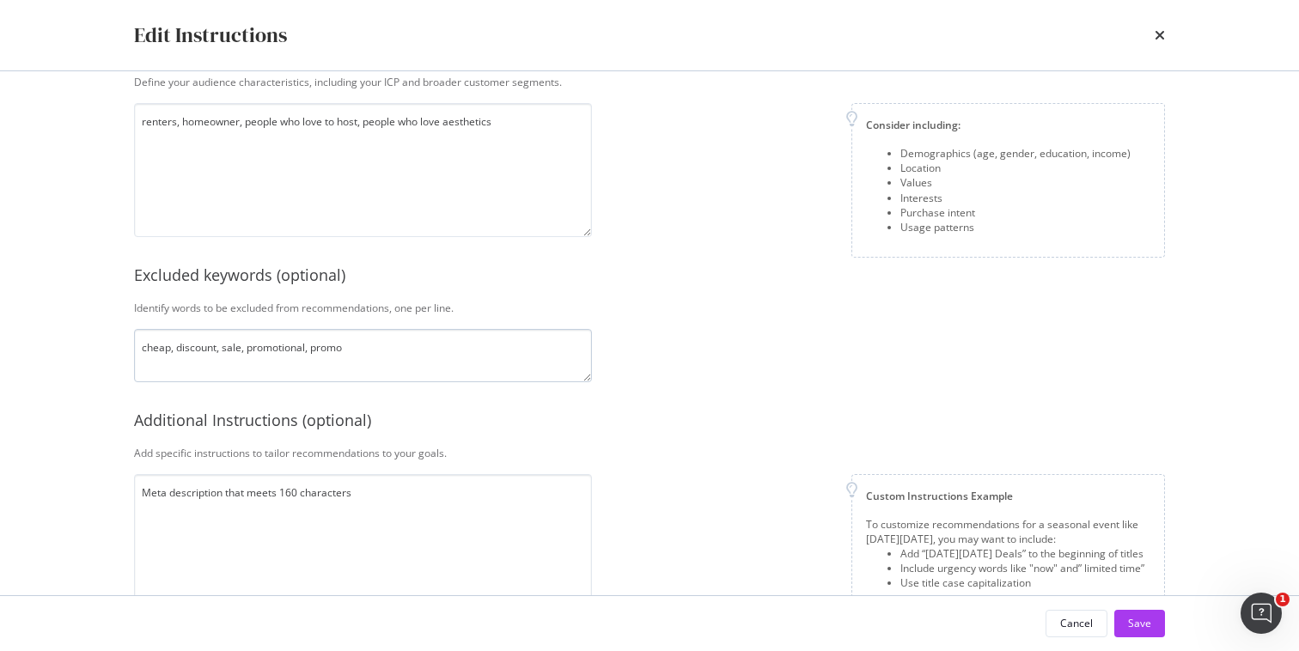
scroll to position [353, 0]
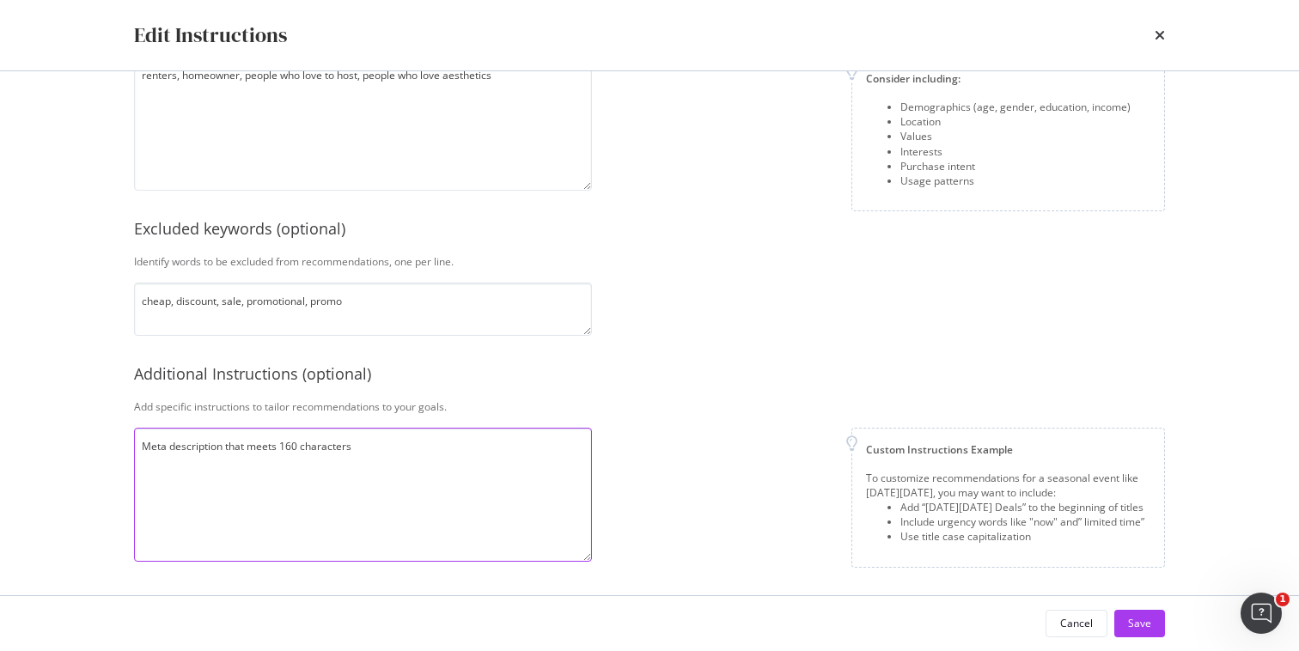
click at [372, 454] on textarea "Meta description that meets 160 characters" at bounding box center [363, 495] width 458 height 134
type textarea "Meta description that meets 160 characters localise it by country"
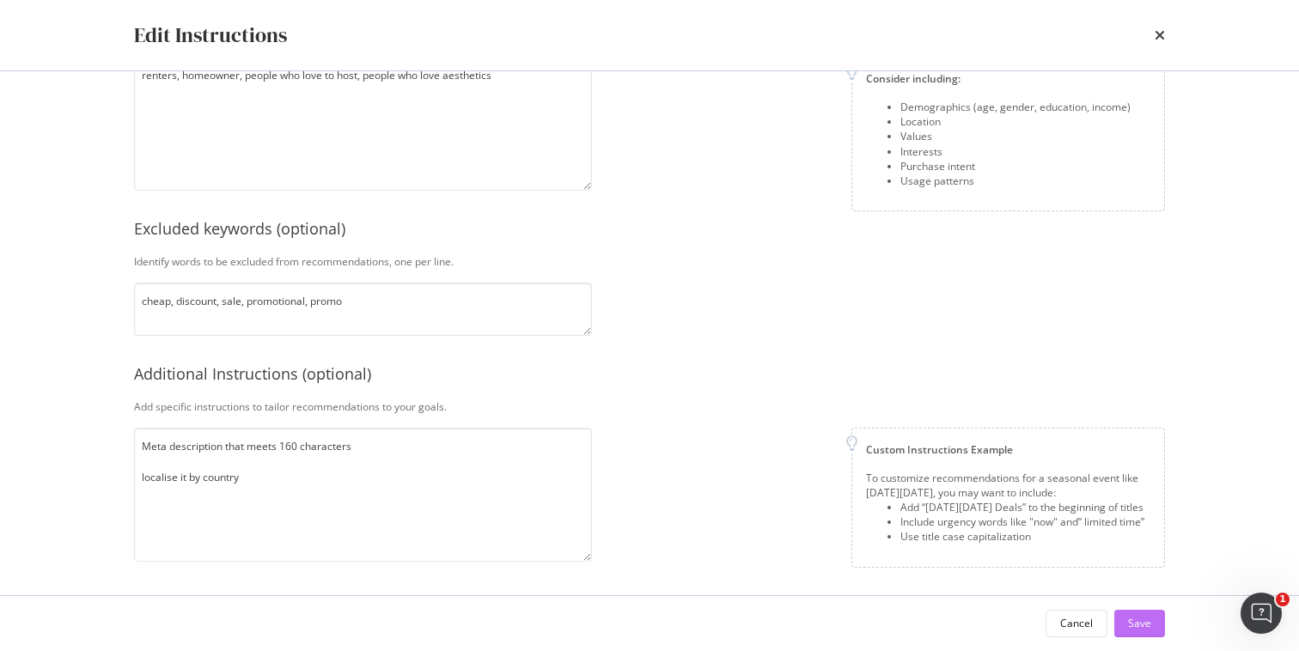
click at [1127, 622] on button "Save" at bounding box center [1139, 623] width 51 height 27
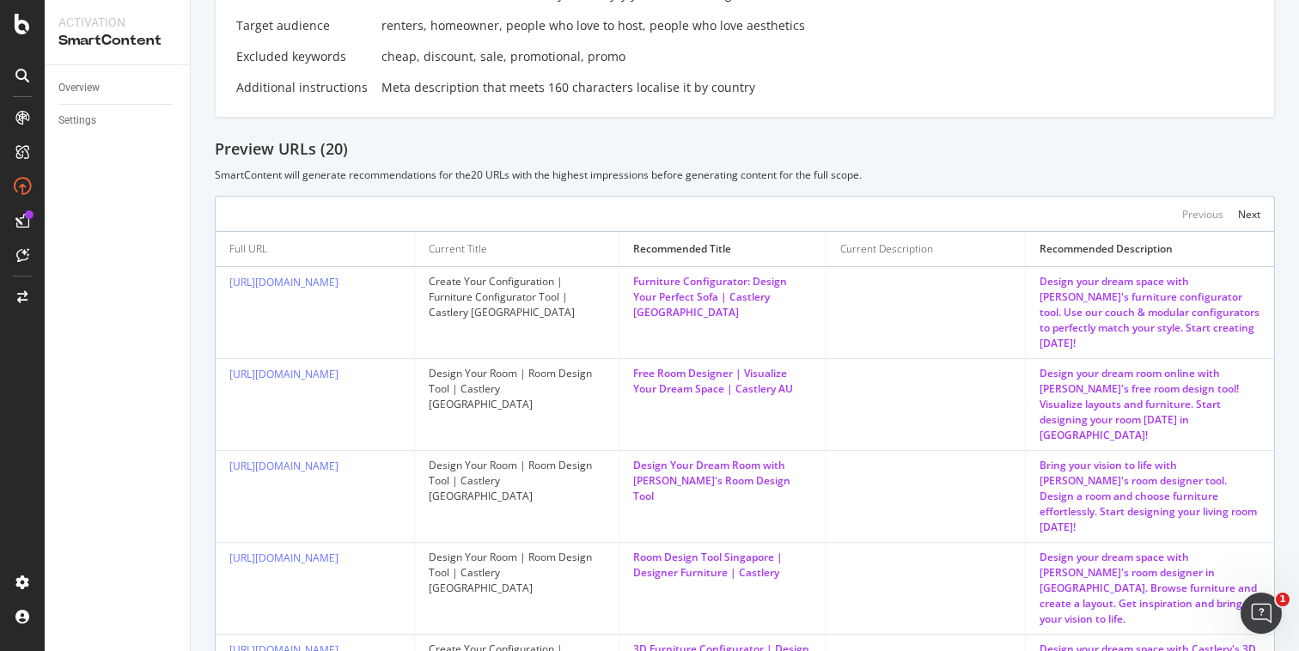
scroll to position [357, 0]
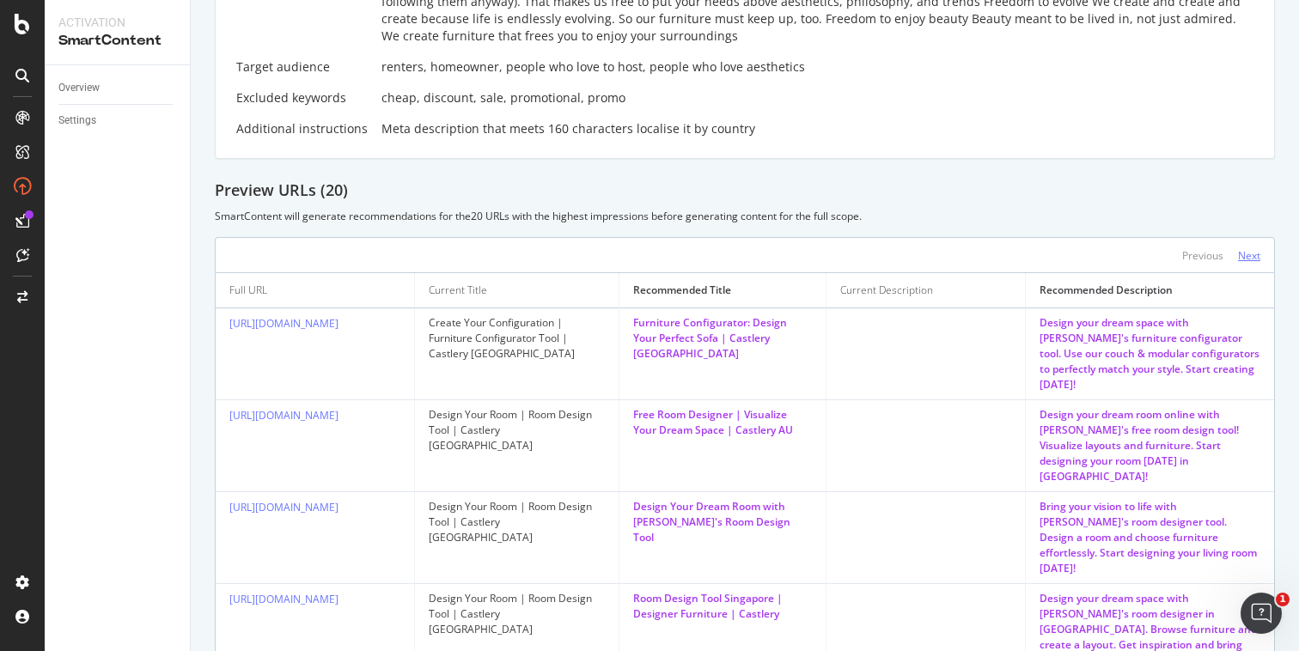
click at [1238, 255] on div "Next" at bounding box center [1249, 255] width 22 height 15
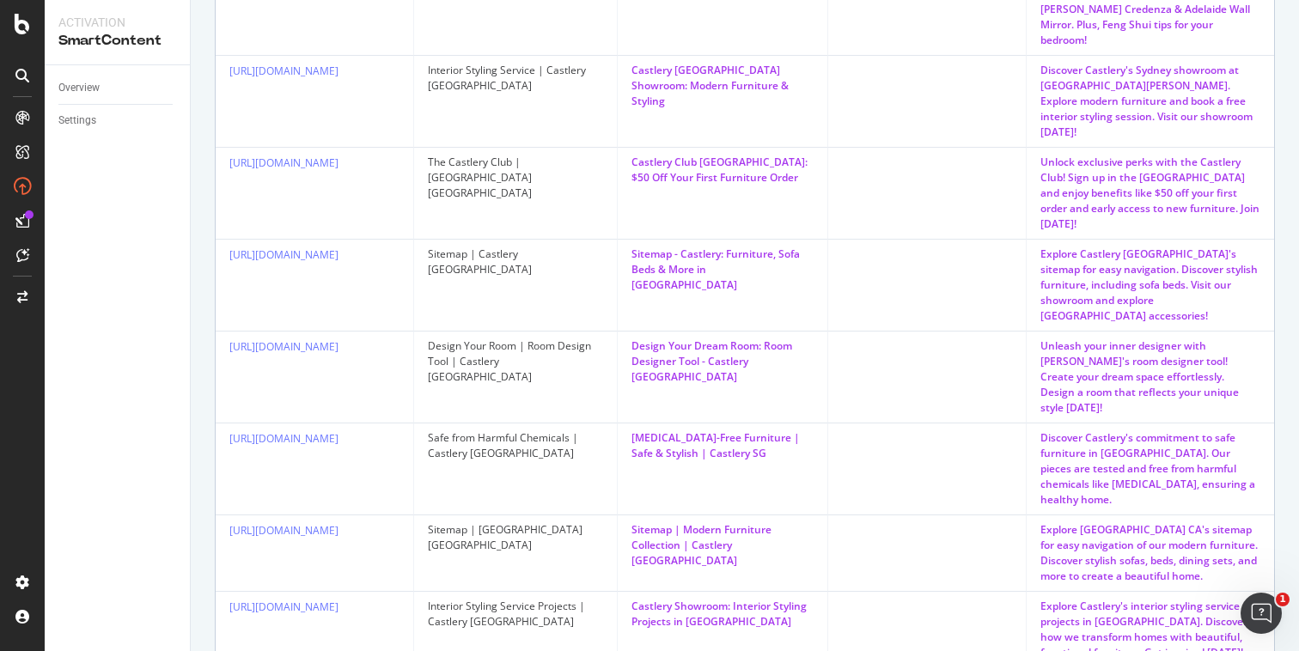
scroll to position [0, 0]
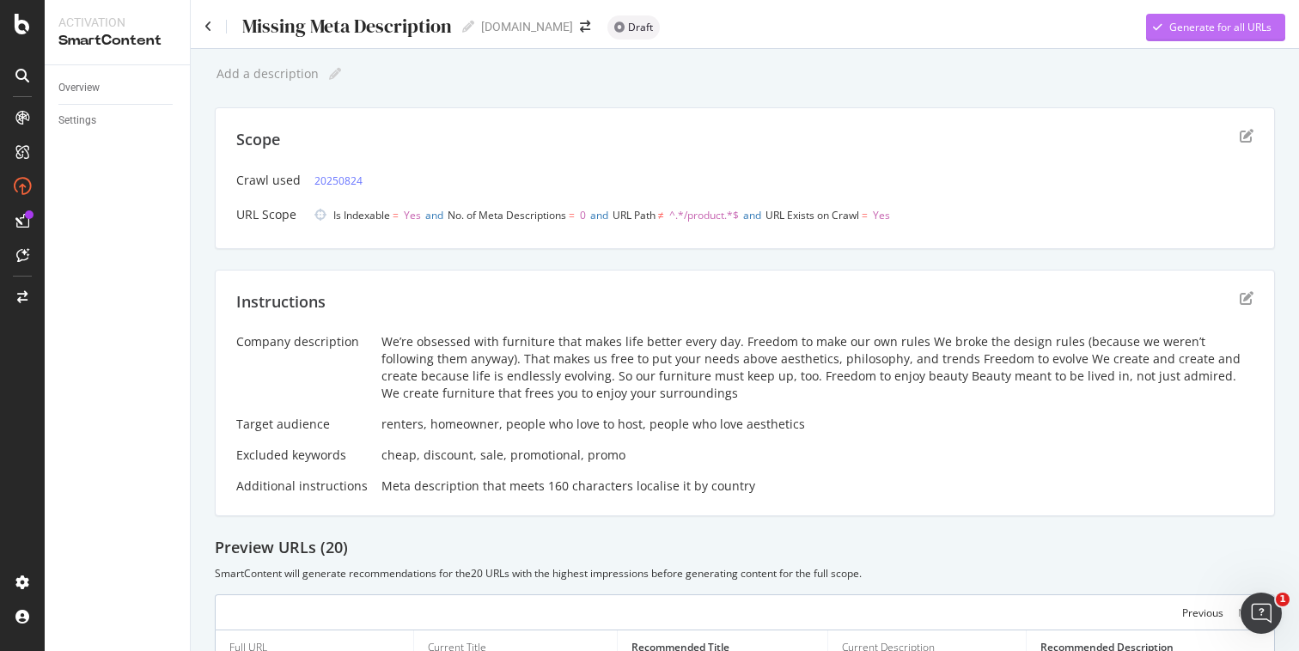
click at [1178, 34] on div "Generate for all URLs" at bounding box center [1220, 27] width 102 height 15
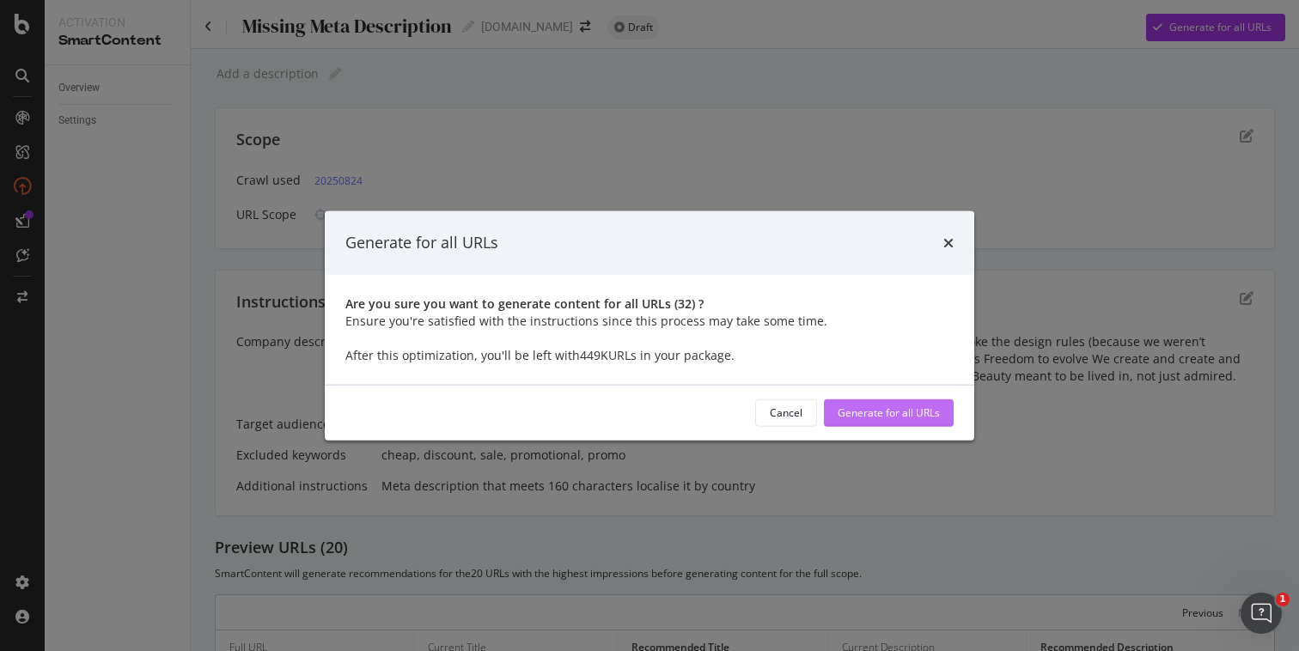
click at [838, 412] on div "Generate for all URLs" at bounding box center [889, 412] width 102 height 15
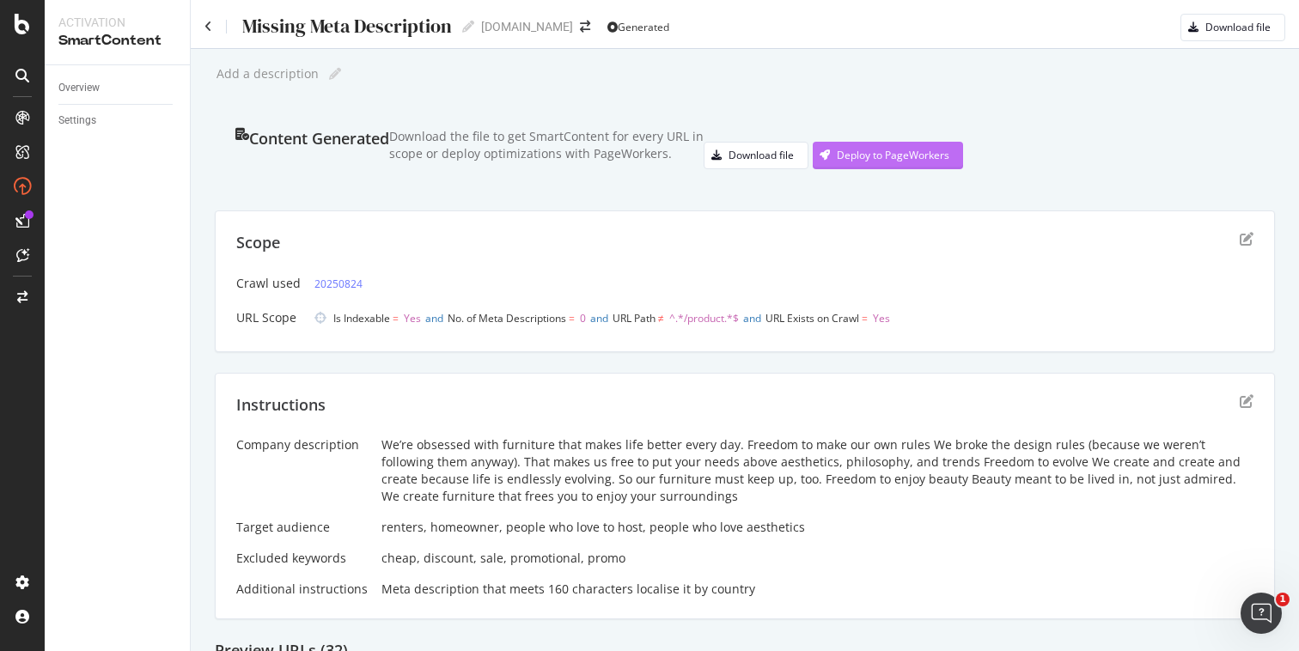
click at [837, 162] on div "Deploy to PageWorkers" at bounding box center [893, 155] width 113 height 15
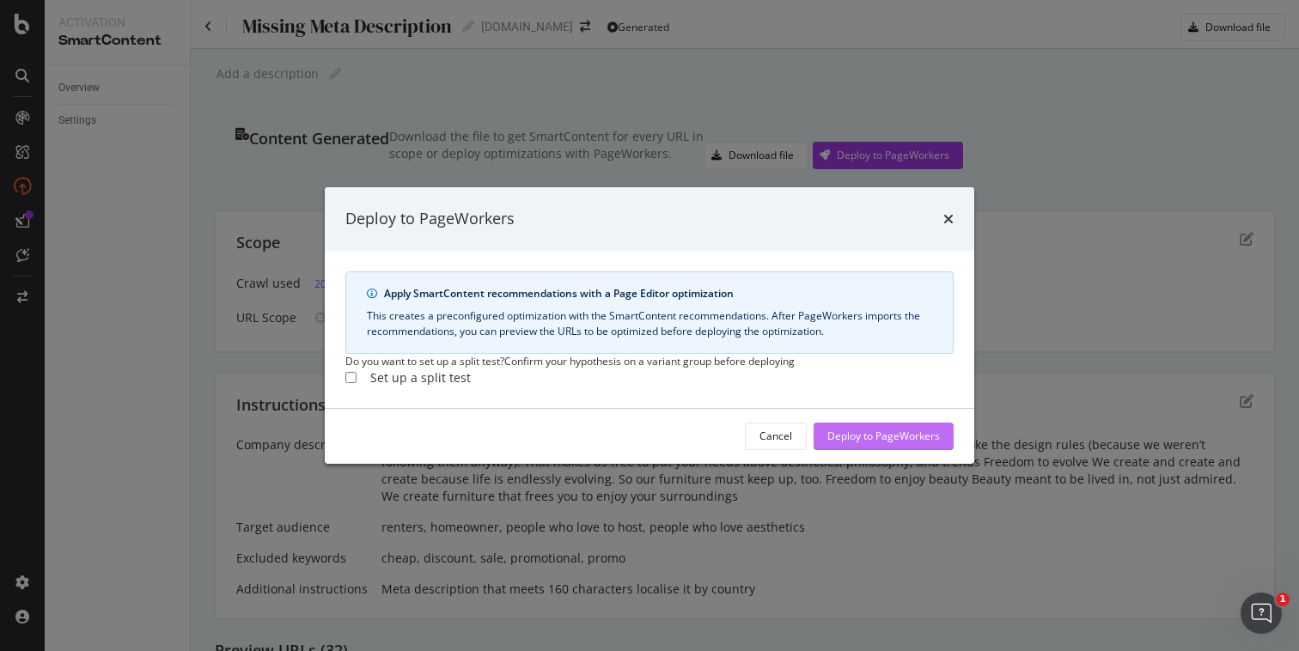
click at [851, 443] on div "Deploy to PageWorkers" at bounding box center [883, 436] width 113 height 15
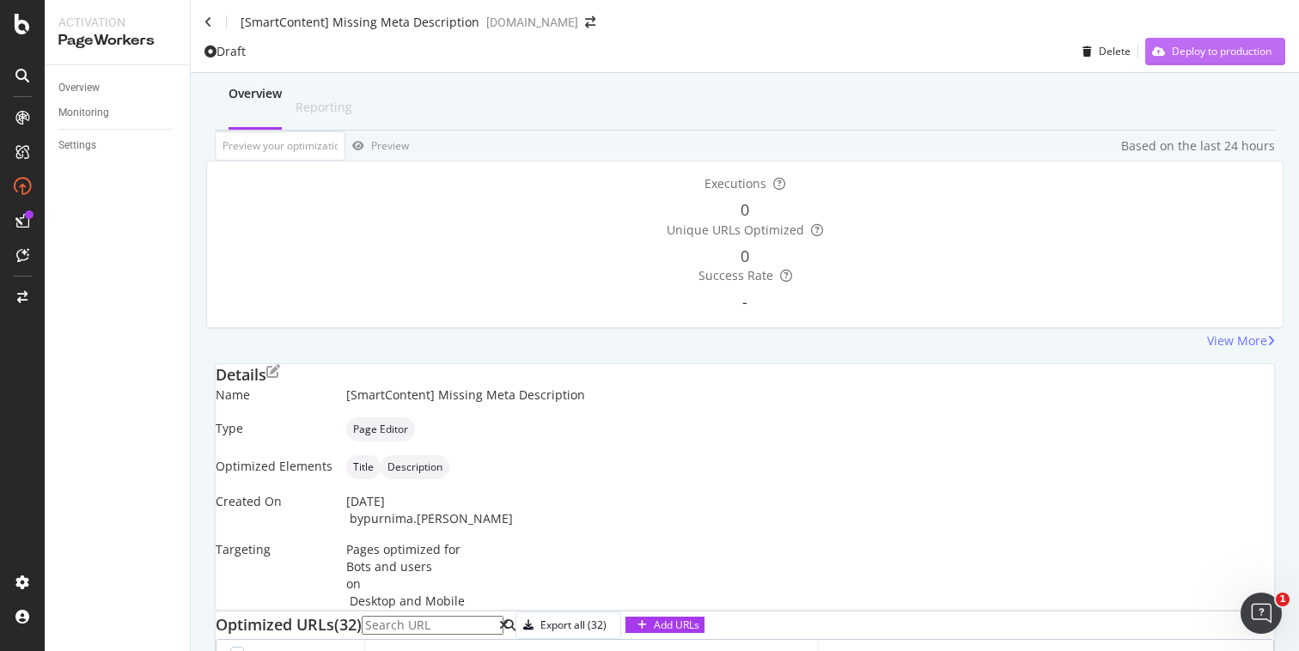
click at [1172, 58] on div "Deploy to production" at bounding box center [1222, 51] width 100 height 15
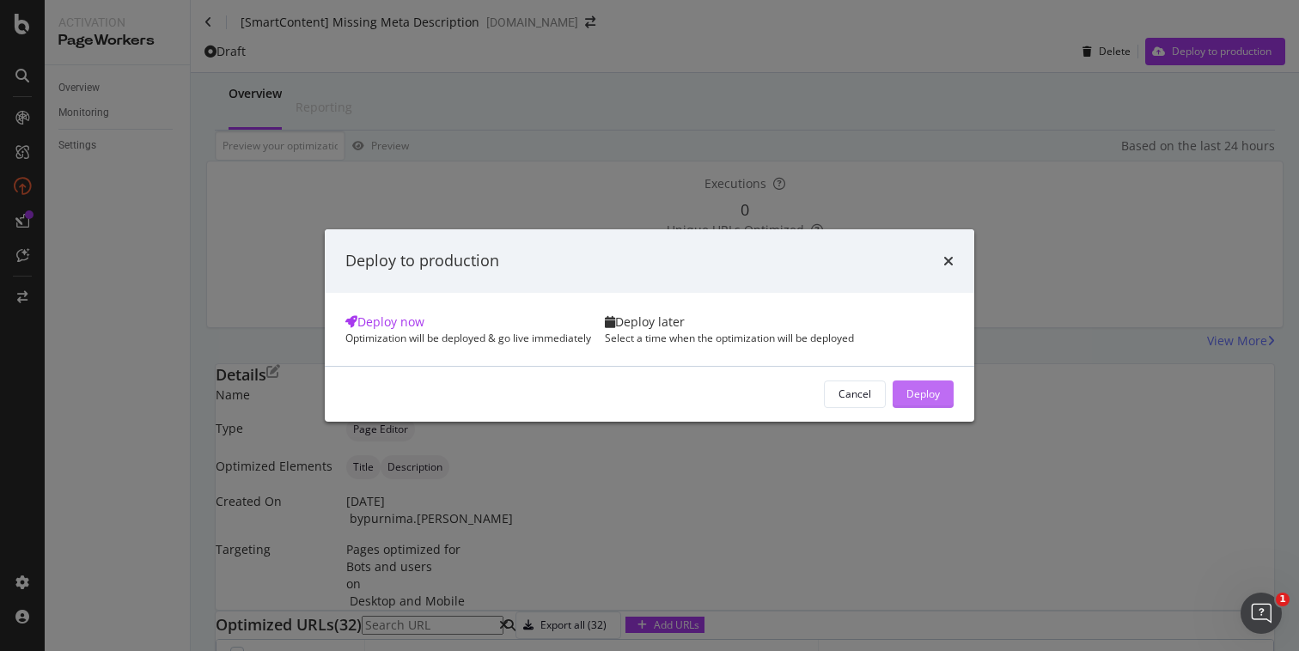
click at [906, 401] on div "Deploy" at bounding box center [923, 394] width 34 height 15
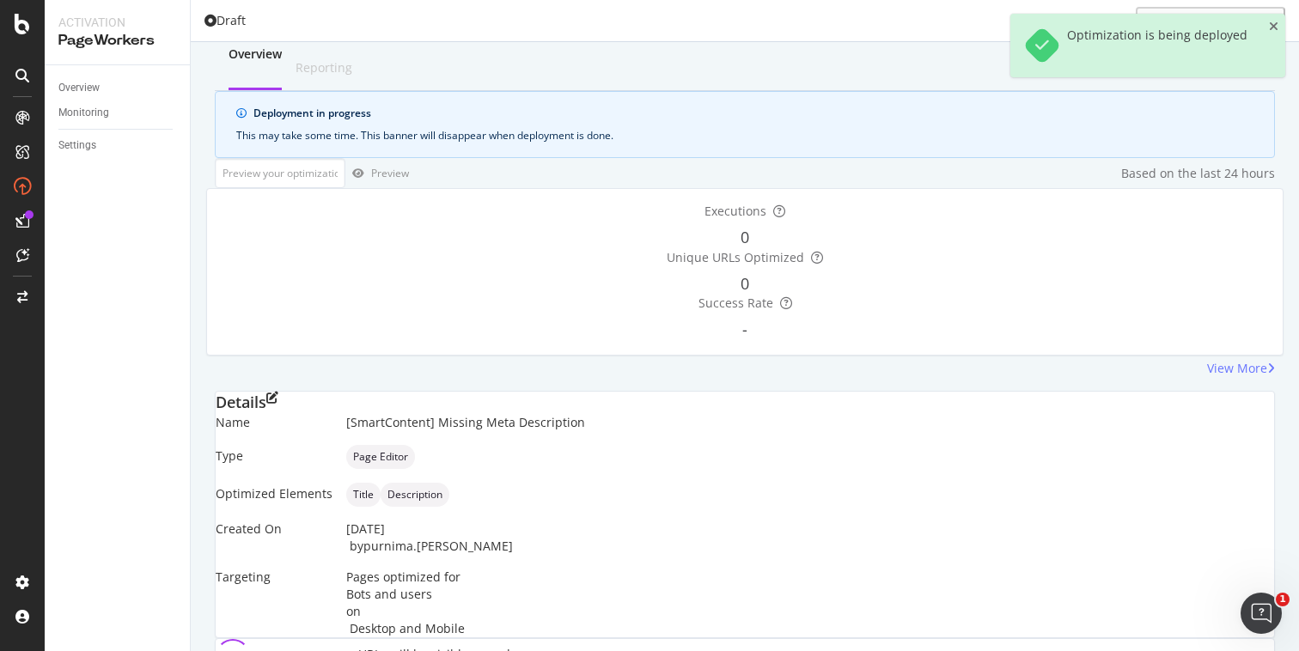
scroll to position [82, 0]
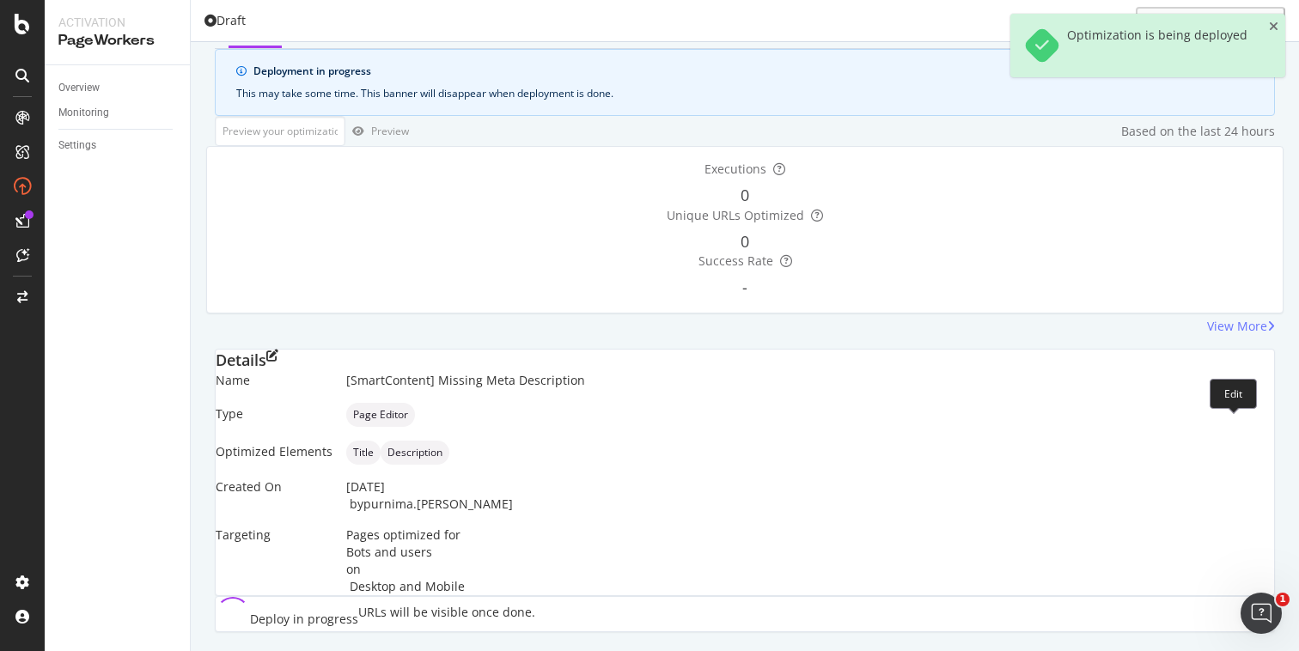
click at [278, 362] on icon "pen-to-square" at bounding box center [272, 356] width 12 height 12
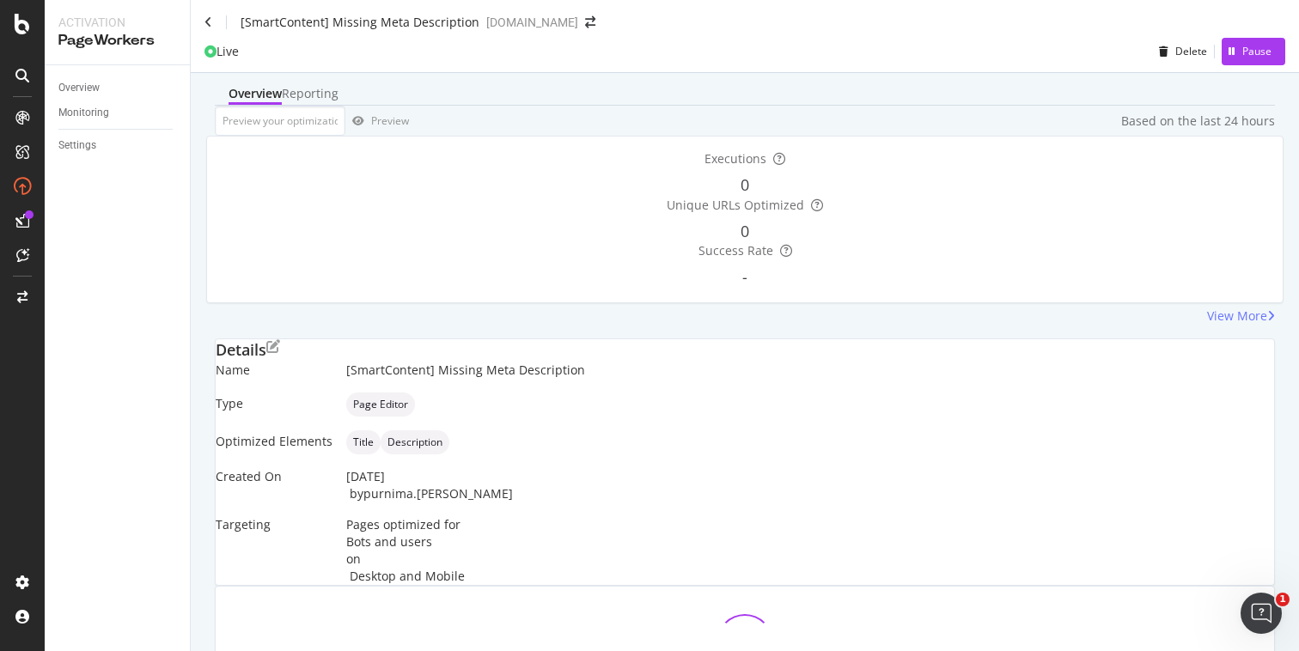
scroll to position [325, 0]
